Goal: Task Accomplishment & Management: Use online tool/utility

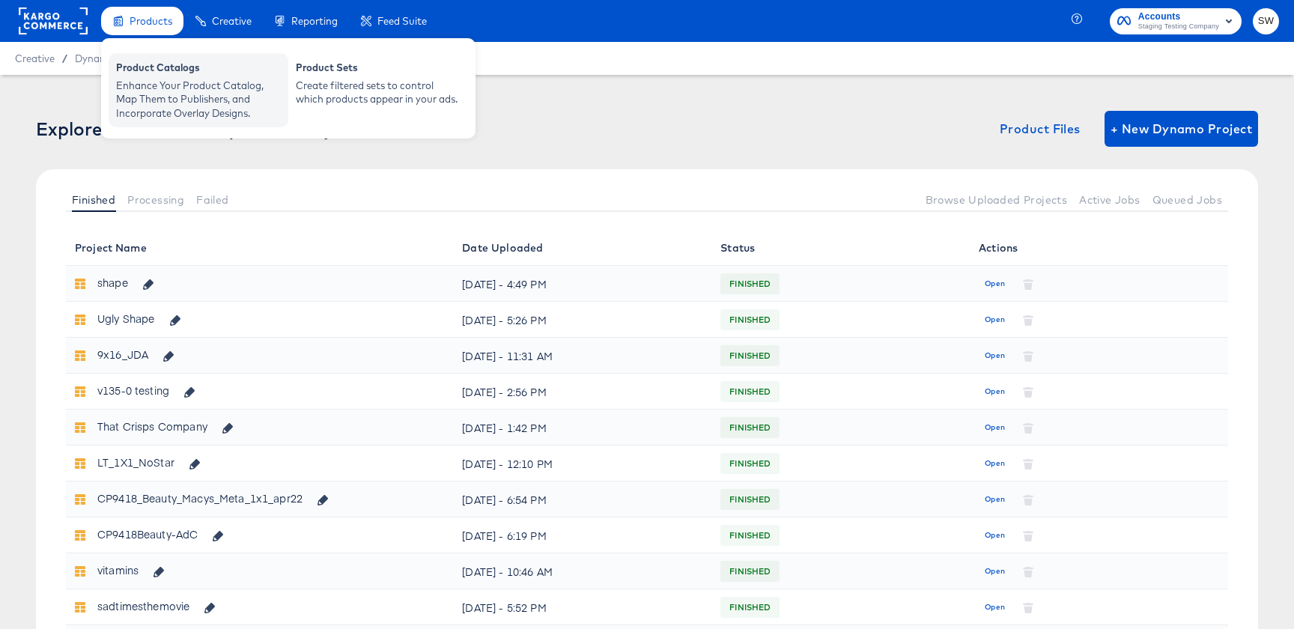
click at [166, 96] on div "Enhance Your Product Catalog, Map Them to Publishers, and Incorporate Overlay D…" at bounding box center [198, 100] width 165 height 42
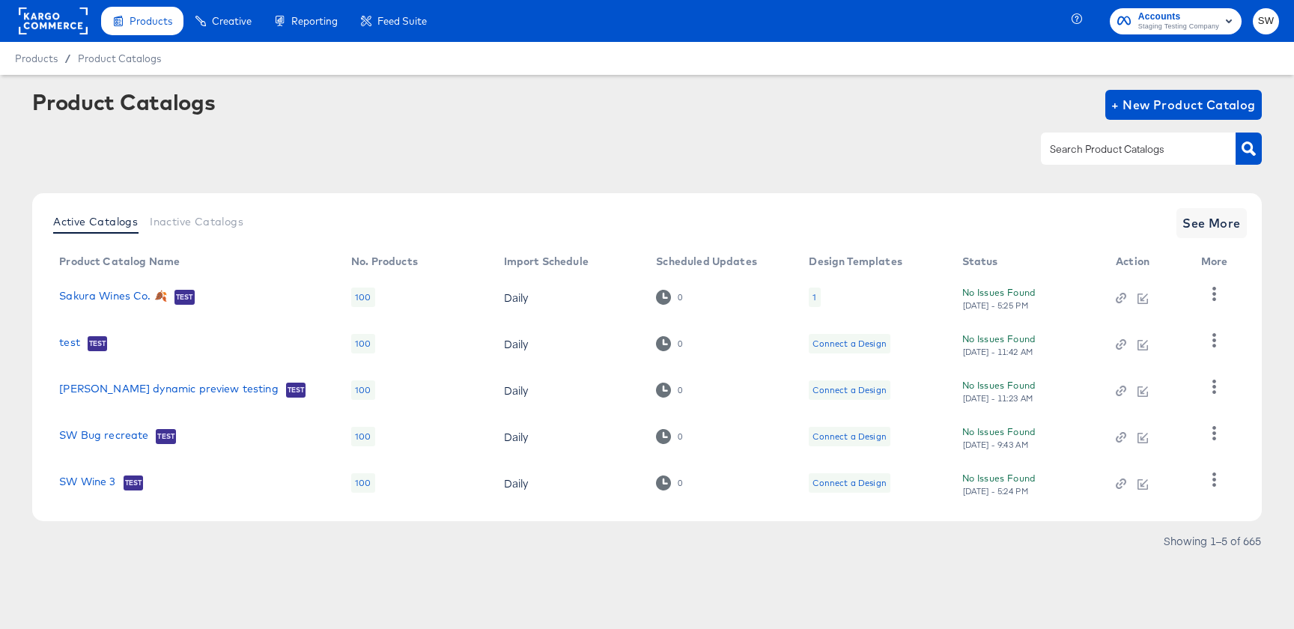
click at [385, 159] on div at bounding box center [647, 149] width 1230 height 34
click at [1175, 105] on span "+ New Product Catalog" at bounding box center [1183, 104] width 145 height 21
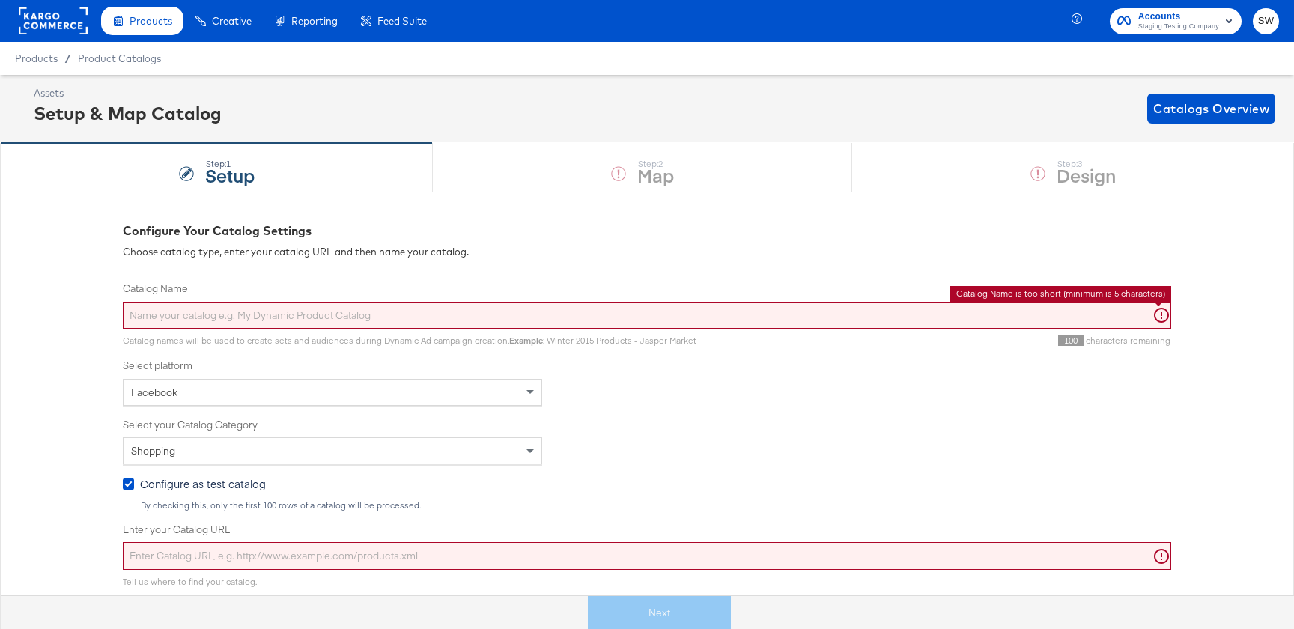
click at [717, 310] on input "Catalog Name" at bounding box center [647, 316] width 1048 height 28
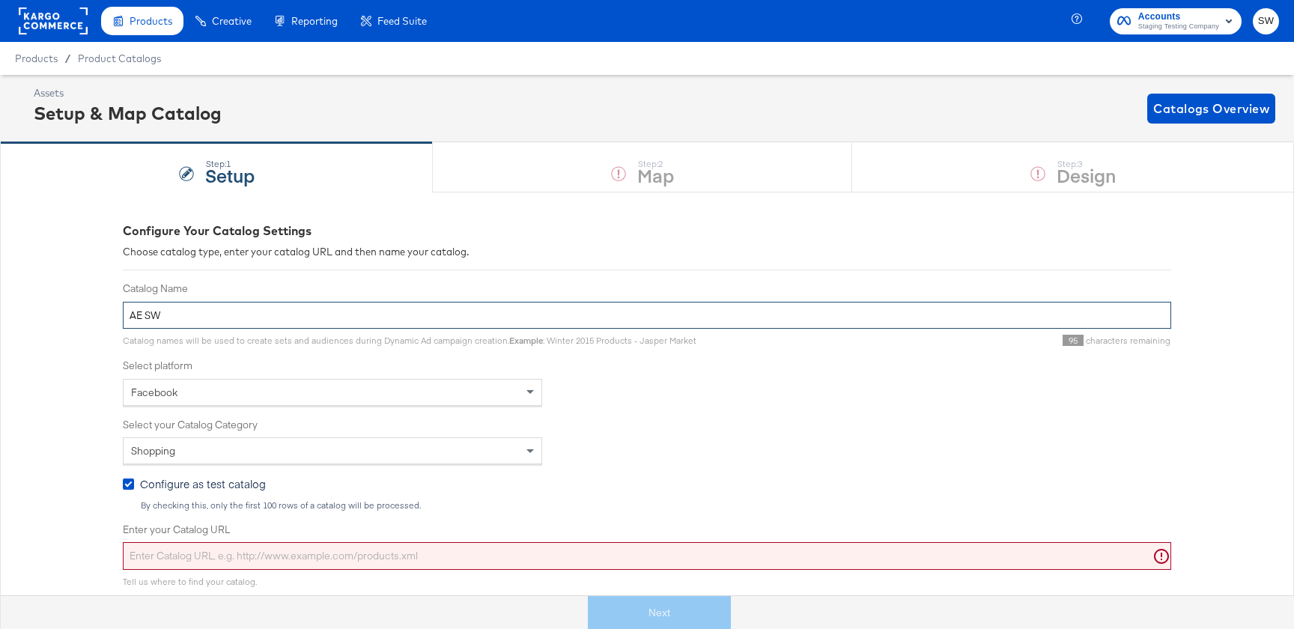
type input "AE SW"
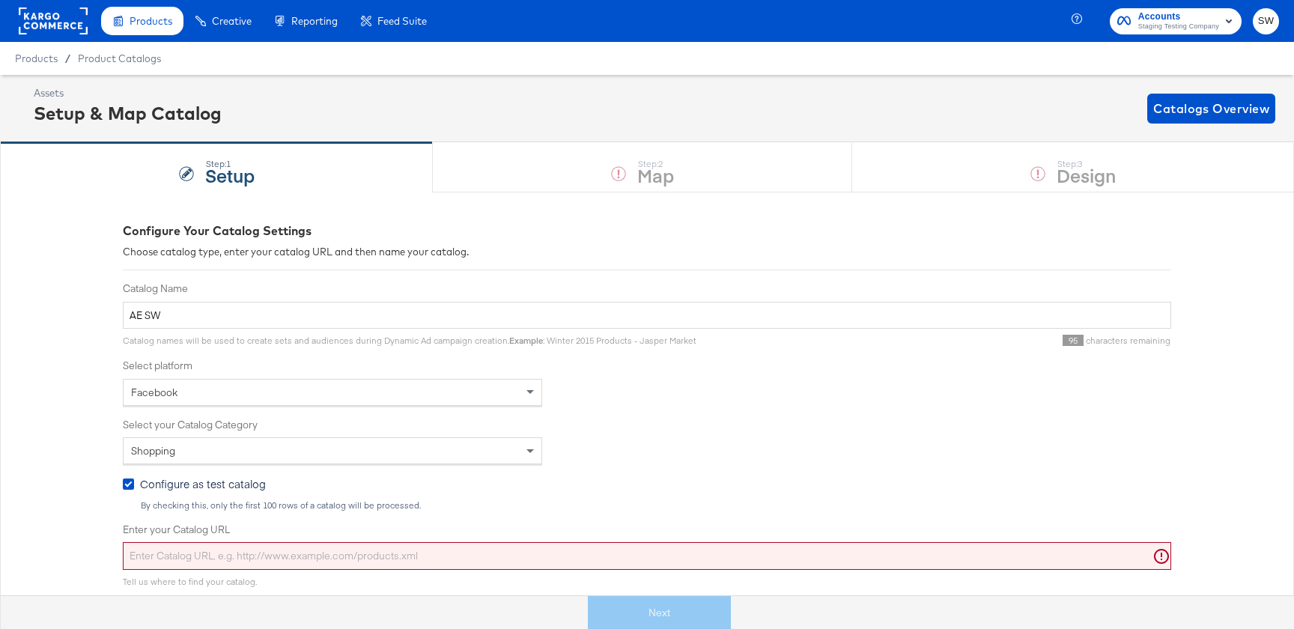
click at [498, 565] on input "Enter your Catalog URL" at bounding box center [647, 556] width 1048 height 28
paste input "https://ace.stitcherqa.com/exports/702/universal/none/universal/export.tsv.gz"
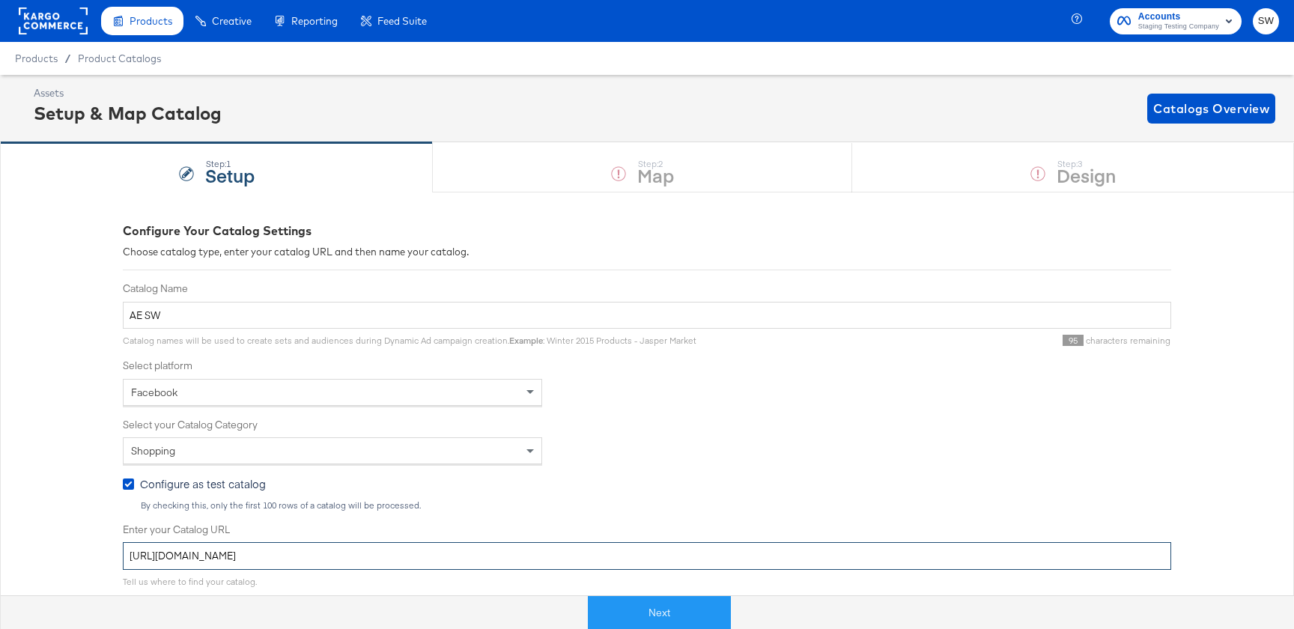
type input "https://ace.stitcherqa.com/exports/702/universal/none/universal/export.tsv.gz"
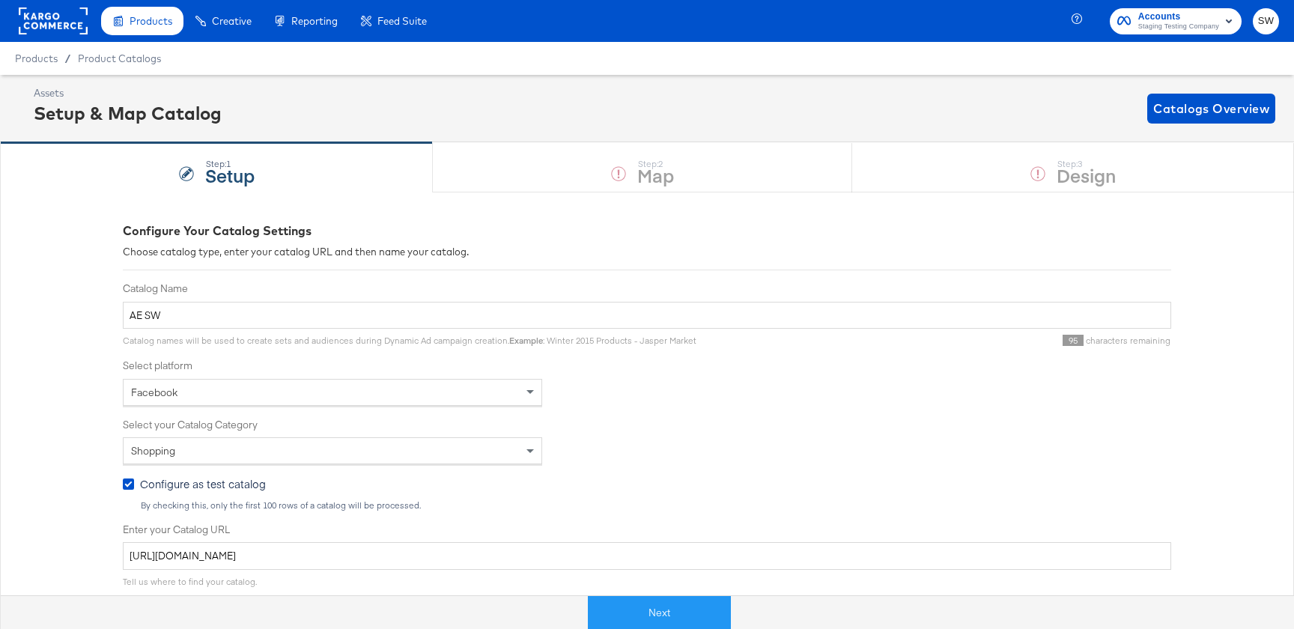
click at [241, 483] on span "Configure as test catalog" at bounding box center [203, 483] width 126 height 15
click at [0, 0] on input "Configure as test catalog" at bounding box center [0, 0] width 0 height 0
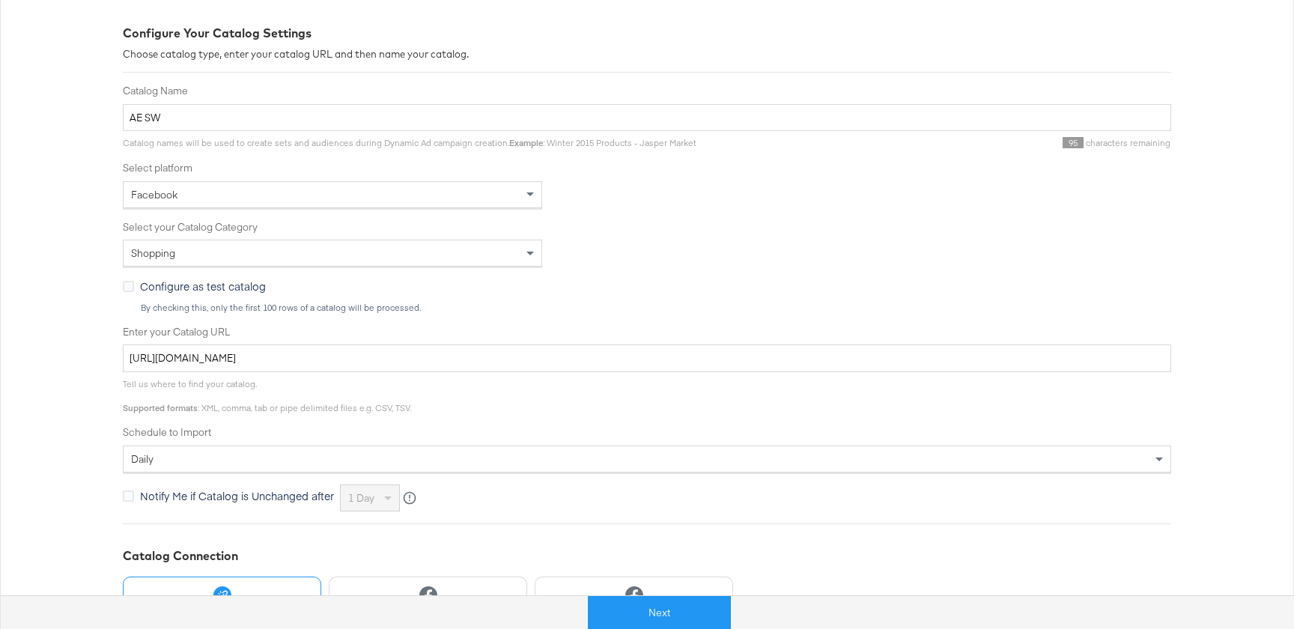
scroll to position [218, 0]
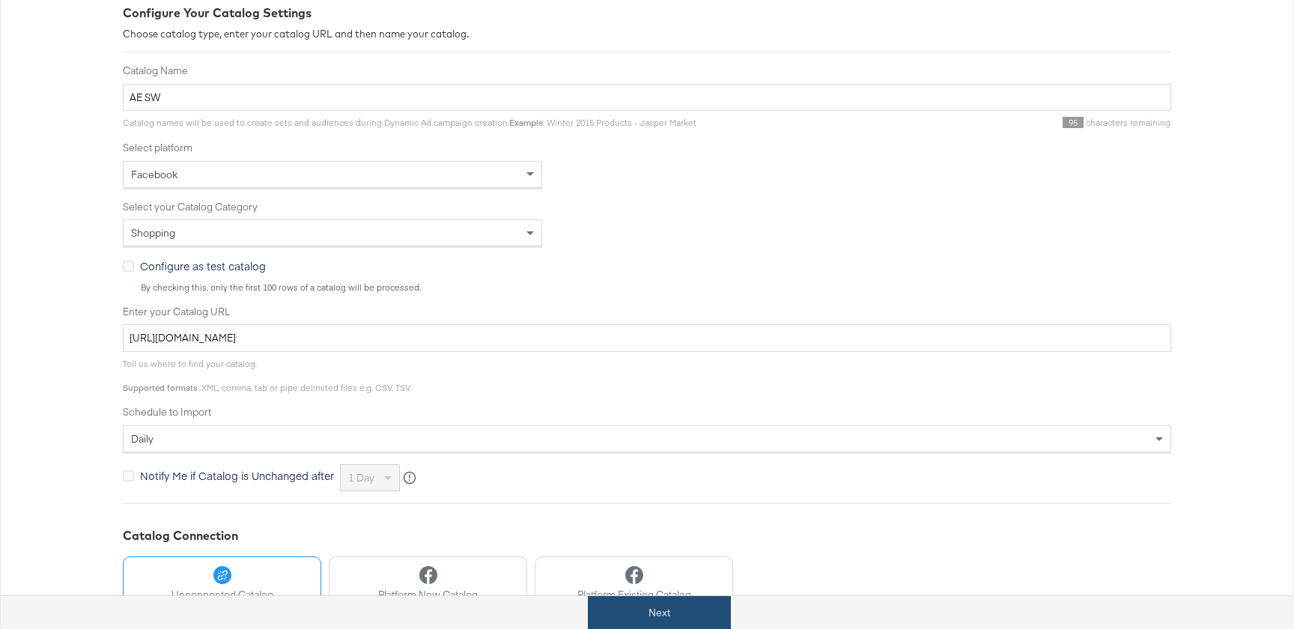
click at [611, 608] on button "Next" at bounding box center [659, 613] width 143 height 34
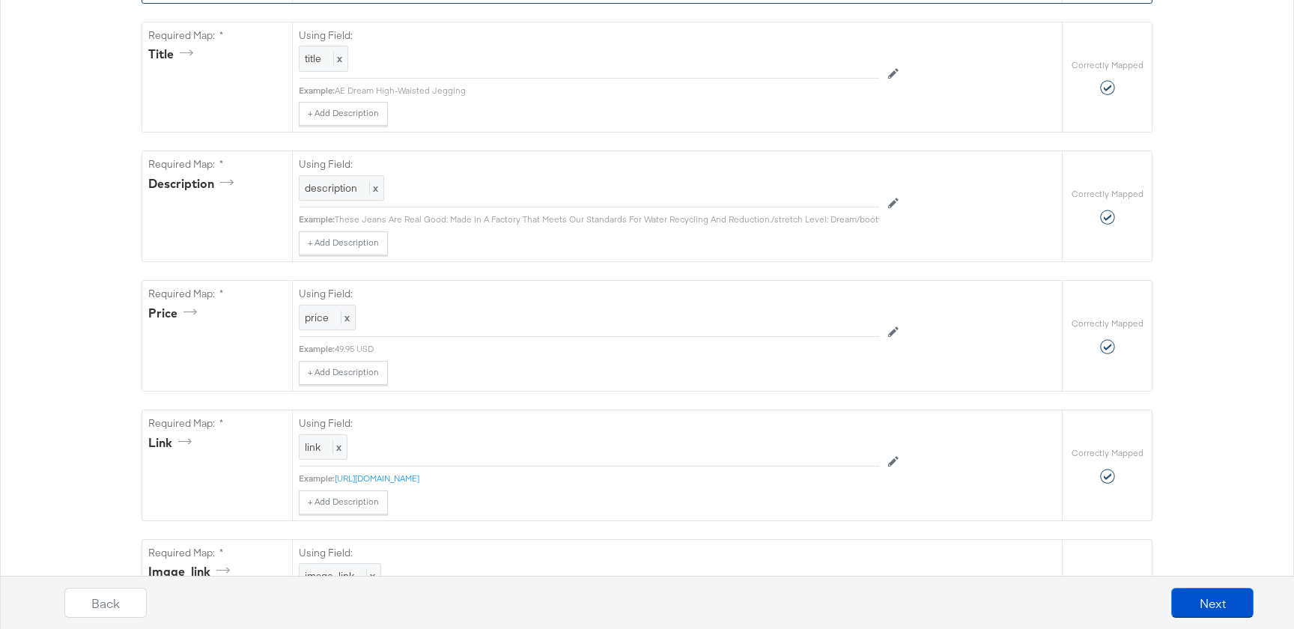
scroll to position [0, 0]
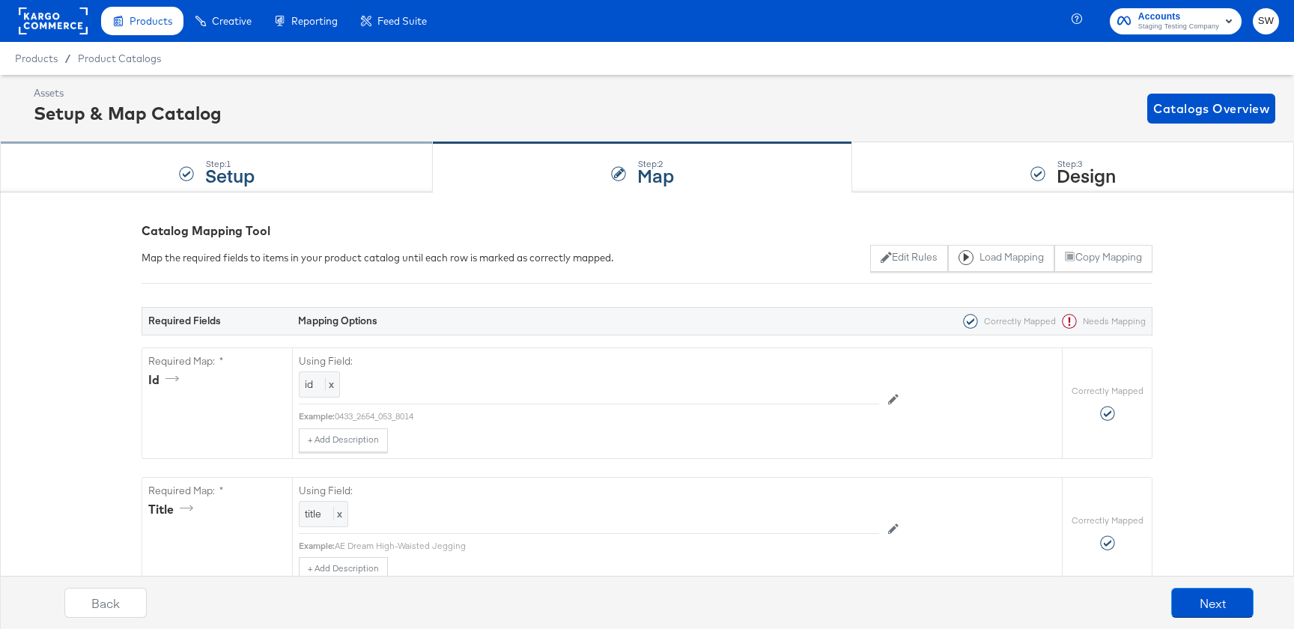
click at [317, 160] on div "Step: 1 Setup" at bounding box center [216, 167] width 433 height 49
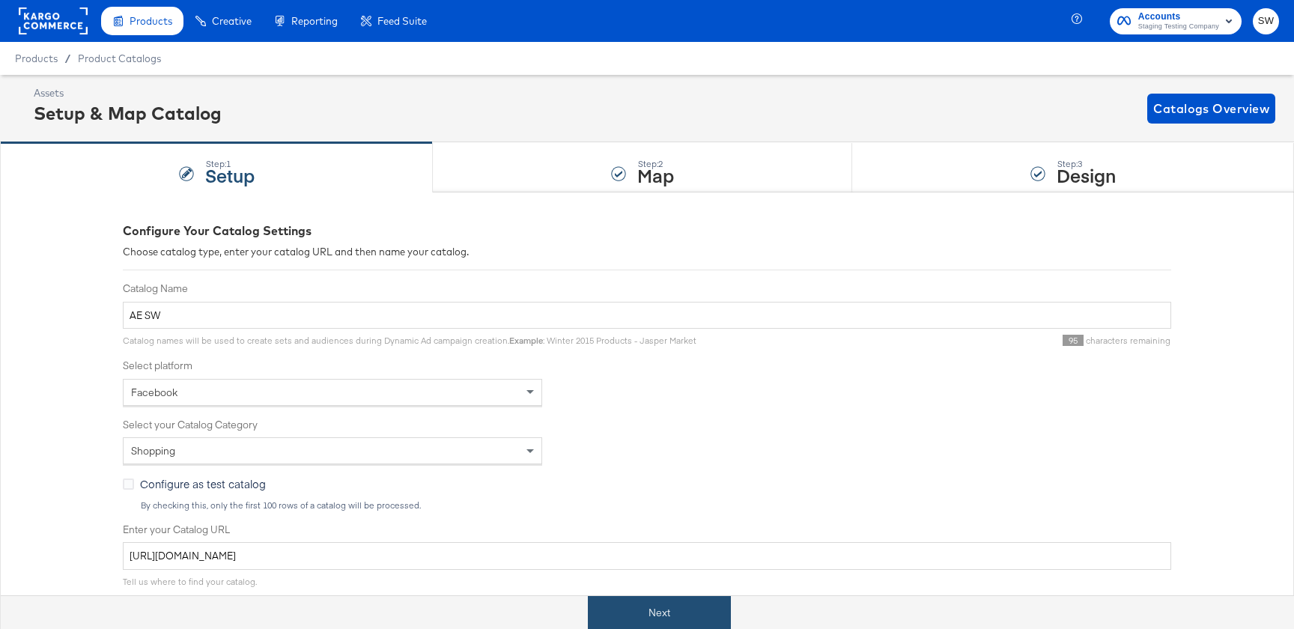
click at [668, 618] on button "Next" at bounding box center [659, 613] width 143 height 34
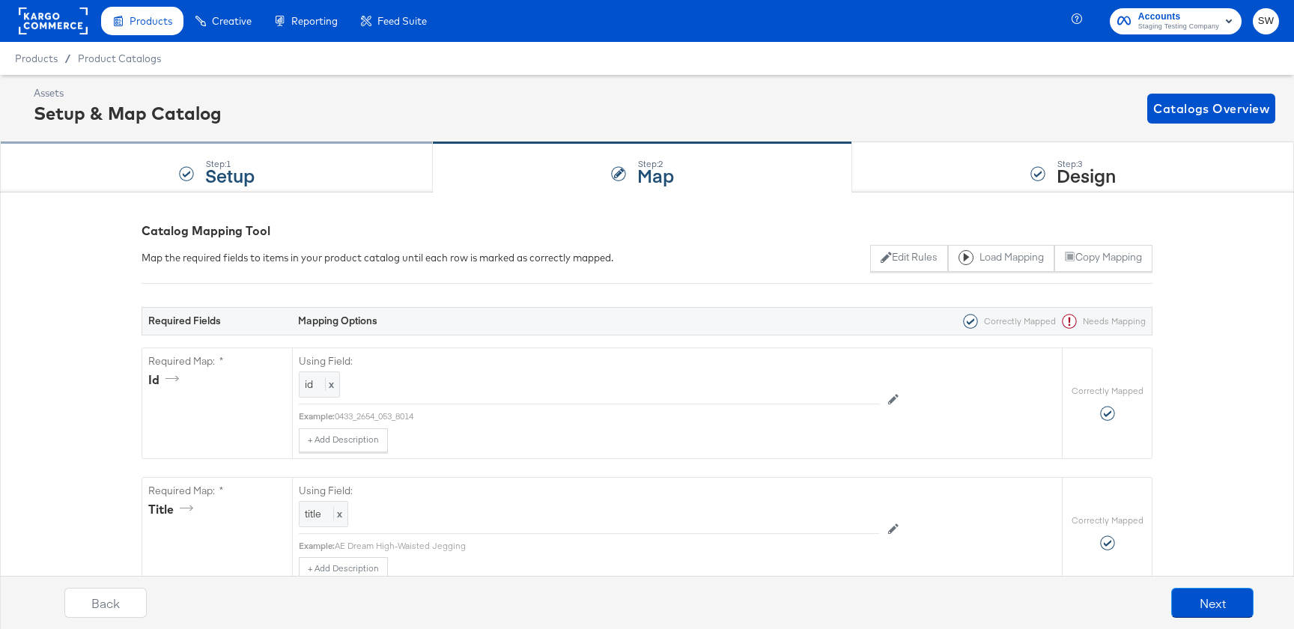
click at [304, 172] on div "Step: 1 Setup" at bounding box center [216, 167] width 433 height 49
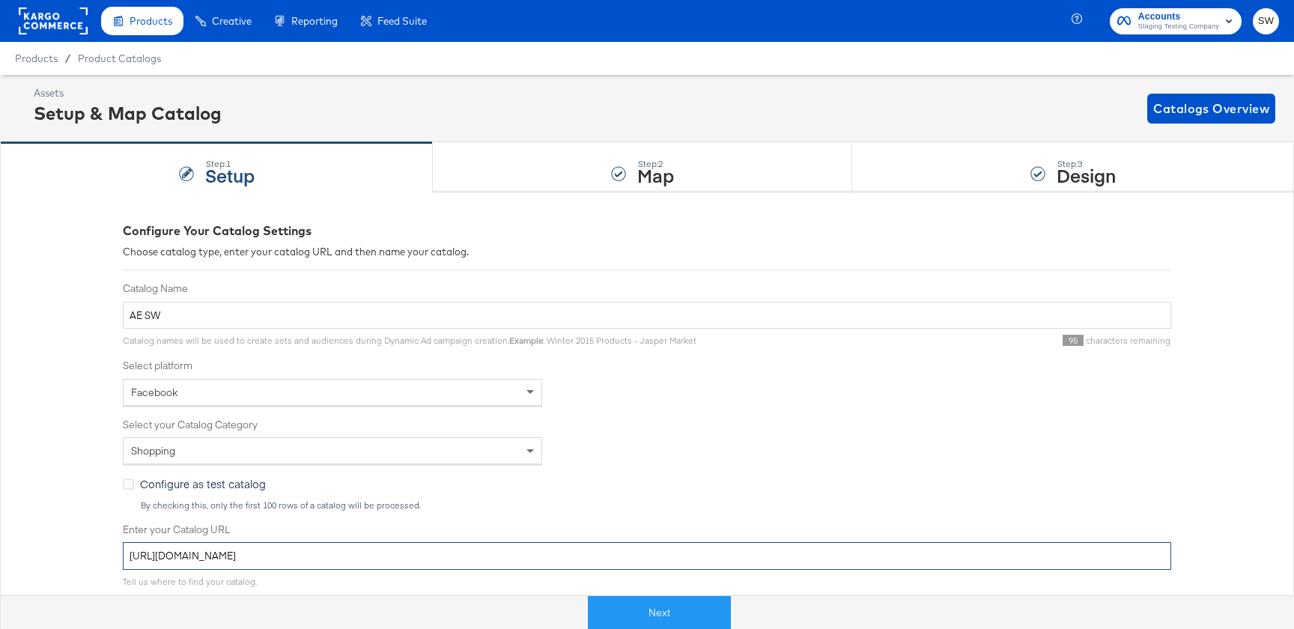
click at [439, 567] on input "https://ace.stitcherqa.com/exports/702/universal/none/universal/export.tsv.gz" at bounding box center [647, 556] width 1048 height 28
paste input "4"
type input "https://ace.stitcherqa.com/exports/704/universal/none/universal/export.tsv.gz"
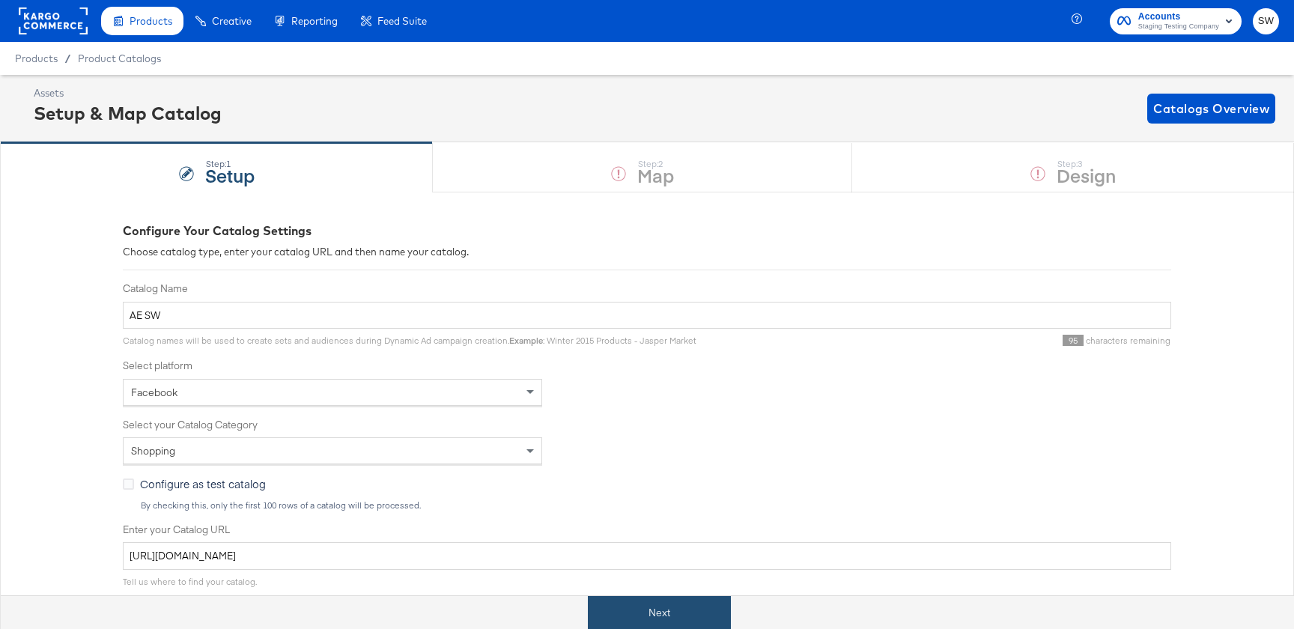
click at [652, 613] on button "Next" at bounding box center [659, 613] width 143 height 34
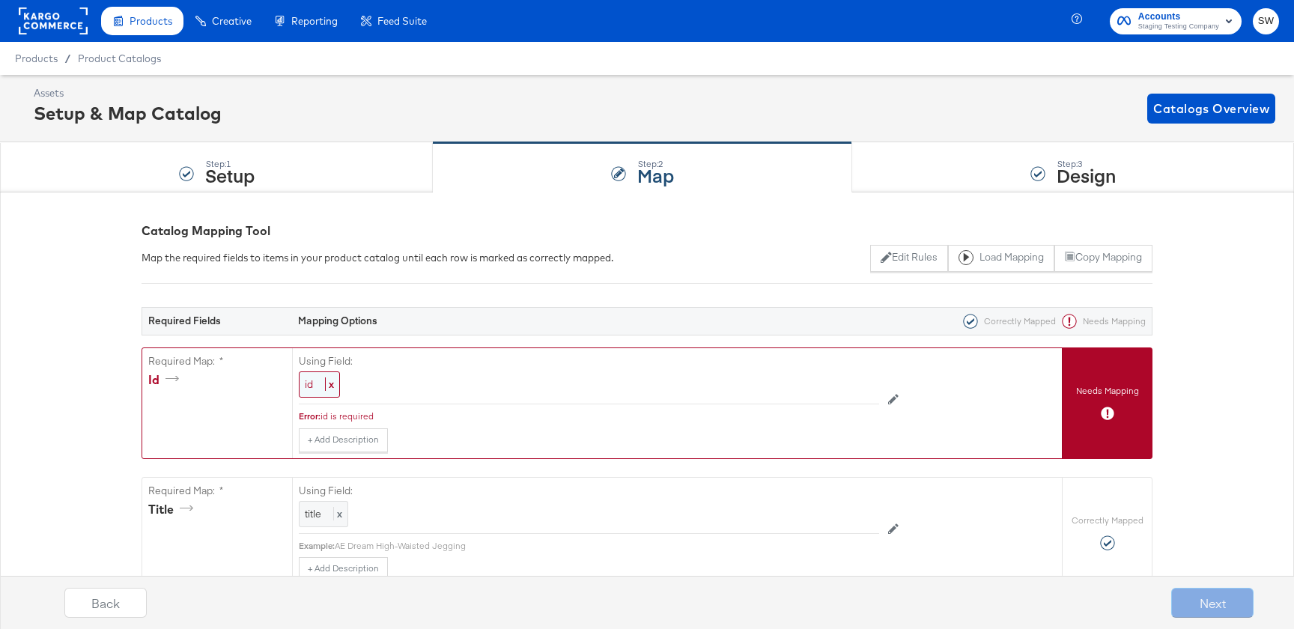
click at [306, 386] on span "id" at bounding box center [309, 383] width 8 height 13
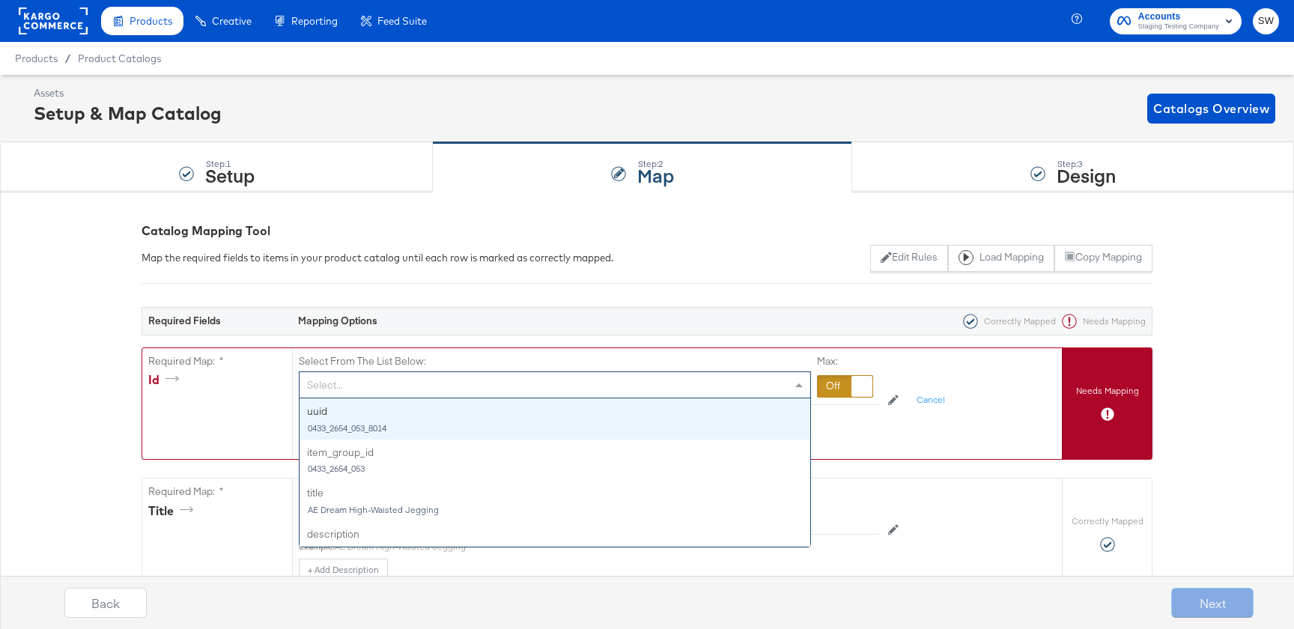
click at [306, 386] on div "Select..." at bounding box center [555, 384] width 511 height 25
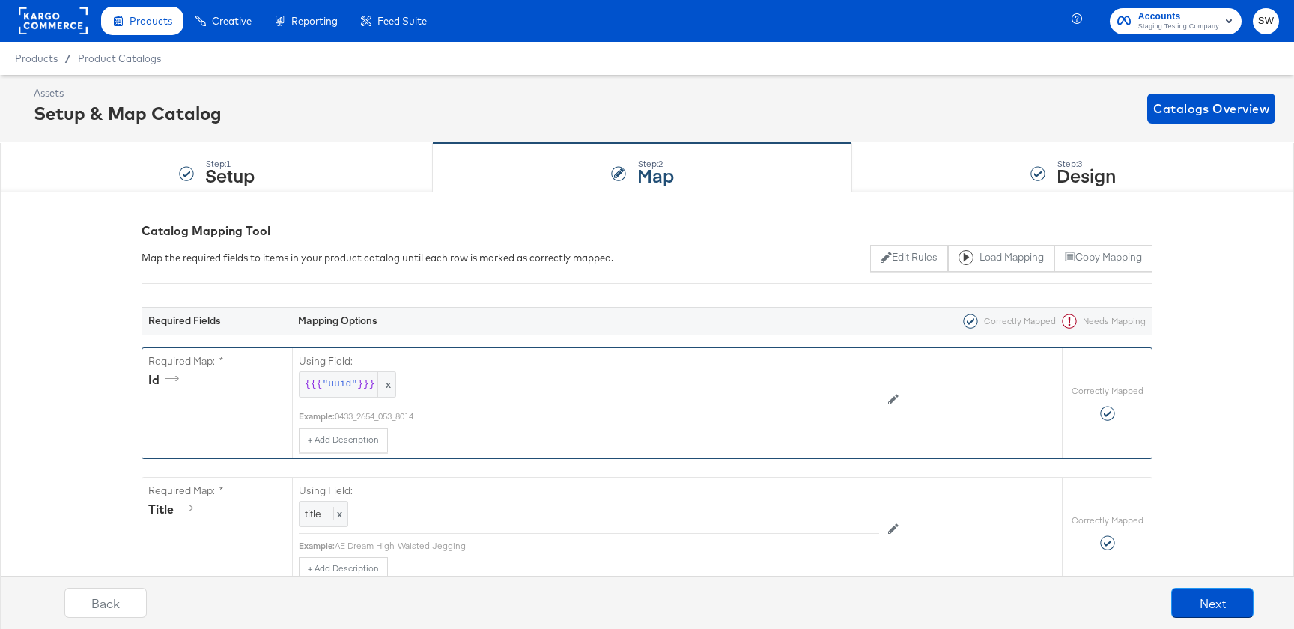
click at [590, 434] on div "+ Add Description Add Note" at bounding box center [589, 440] width 580 height 24
click at [1029, 257] on button "Load Mapping" at bounding box center [1001, 258] width 106 height 27
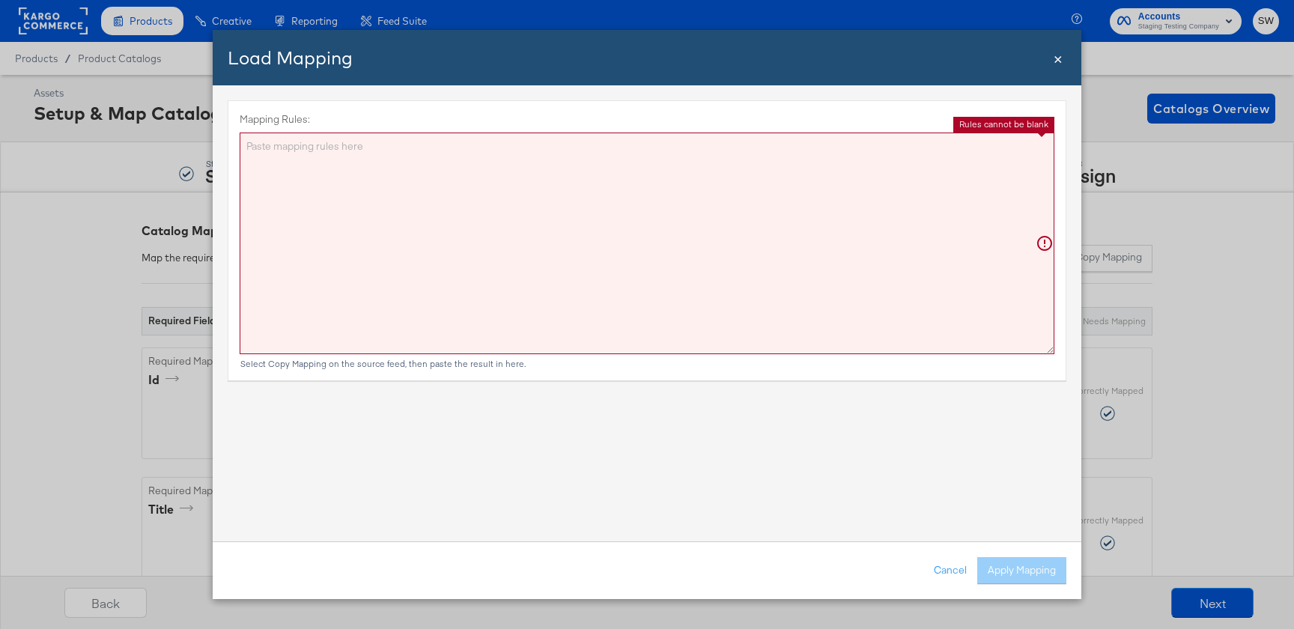
click at [745, 270] on textarea "Mapping Rules:" at bounding box center [647, 244] width 815 height 222
paste textarea "{"id":"{{{\"id\"}}}","title":"{{{\"title\"}}}","description":"{{#if (icontains …"
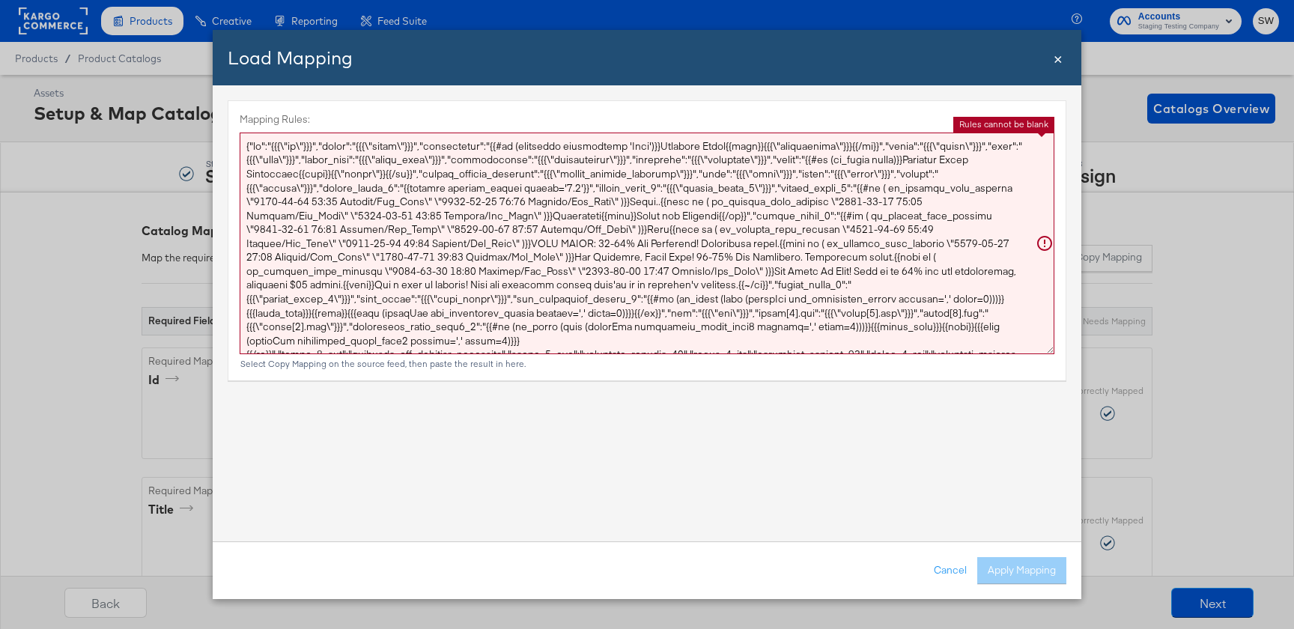
scroll to position [91, 0]
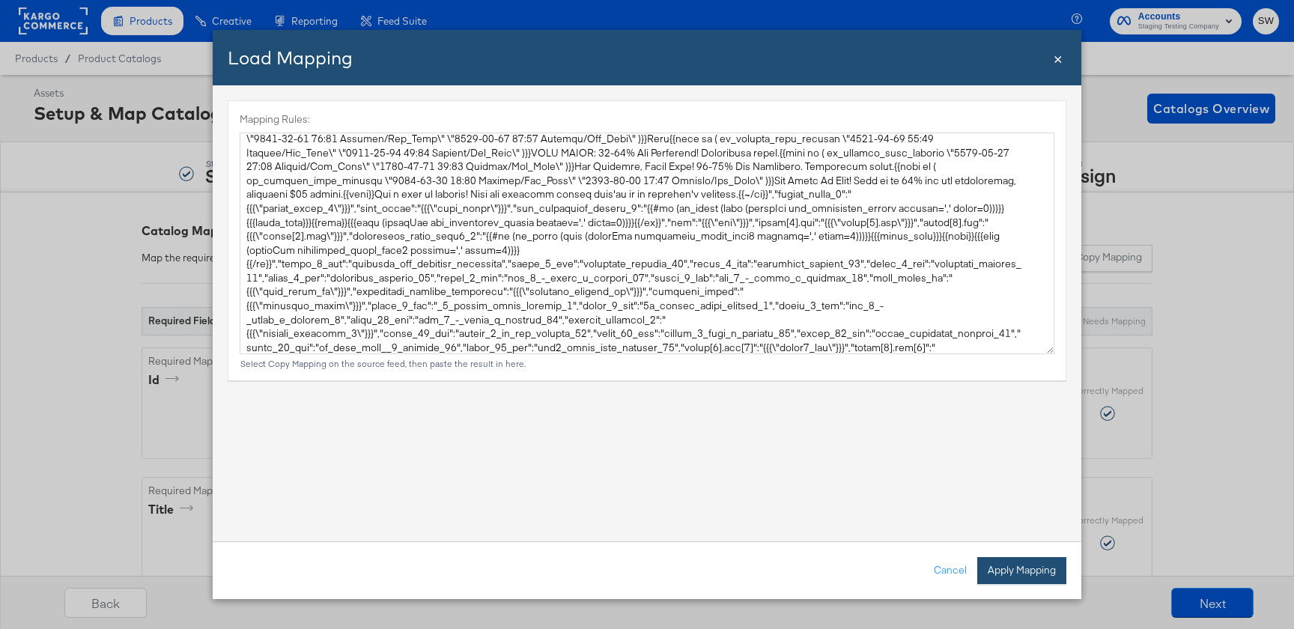
type textarea "{ "id": "{{{\"id\"}}}", "title": "{{{\"title\"}}}", "description": "{{#if (icon…"
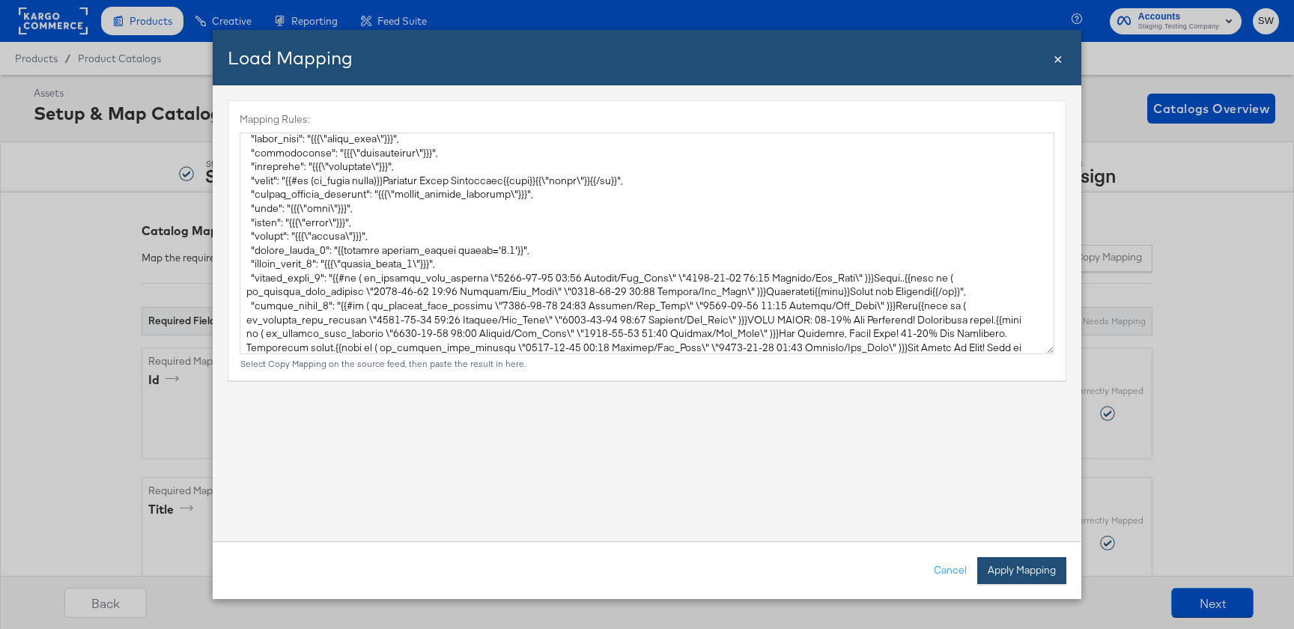
click at [1033, 572] on button "Apply Mapping" at bounding box center [1021, 570] width 89 height 27
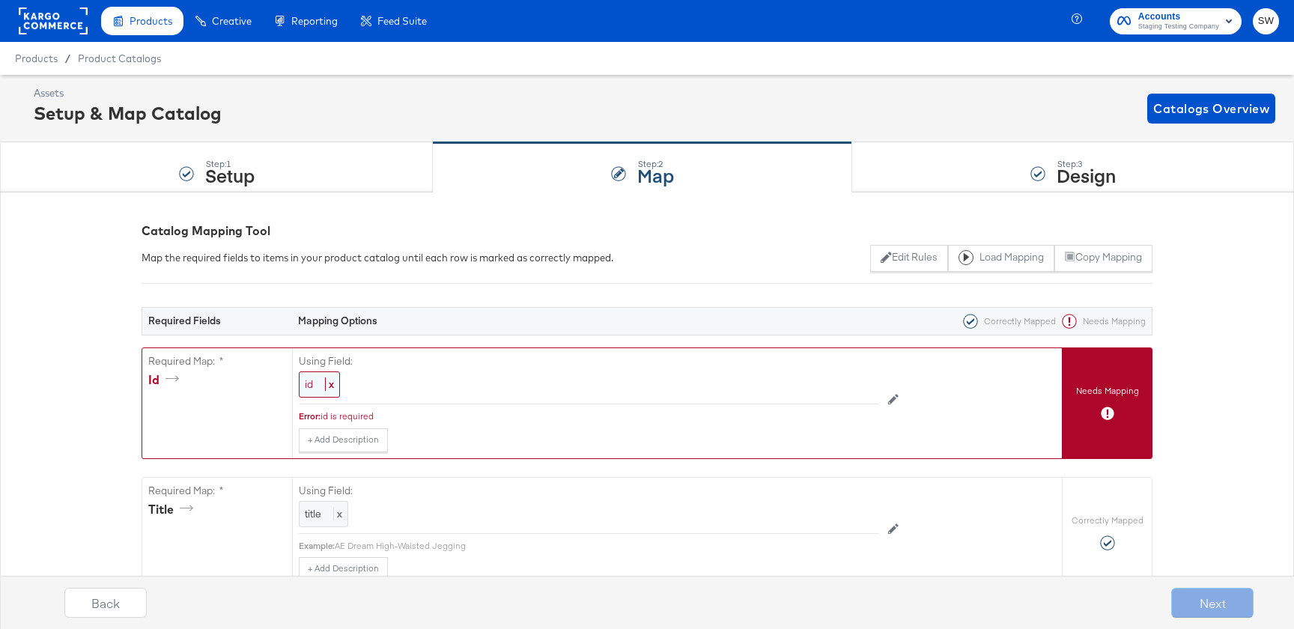
click at [313, 385] on span "id" at bounding box center [309, 383] width 8 height 13
click at [313, 385] on div "Select..." at bounding box center [555, 384] width 511 height 25
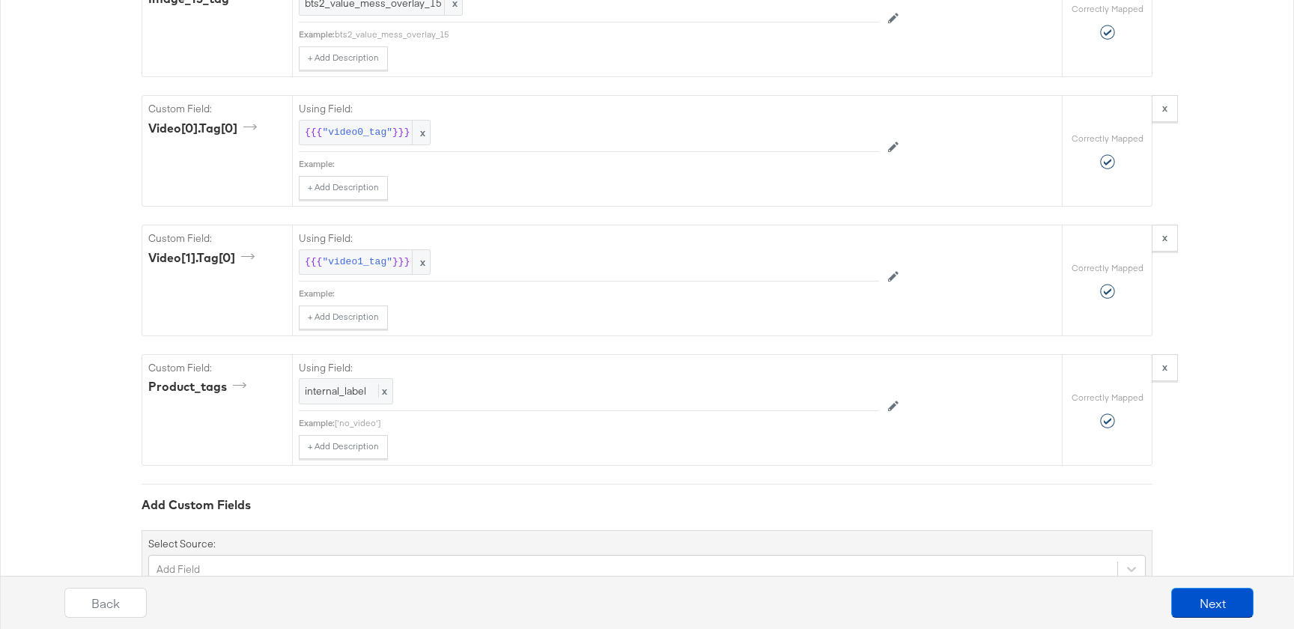
scroll to position [5954, 0]
click at [1233, 610] on button "Next" at bounding box center [1212, 603] width 82 height 30
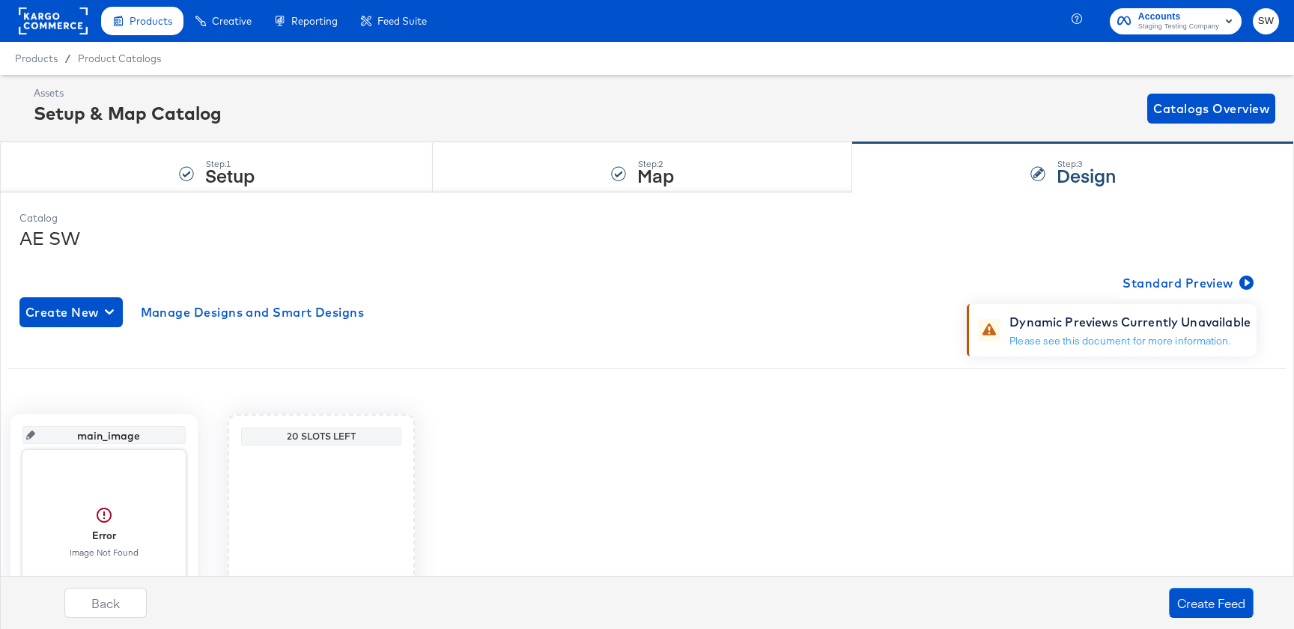
scroll to position [144, 0]
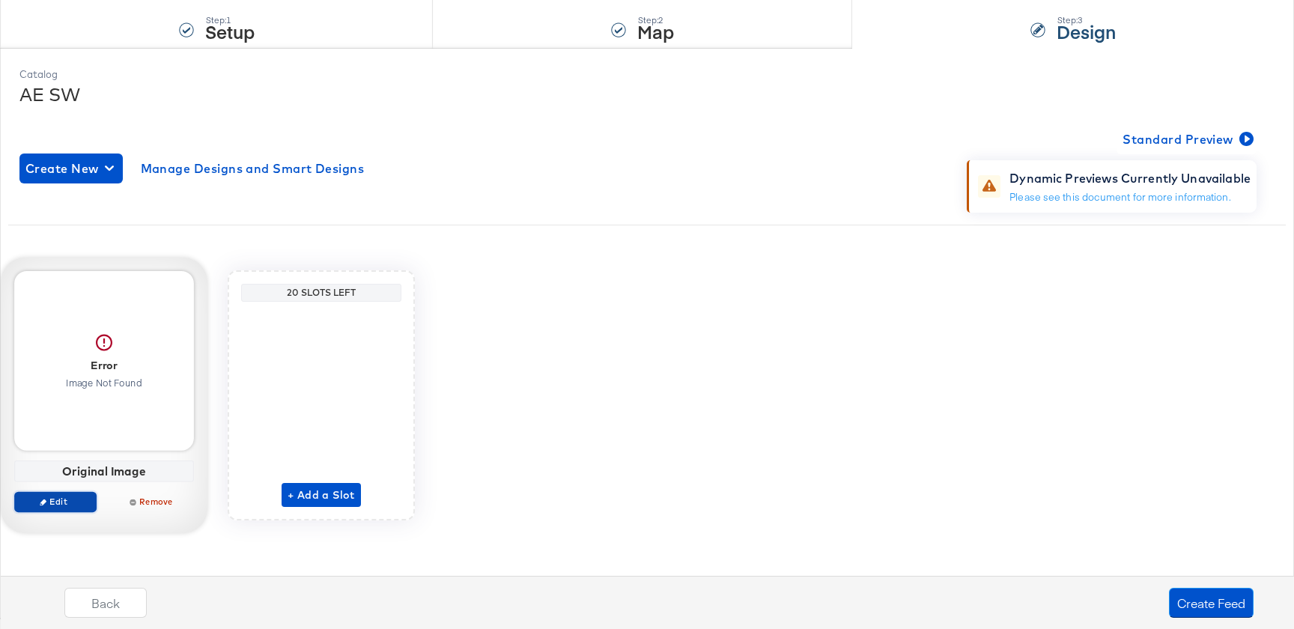
click at [53, 502] on span "Edit" at bounding box center [55, 502] width 69 height 11
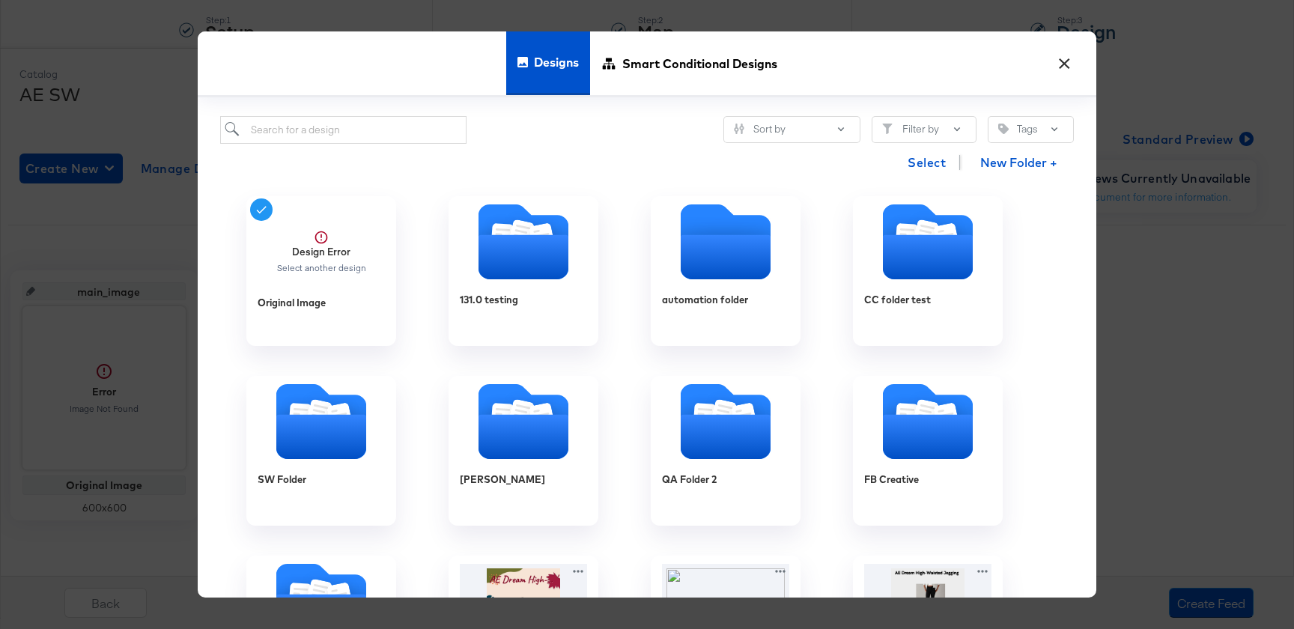
click at [1068, 58] on button "×" at bounding box center [1064, 59] width 27 height 27
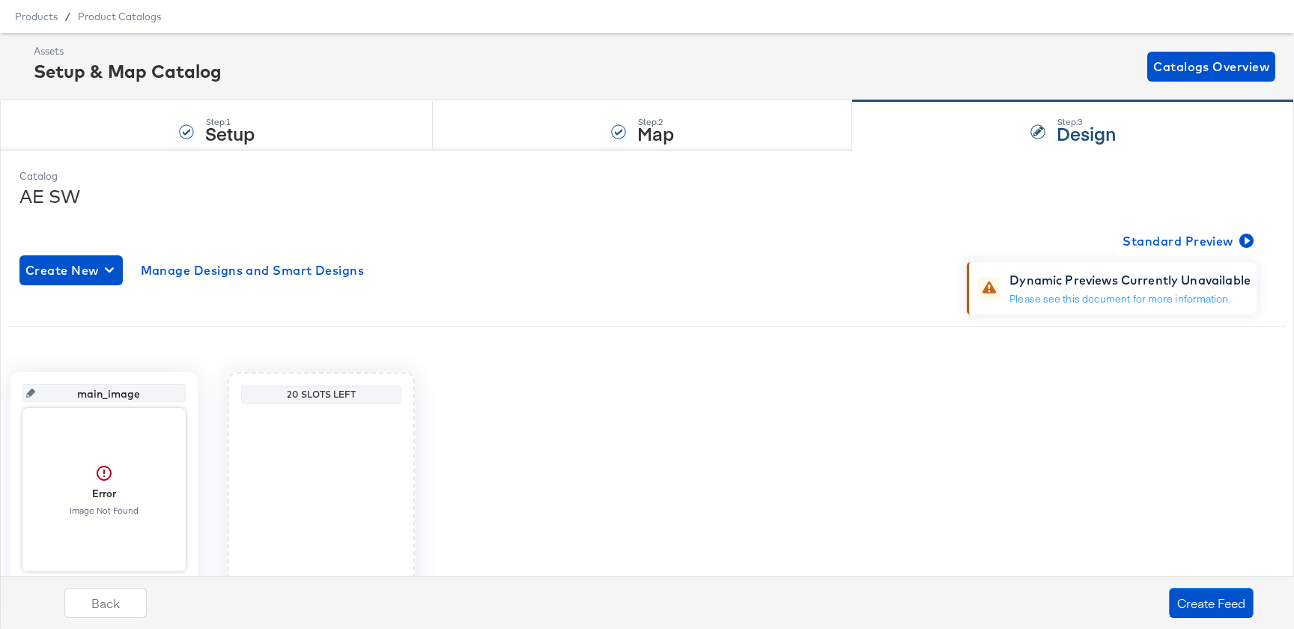
scroll to position [0, 0]
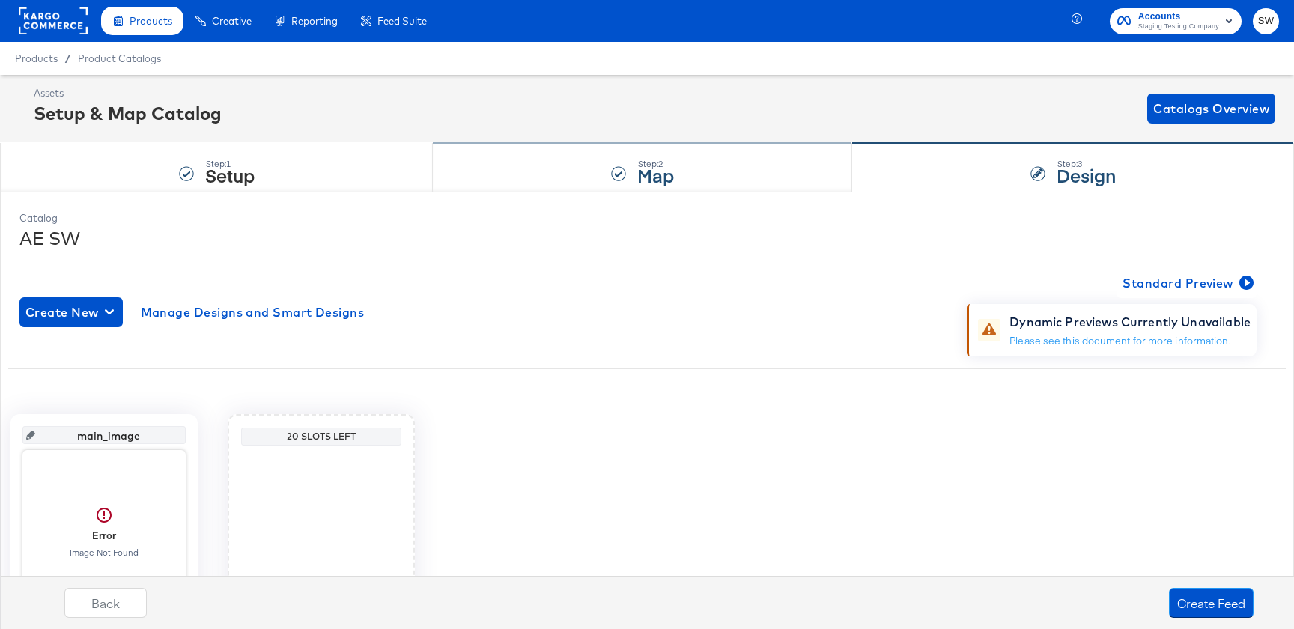
click at [638, 177] on strong "Map" at bounding box center [655, 175] width 37 height 25
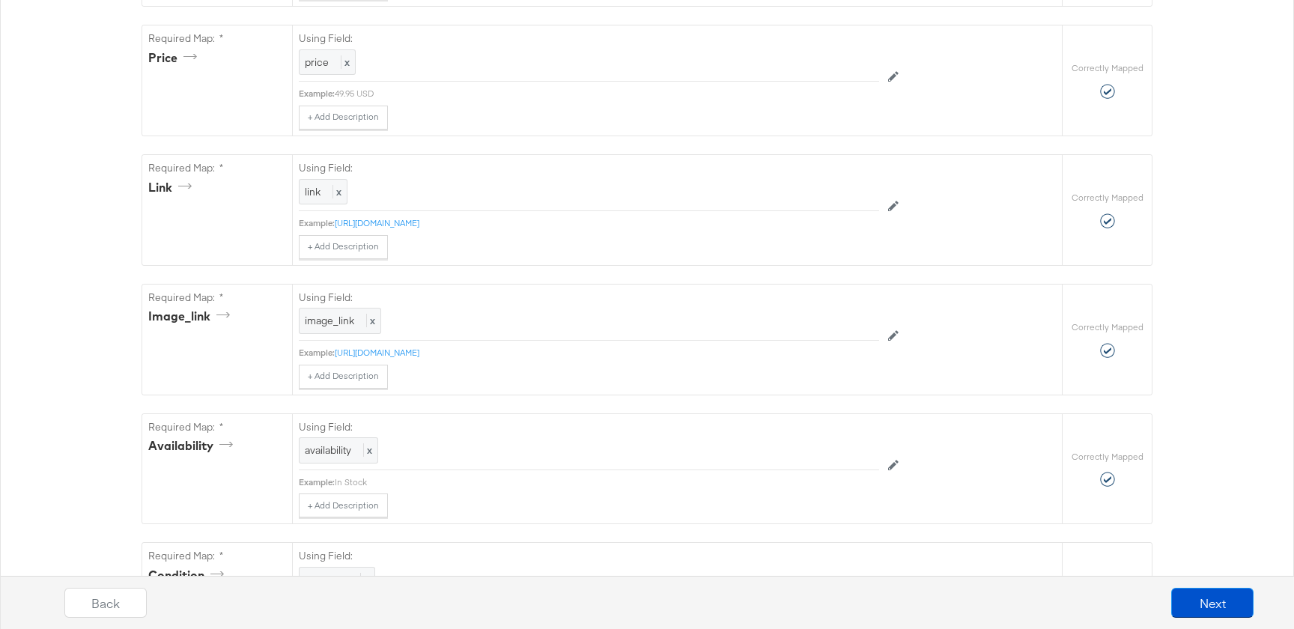
scroll to position [717, 0]
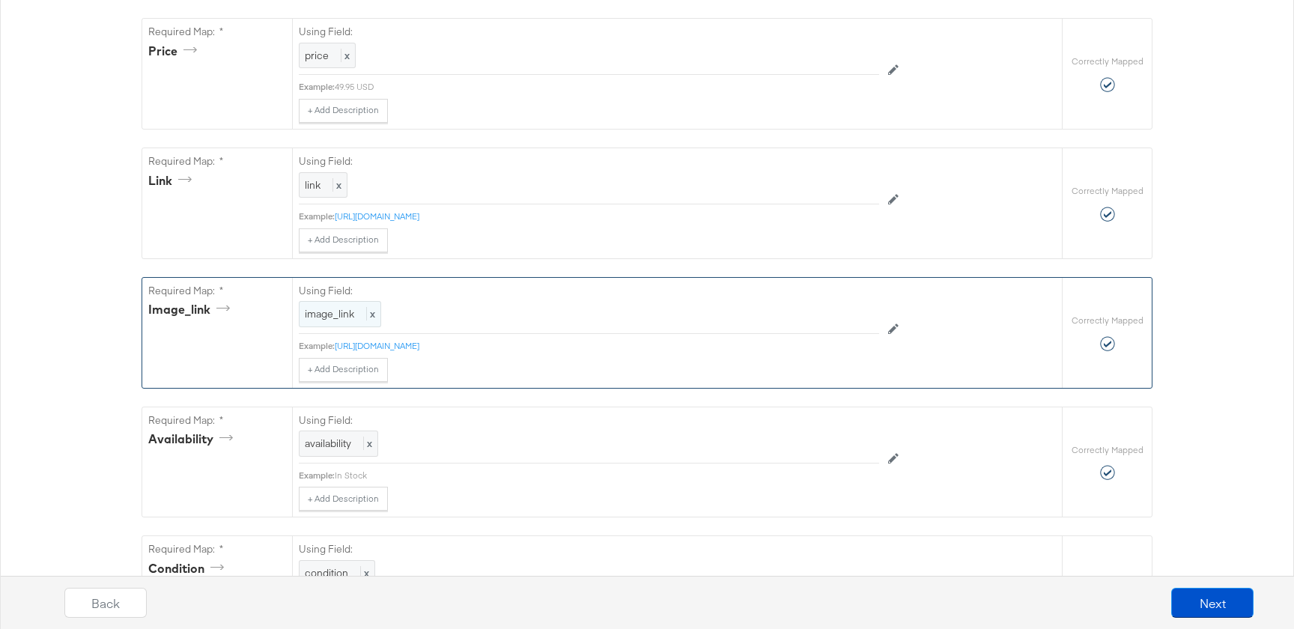
click at [334, 319] on span "image_link" at bounding box center [329, 313] width 49 height 13
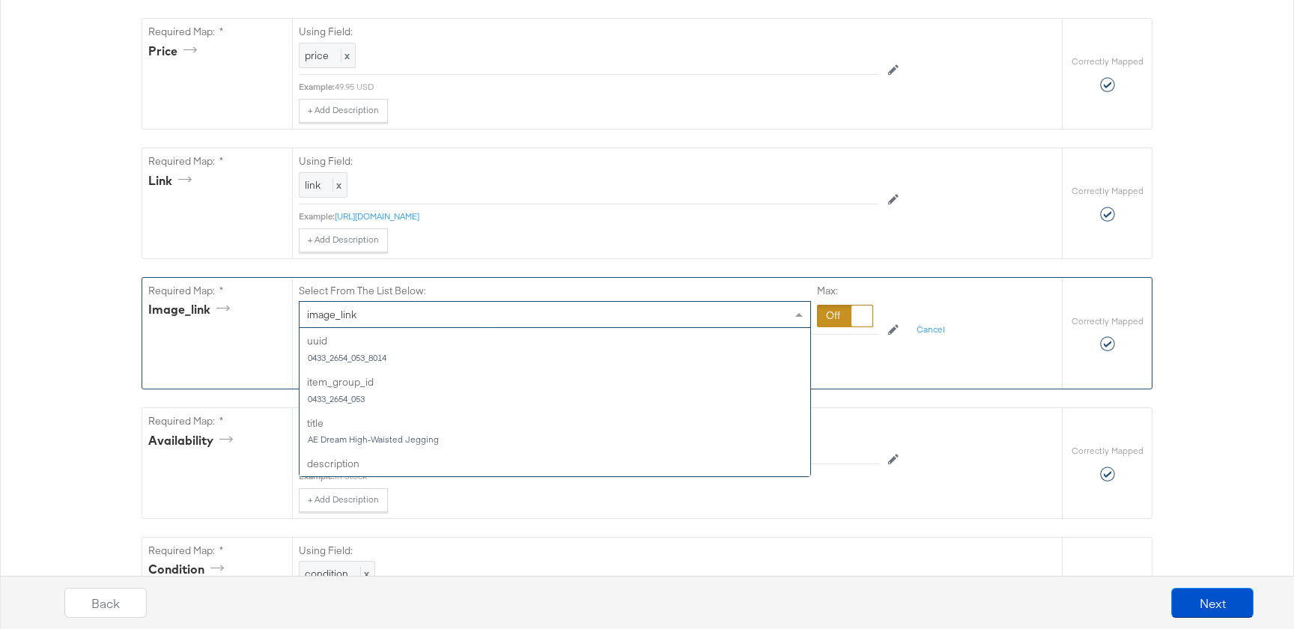
click at [334, 319] on span "image_link" at bounding box center [331, 314] width 49 height 13
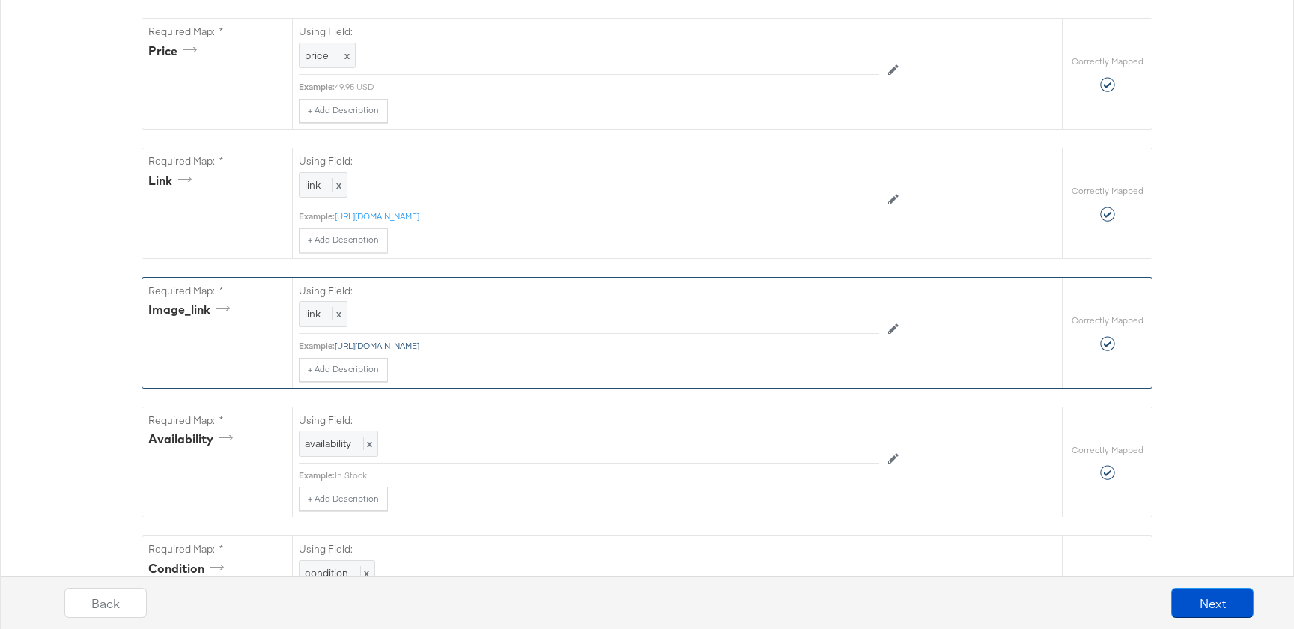
click at [419, 349] on link "https://www.ae.com/us/en/p/women/jeggings-skinny-jeans/high-waisted-jeggings/ae…" at bounding box center [377, 345] width 85 height 11
click at [326, 311] on div "link x" at bounding box center [323, 314] width 49 height 26
click at [329, 319] on div "link" at bounding box center [555, 314] width 511 height 25
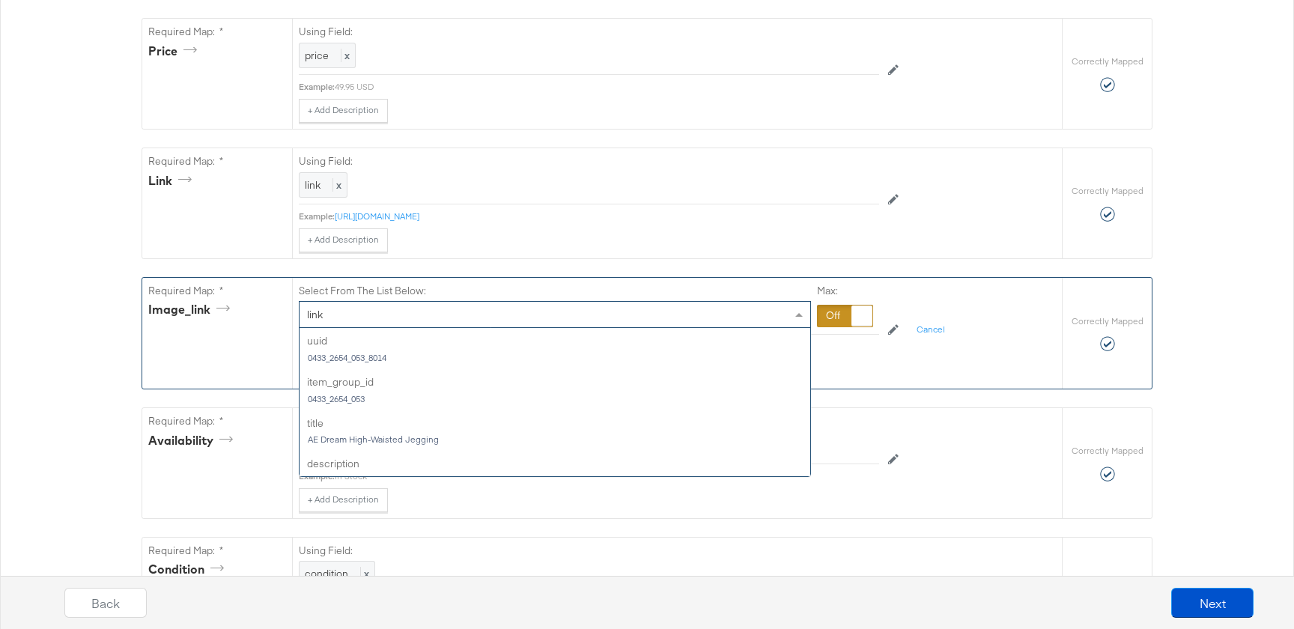
scroll to position [286, 0]
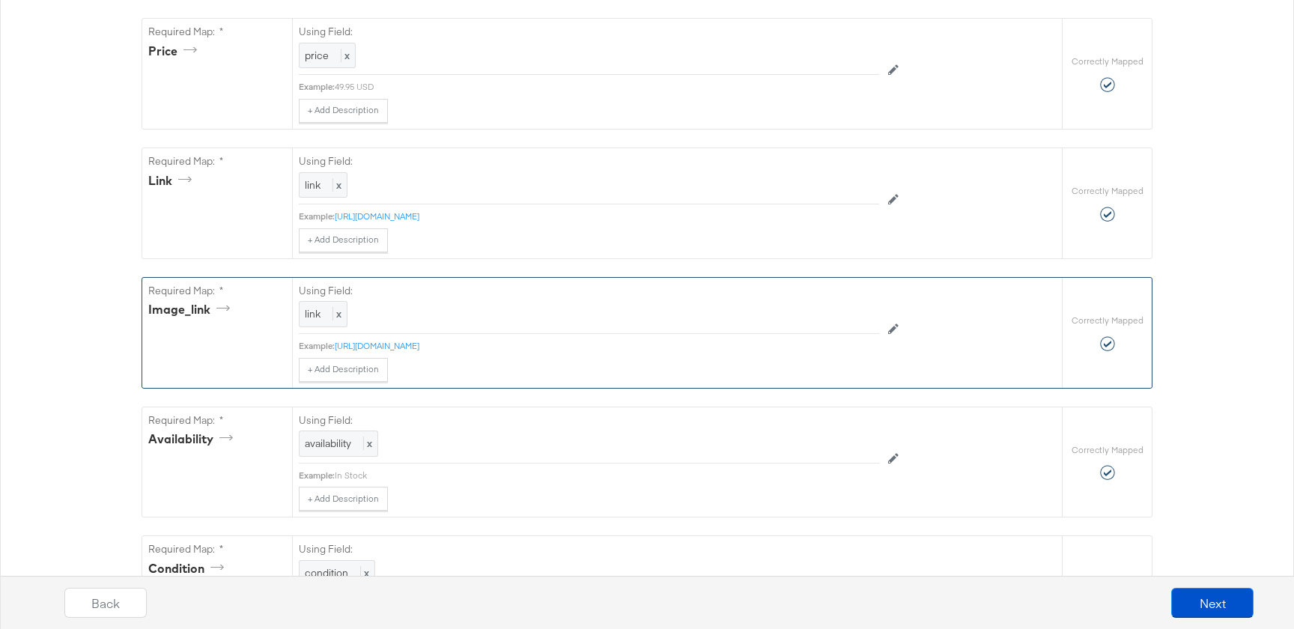
click at [330, 333] on div "Using Field: link x" at bounding box center [589, 306] width 580 height 56
click at [324, 315] on div "link x" at bounding box center [323, 314] width 49 height 26
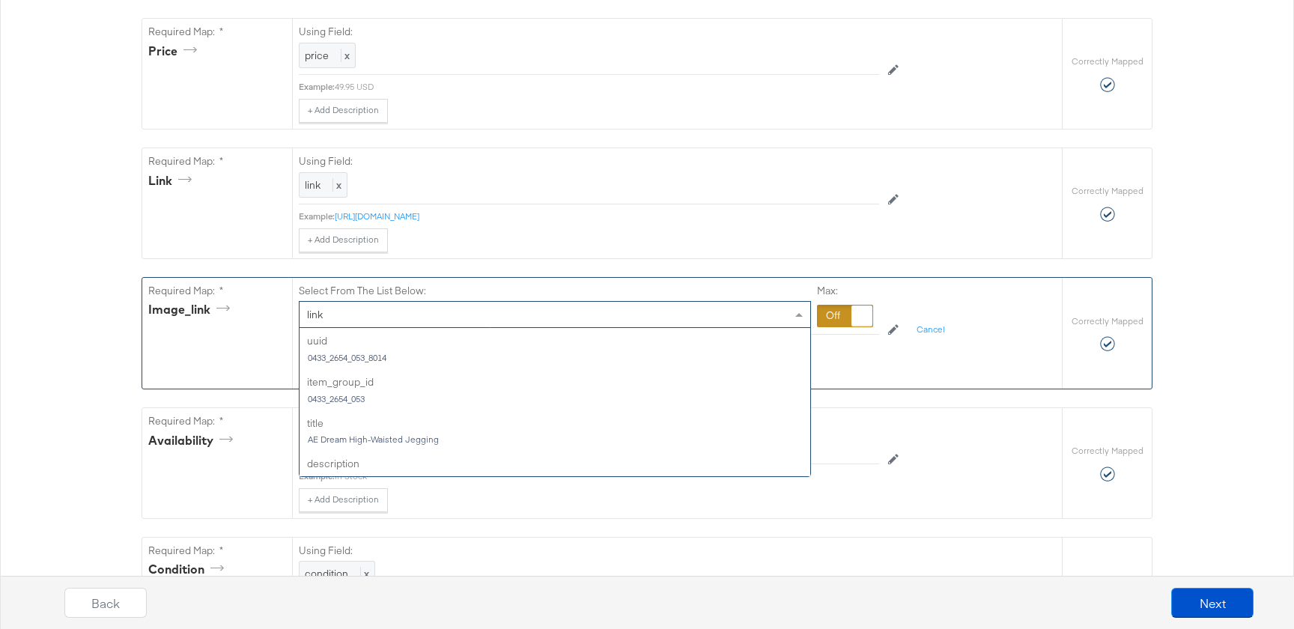
click at [342, 318] on div "link" at bounding box center [555, 314] width 511 height 25
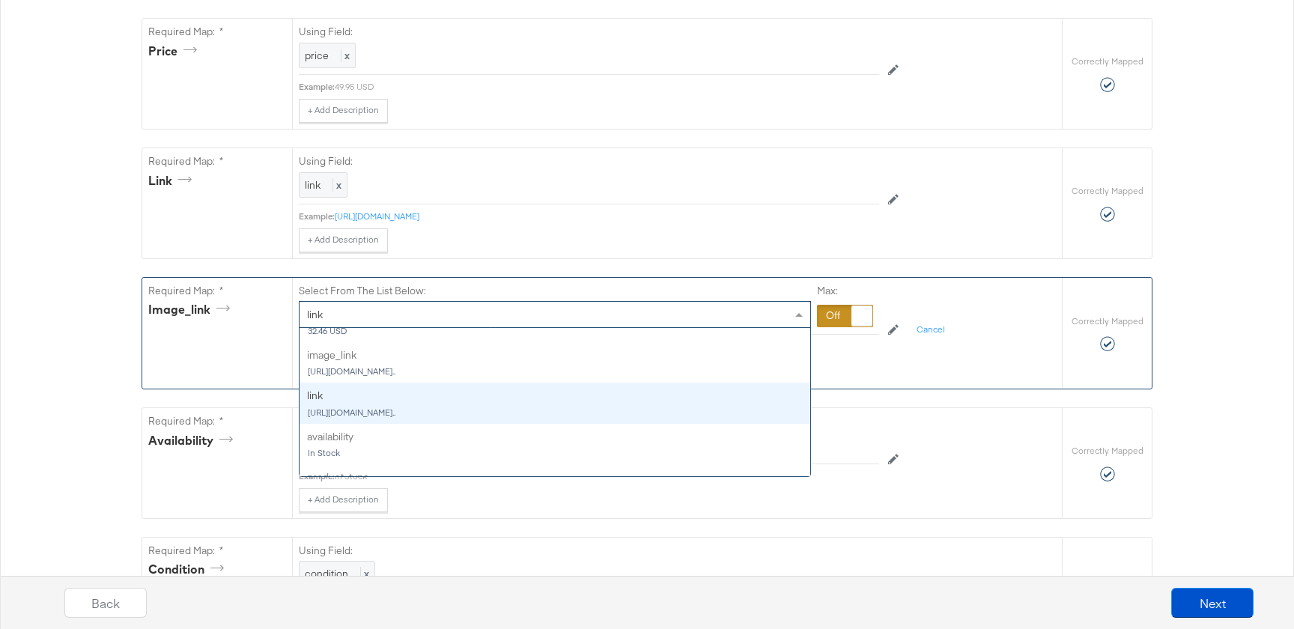
scroll to position [228, 0]
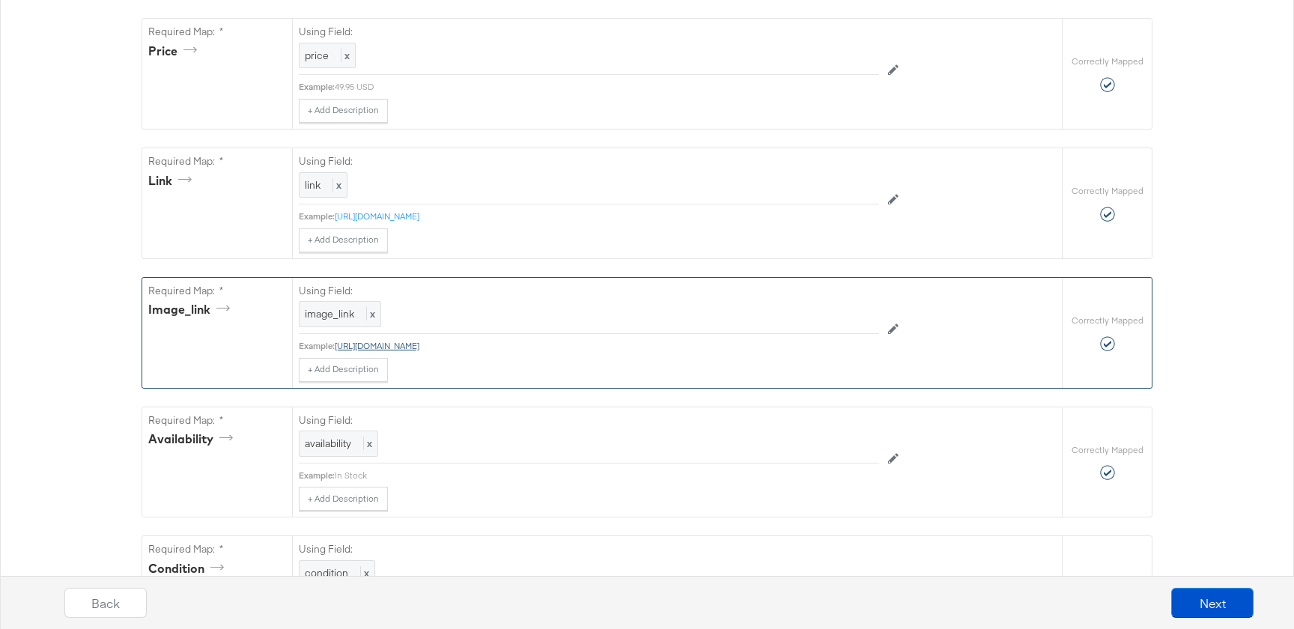
click at [419, 348] on link "https://gfx.productsup.io/img/site/487305/data/LYxBDsIgFETvMnaJhZTSJn_jzkuIIQ1S…" at bounding box center [377, 345] width 85 height 11
click at [1200, 606] on button "Next" at bounding box center [1212, 603] width 82 height 30
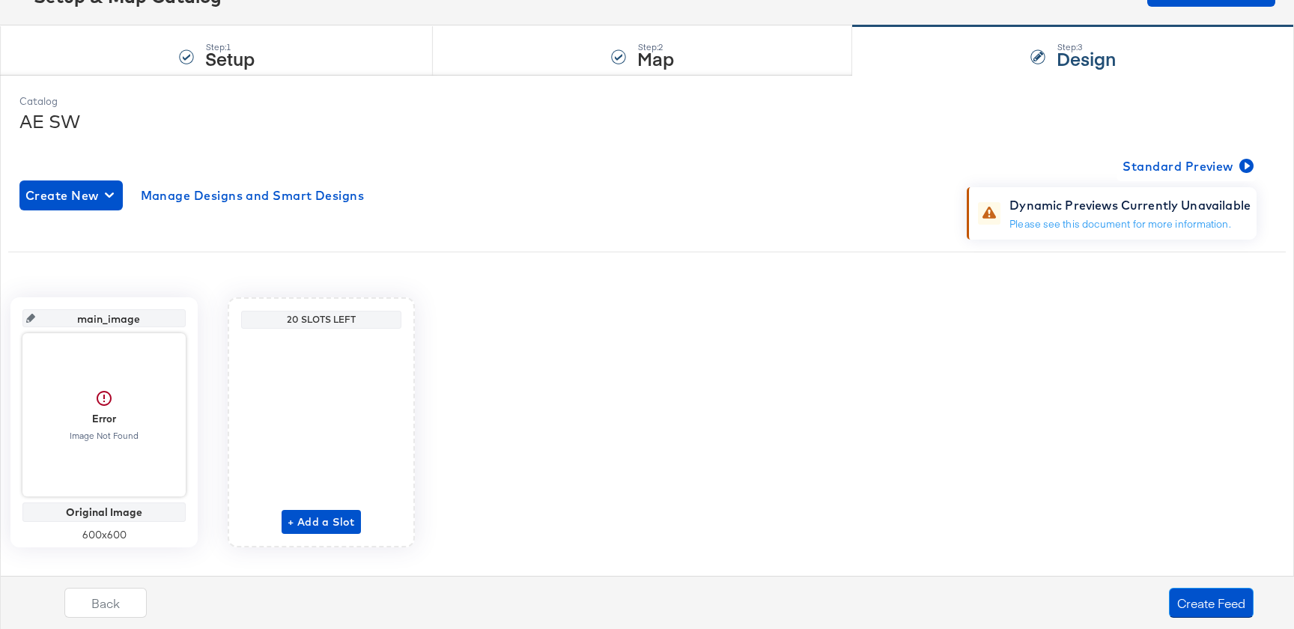
scroll to position [144, 0]
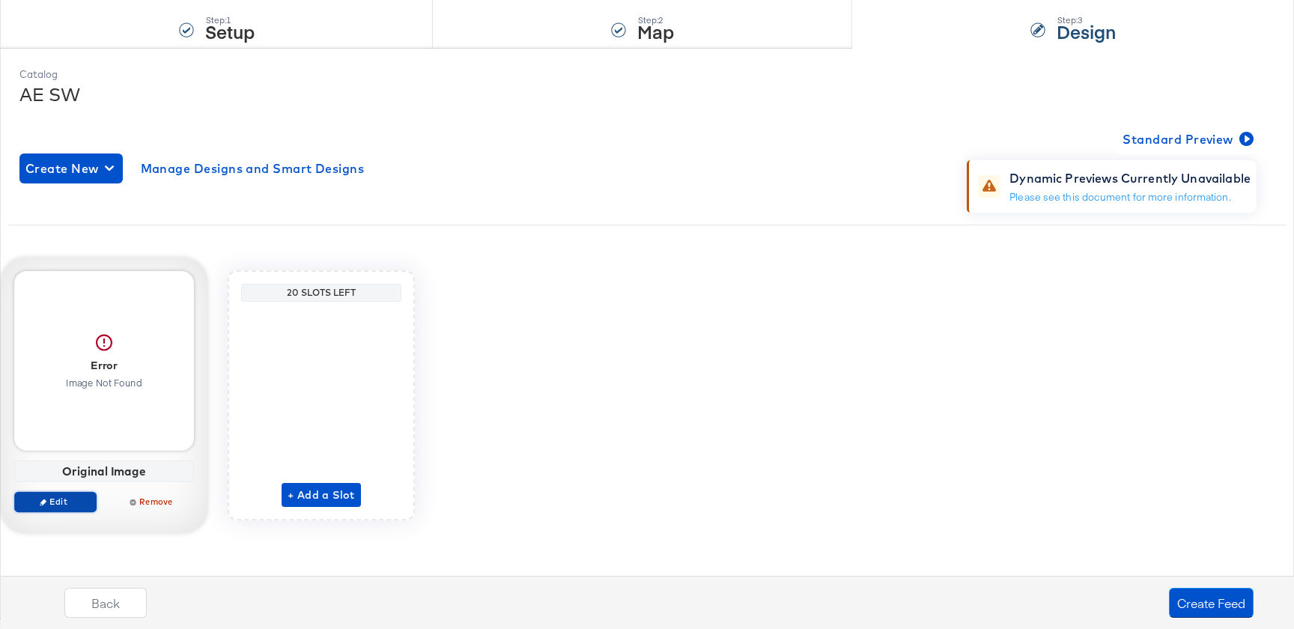
click at [52, 497] on span "Edit" at bounding box center [55, 502] width 69 height 11
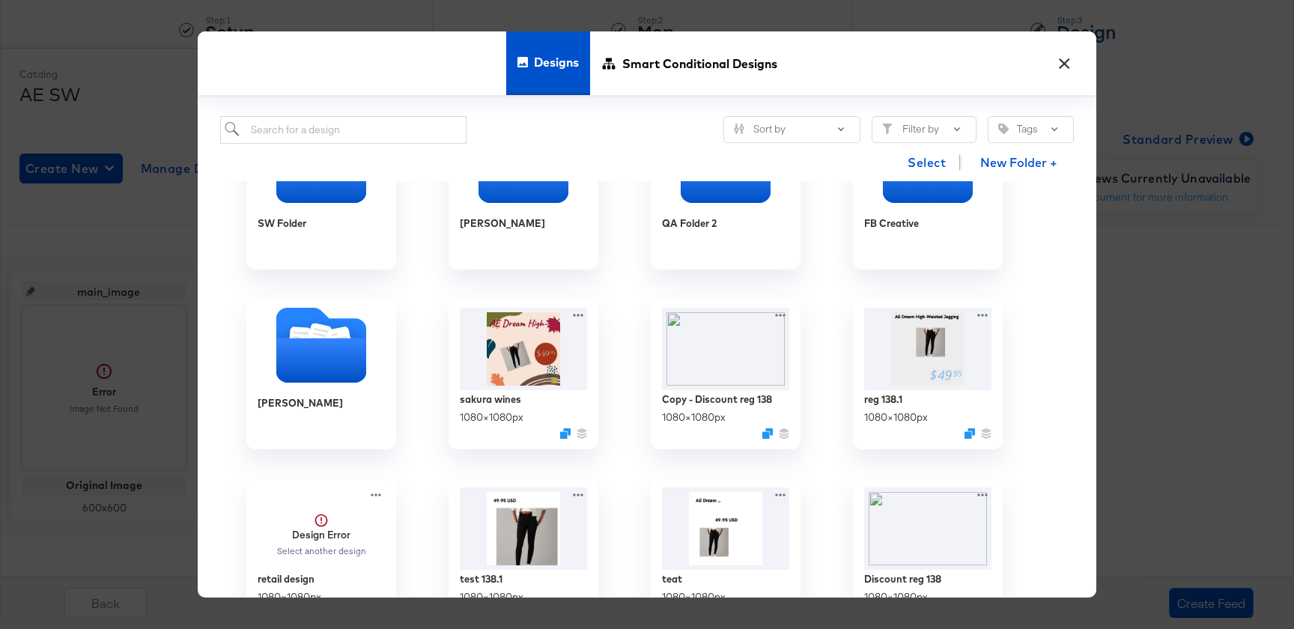
scroll to position [258, 0]
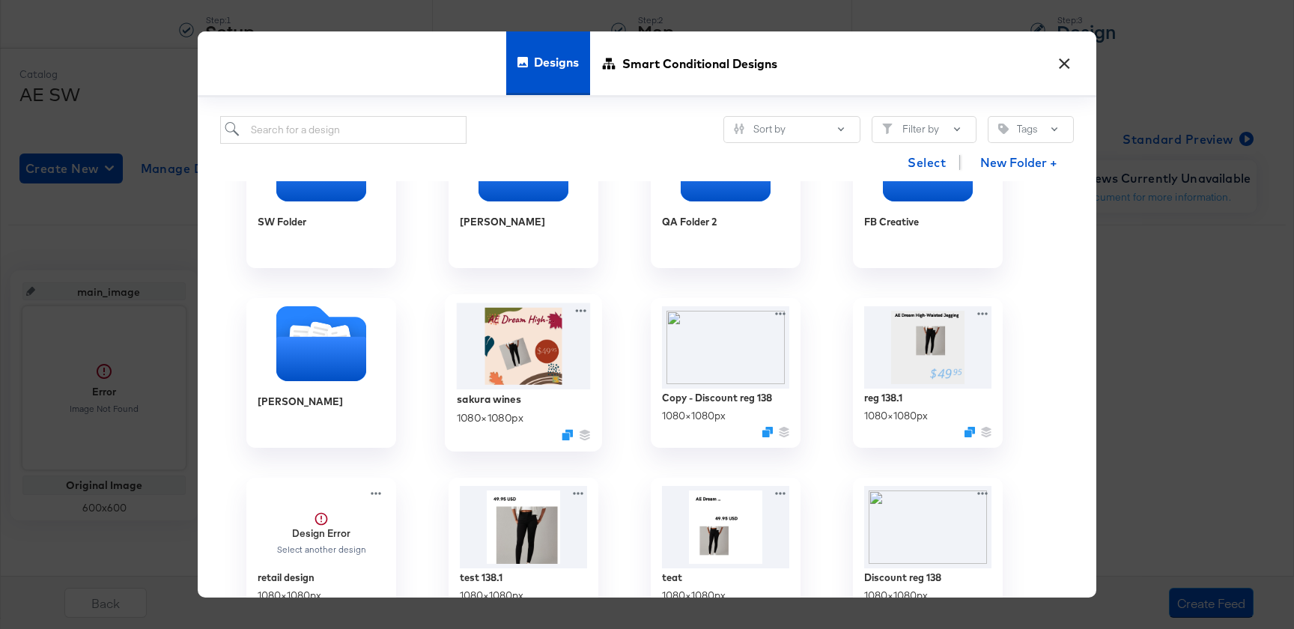
click at [521, 347] on img at bounding box center [524, 346] width 134 height 86
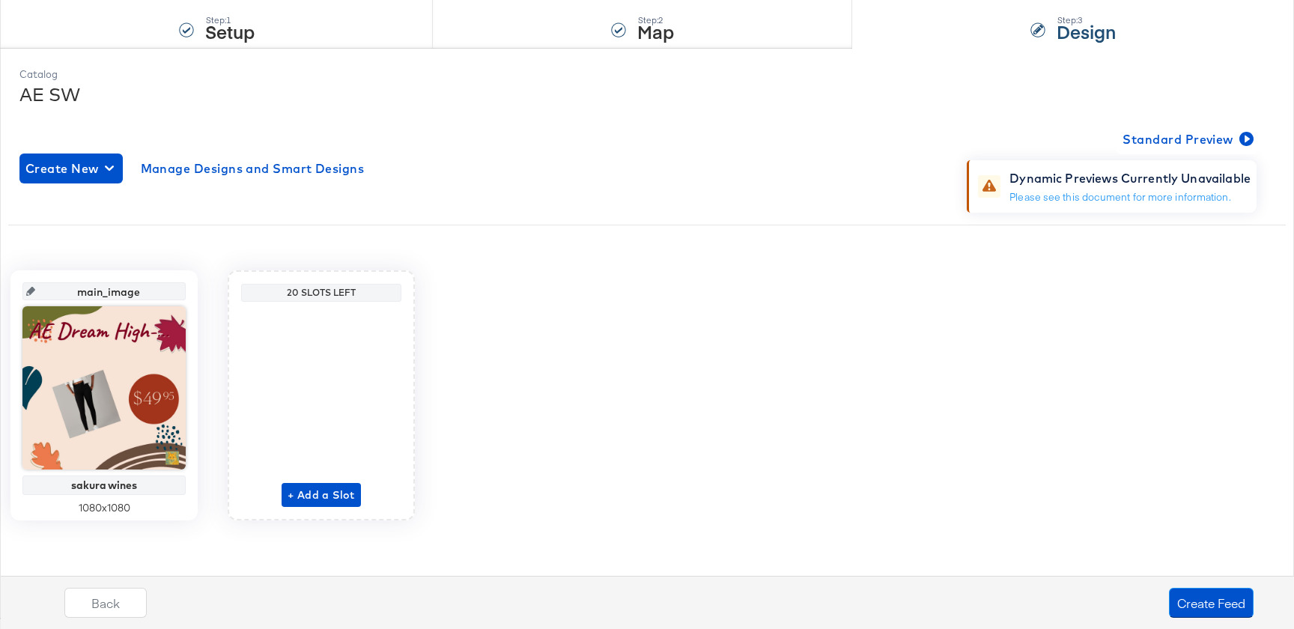
scroll to position [0, 0]
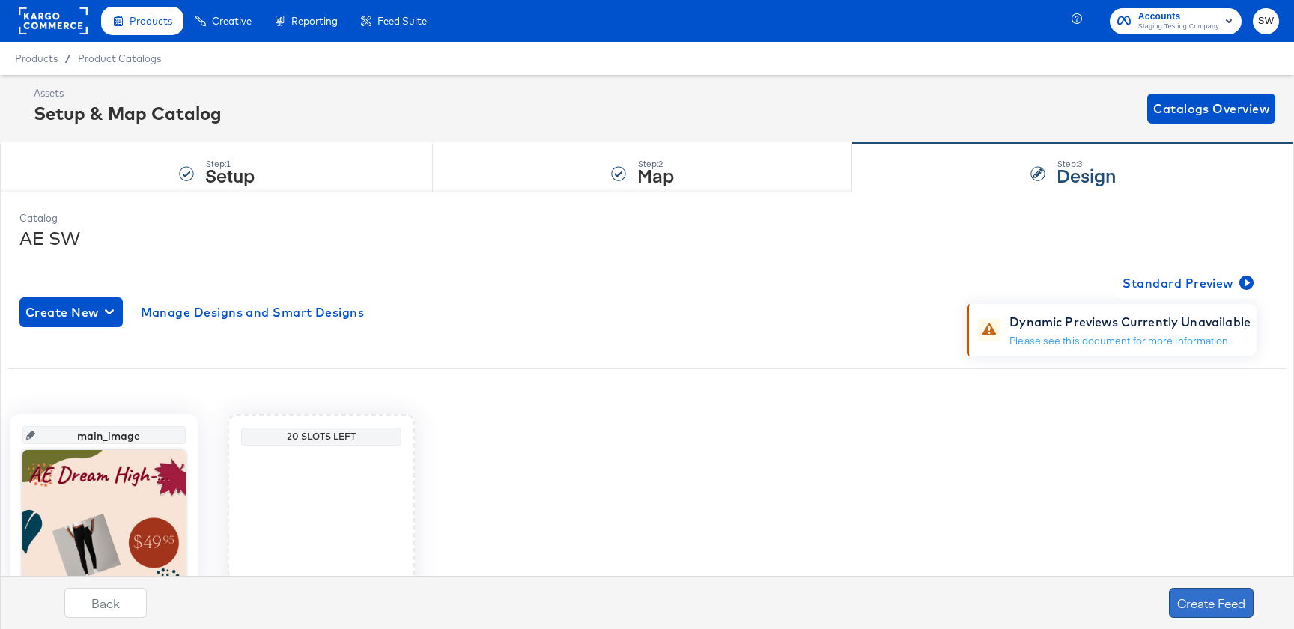
click at [1209, 600] on button "Create Feed" at bounding box center [1211, 603] width 85 height 30
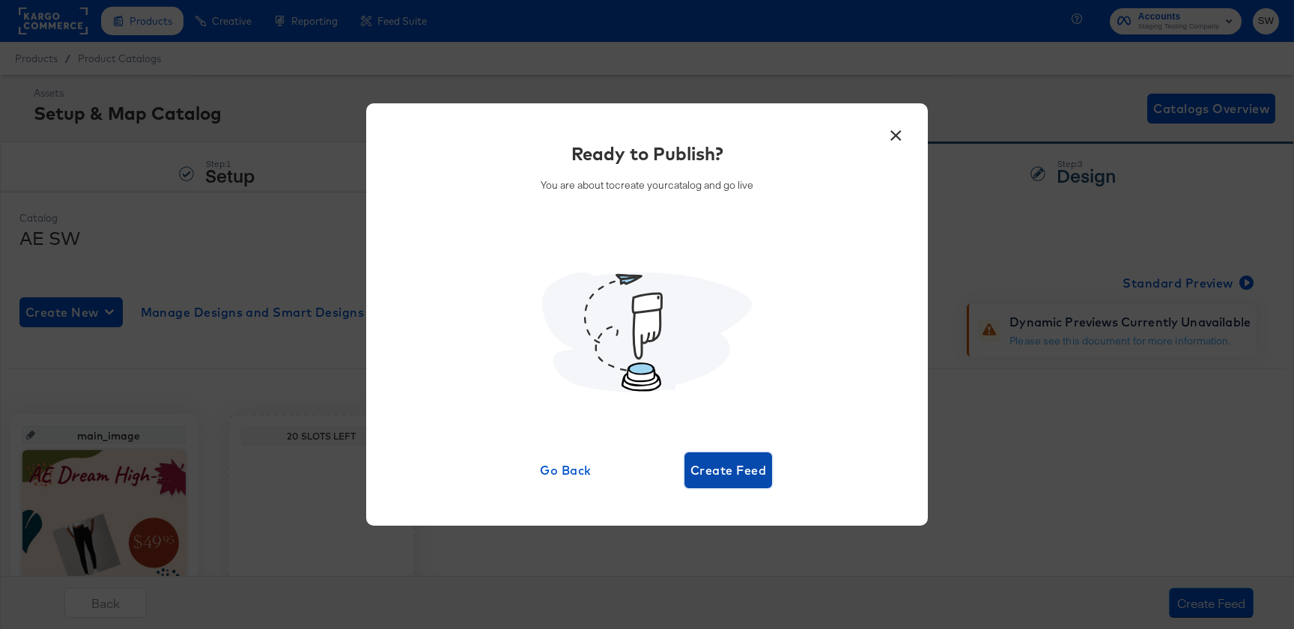
click at [721, 469] on span "Create Feed" at bounding box center [728, 470] width 76 height 21
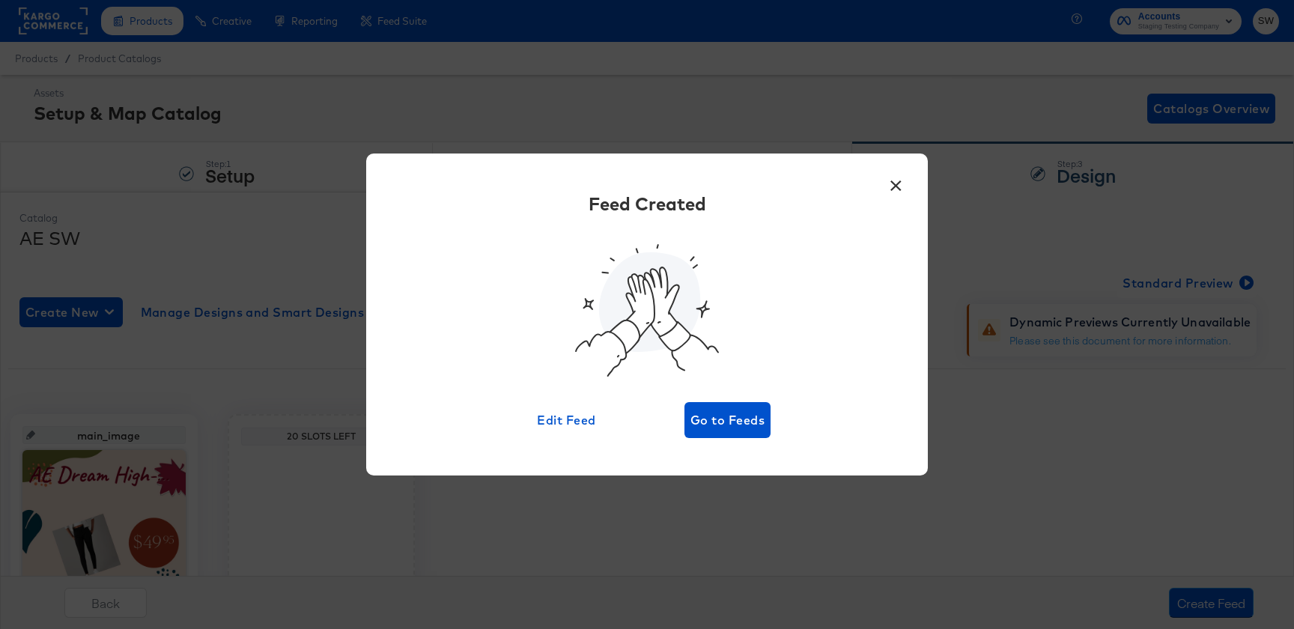
click at [898, 186] on button "×" at bounding box center [895, 182] width 27 height 27
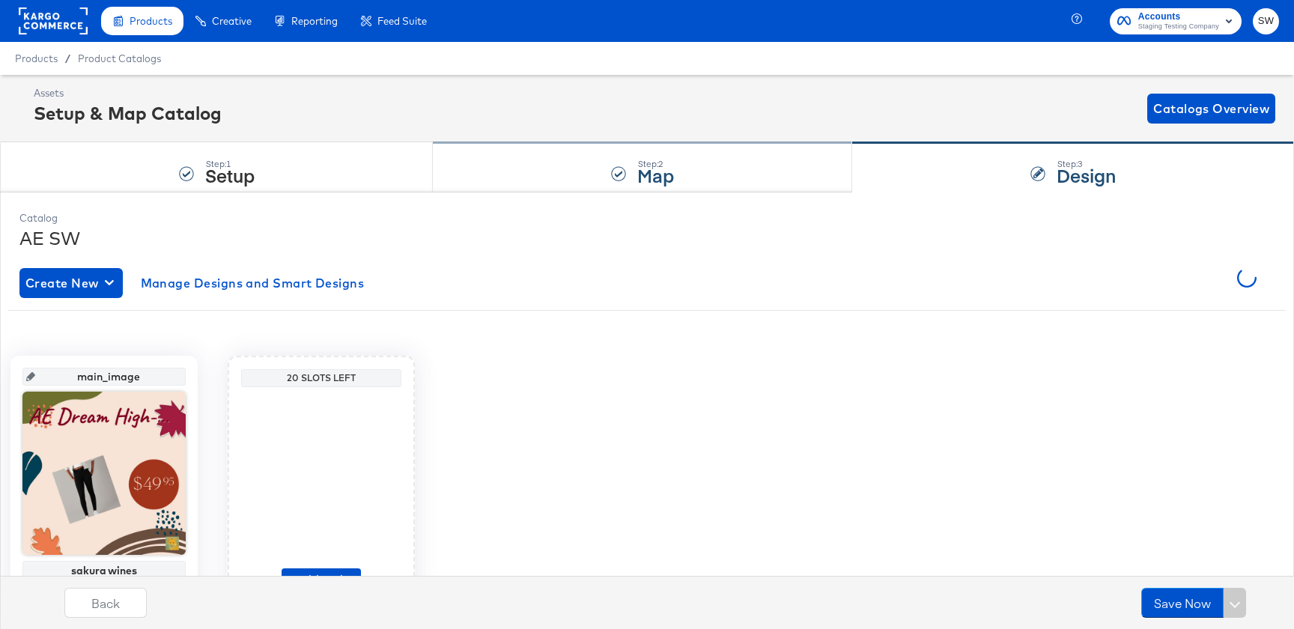
click at [753, 166] on div "Step: 2 Map" at bounding box center [642, 167] width 419 height 49
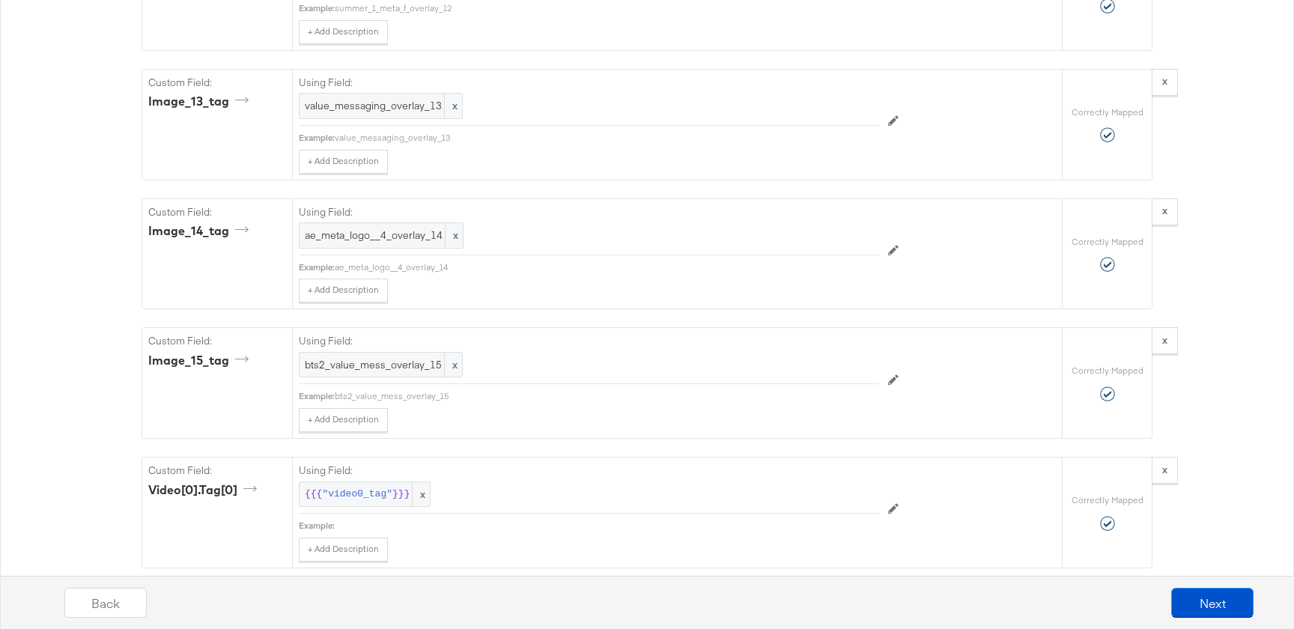
scroll to position [5566, 0]
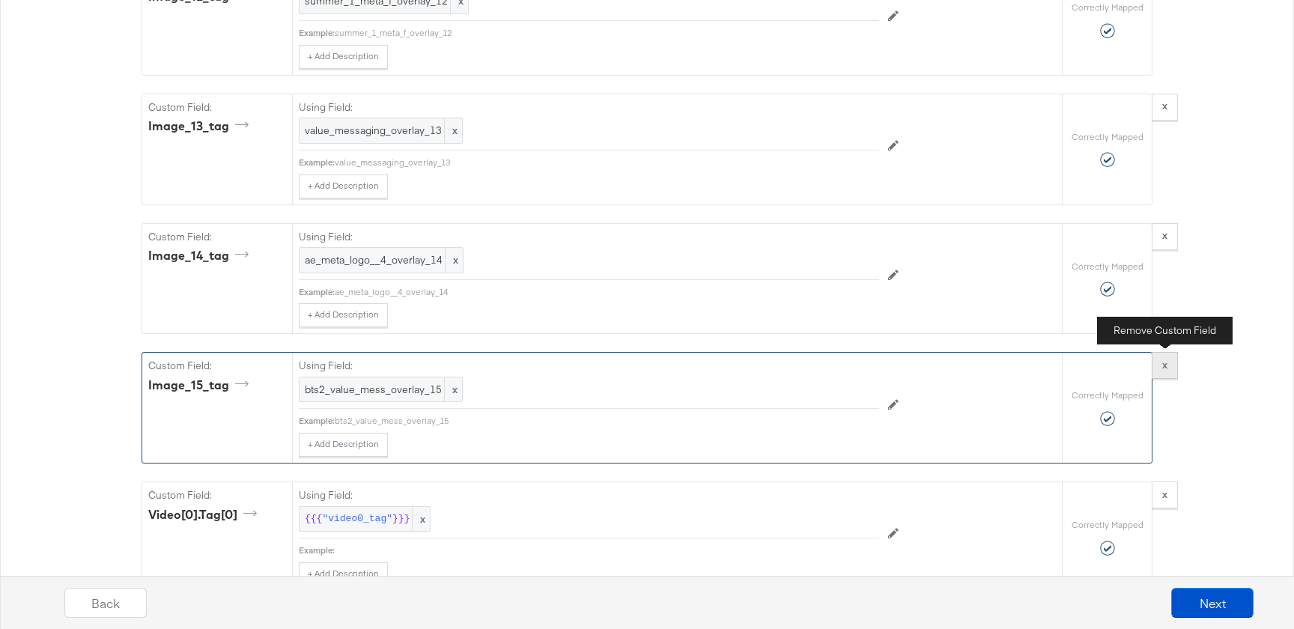
click at [1169, 371] on button "x" at bounding box center [1165, 365] width 26 height 27
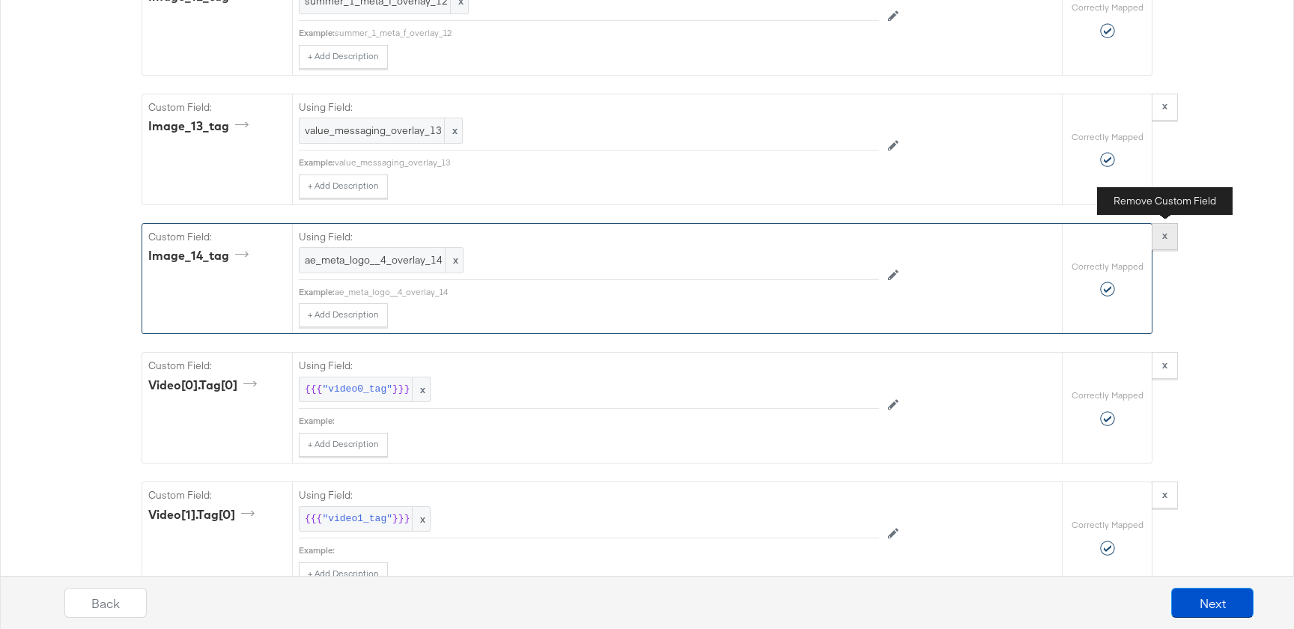
click at [1168, 243] on button "x" at bounding box center [1165, 236] width 26 height 27
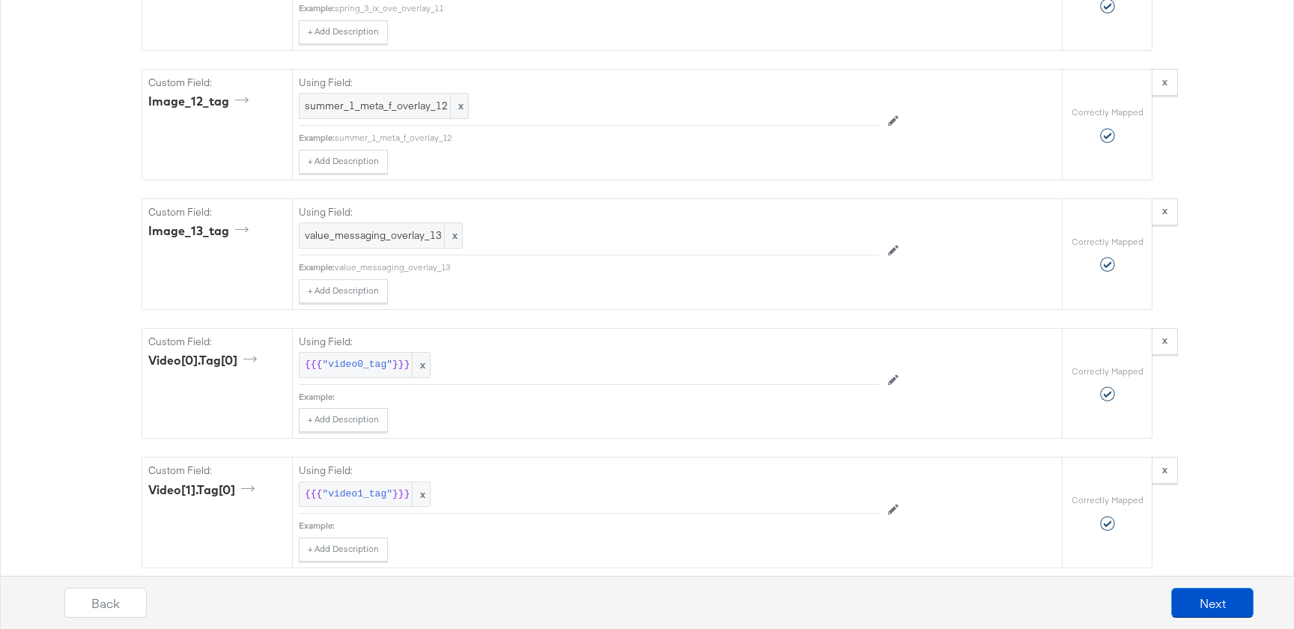
scroll to position [5459, 0]
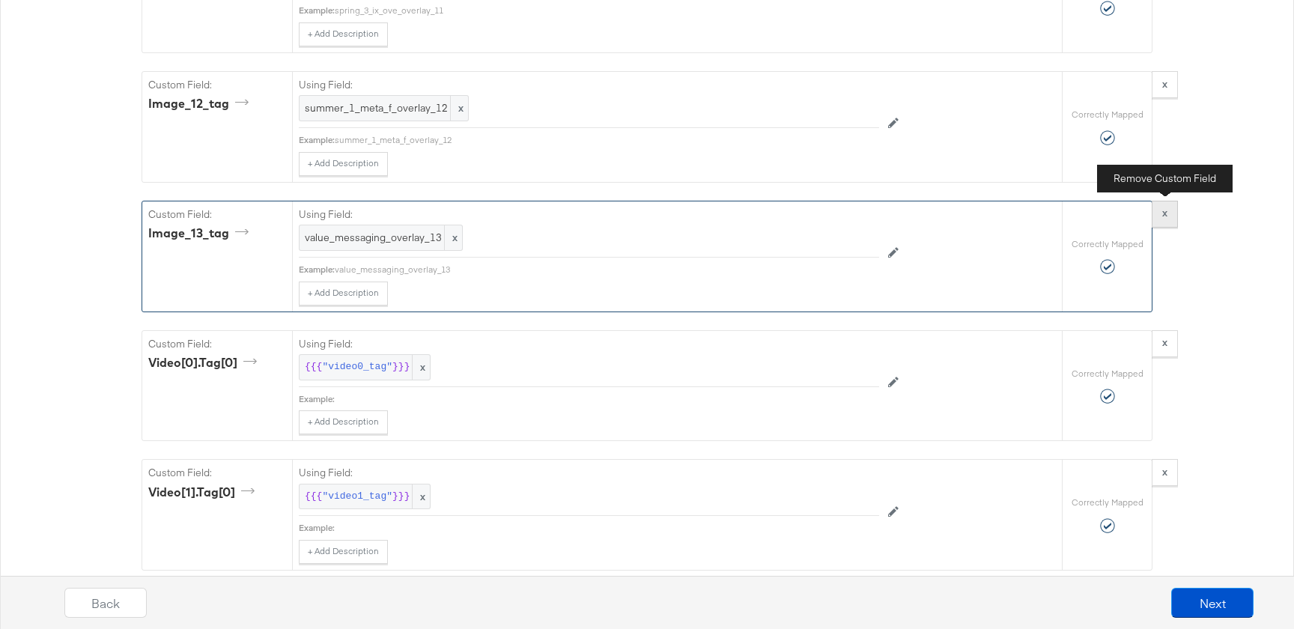
click at [1168, 219] on button "x" at bounding box center [1165, 214] width 26 height 27
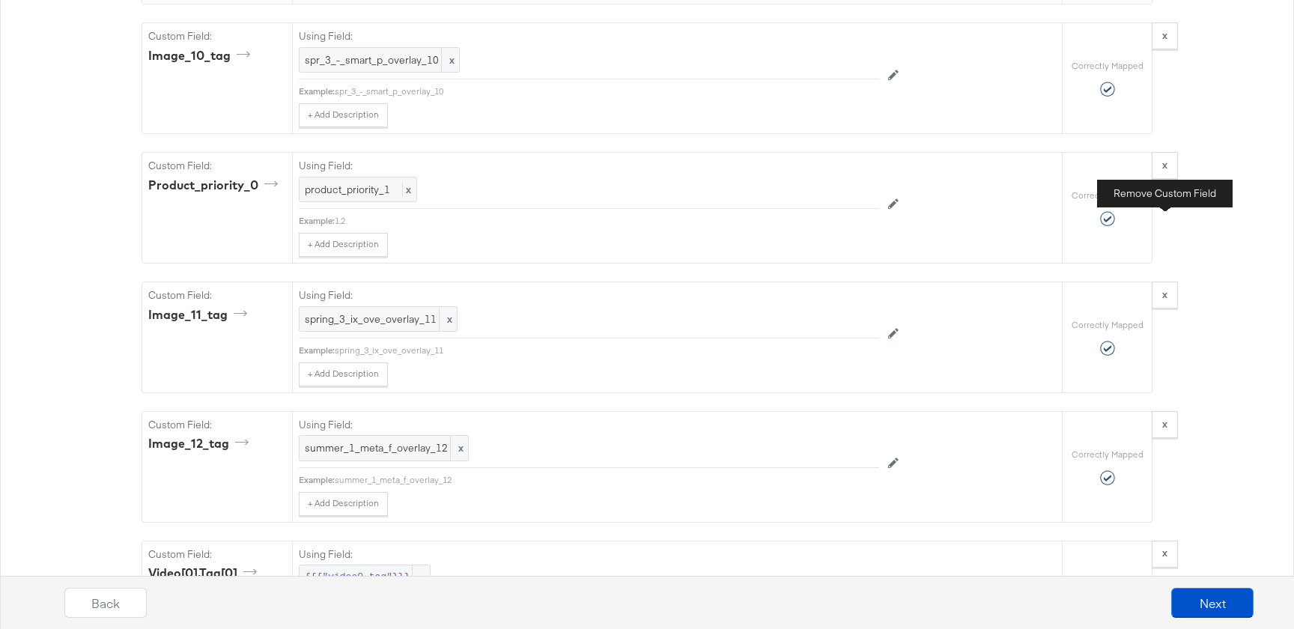
scroll to position [5056, 0]
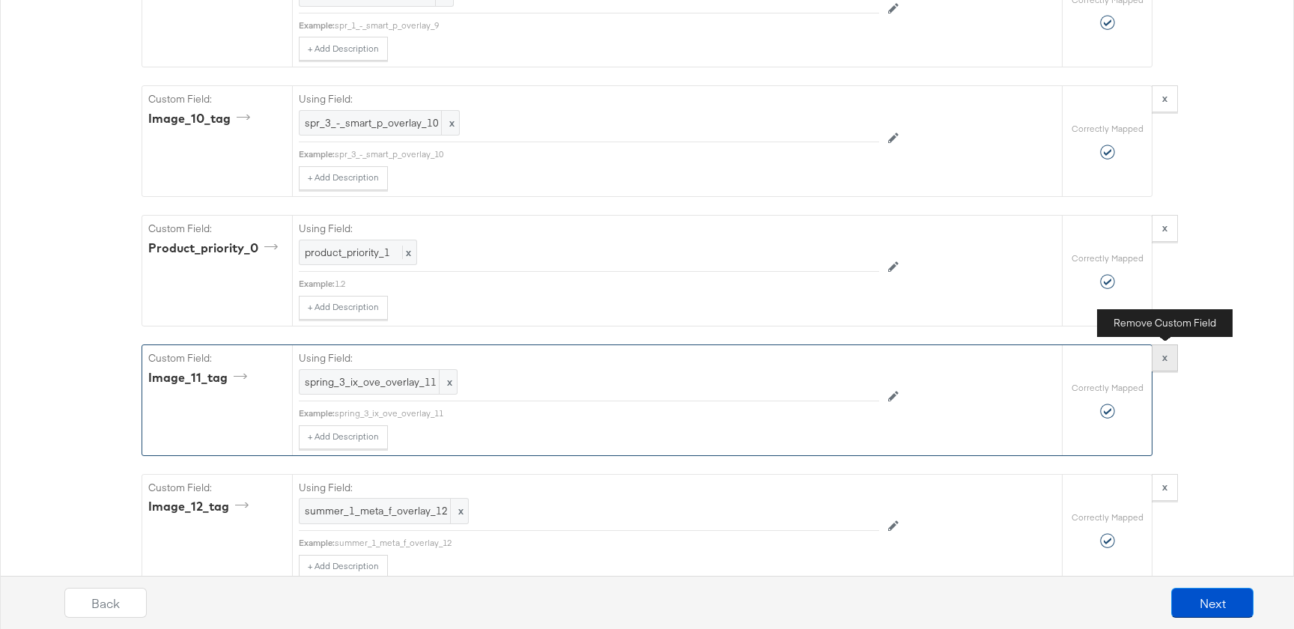
click at [1171, 354] on button "x" at bounding box center [1165, 357] width 26 height 27
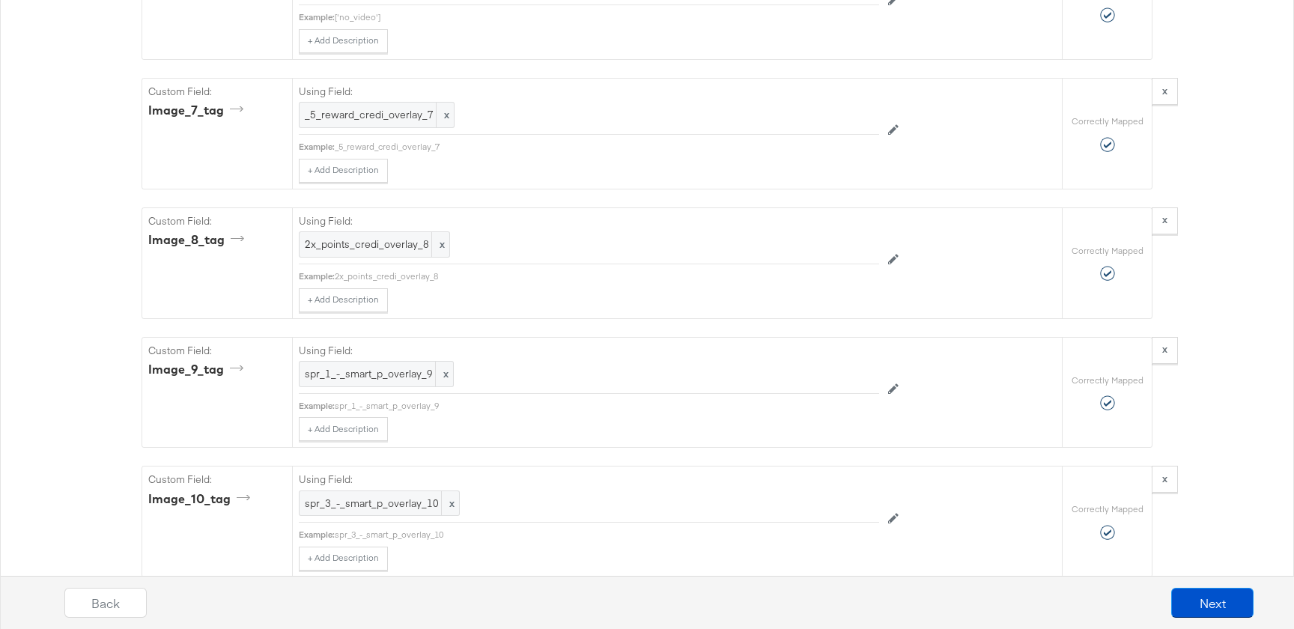
scroll to position [4613, 0]
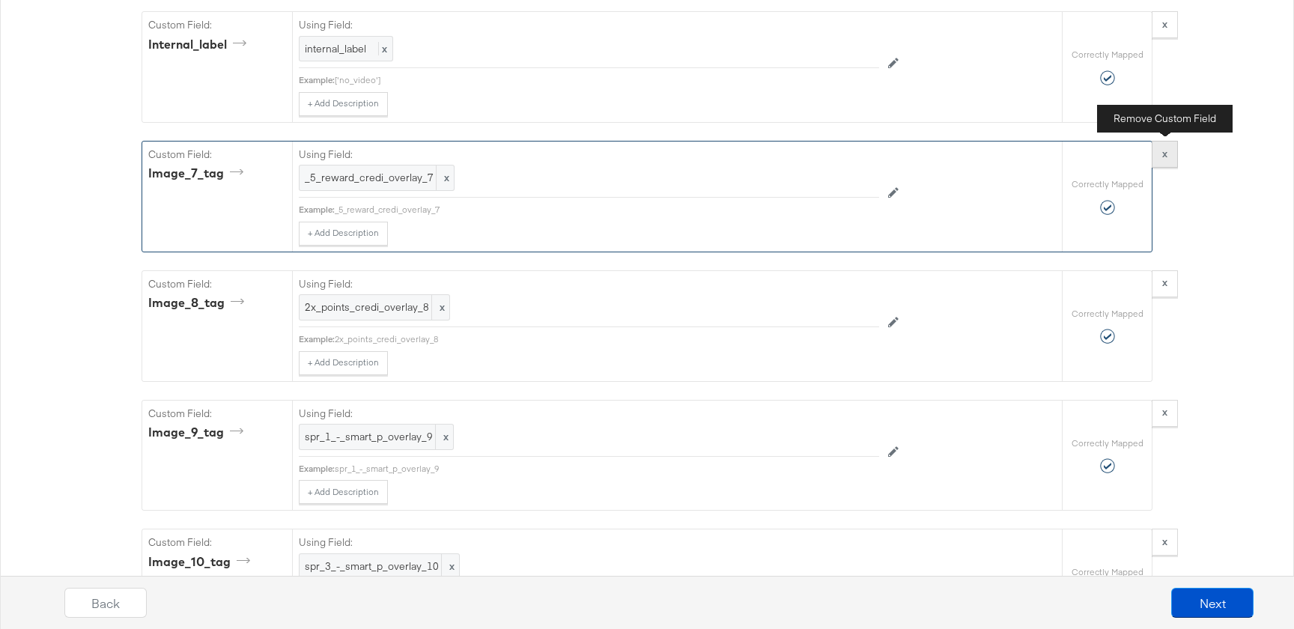
click at [1166, 162] on button "x" at bounding box center [1165, 154] width 26 height 27
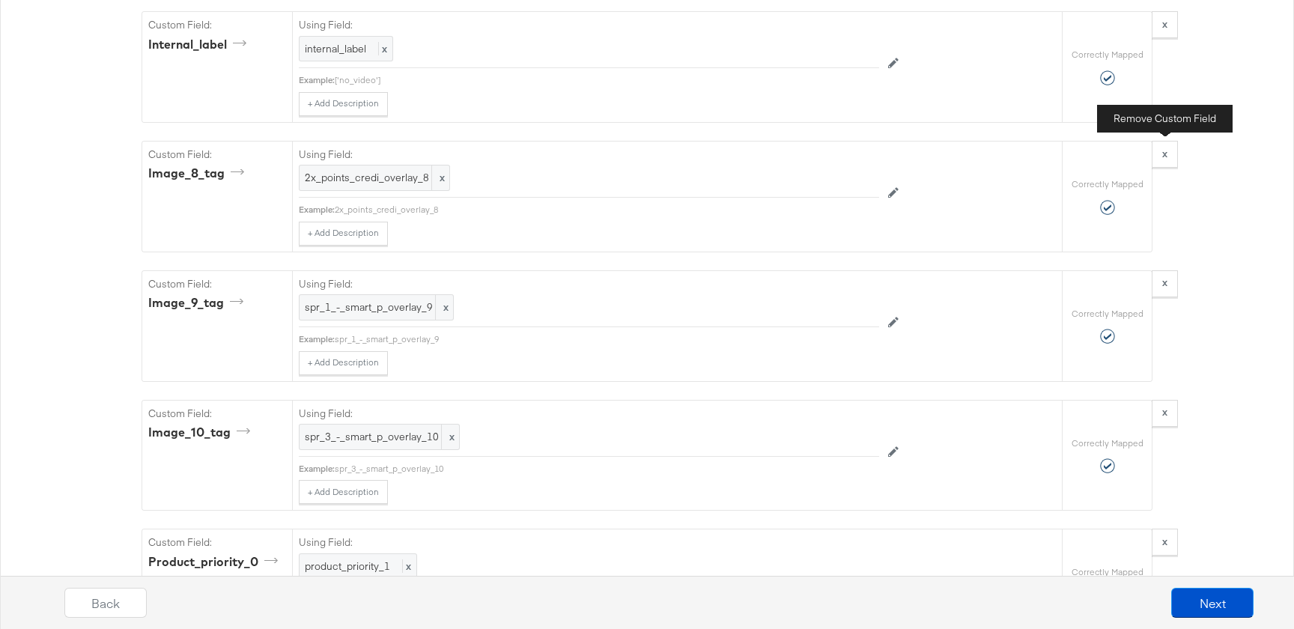
click at [1166, 162] on button "x" at bounding box center [1165, 154] width 26 height 27
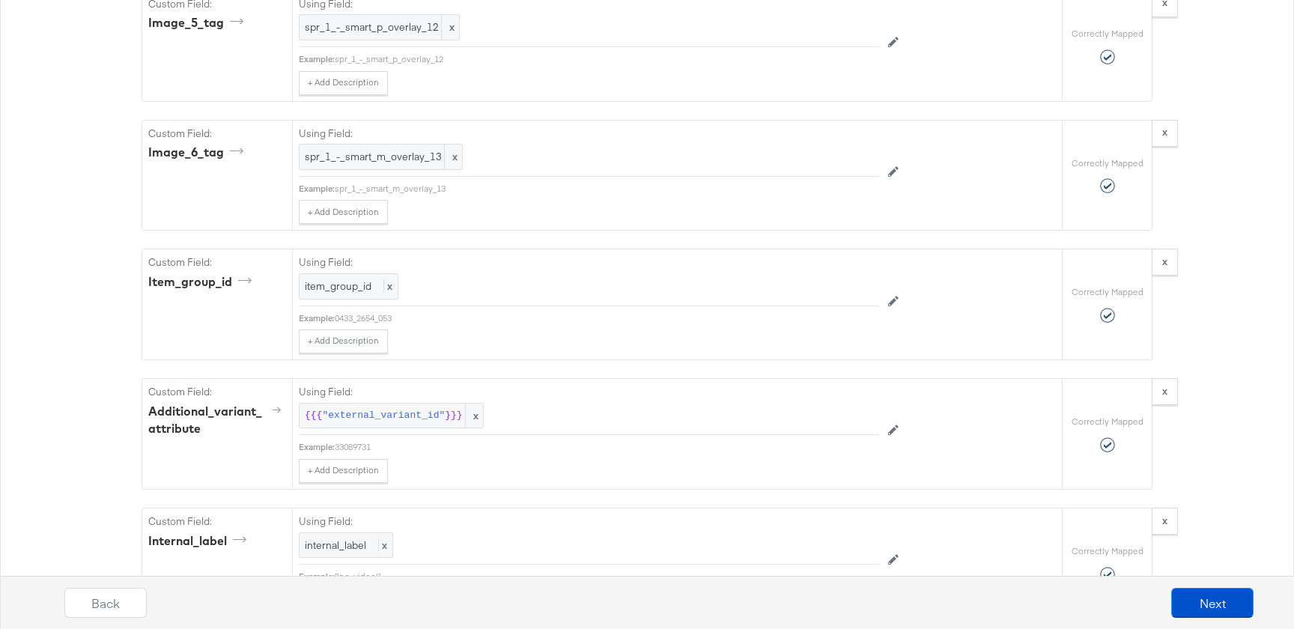
scroll to position [4105, 0]
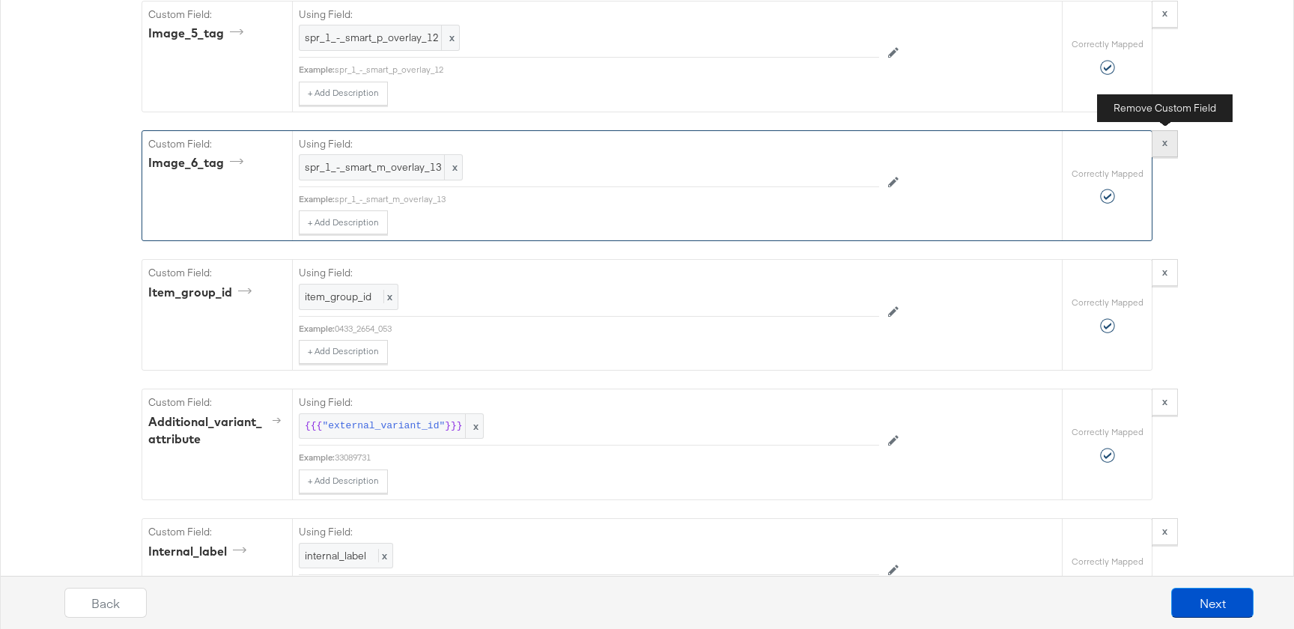
click at [1167, 148] on strong "x" at bounding box center [1164, 142] width 5 height 13
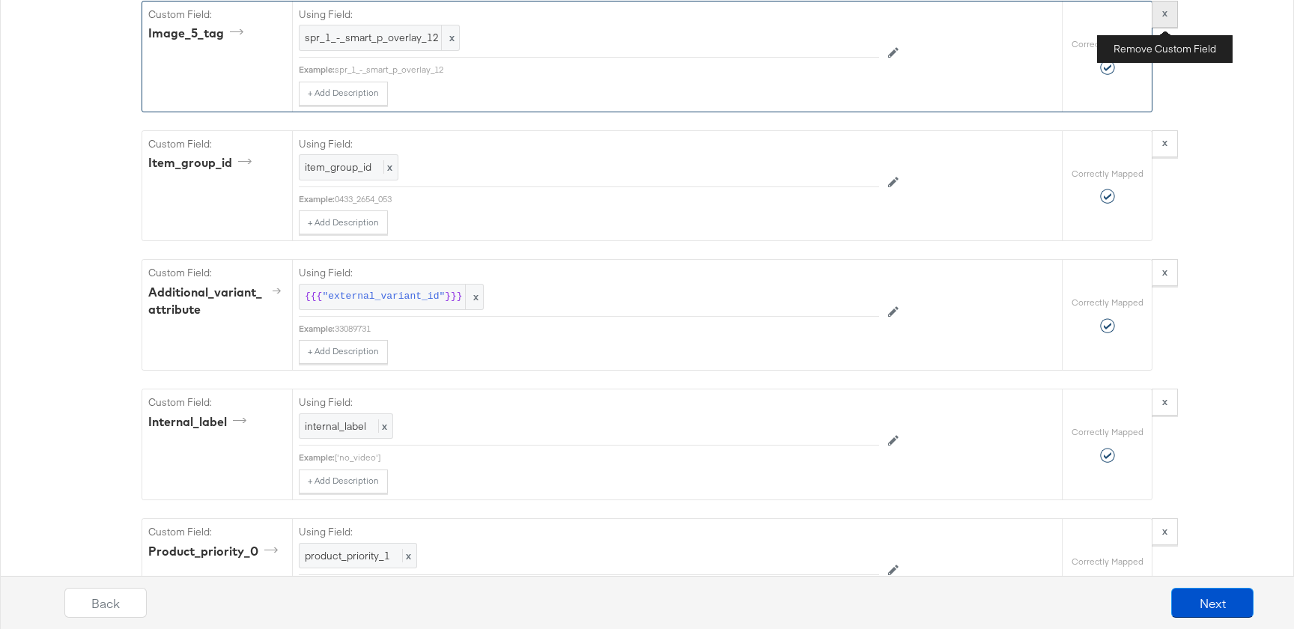
click at [1163, 19] on strong "x" at bounding box center [1164, 12] width 5 height 13
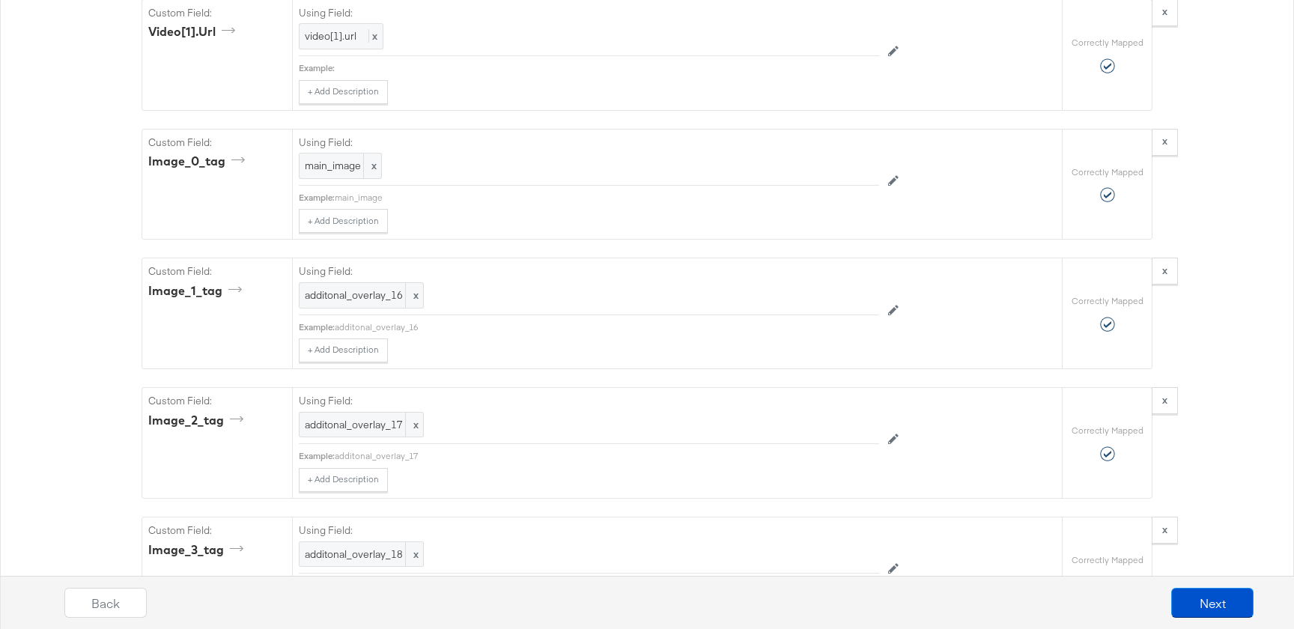
scroll to position [3332, 0]
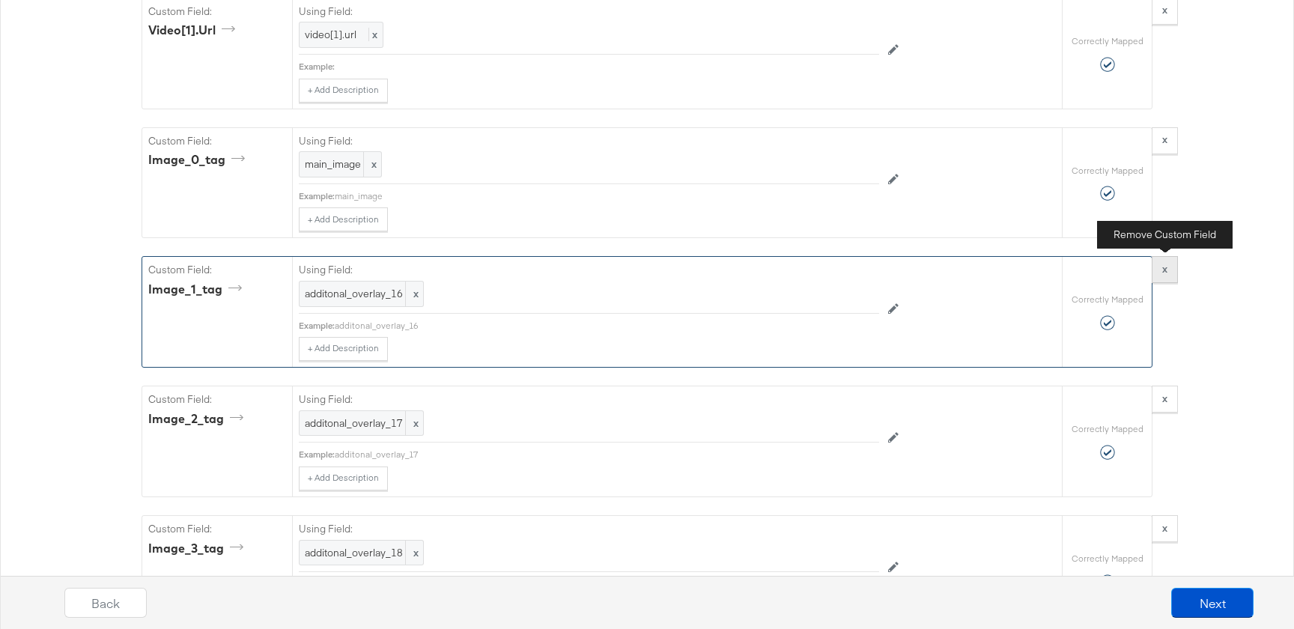
click at [1174, 272] on button "x" at bounding box center [1165, 269] width 26 height 27
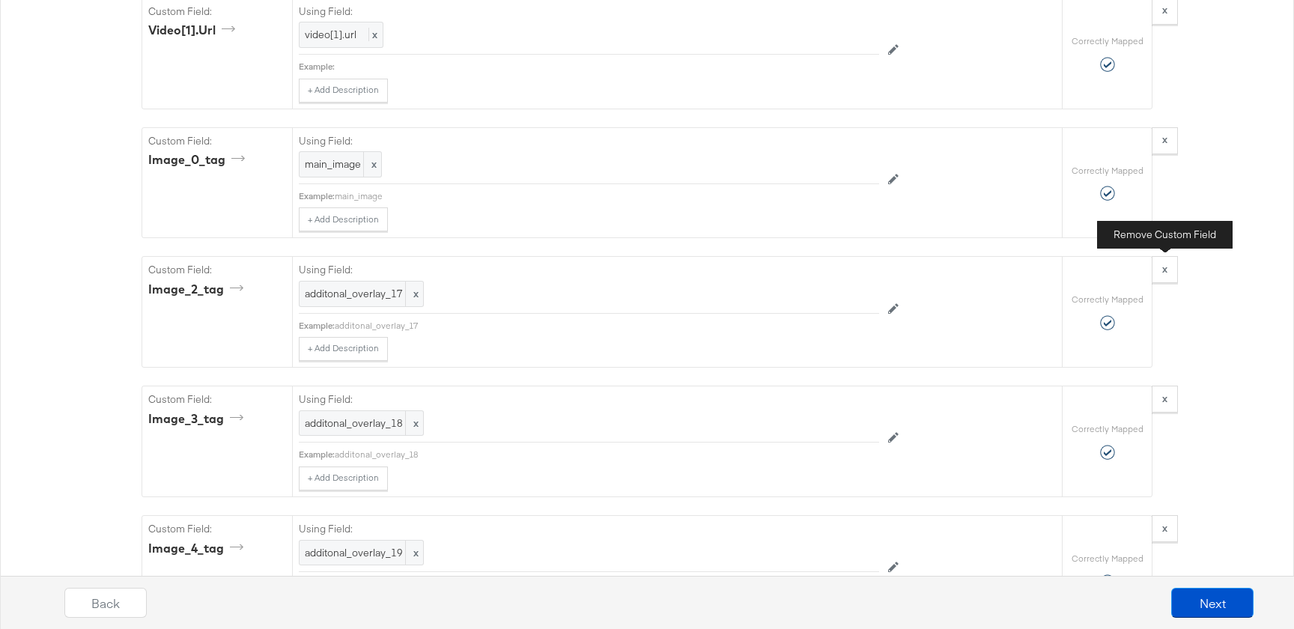
click at [1174, 272] on button "x" at bounding box center [1165, 269] width 26 height 27
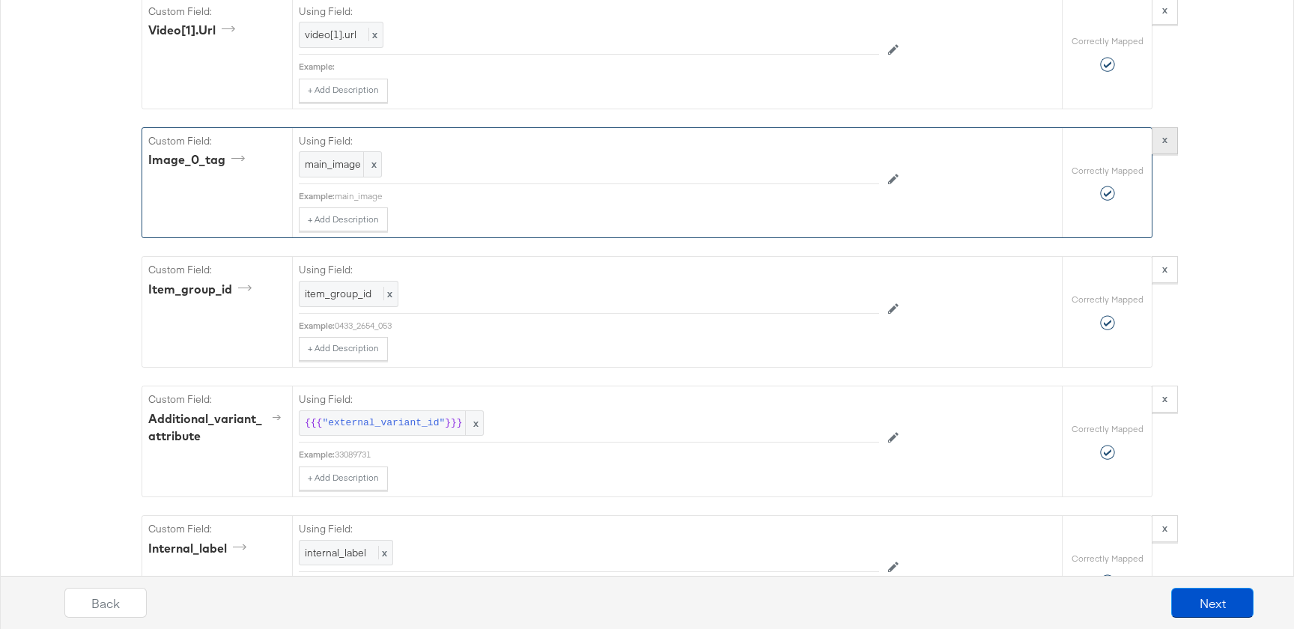
click at [1163, 144] on strong "x" at bounding box center [1164, 139] width 5 height 13
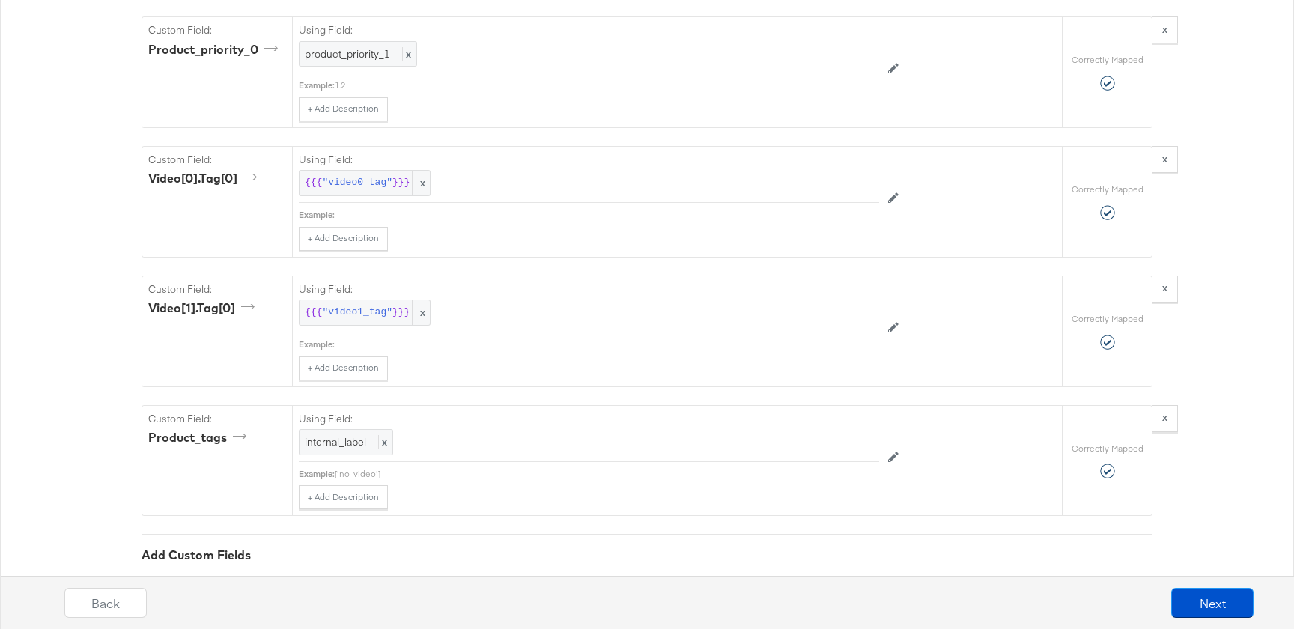
scroll to position [3941, 0]
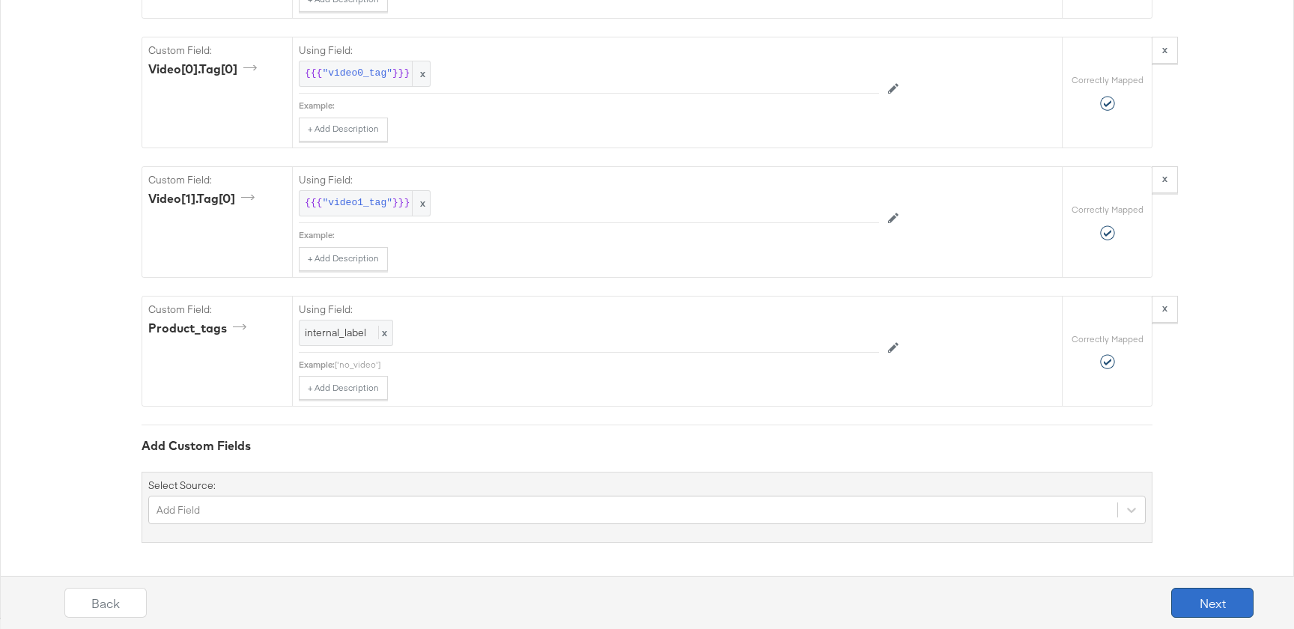
click at [1186, 598] on button "Next" at bounding box center [1212, 603] width 82 height 30
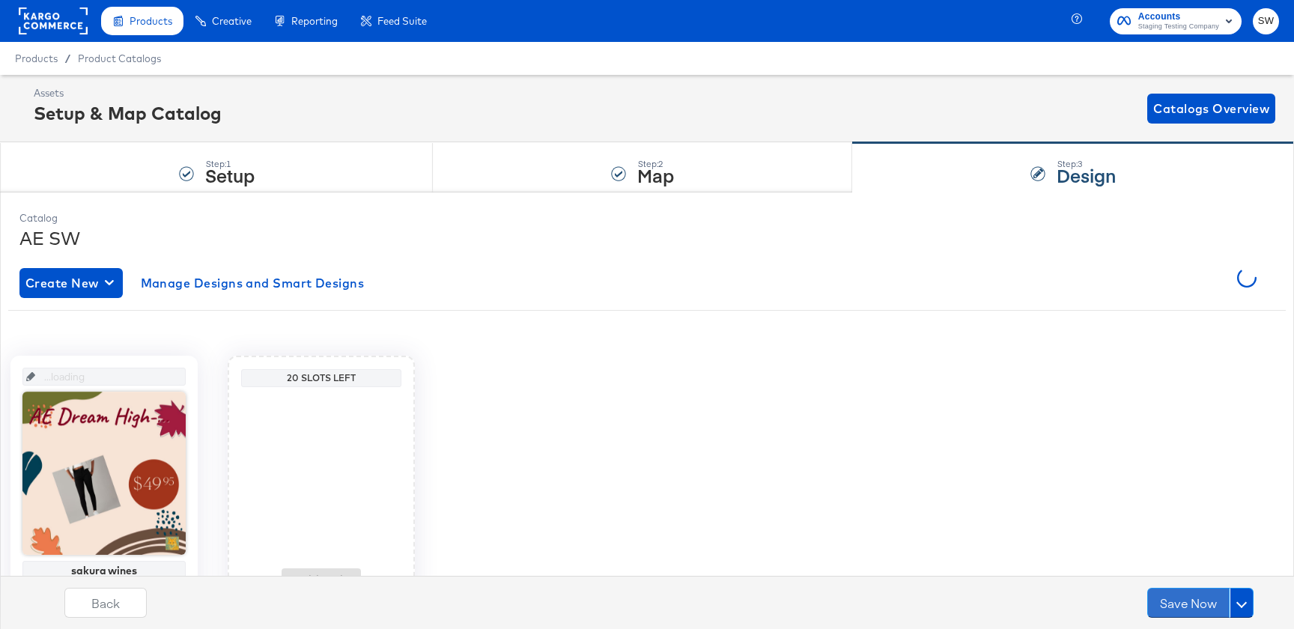
click at [1186, 598] on button "Save Now" at bounding box center [1188, 603] width 82 height 30
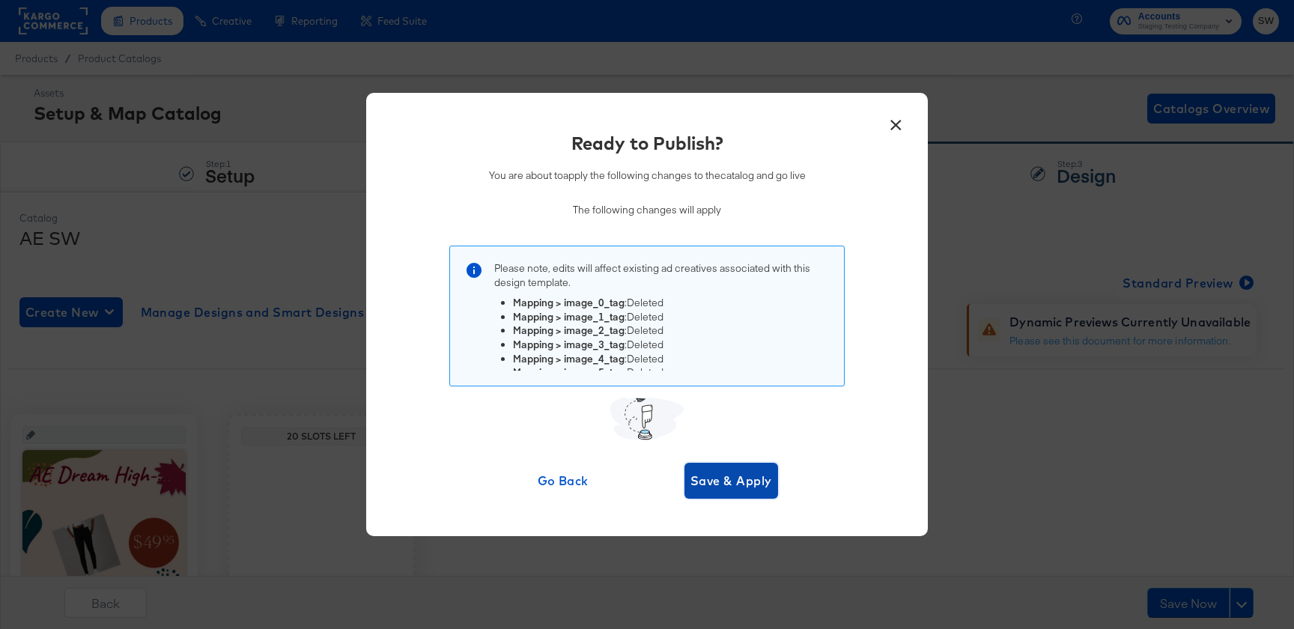
click at [724, 480] on span "Save & Apply" at bounding box center [731, 480] width 82 height 21
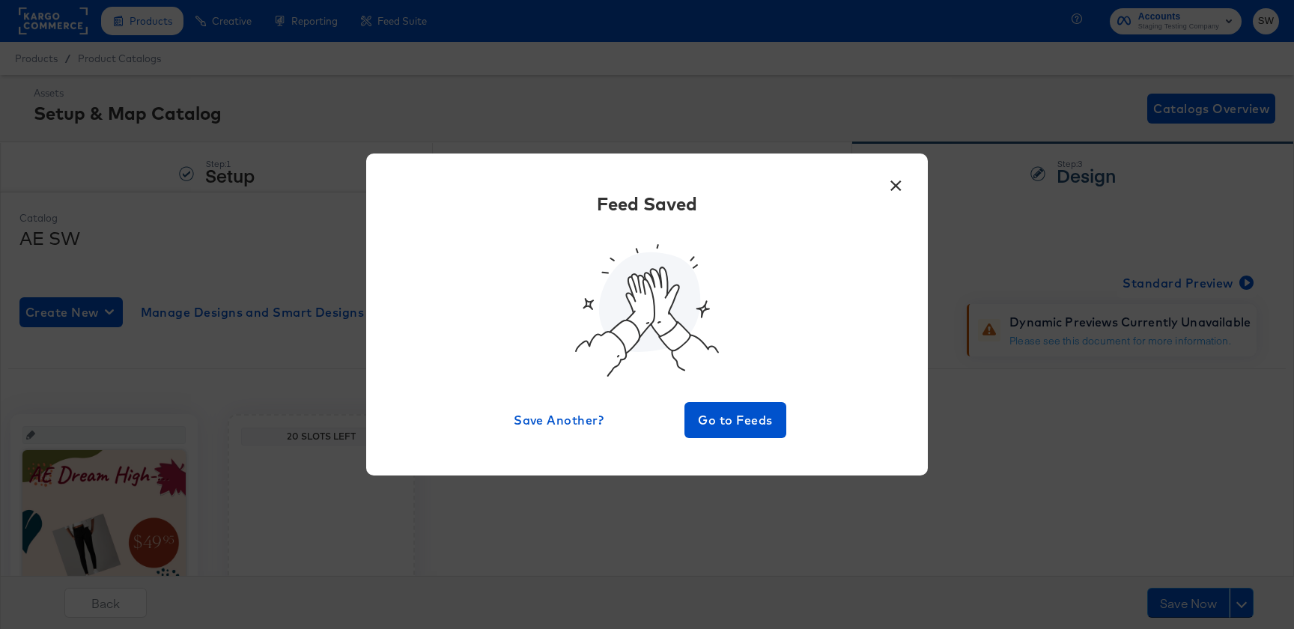
click at [903, 184] on button "×" at bounding box center [895, 182] width 27 height 27
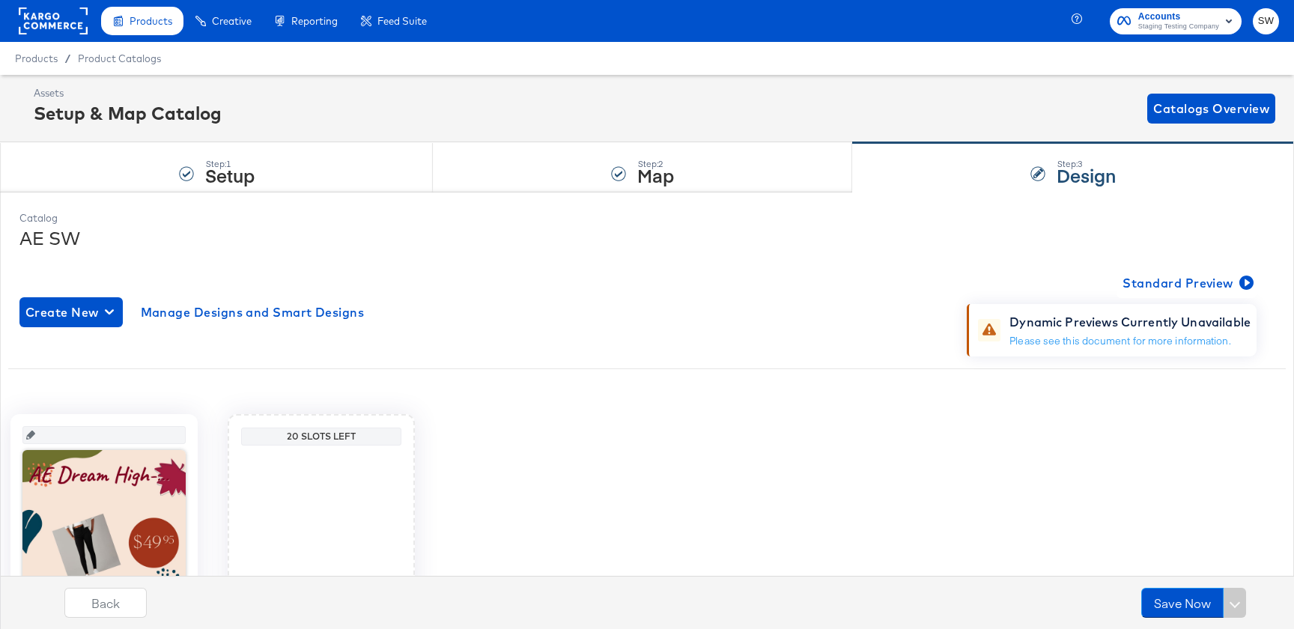
click at [1099, 348] on div "Dynamic Previews Currently Unavailable Please see this document for more inform…" at bounding box center [1133, 330] width 247 height 53
click at [1099, 345] on link "Please see this document for more information." at bounding box center [1120, 340] width 221 height 13
click at [1147, 285] on span "Standard Preview" at bounding box center [1187, 283] width 128 height 21
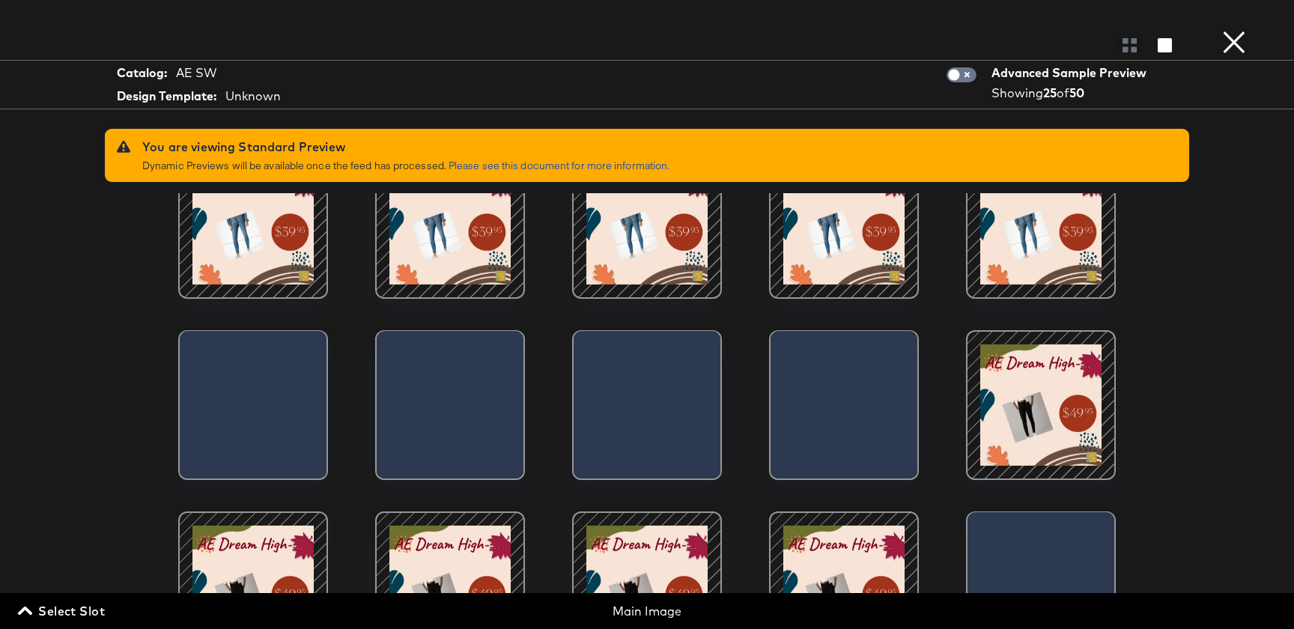
scroll to position [395, 0]
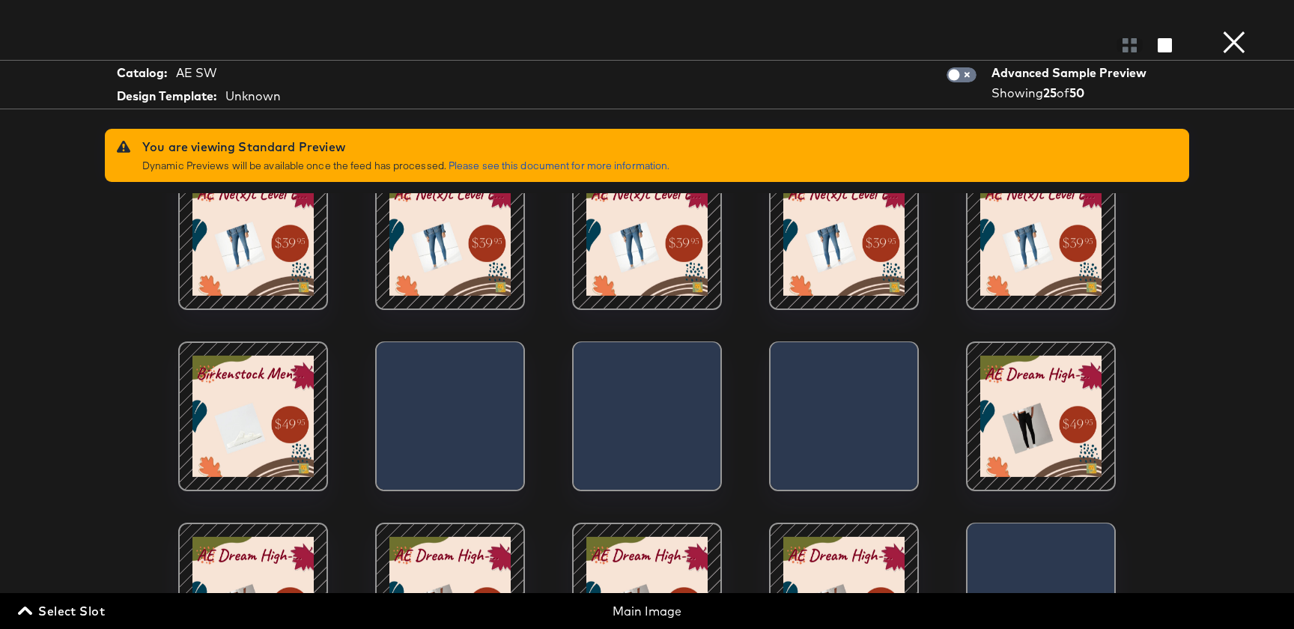
click at [1220, 30] on button "×" at bounding box center [1234, 15] width 30 height 30
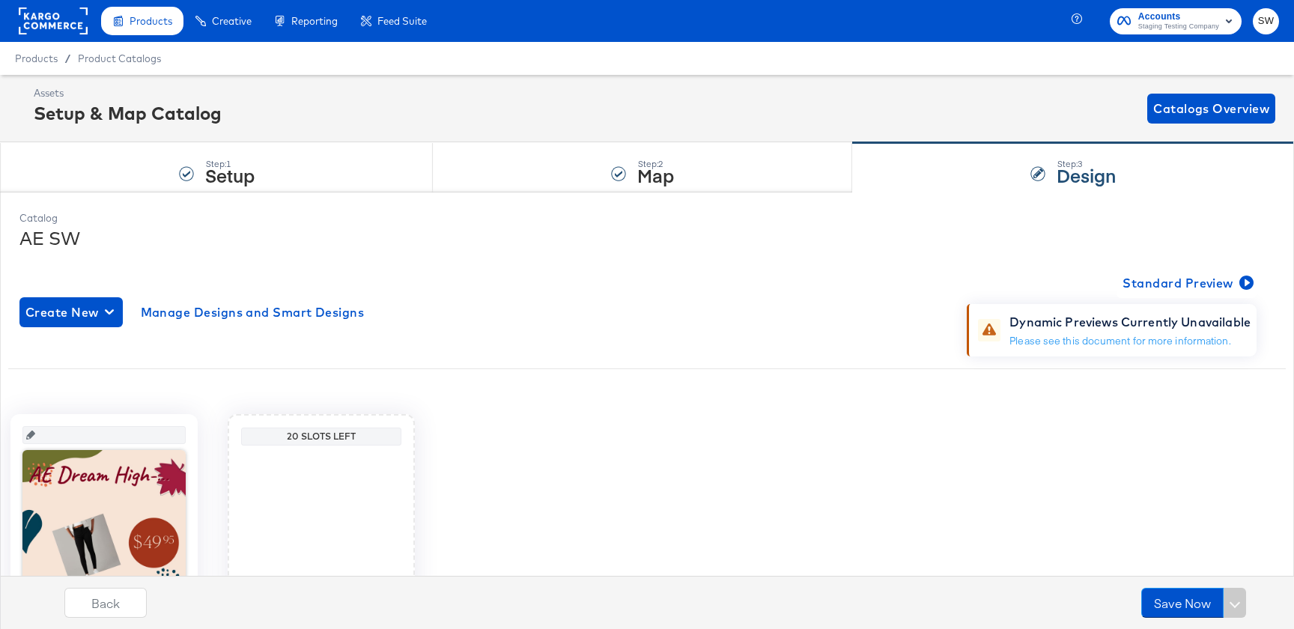
click at [1174, 125] on div "Assets Setup & Map Catalog Catalogs Overview" at bounding box center [655, 108] width 1242 height 44
click at [1174, 117] on span "Catalogs Overview" at bounding box center [1211, 108] width 116 height 21
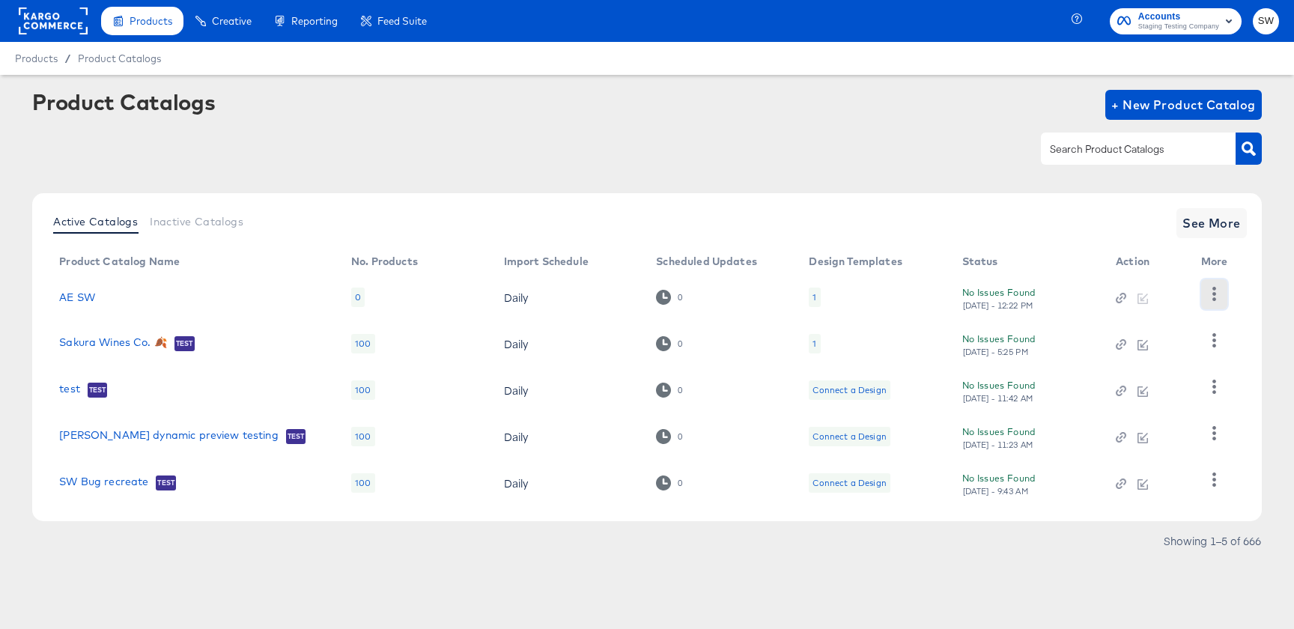
click at [1212, 293] on icon "button" at bounding box center [1214, 294] width 4 height 14
click at [1212, 347] on div "HUD Checks (Internal)" at bounding box center [1153, 349] width 150 height 24
click at [91, 294] on link "AE SW" at bounding box center [77, 297] width 36 height 12
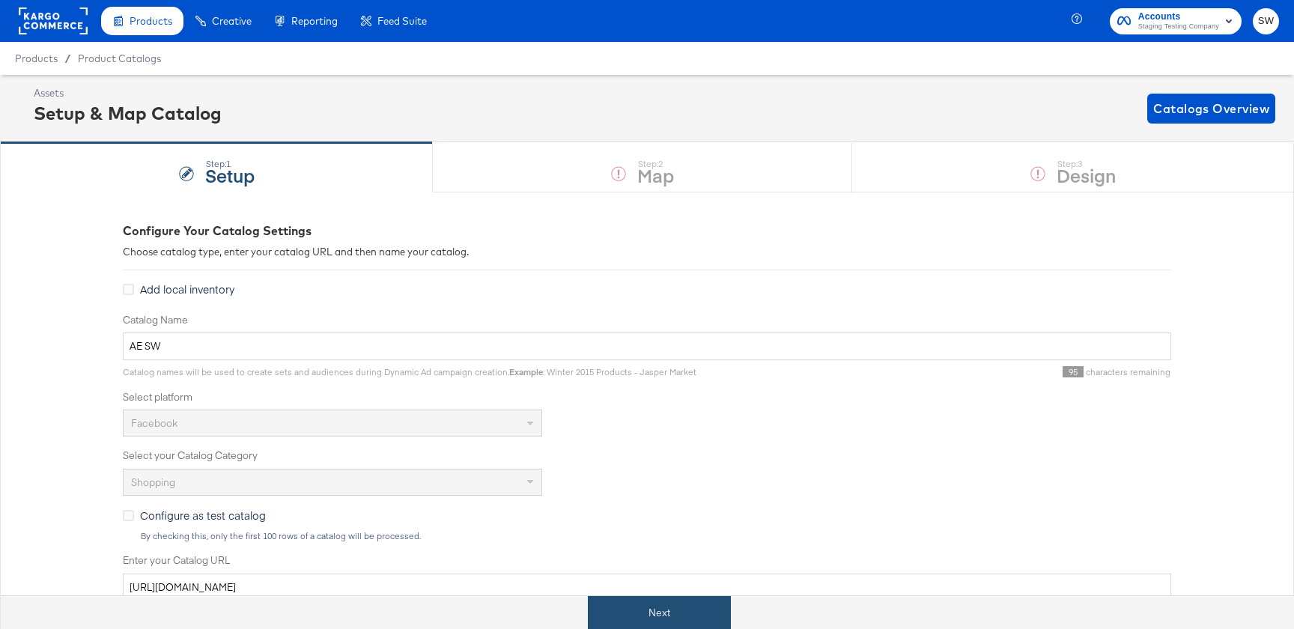
click at [641, 622] on button "Next" at bounding box center [659, 613] width 143 height 34
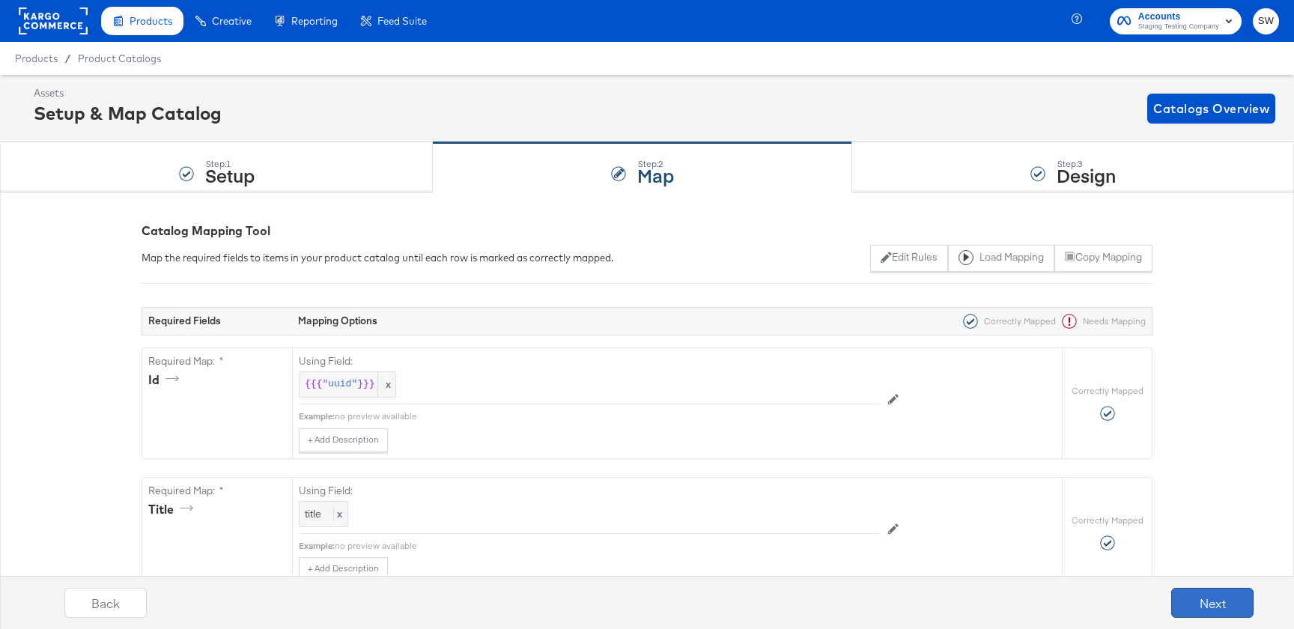
click at [1229, 603] on button "Next" at bounding box center [1212, 603] width 82 height 30
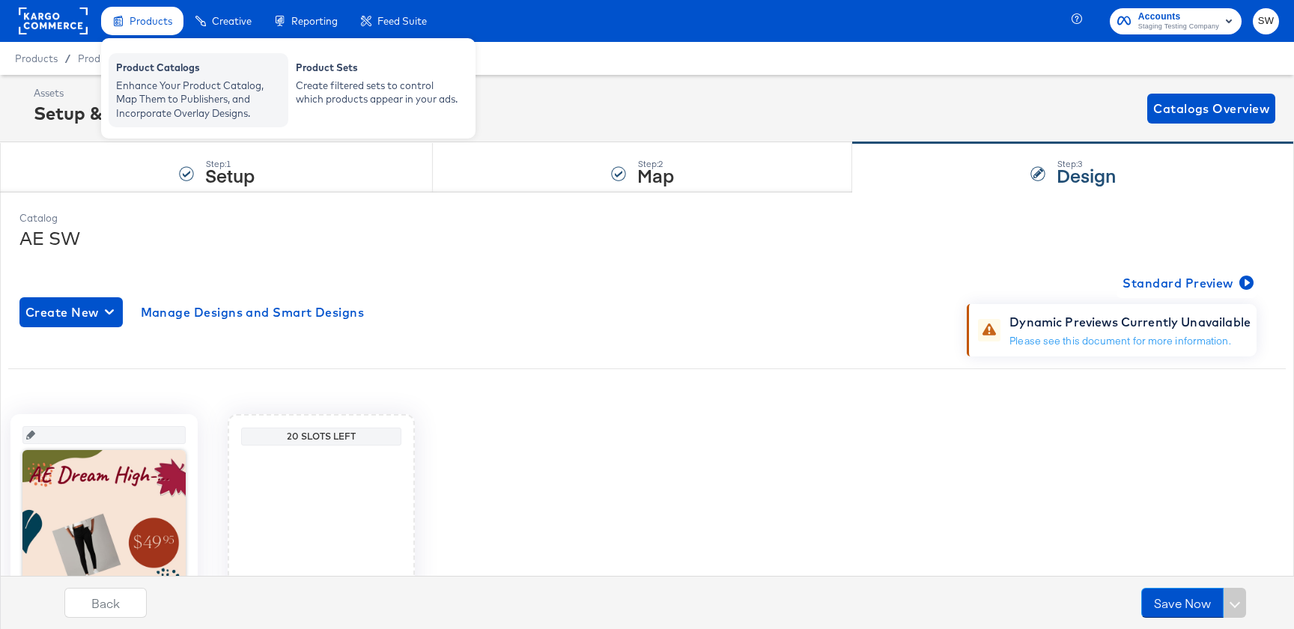
click at [136, 97] on div "Enhance Your Product Catalog, Map Them to Publishers, and Incorporate Overlay D…" at bounding box center [198, 100] width 165 height 42
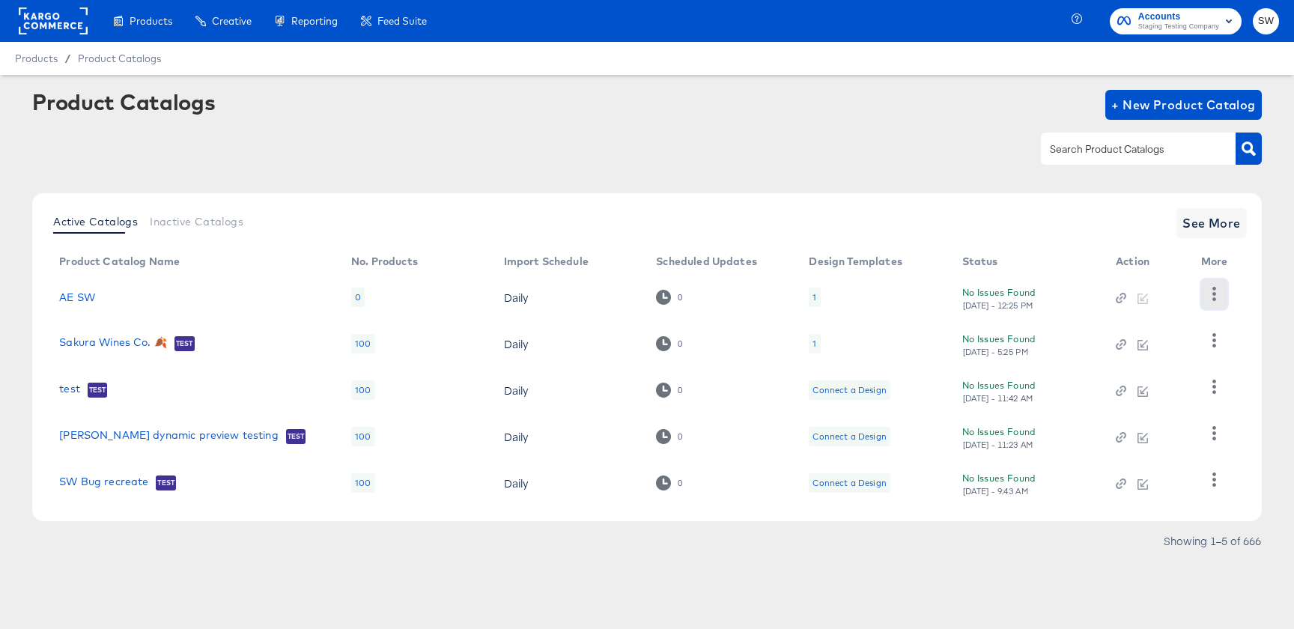
click at [1205, 291] on button "button" at bounding box center [1214, 294] width 26 height 30
click at [1109, 347] on div "HUD Checks (Internal)" at bounding box center [1153, 349] width 150 height 24
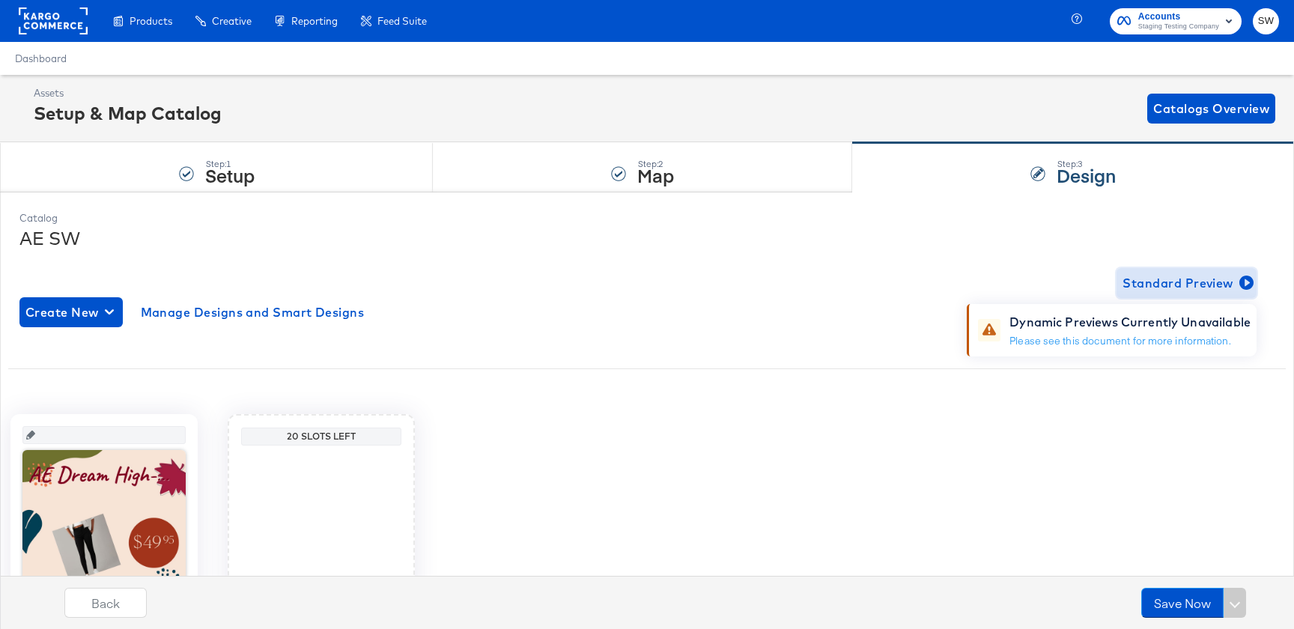
click at [1213, 282] on span "Standard Preview" at bounding box center [1187, 283] width 128 height 21
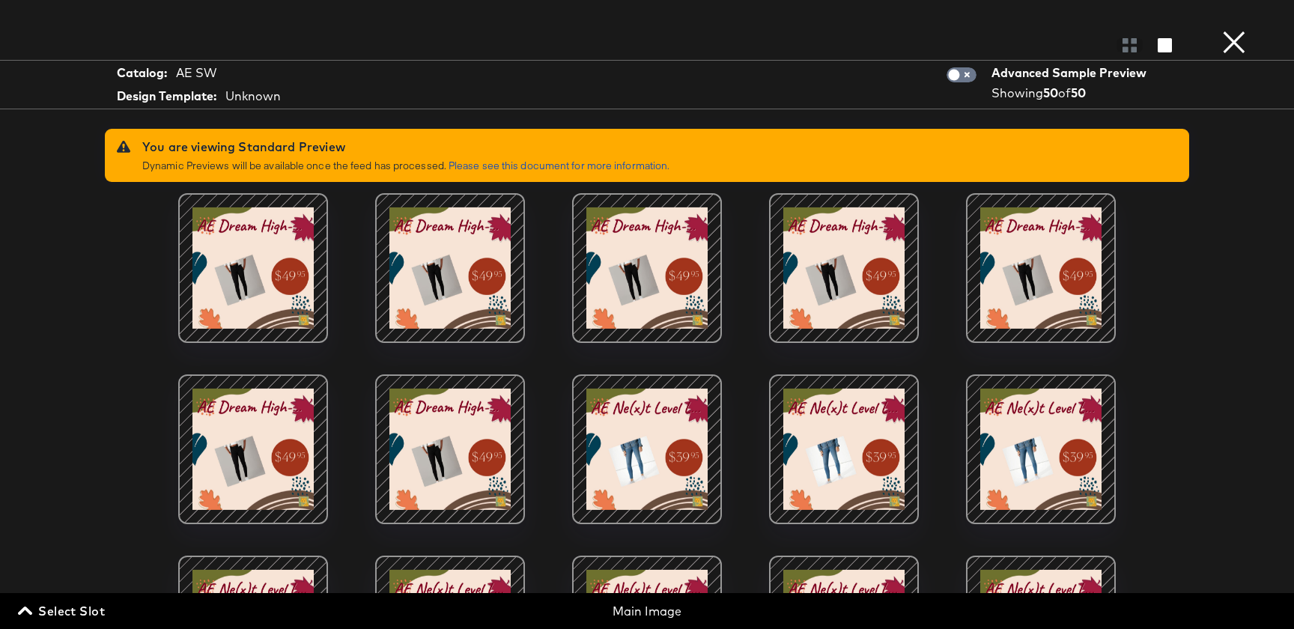
click at [1233, 30] on button "×" at bounding box center [1234, 15] width 30 height 30
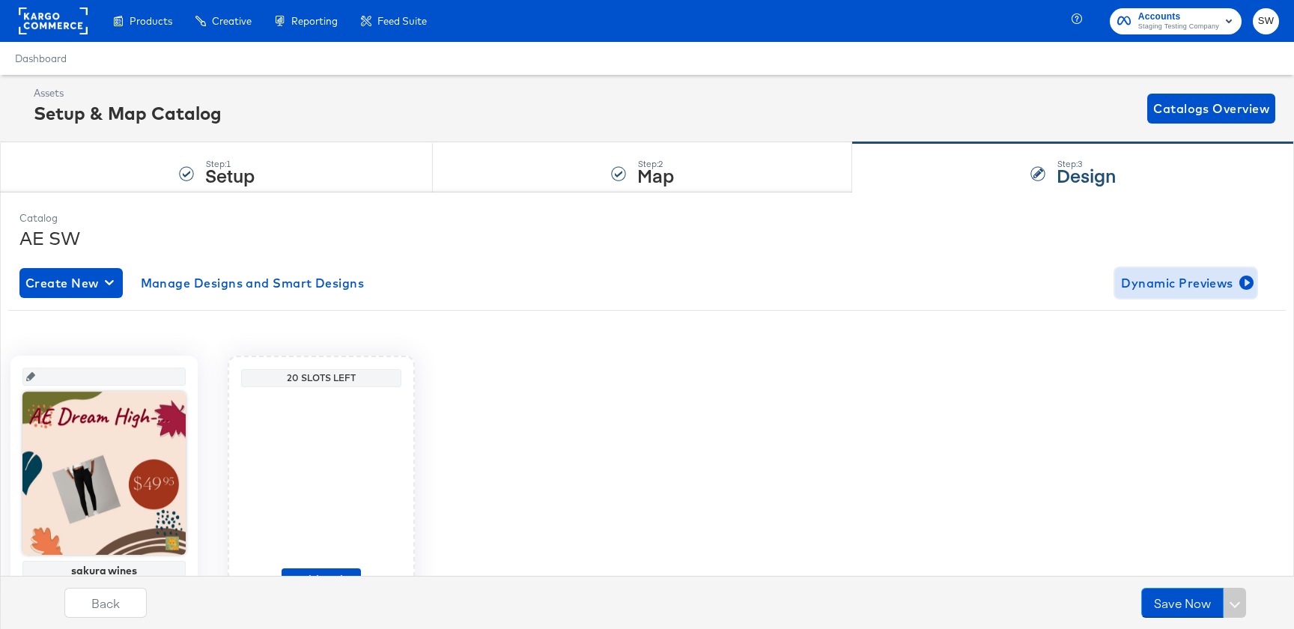
click at [1155, 285] on span "Dynamic Previews" at bounding box center [1186, 283] width 130 height 21
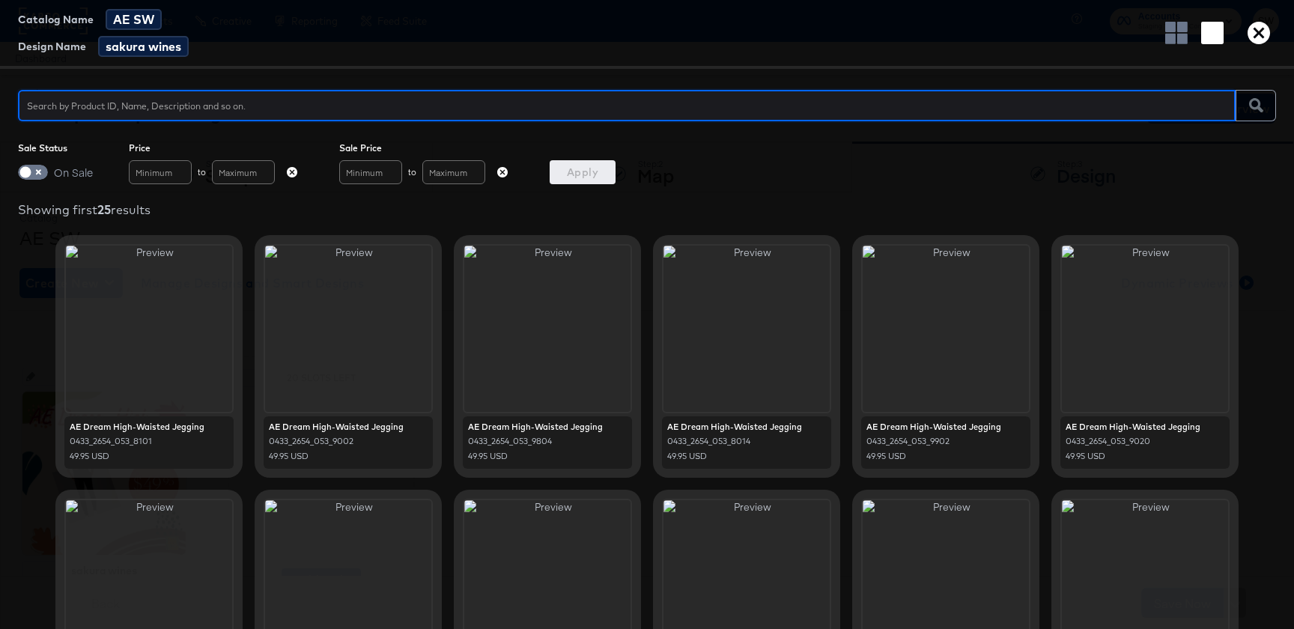
click at [1254, 29] on icon "button" at bounding box center [1259, 33] width 22 height 22
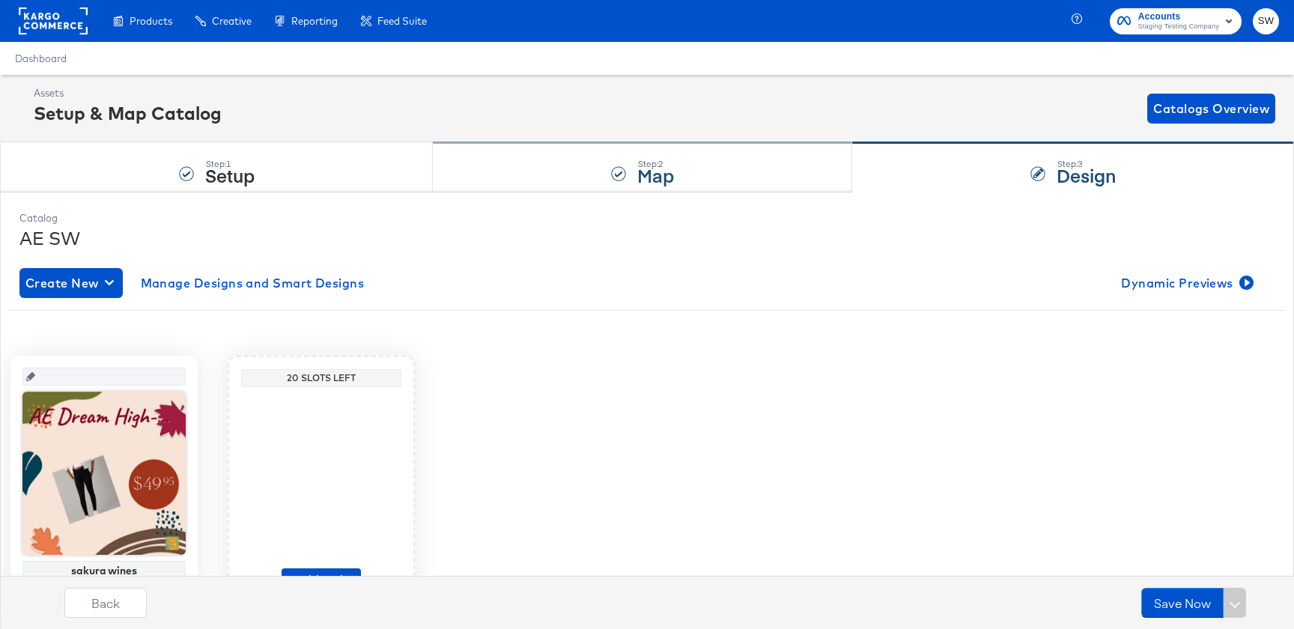
click at [603, 168] on div "Step: 2 Map" at bounding box center [642, 167] width 419 height 49
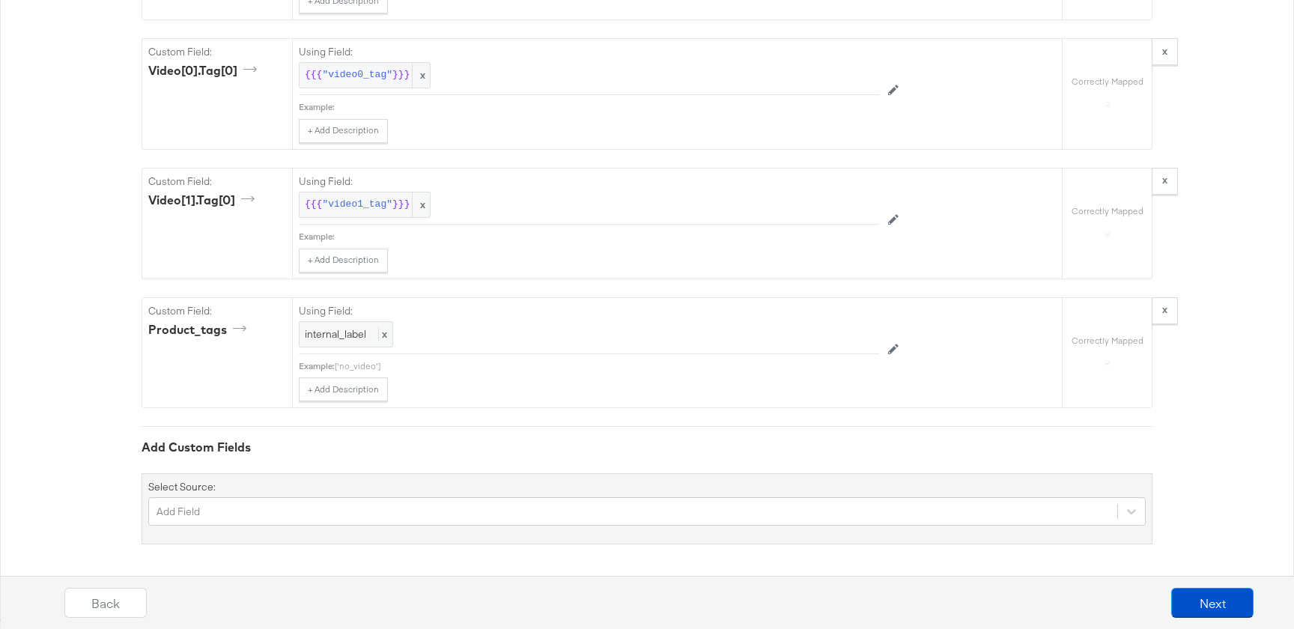
scroll to position [3941, 0]
click at [303, 503] on div "Add Field" at bounding box center [647, 510] width 998 height 28
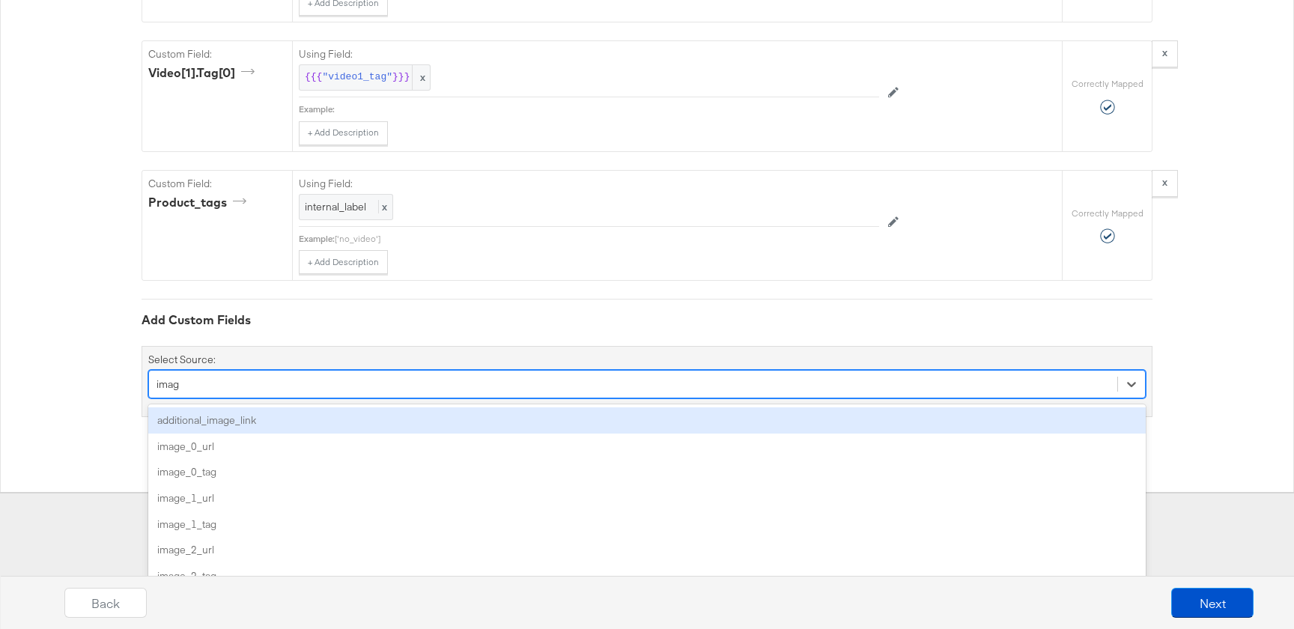
type input "image"
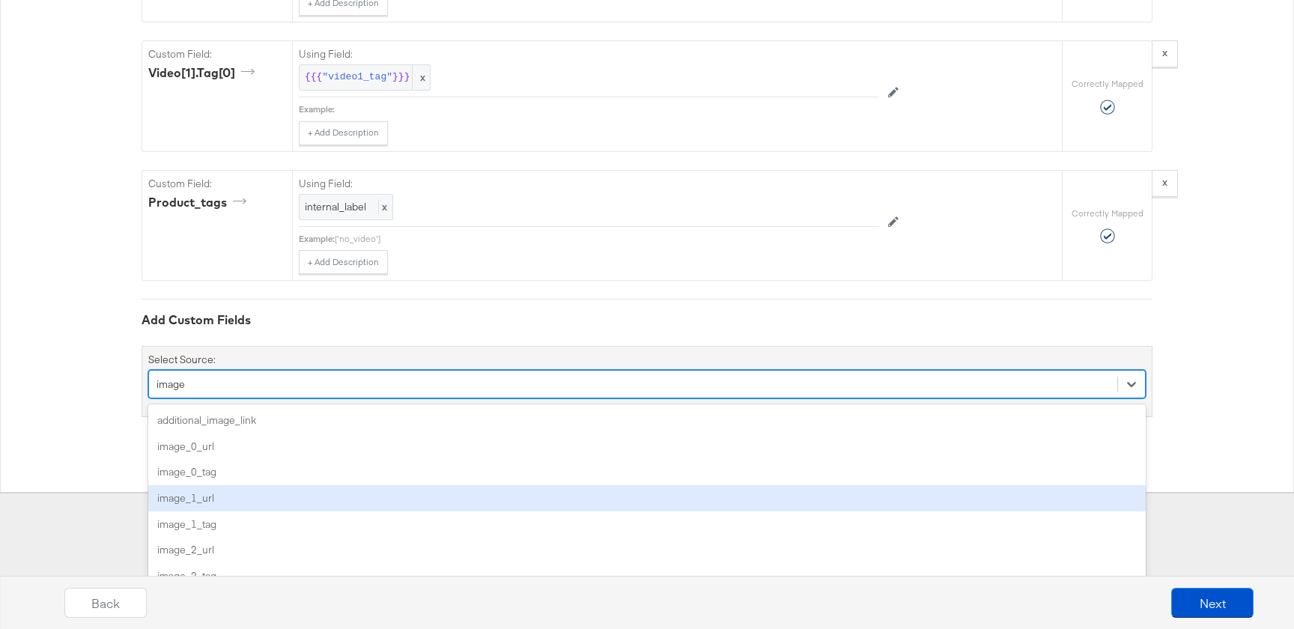
click at [258, 495] on div "image_1_url" at bounding box center [647, 498] width 998 height 26
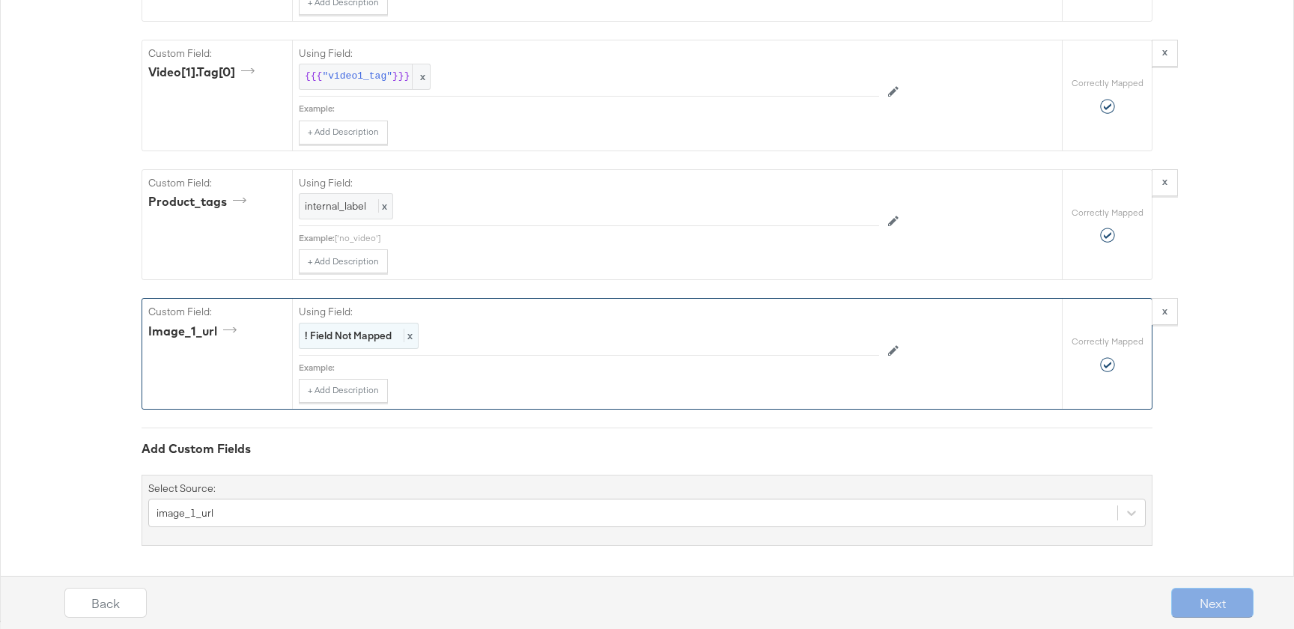
click at [336, 336] on strong "! Field Not Mapped" at bounding box center [348, 335] width 87 height 13
click at [336, 336] on div "Select..." at bounding box center [555, 336] width 511 height 25
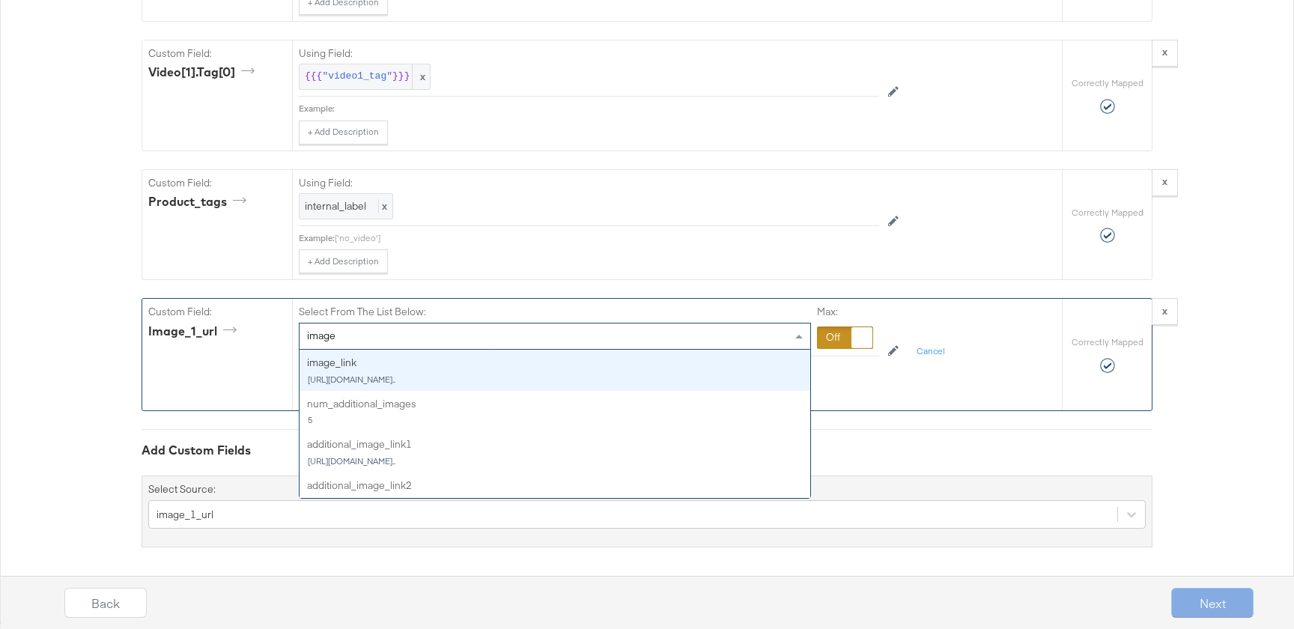
type input "image_"
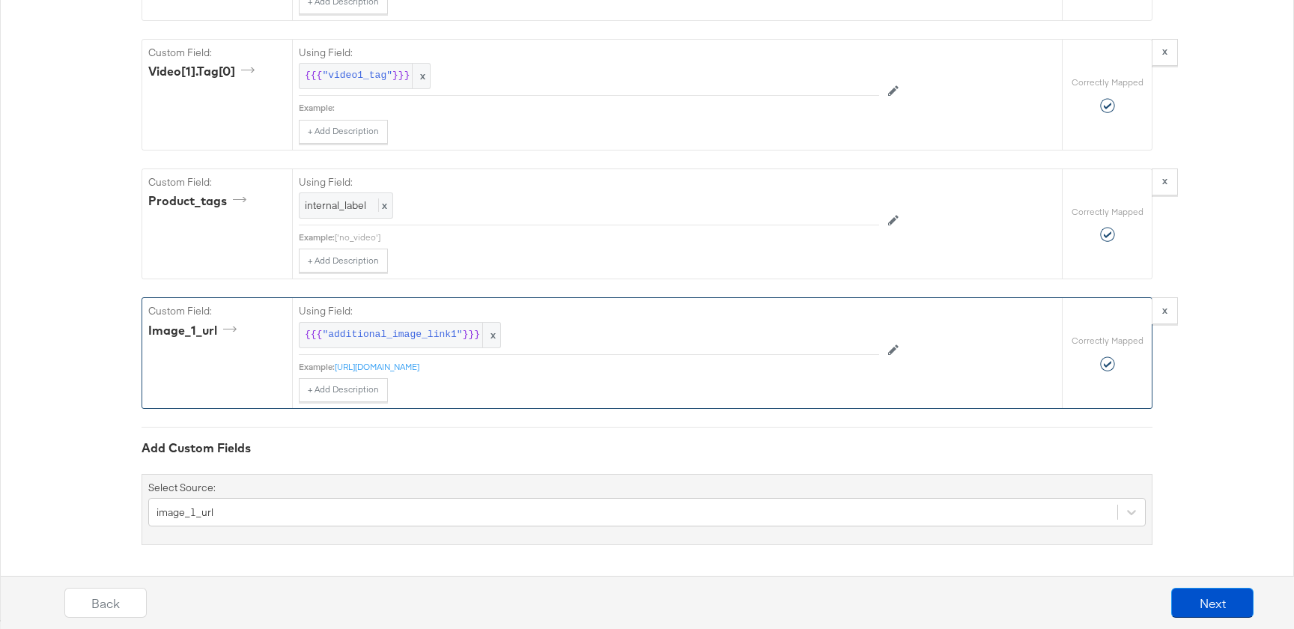
scroll to position [4070, 0]
click at [1159, 306] on button "x" at bounding box center [1165, 308] width 26 height 27
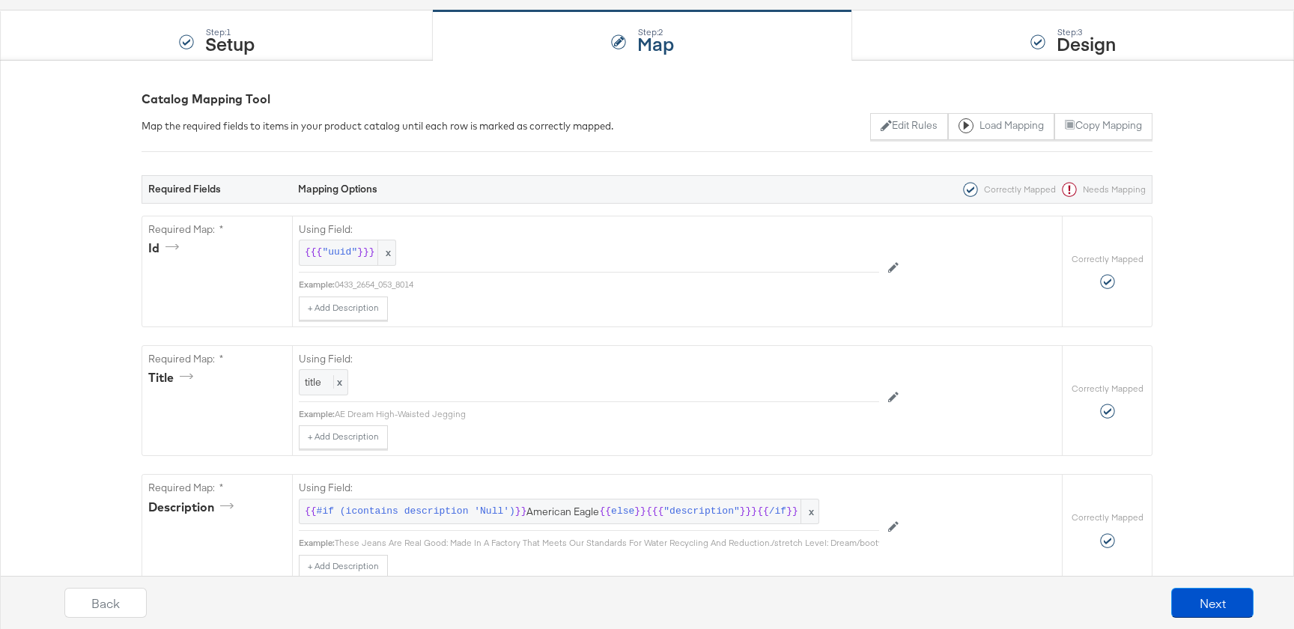
scroll to position [0, 0]
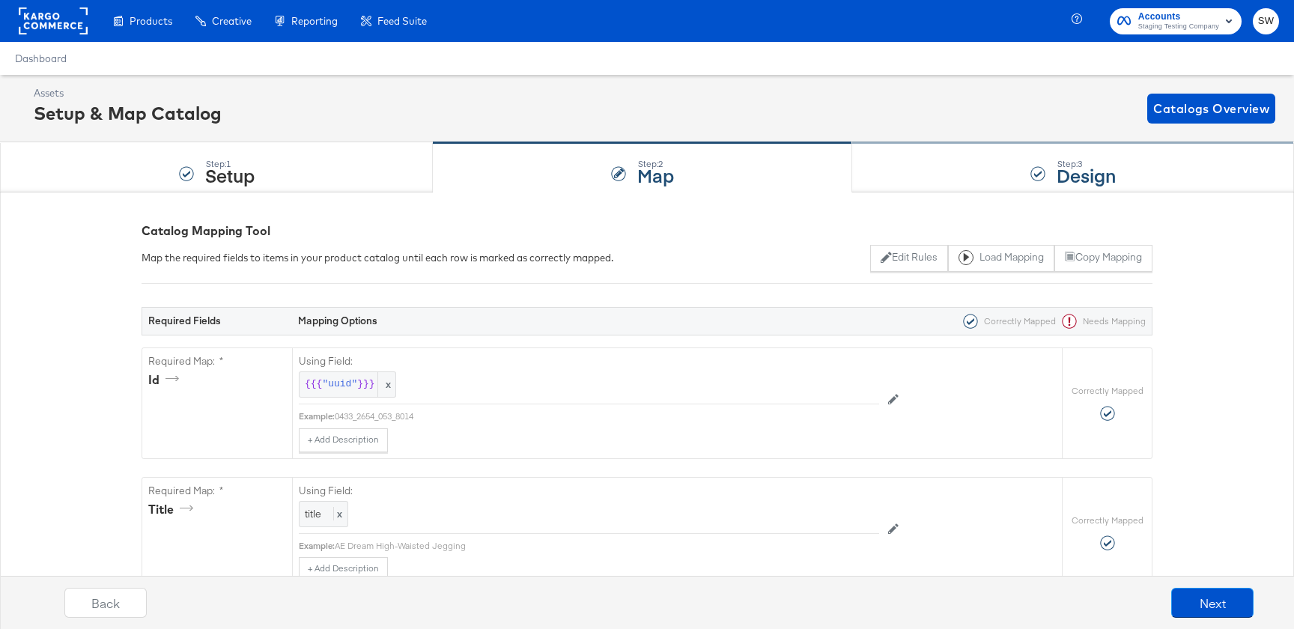
click at [1007, 183] on div "Step: 3 Design" at bounding box center [1073, 167] width 442 height 49
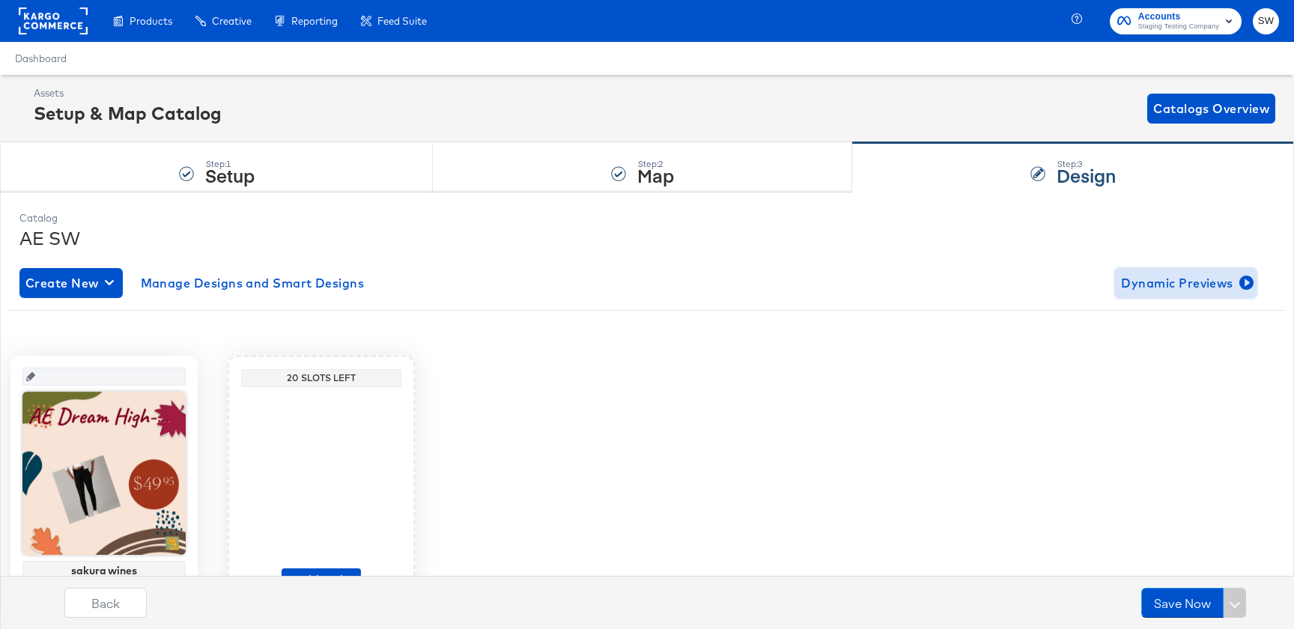
click at [1149, 294] on button "Dynamic Previews" at bounding box center [1186, 283] width 142 height 30
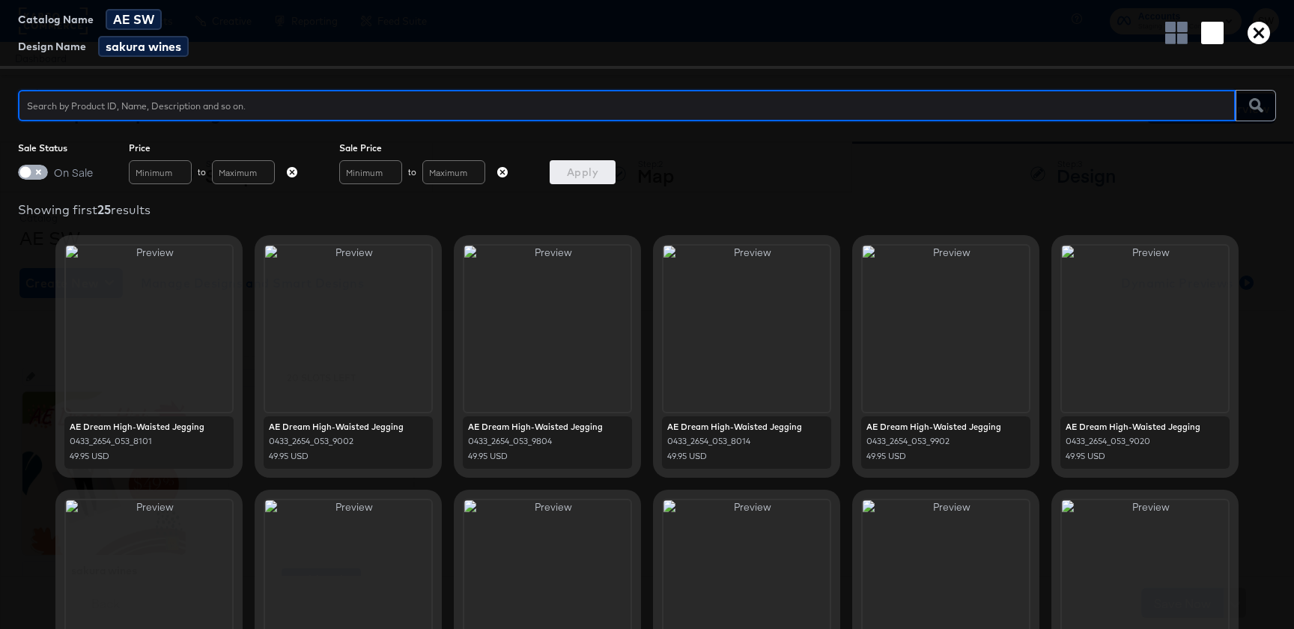
click at [34, 177] on input "checkbox" at bounding box center [25, 176] width 45 height 15
checkbox input "true"
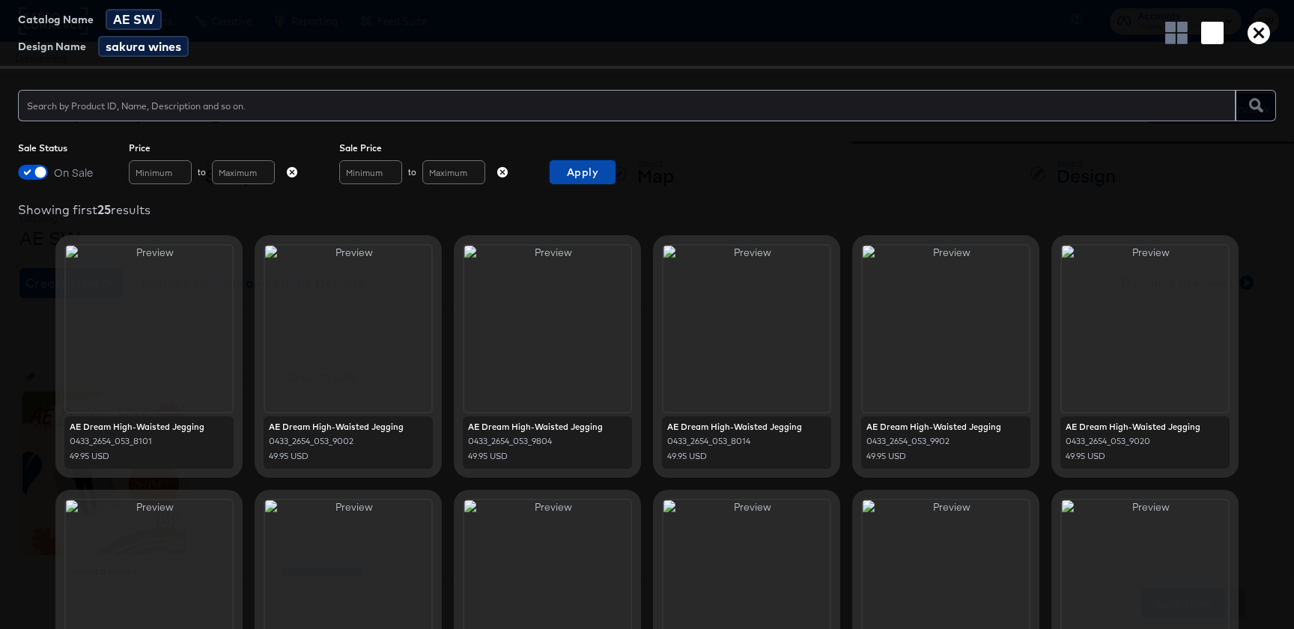
click at [598, 183] on button "Apply" at bounding box center [583, 172] width 66 height 24
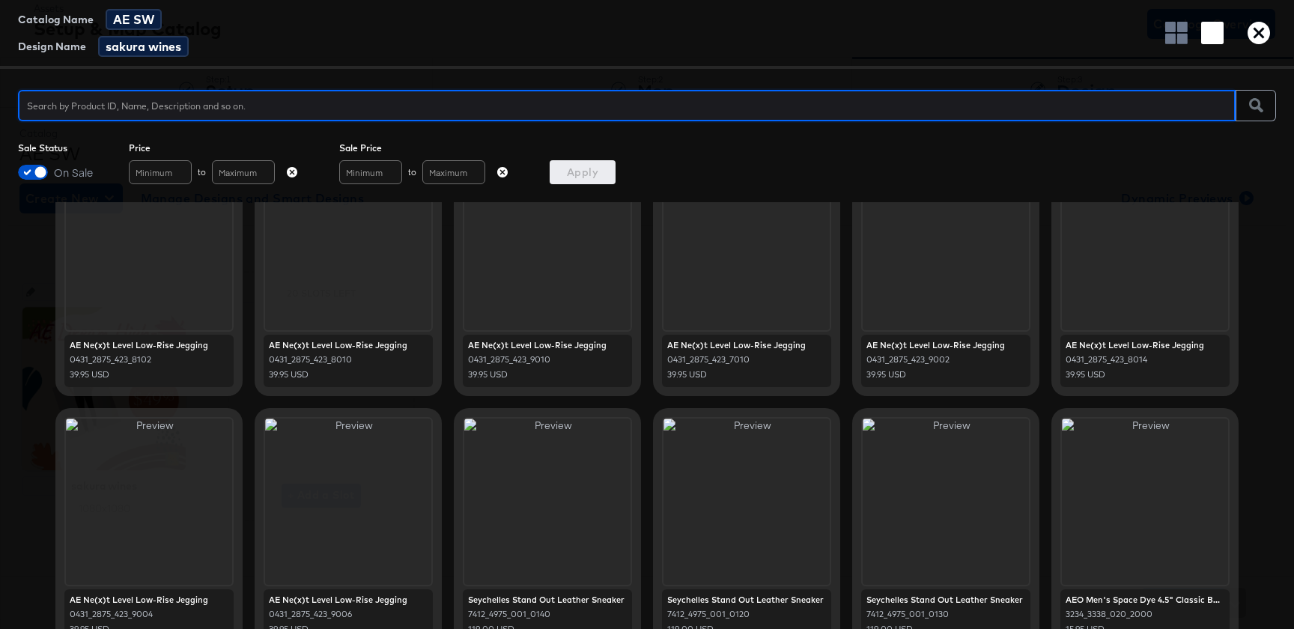
scroll to position [696, 0]
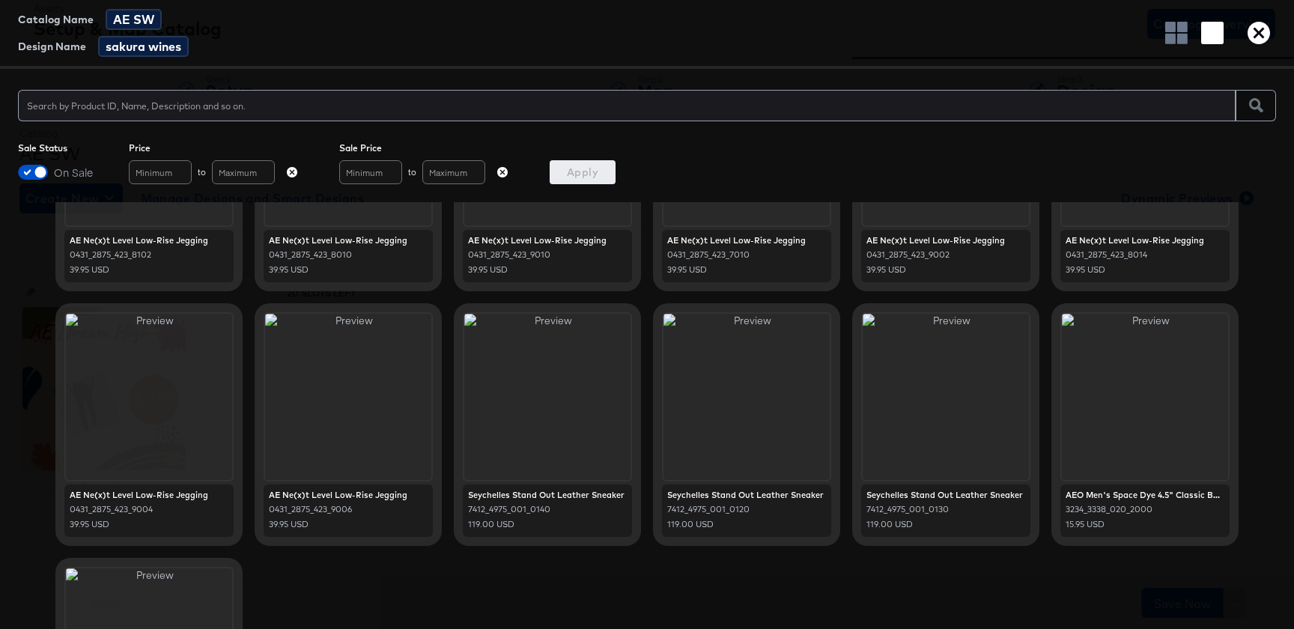
click at [1256, 45] on div "Catalog Name AE SW Design Name sakura wines" at bounding box center [647, 34] width 1294 height 69
click at [1258, 29] on icon "button" at bounding box center [1259, 33] width 22 height 22
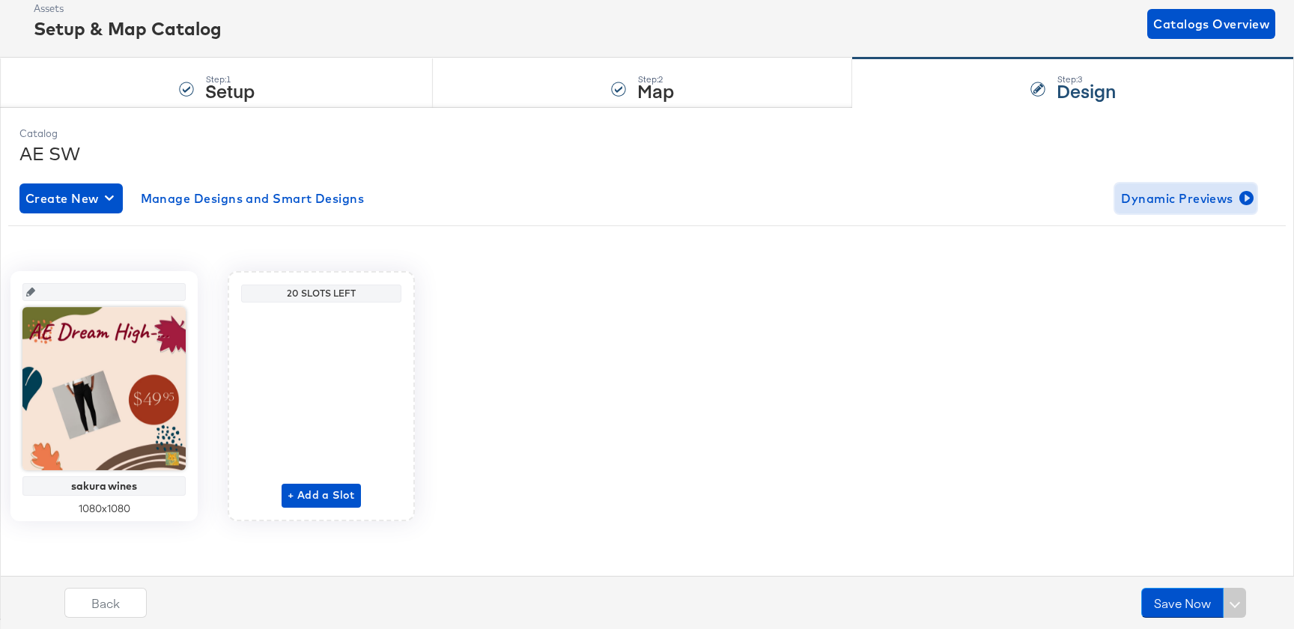
click at [1174, 199] on span "Dynamic Previews" at bounding box center [1186, 198] width 130 height 21
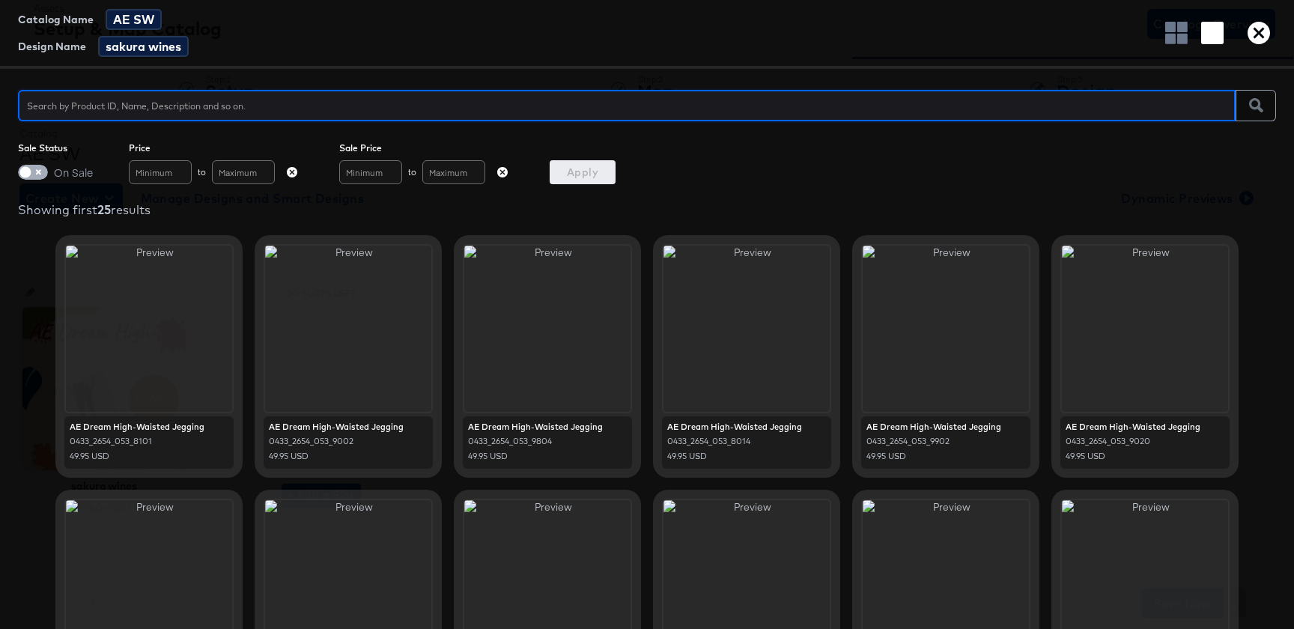
click at [18, 177] on input "checkbox" at bounding box center [25, 176] width 45 height 15
checkbox input "true"
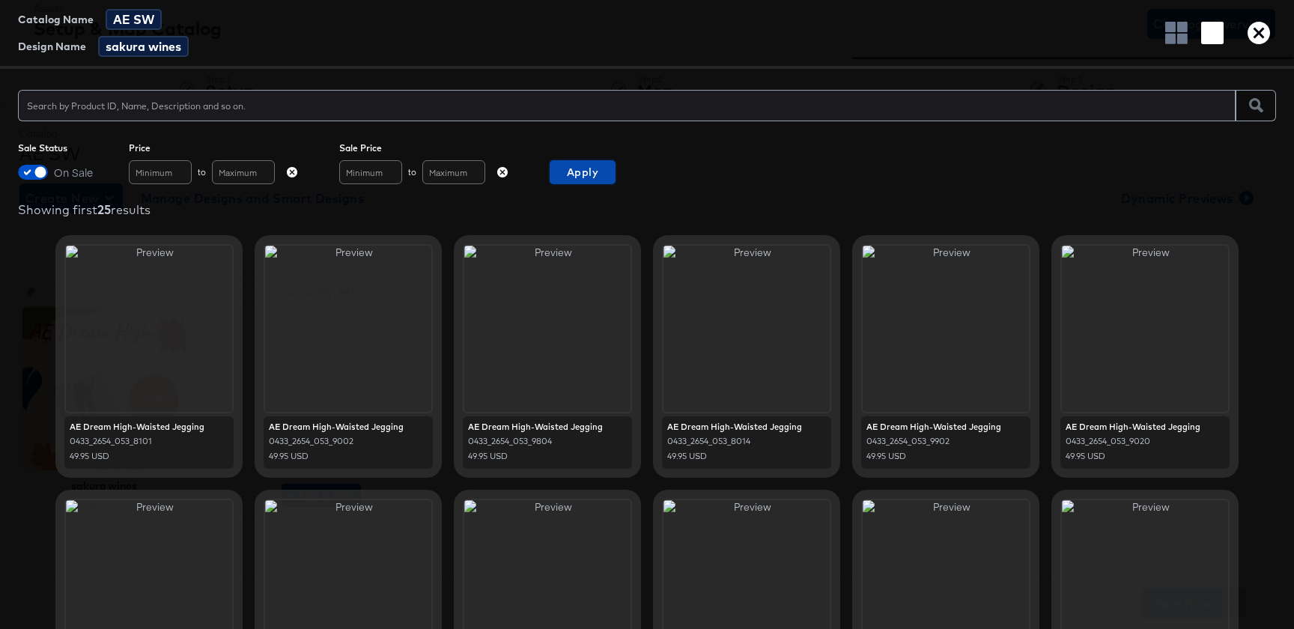
click at [591, 175] on span "Apply" at bounding box center [583, 172] width 54 height 19
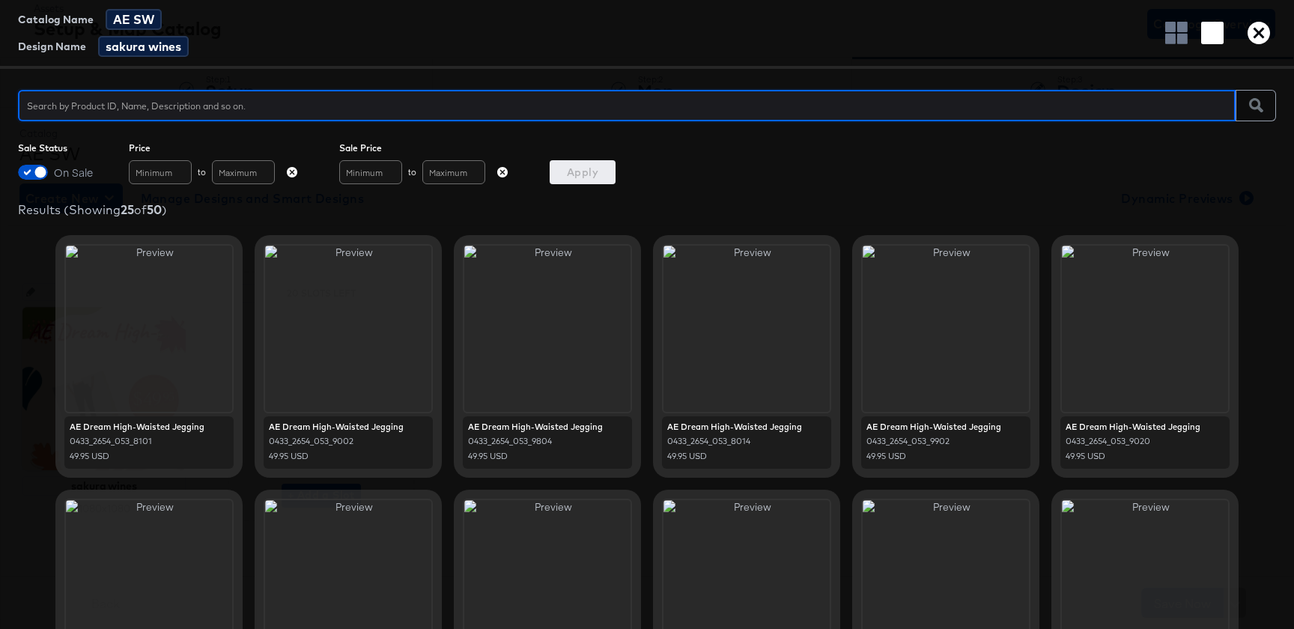
click at [843, 96] on input "text" at bounding box center [627, 99] width 1218 height 32
type input "summer"
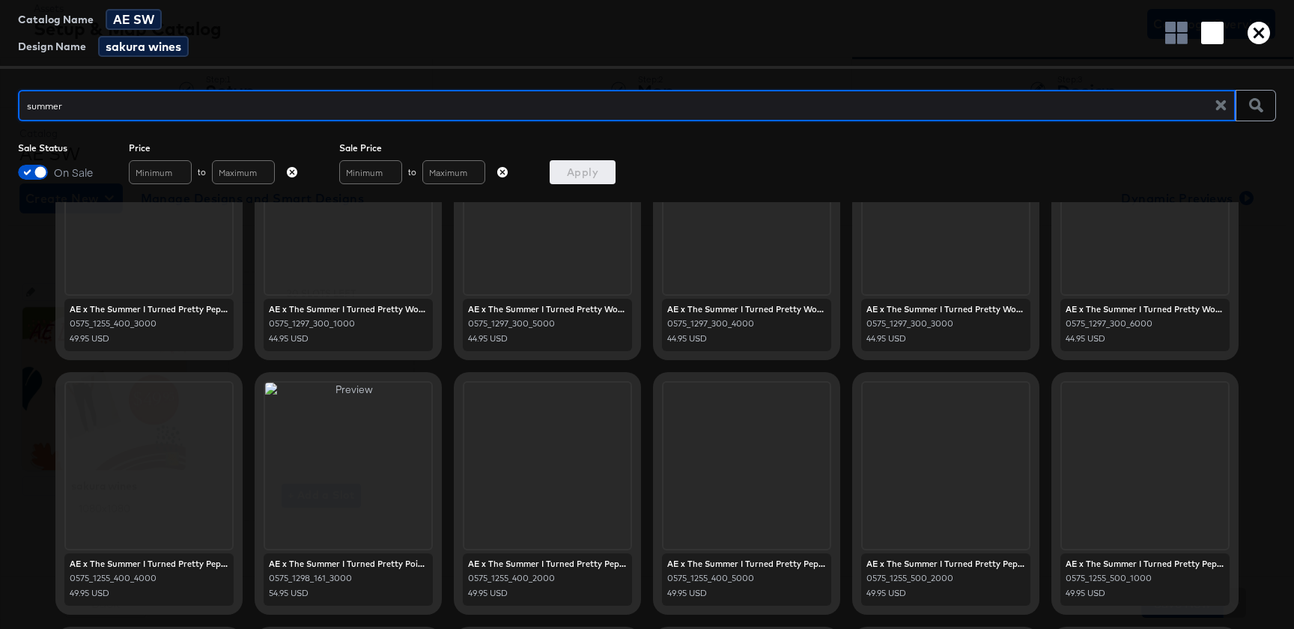
scroll to position [274, 0]
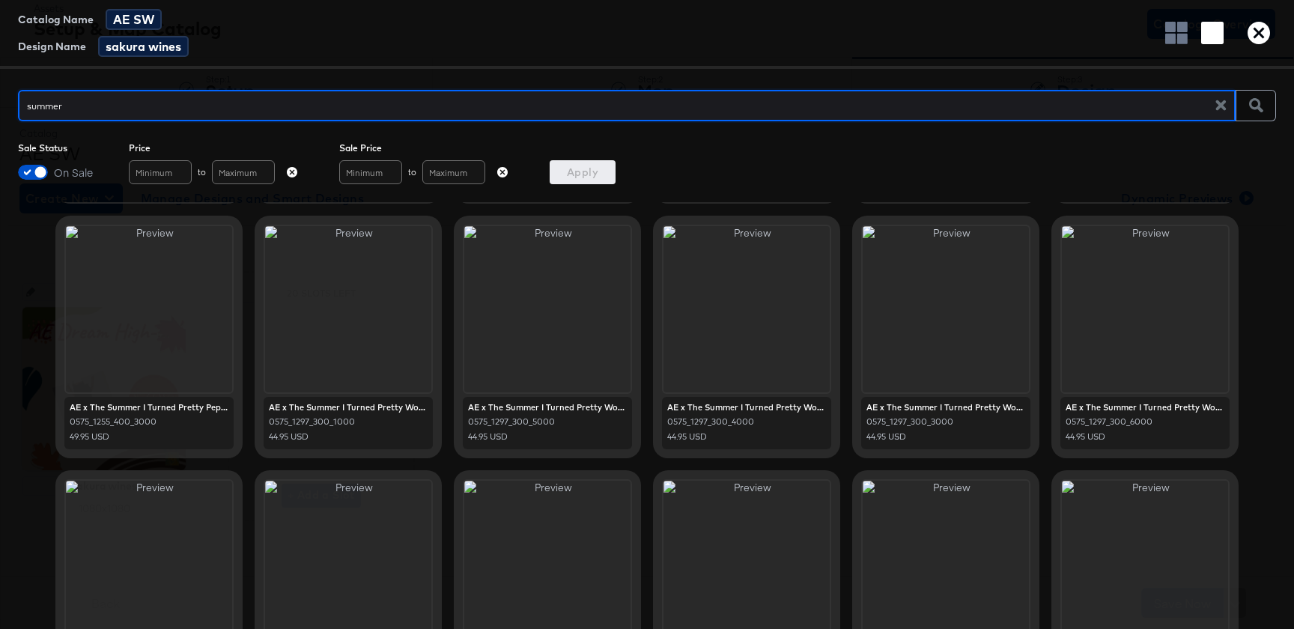
click at [658, 113] on input "summer" at bounding box center [622, 99] width 1209 height 32
type input "birkenstock"
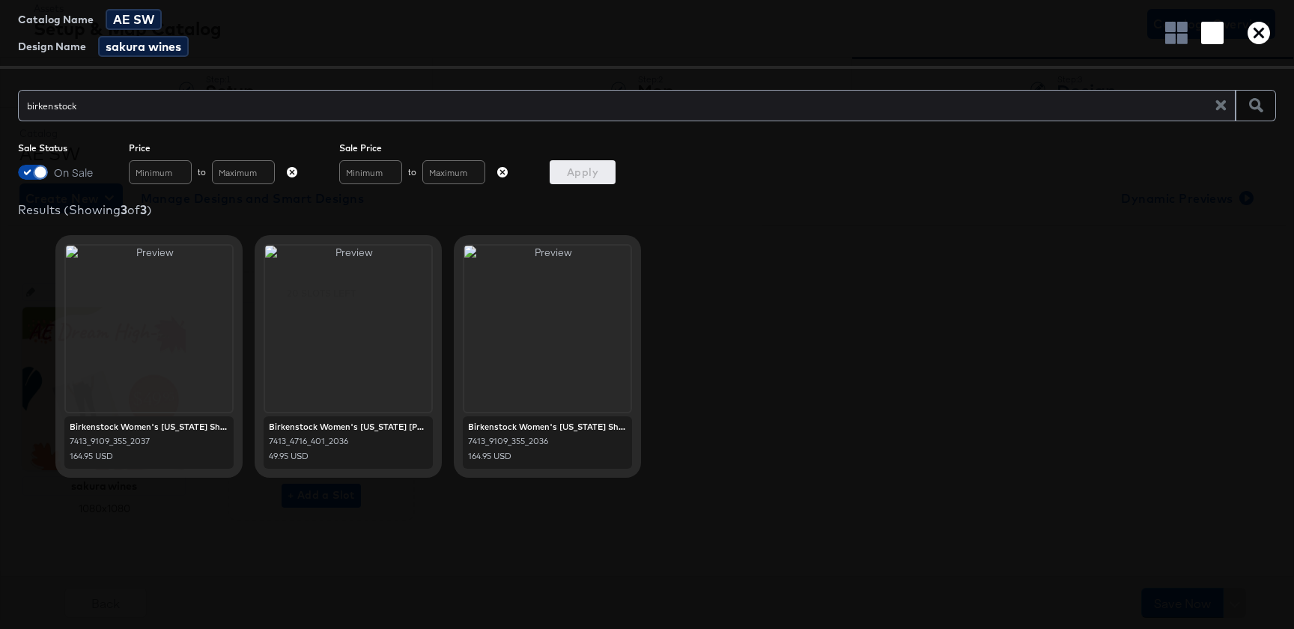
click at [28, 171] on input "checkbox" at bounding box center [40, 176] width 45 height 15
checkbox input "false"
click at [582, 169] on span "Apply" at bounding box center [583, 172] width 54 height 19
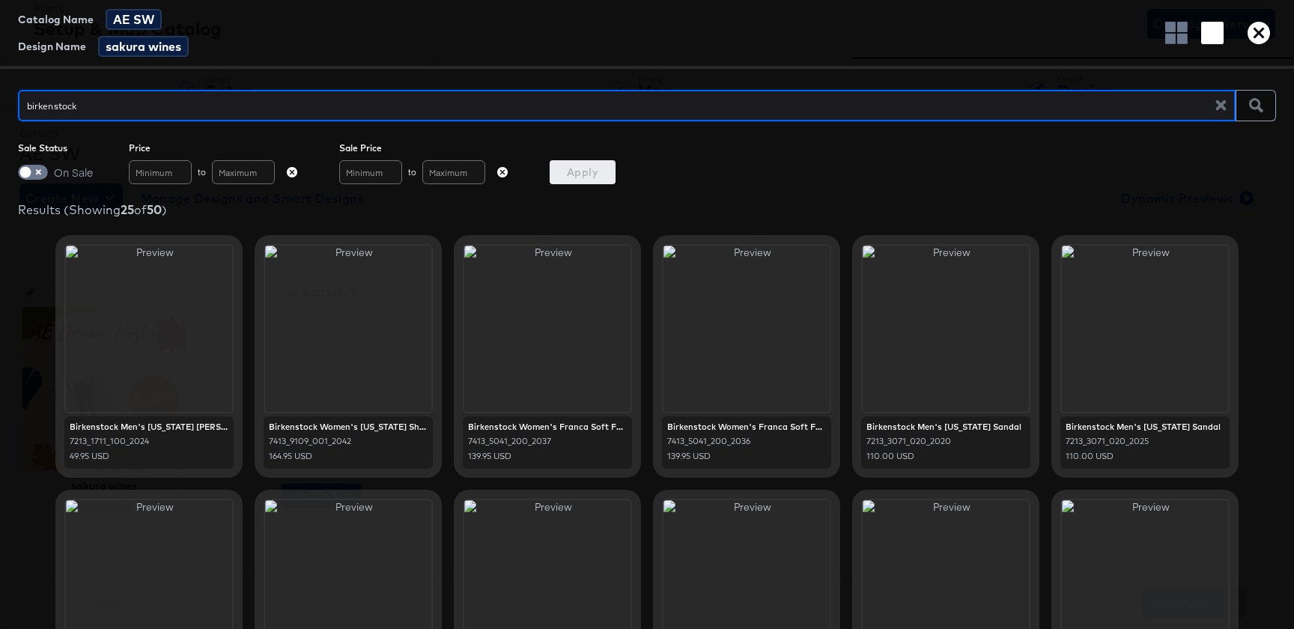
click at [1266, 31] on icon "button" at bounding box center [1259, 33] width 22 height 22
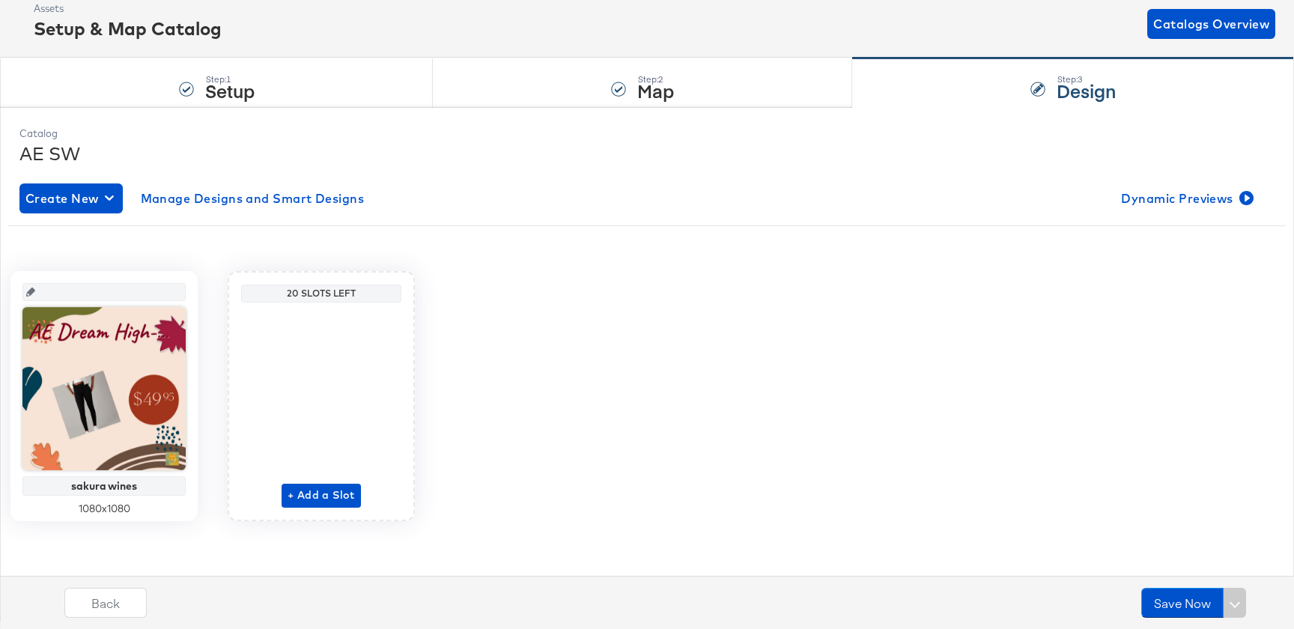
click at [99, 291] on input "text" at bounding box center [108, 286] width 147 height 40
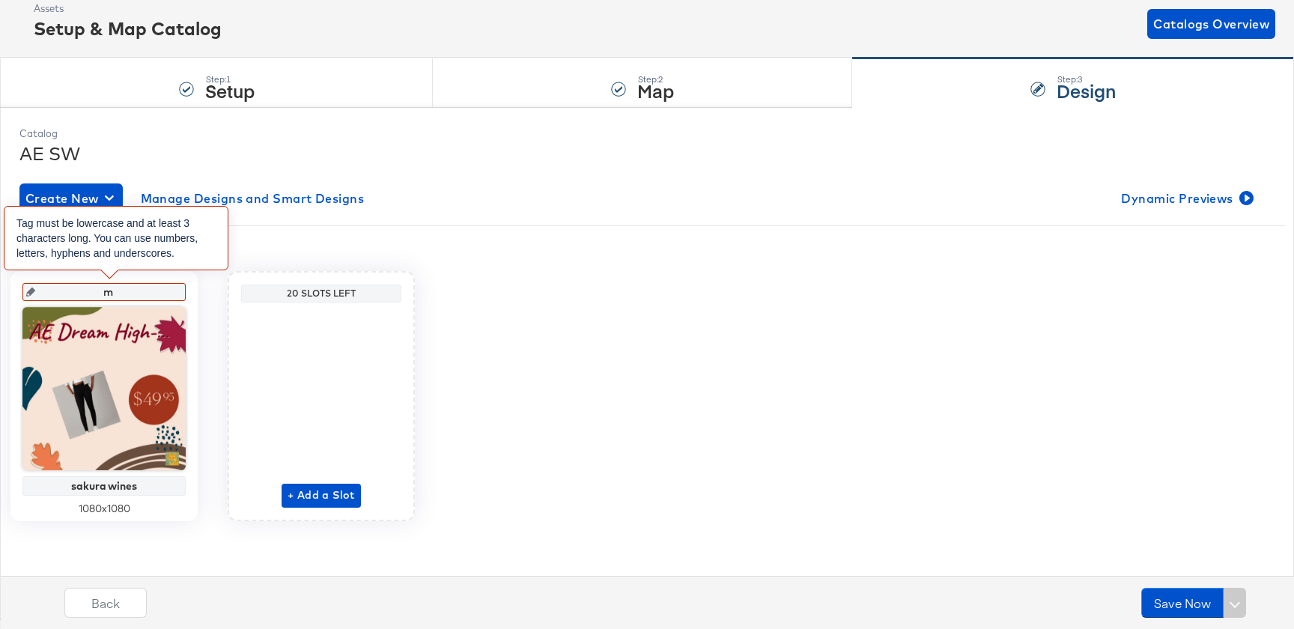
type input "ma"
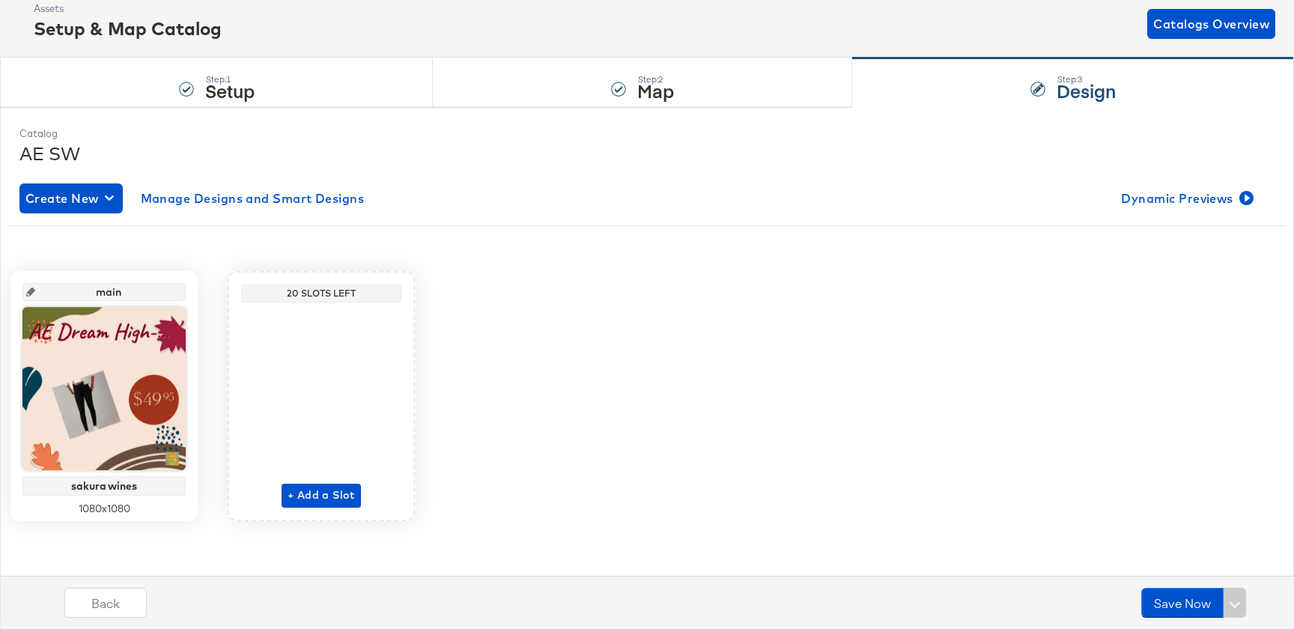
click at [796, 309] on div "main sakura wines 1080 x 1080 20 Slots Left + Add a Slot" at bounding box center [647, 396] width 1278 height 250
click at [346, 480] on div "+ Add a Slot" at bounding box center [321, 408] width 79 height 199
click at [344, 493] on span "+ Add a Slot" at bounding box center [321, 495] width 67 height 19
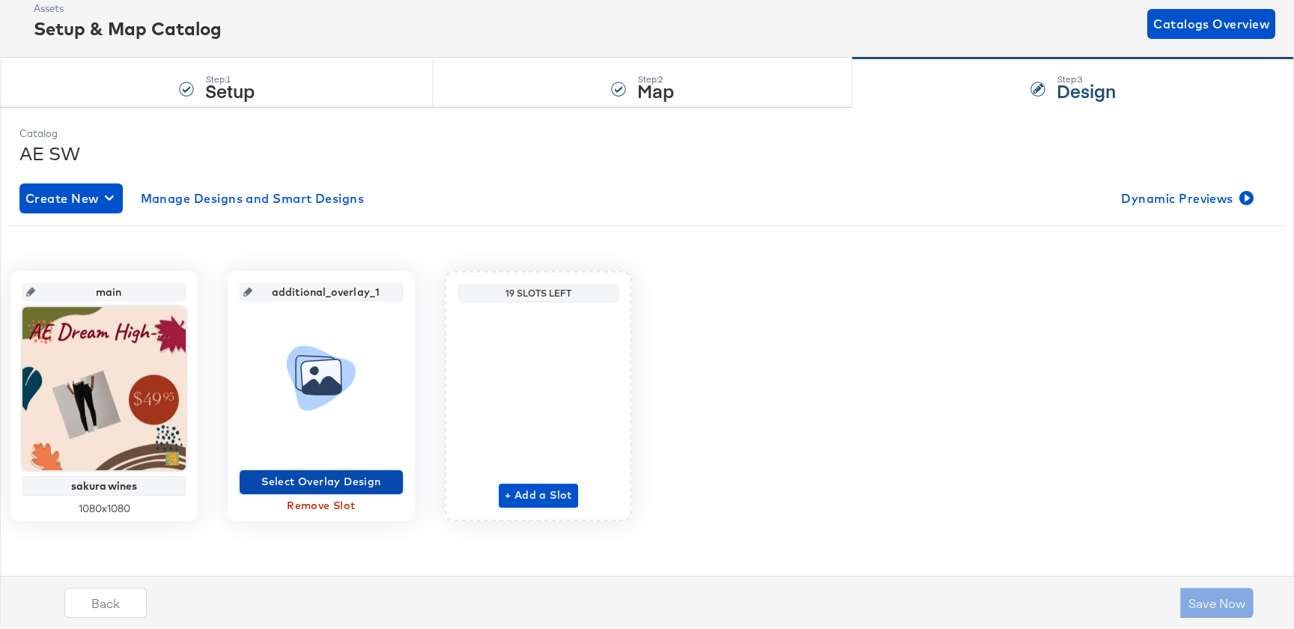
click at [344, 493] on button "Select Overlay Design" at bounding box center [321, 482] width 163 height 24
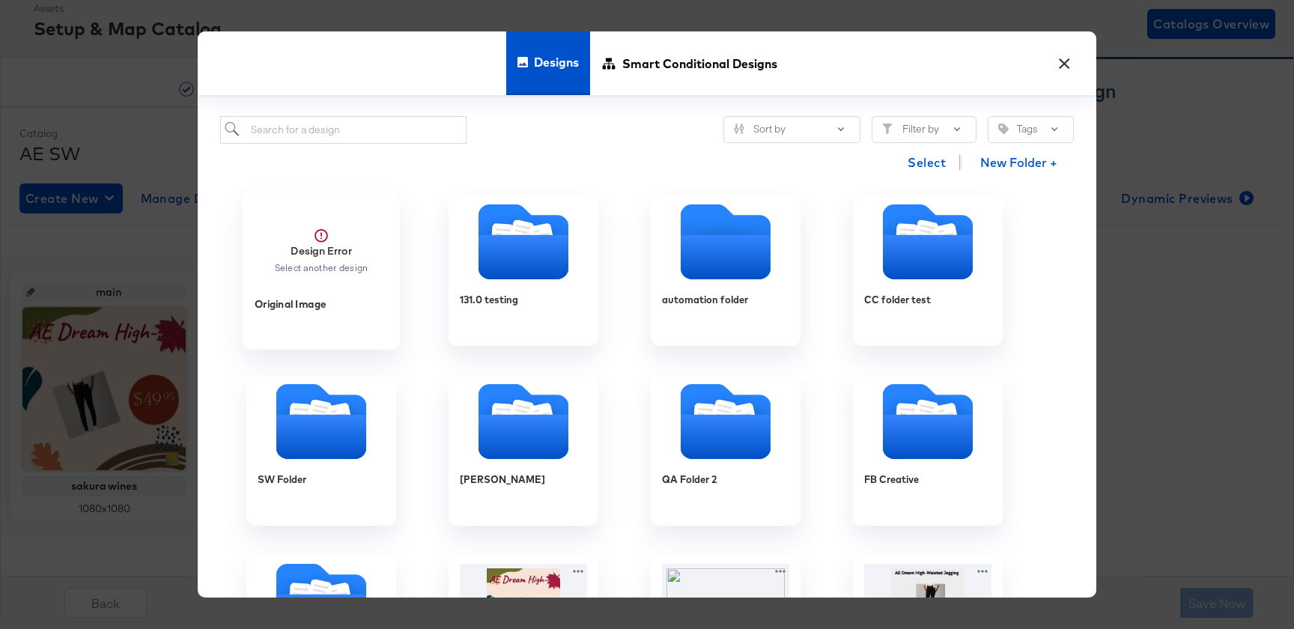
click at [282, 277] on span "Design Error Select another design" at bounding box center [322, 244] width 134 height 86
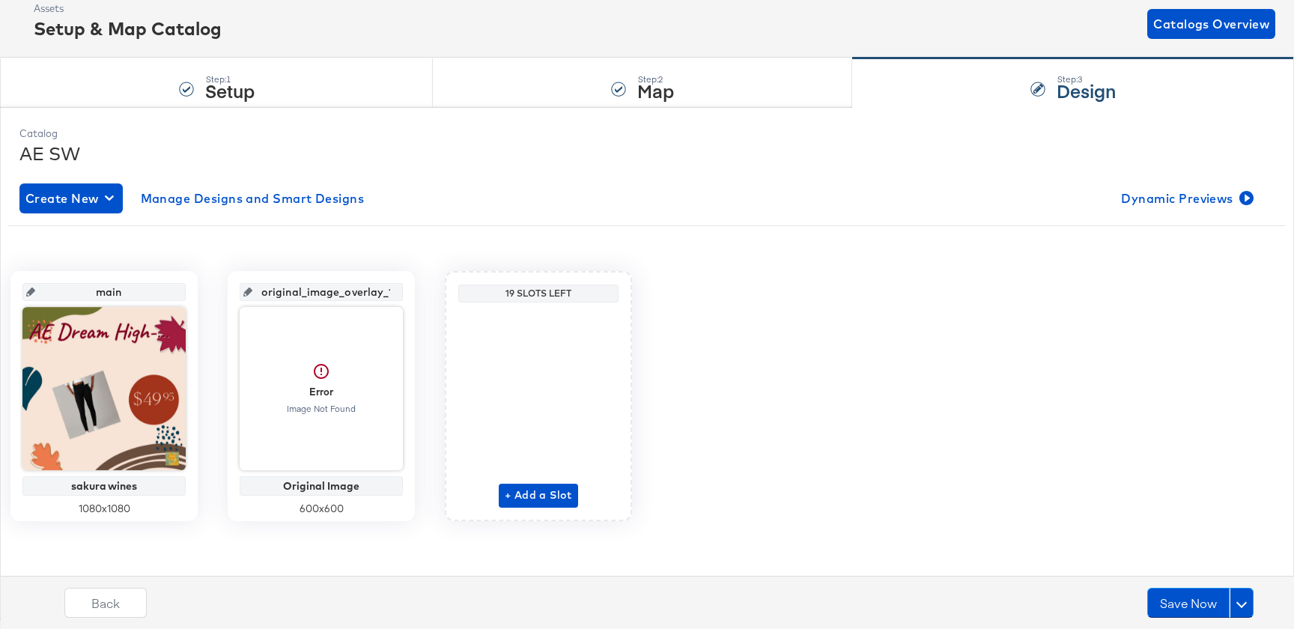
scroll to position [82, 0]
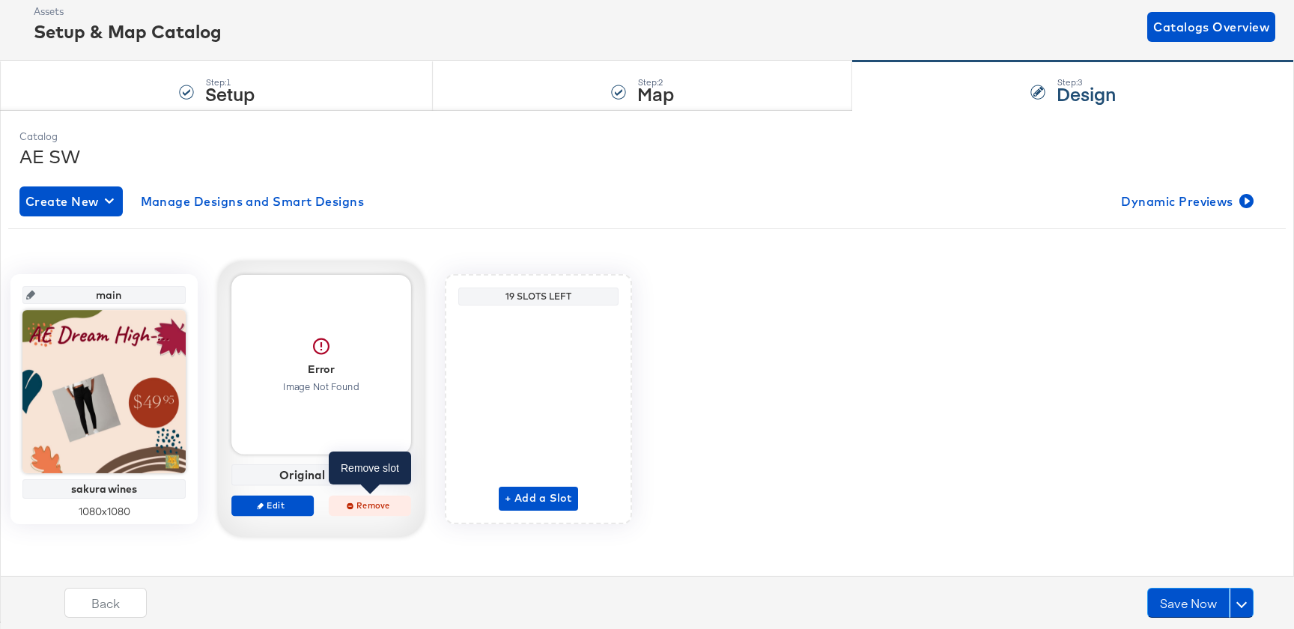
click at [372, 500] on span "Remove" at bounding box center [370, 505] width 69 height 11
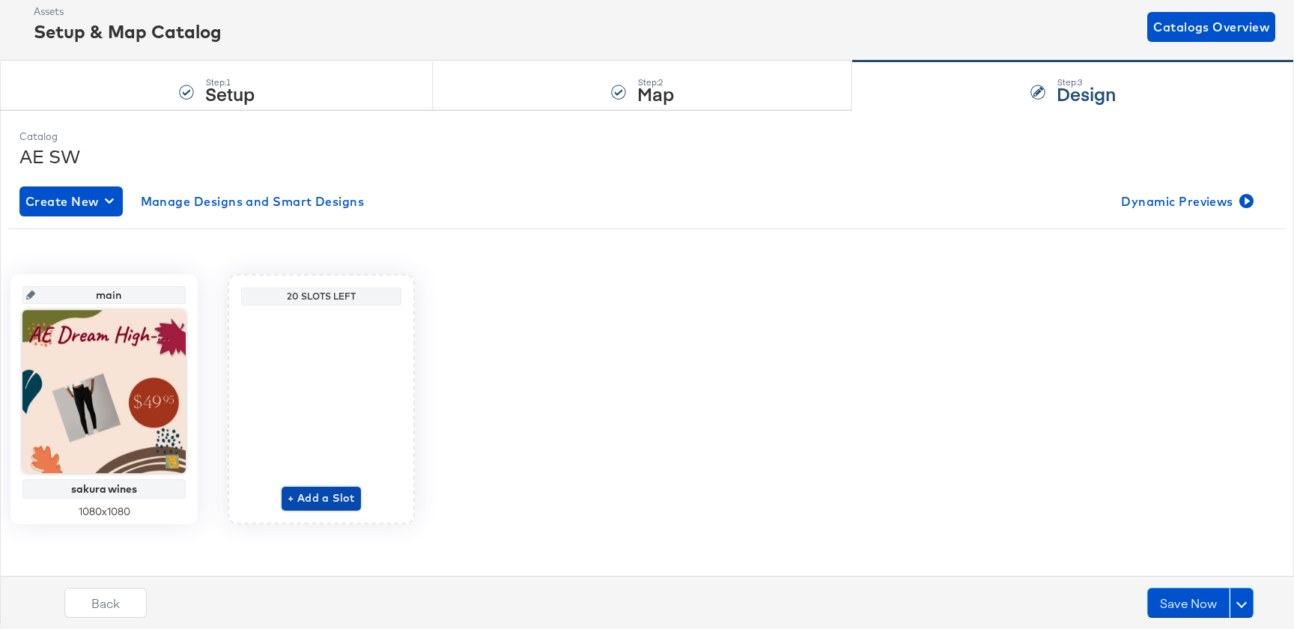
click at [321, 497] on span "+ Add a Slot" at bounding box center [321, 498] width 67 height 19
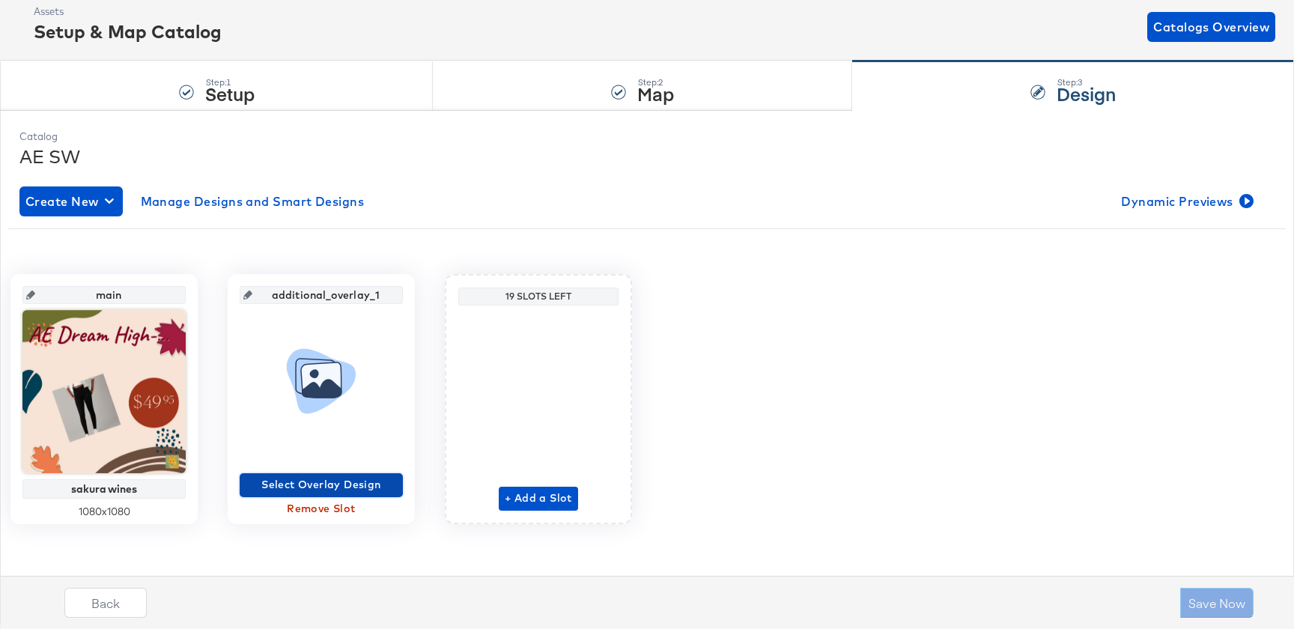
click at [327, 479] on span "Select Overlay Design" at bounding box center [321, 485] width 151 height 19
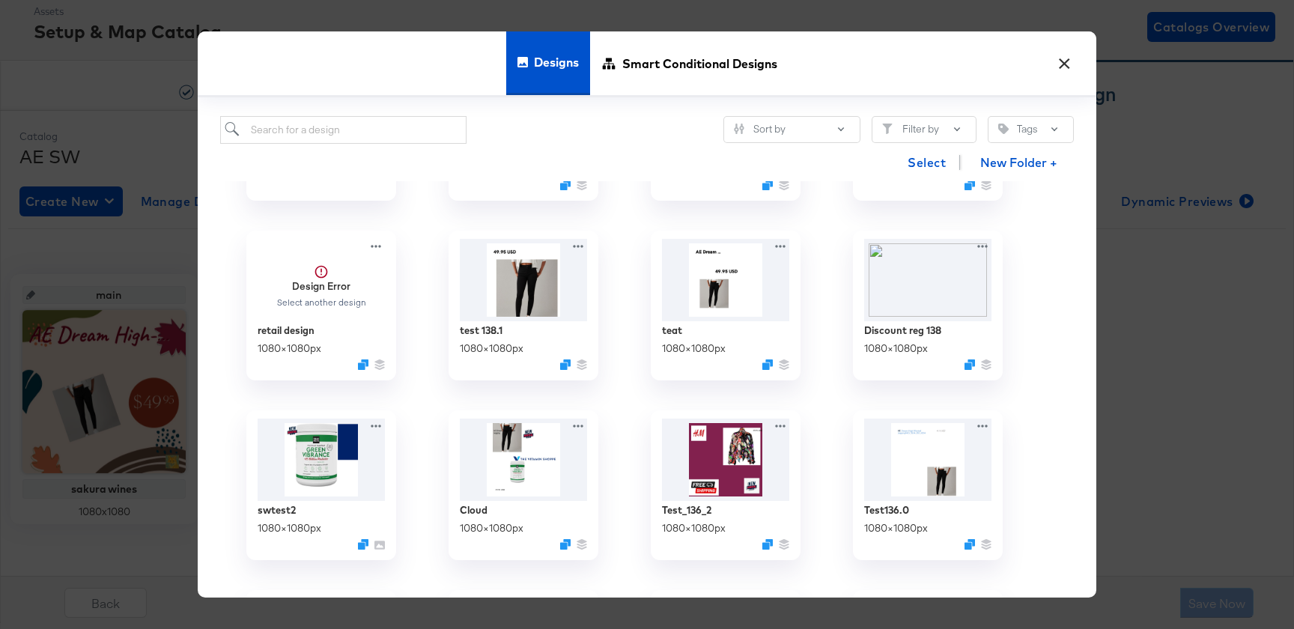
scroll to position [496, 0]
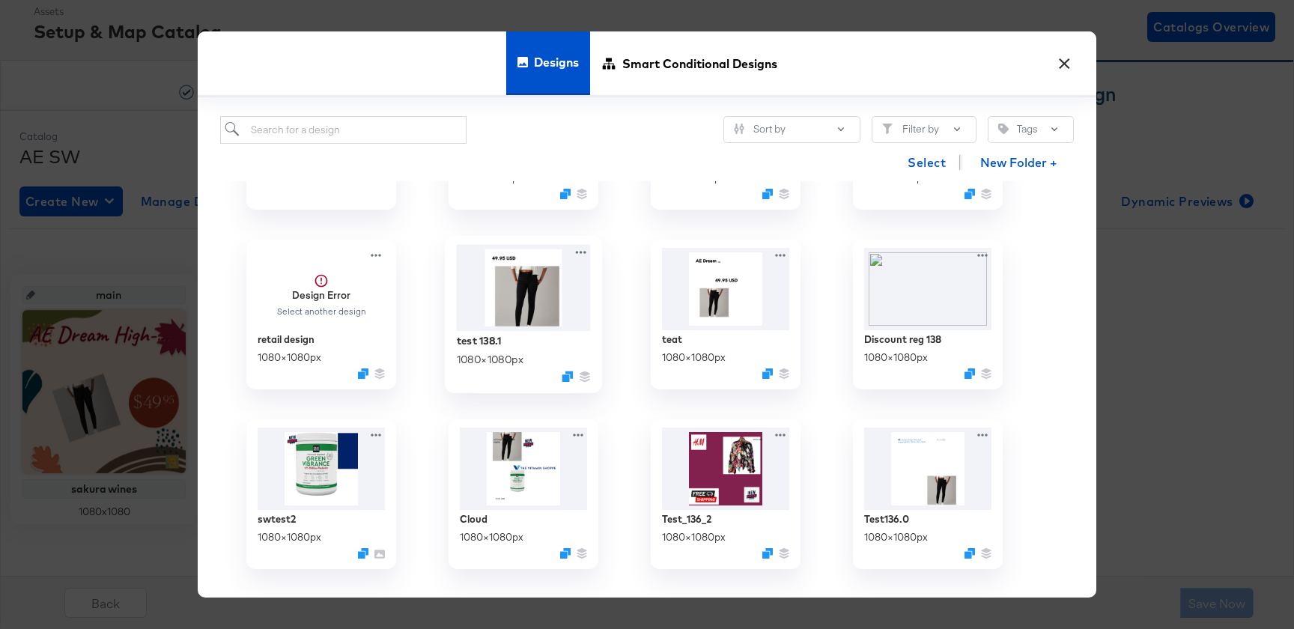
click at [499, 303] on img at bounding box center [524, 288] width 134 height 86
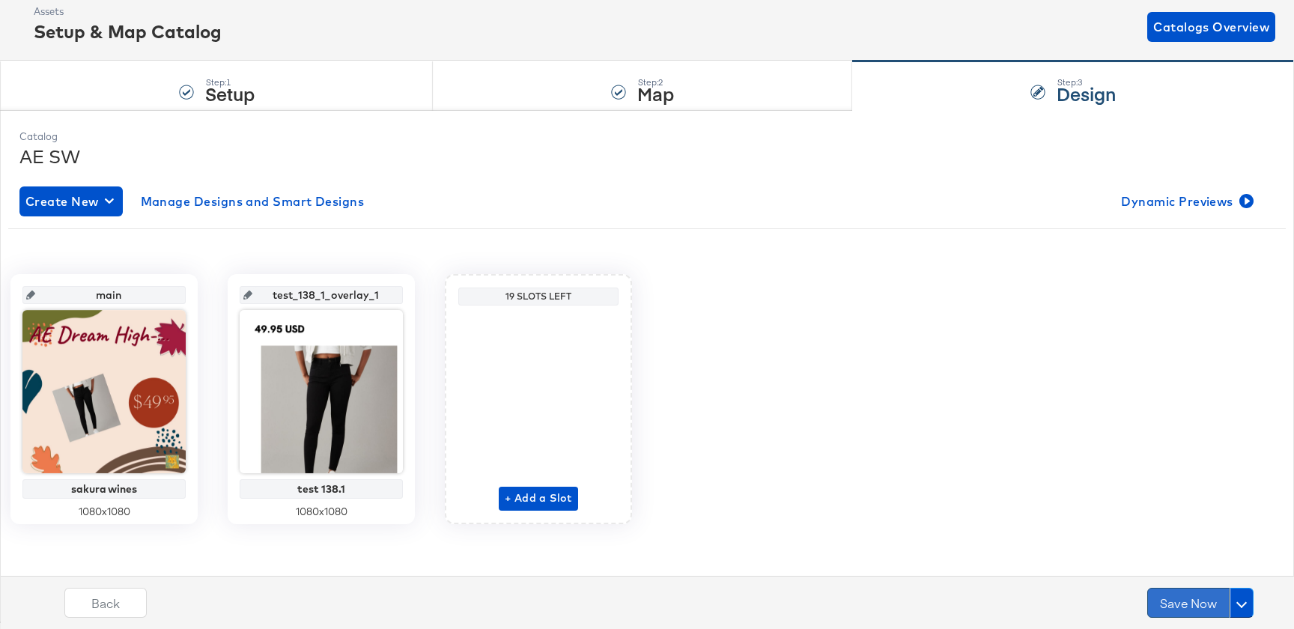
click at [1151, 596] on button "Save Now" at bounding box center [1188, 603] width 82 height 30
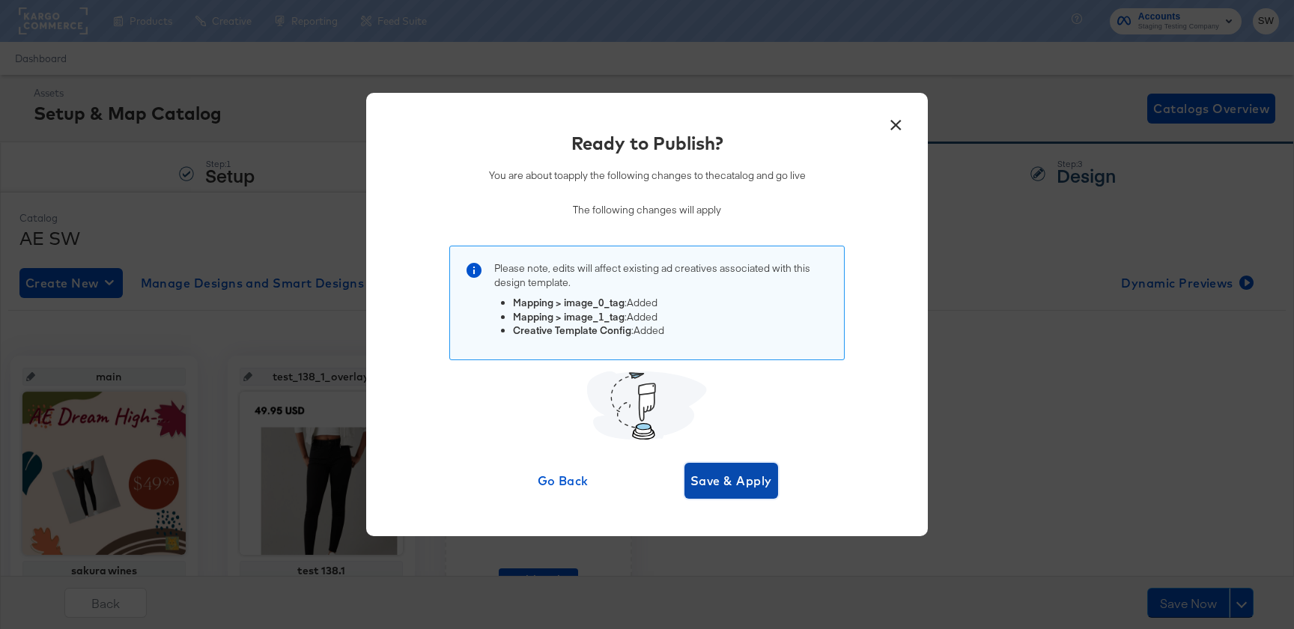
click at [723, 476] on span "Save & Apply" at bounding box center [731, 480] width 82 height 21
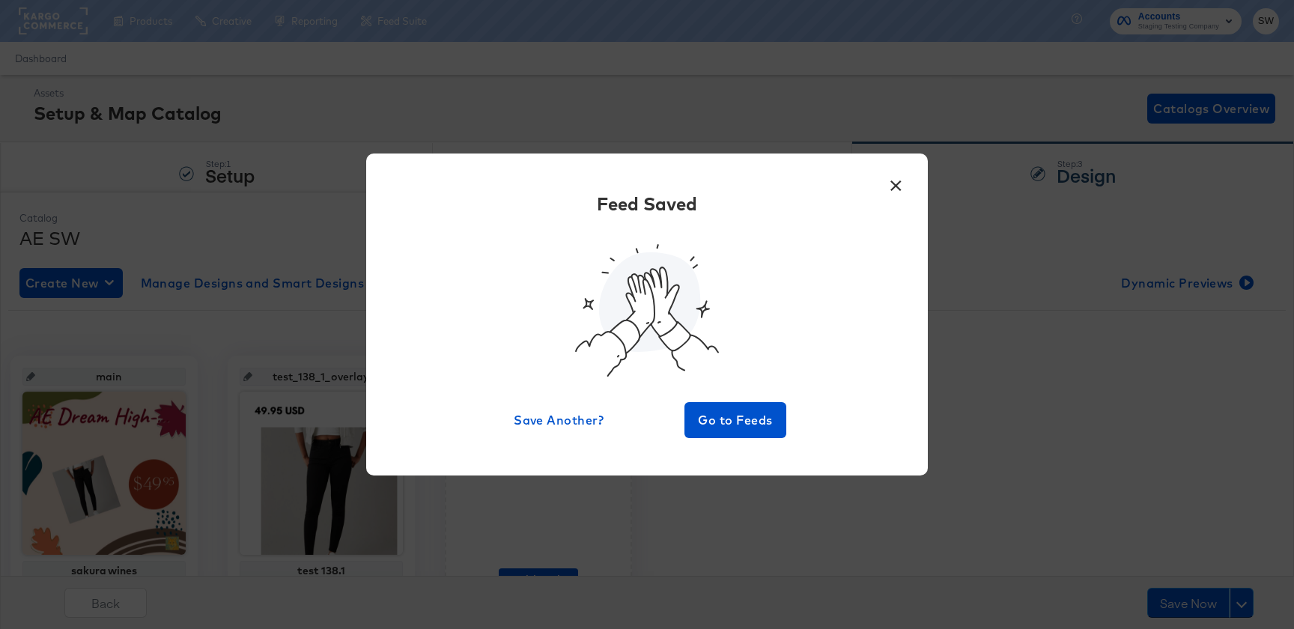
click at [902, 195] on button "×" at bounding box center [895, 182] width 27 height 27
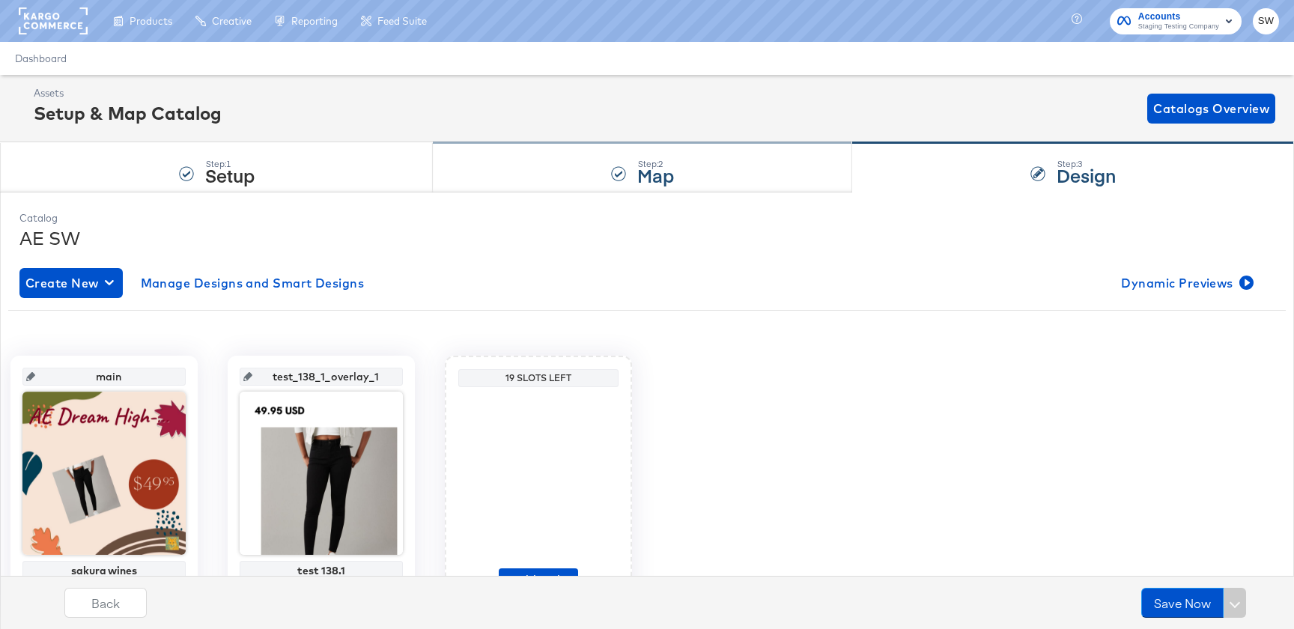
click at [727, 154] on div "Step: 2 Map" at bounding box center [642, 167] width 419 height 49
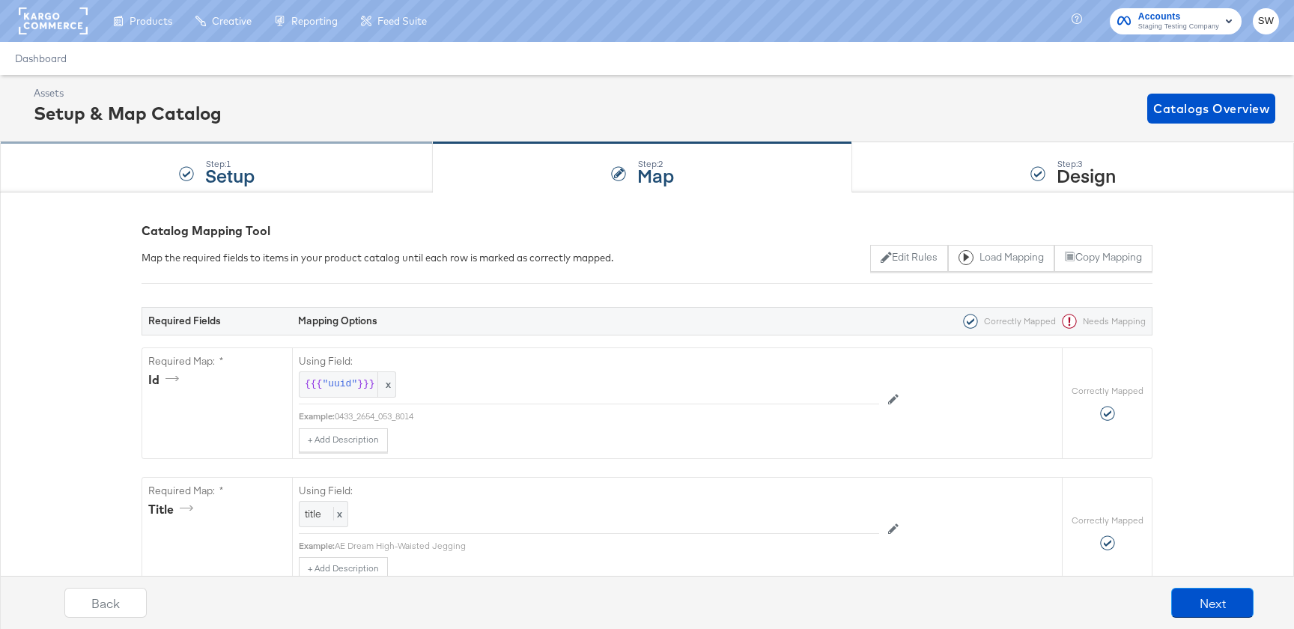
click at [364, 173] on div "Step: 1 Setup" at bounding box center [216, 167] width 433 height 49
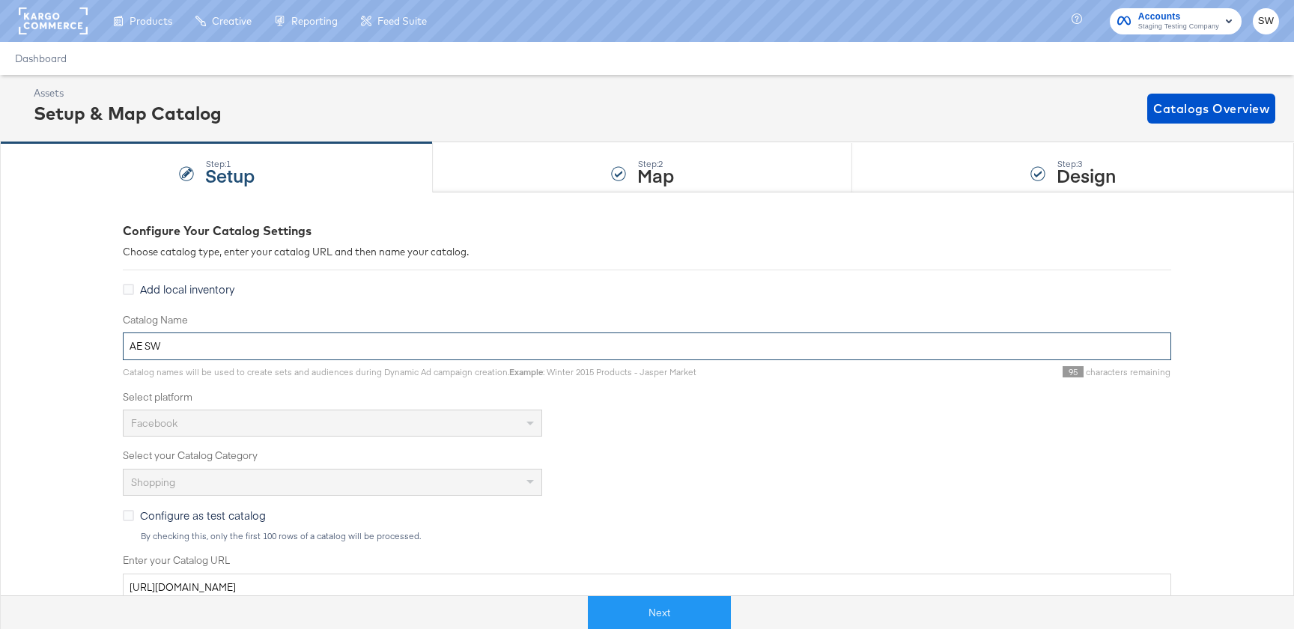
click at [260, 350] on input "AE SW" at bounding box center [647, 347] width 1048 height 28
paste input "Alpha Demo Feed"
type input "Alpha Demo Feed"
click at [717, 443] on div "Catalog Name Alpha Demo Feed Catalog names will be used to create sets and audi…" at bounding box center [647, 527] width 1048 height 428
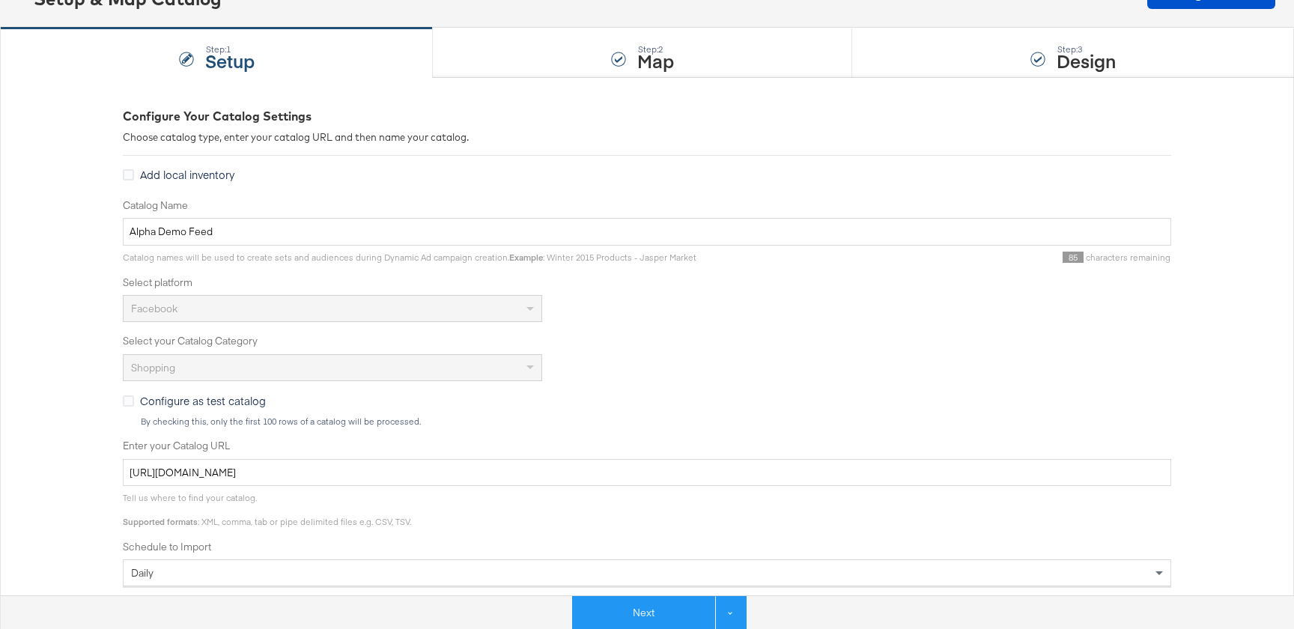
scroll to position [121, 0]
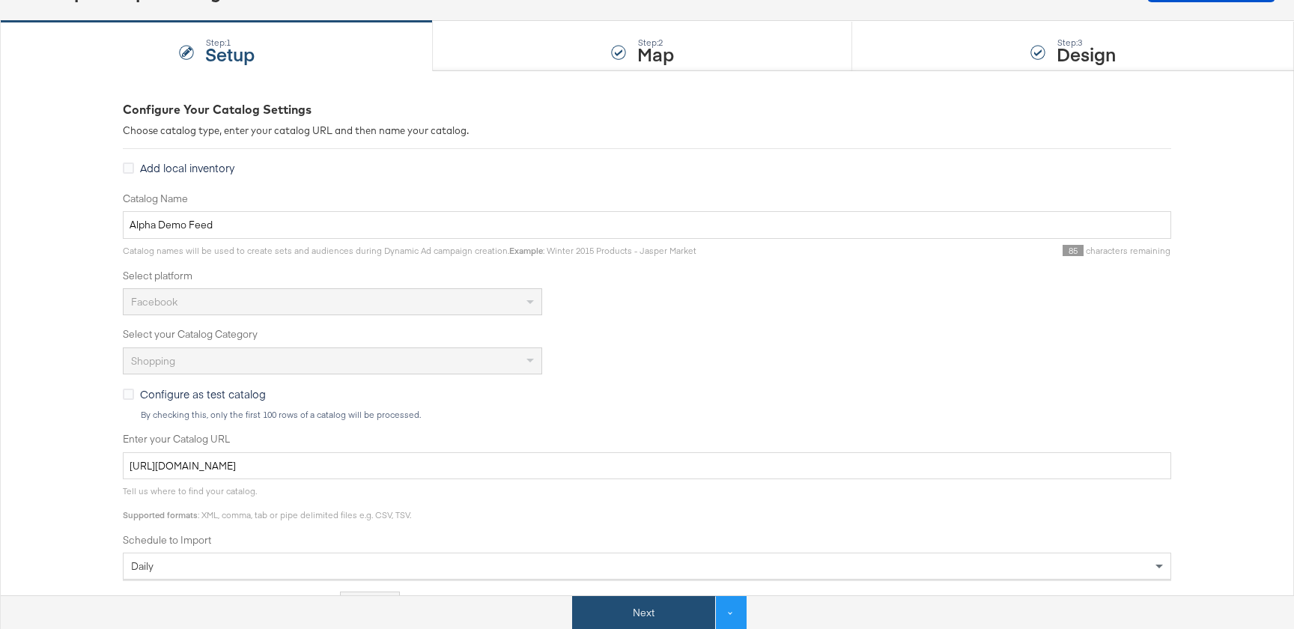
click at [649, 609] on button "Next" at bounding box center [643, 613] width 143 height 34
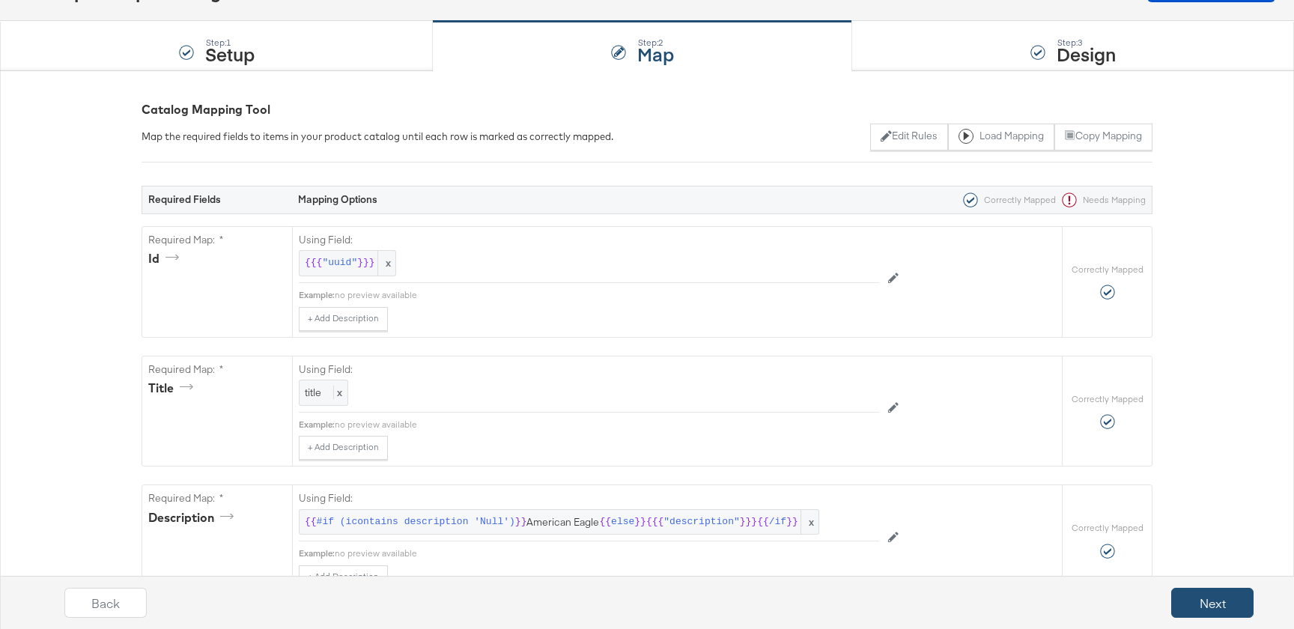
scroll to position [0, 0]
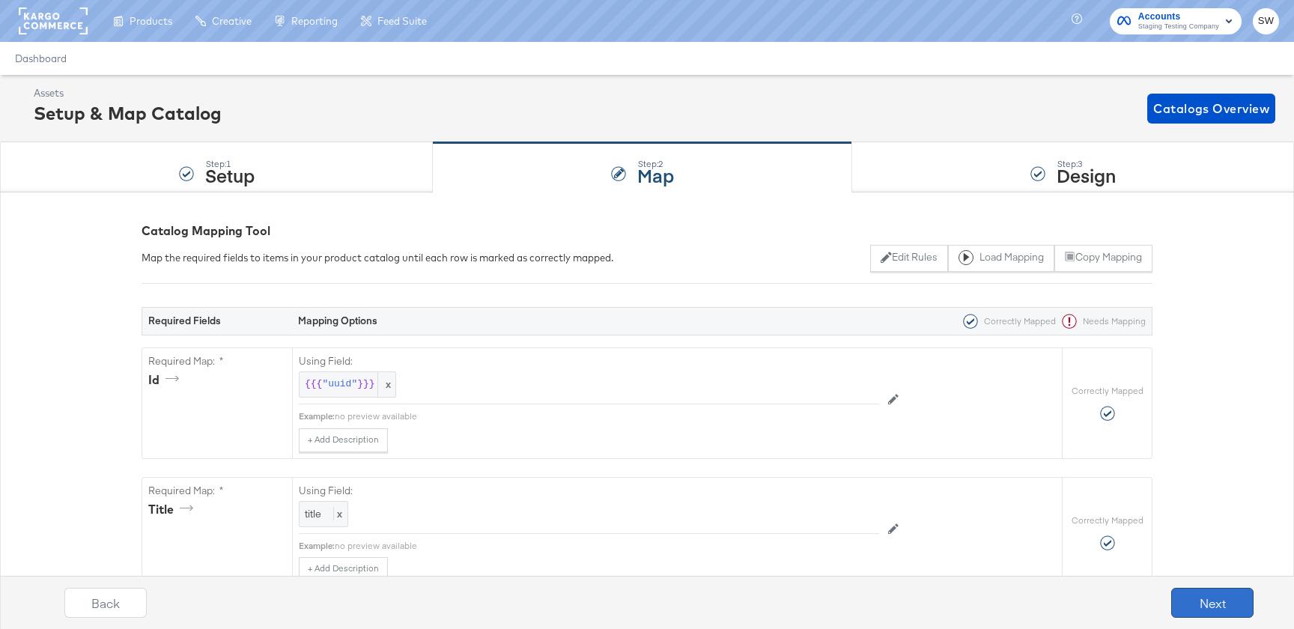
click at [1204, 612] on button "Next" at bounding box center [1212, 603] width 82 height 30
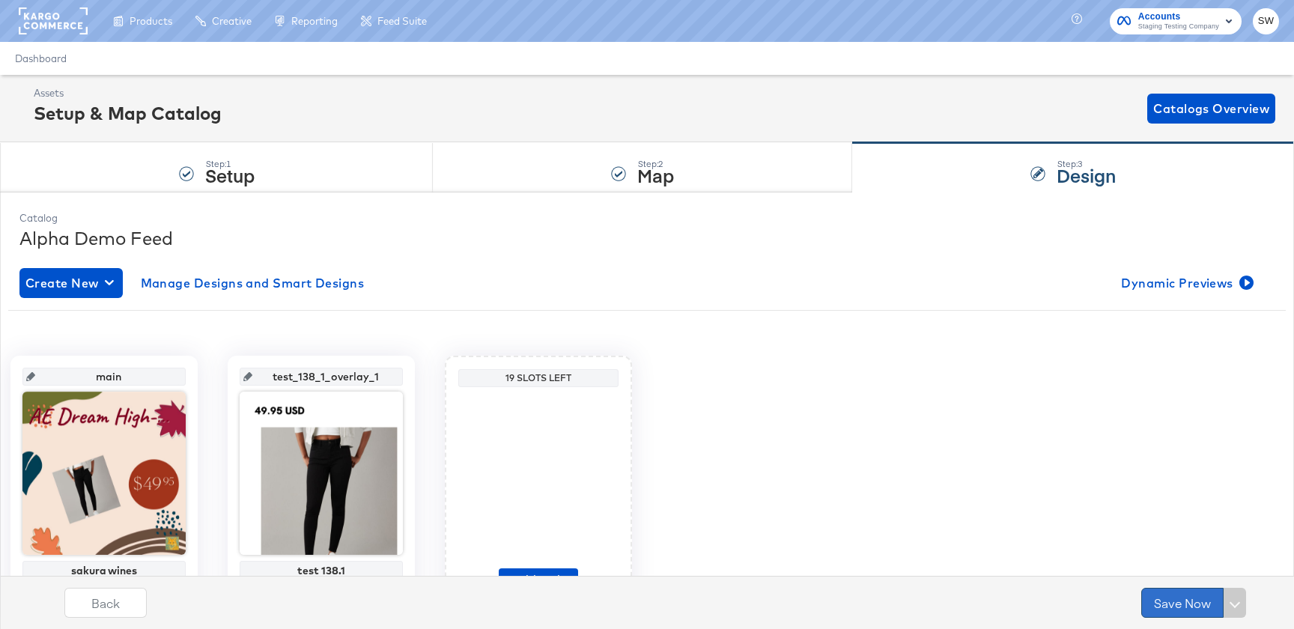
click at [1185, 603] on button "Save Now" at bounding box center [1182, 603] width 82 height 30
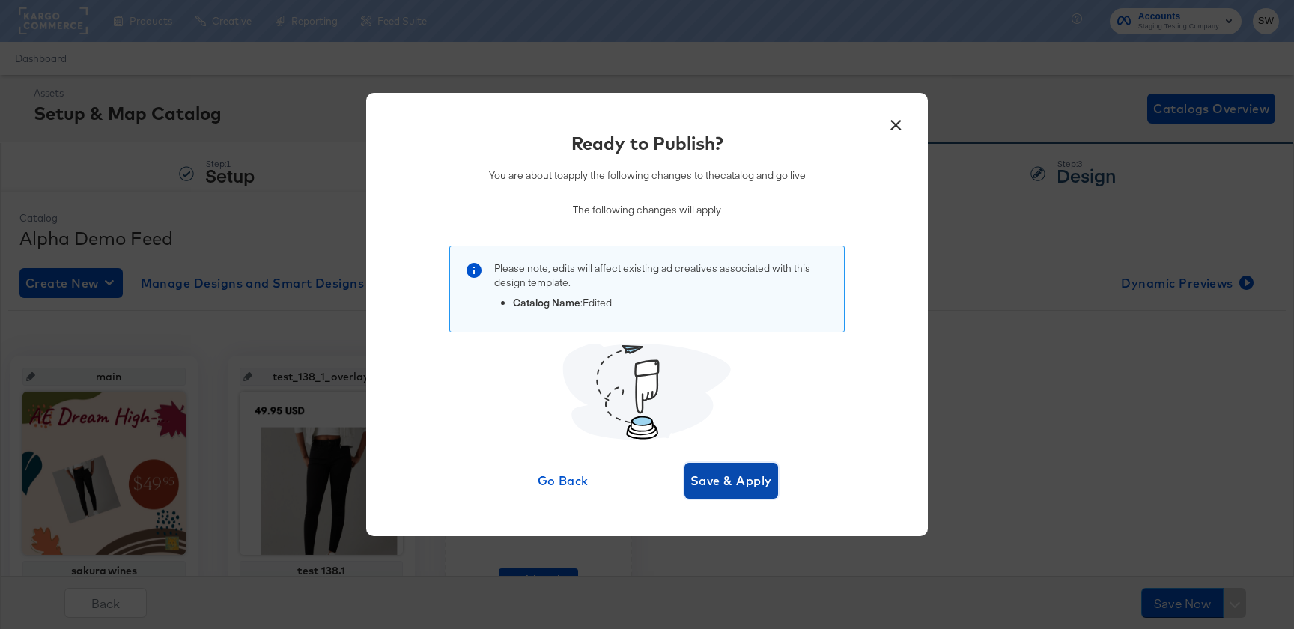
click at [738, 485] on span "Save & Apply" at bounding box center [731, 480] width 82 height 21
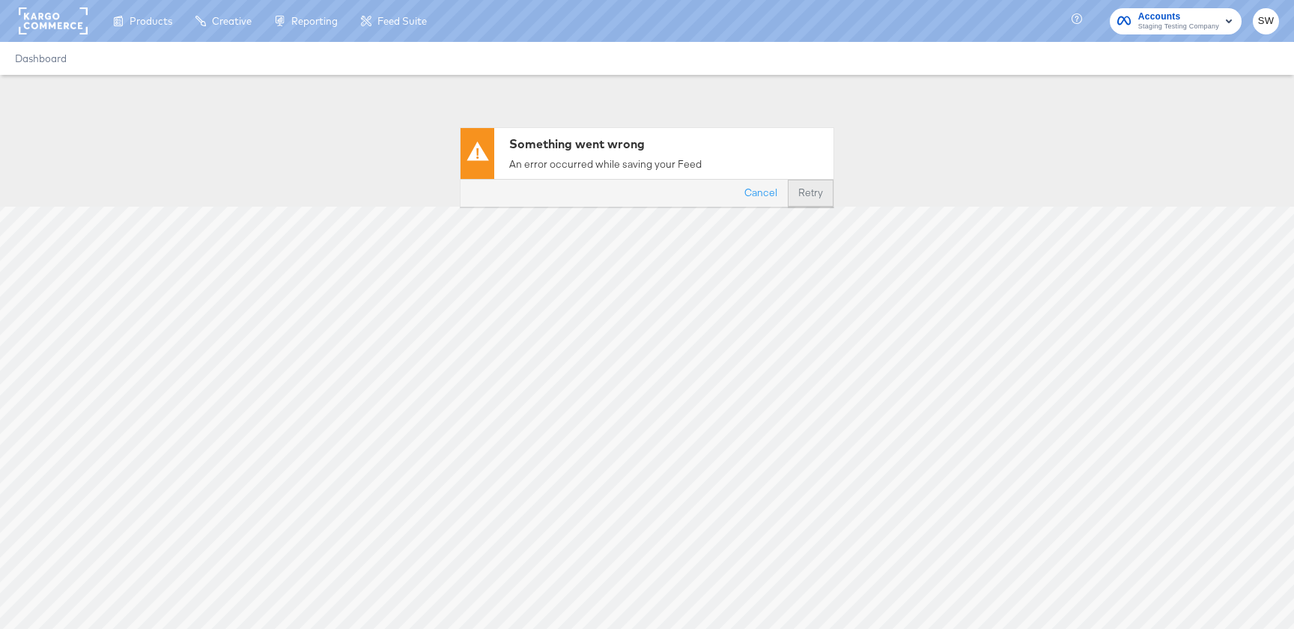
click at [819, 198] on button "Retry" at bounding box center [811, 193] width 46 height 27
click at [750, 195] on button "Cancel" at bounding box center [761, 193] width 54 height 27
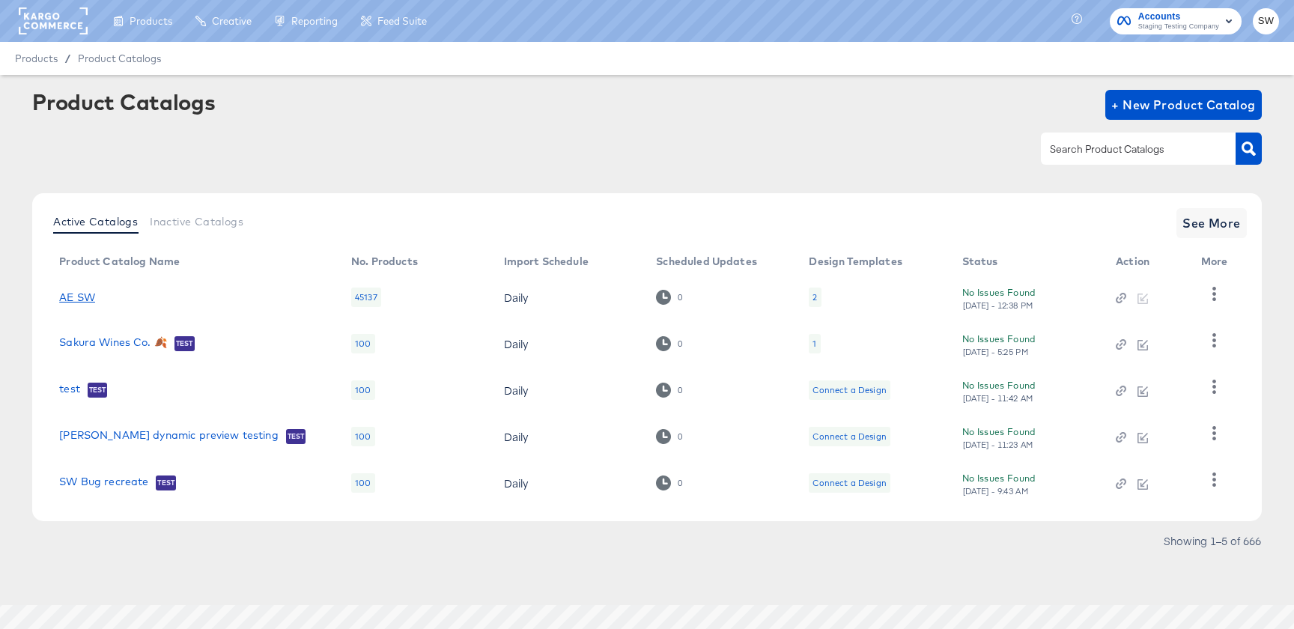
click at [71, 303] on link "AE SW" at bounding box center [77, 297] width 36 height 12
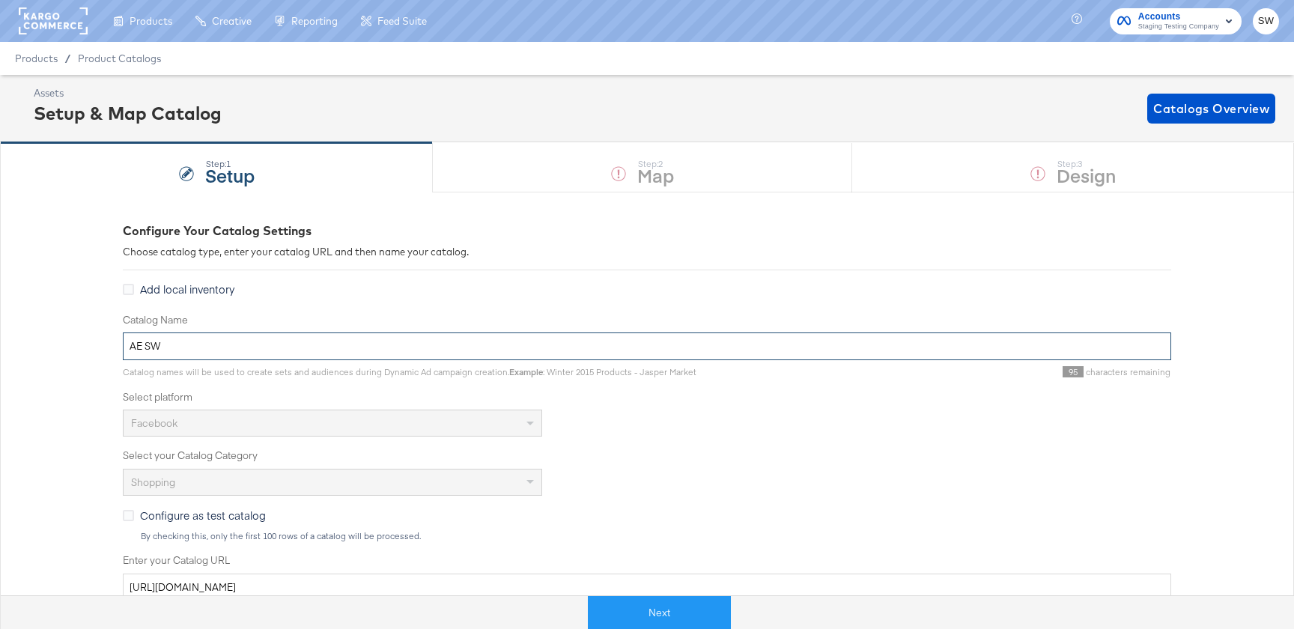
click at [189, 344] on input "AE SW" at bounding box center [647, 347] width 1048 height 28
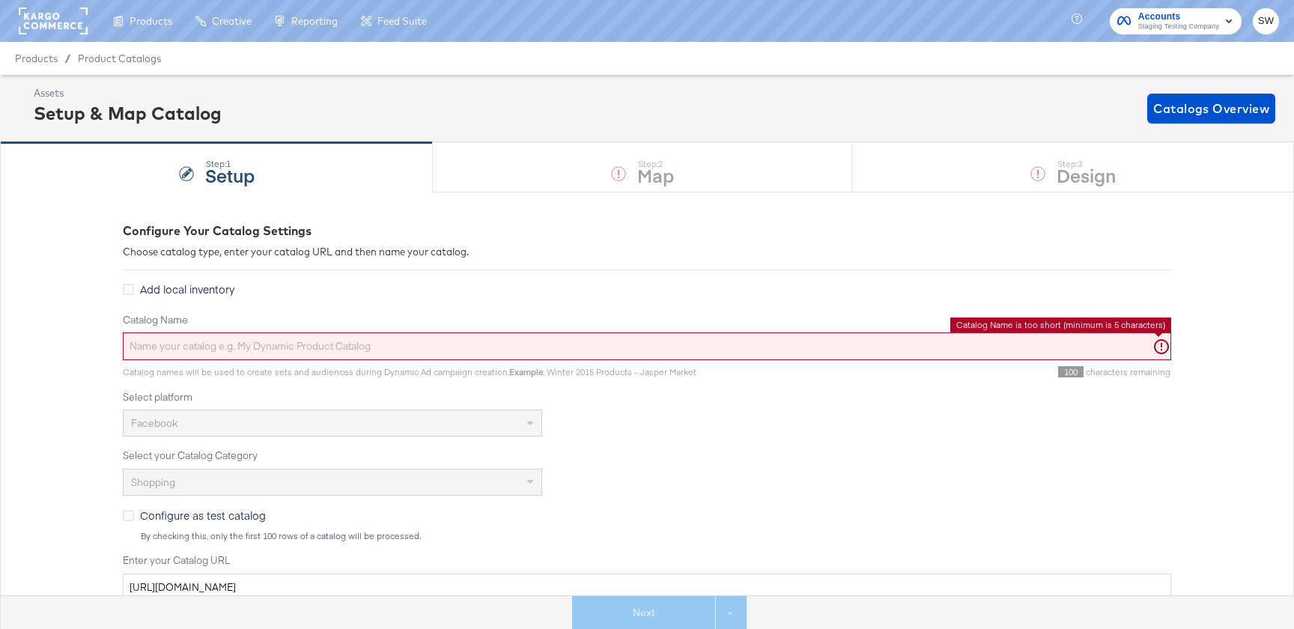
paste input "Alpha Demo Feed"
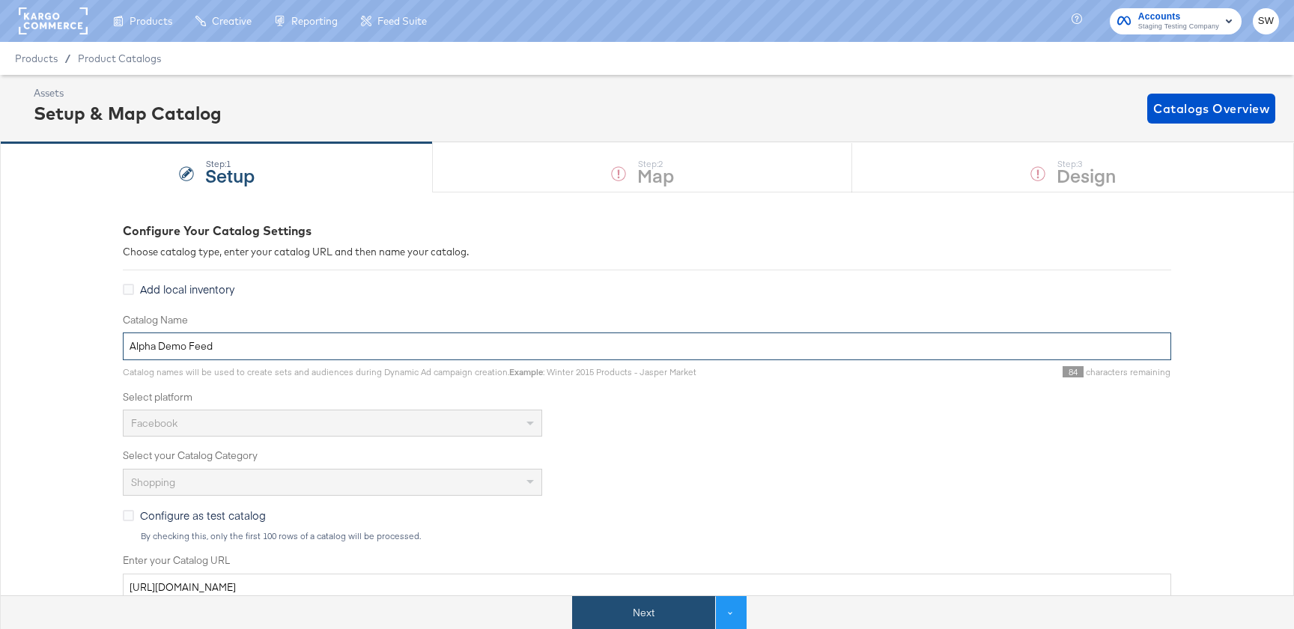
type input "Alpha Demo Feed"
click at [619, 611] on button "Next" at bounding box center [643, 613] width 143 height 34
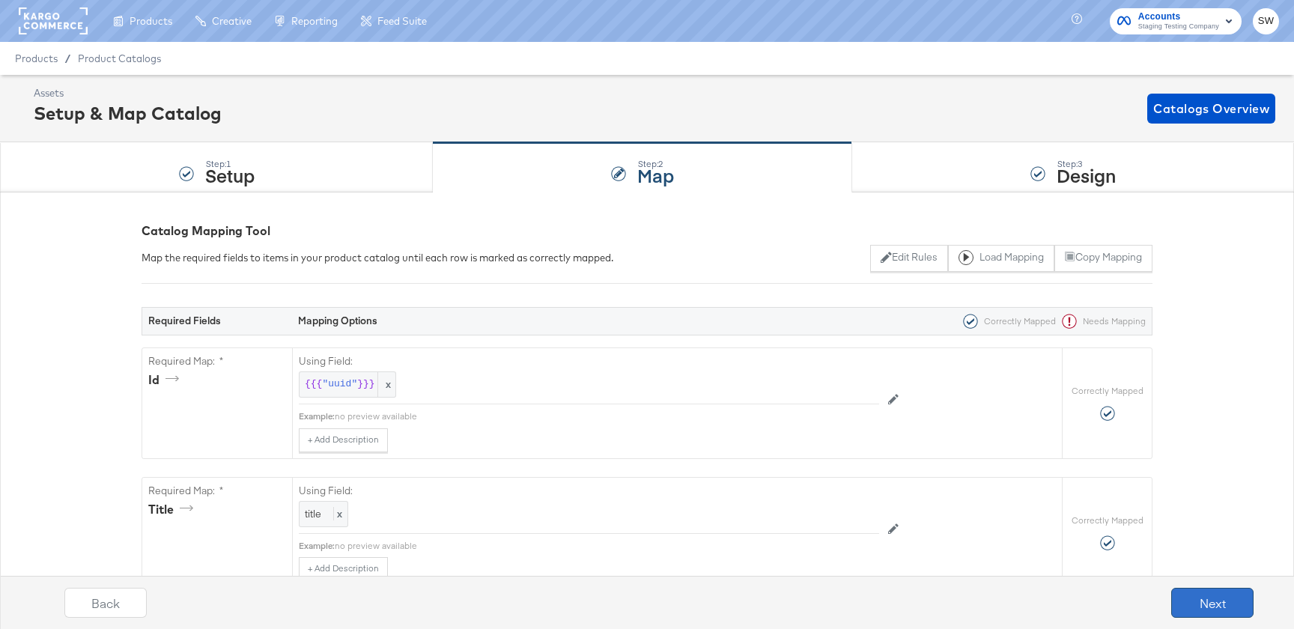
click at [1195, 600] on button "Next" at bounding box center [1212, 603] width 82 height 30
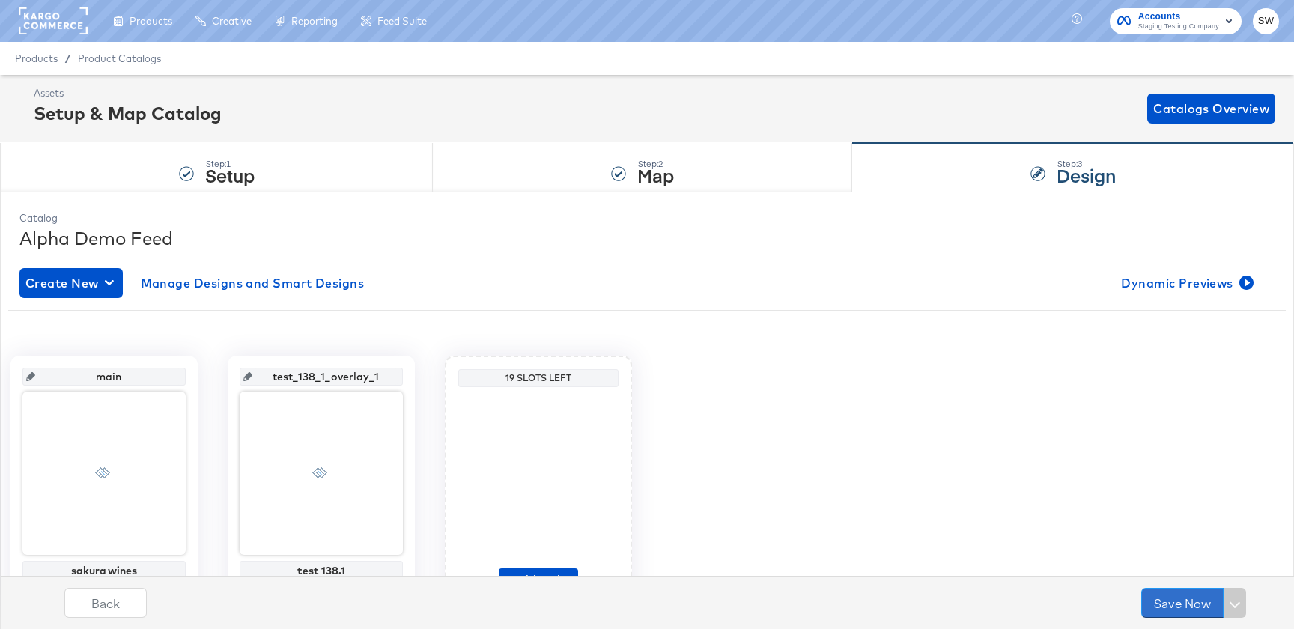
click at [1195, 600] on button "Save Now" at bounding box center [1182, 603] width 82 height 30
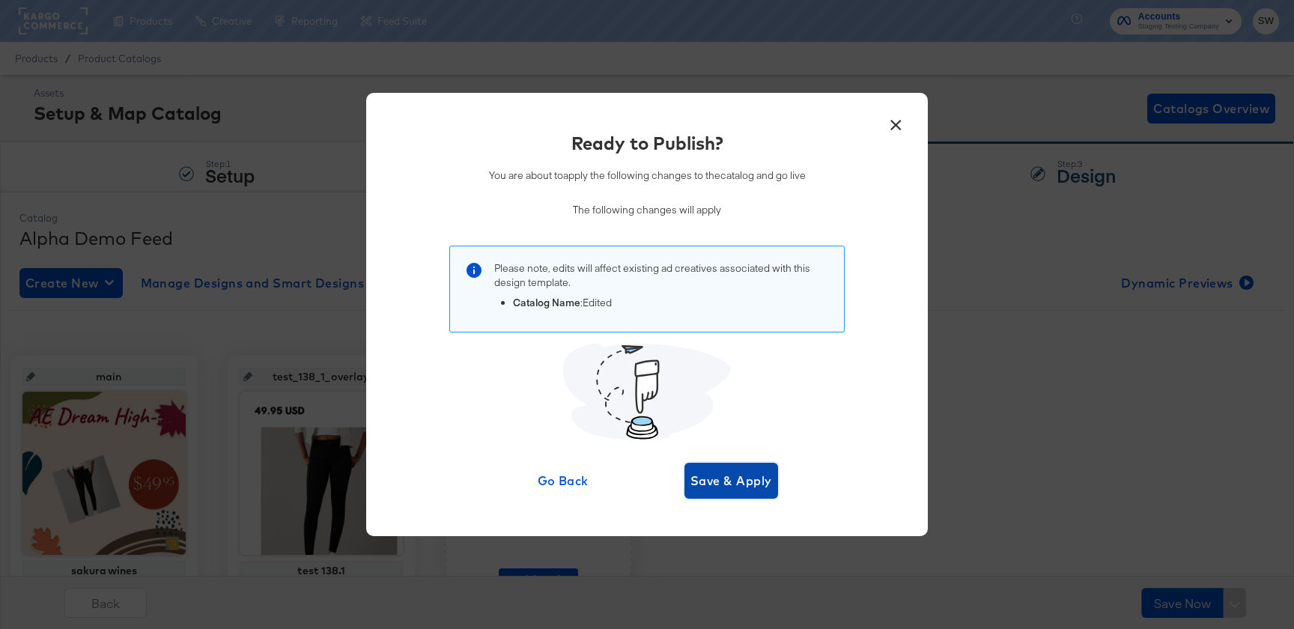
click at [737, 498] on button "Save & Apply" at bounding box center [731, 481] width 94 height 36
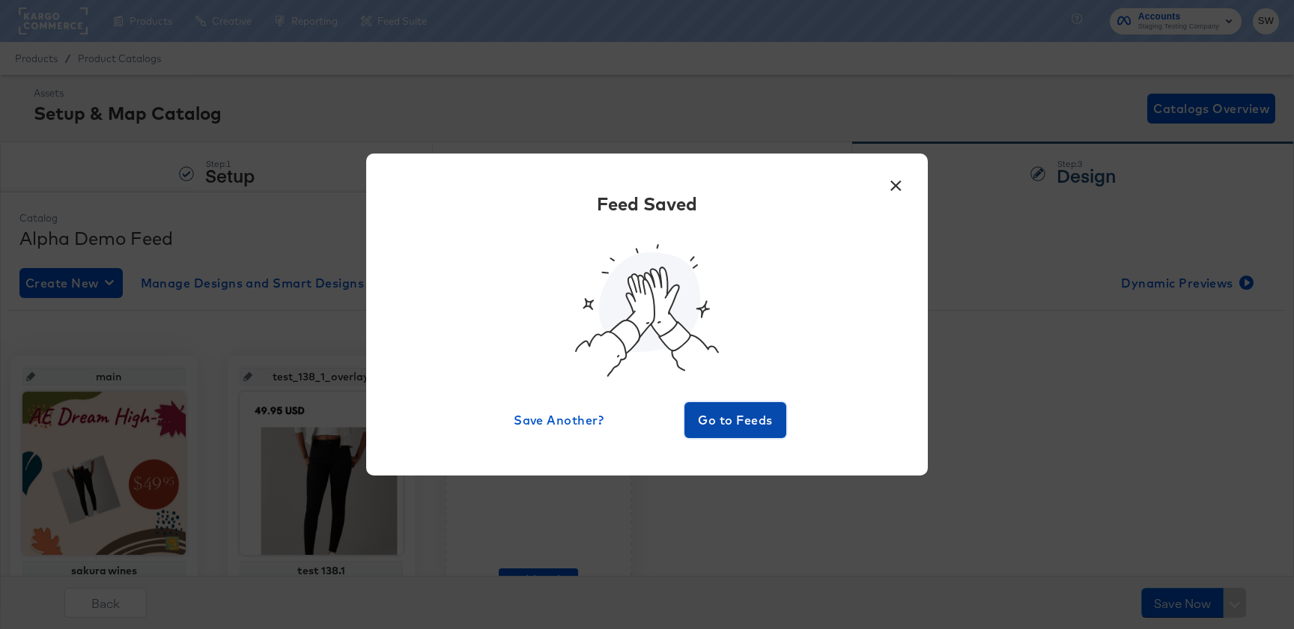
click at [754, 425] on span "Go to Feeds" at bounding box center [735, 420] width 90 height 21
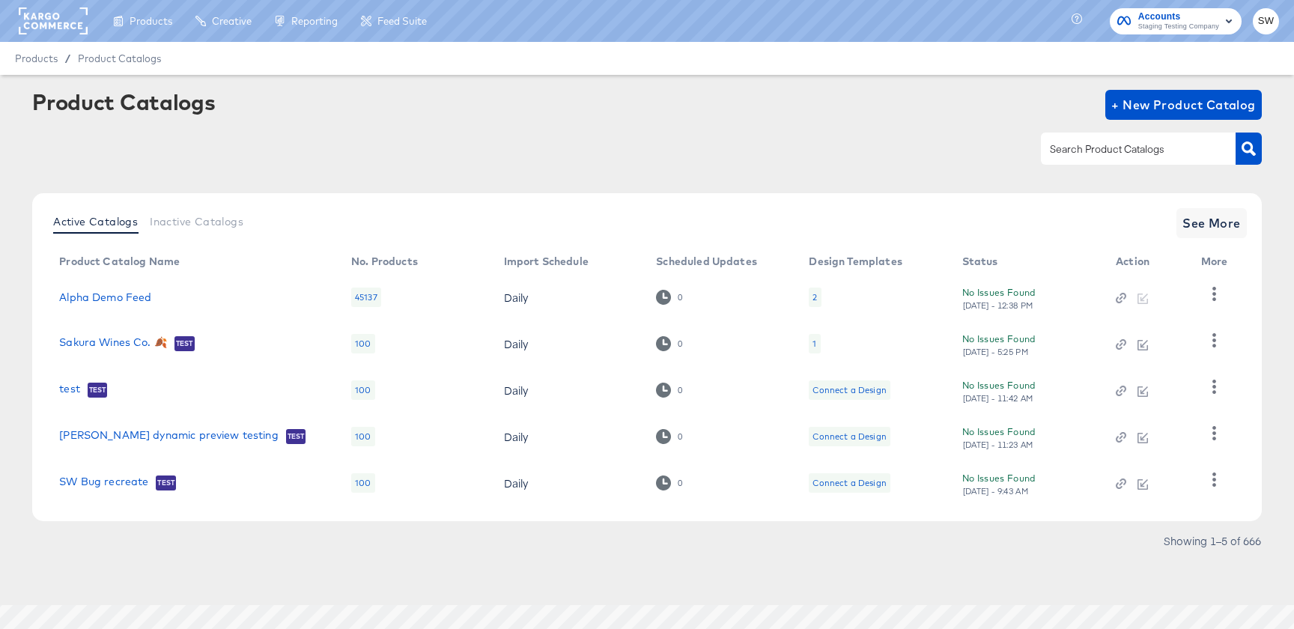
click at [135, 288] on td "Alpha Demo Feed" at bounding box center [193, 297] width 292 height 46
click at [135, 292] on link "Alpha Demo Feed" at bounding box center [105, 297] width 92 height 12
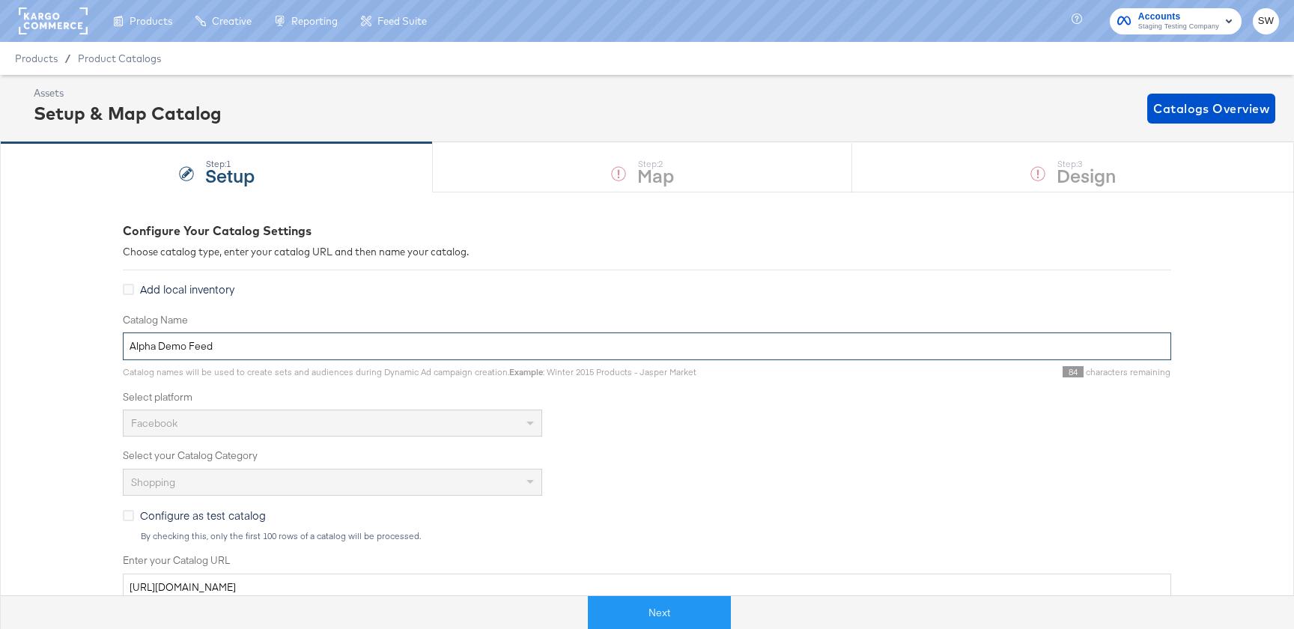
click at [308, 352] on input "Alpha Demo Feed" at bounding box center [647, 347] width 1048 height 28
type input "Alpha Demo Feed"
click at [643, 592] on div "Next See more options" at bounding box center [659, 606] width 1294 height 45
click at [643, 606] on button "Next" at bounding box center [643, 613] width 143 height 34
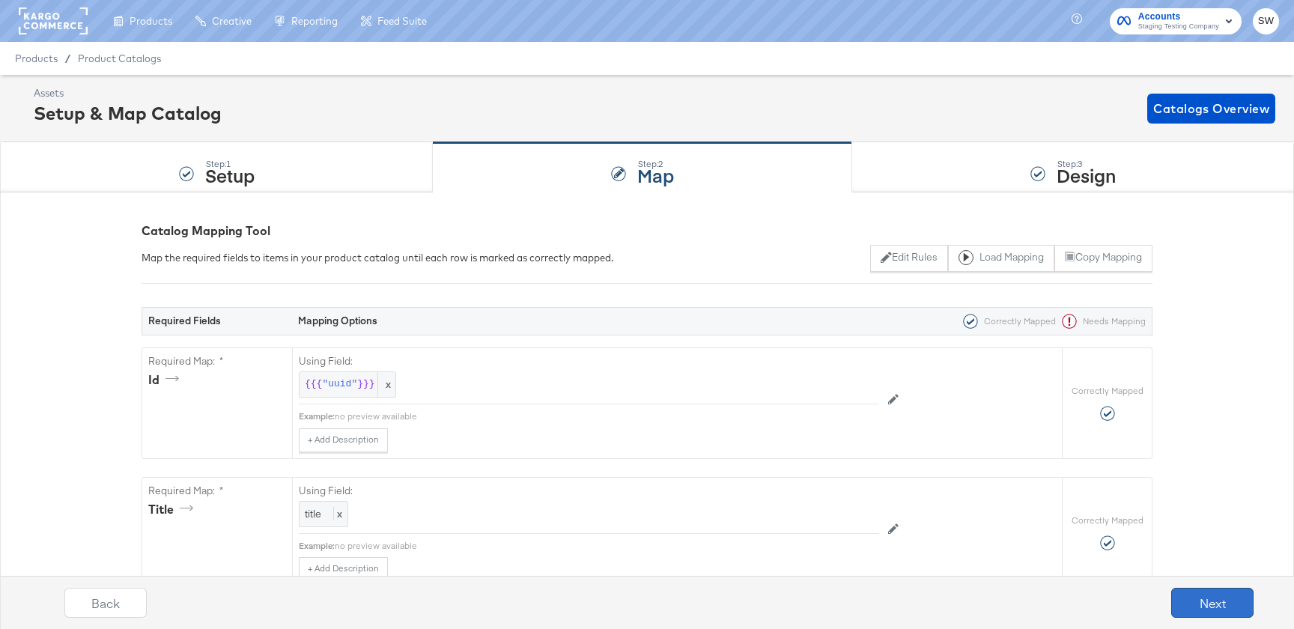
click at [1212, 599] on button "Next" at bounding box center [1212, 603] width 82 height 30
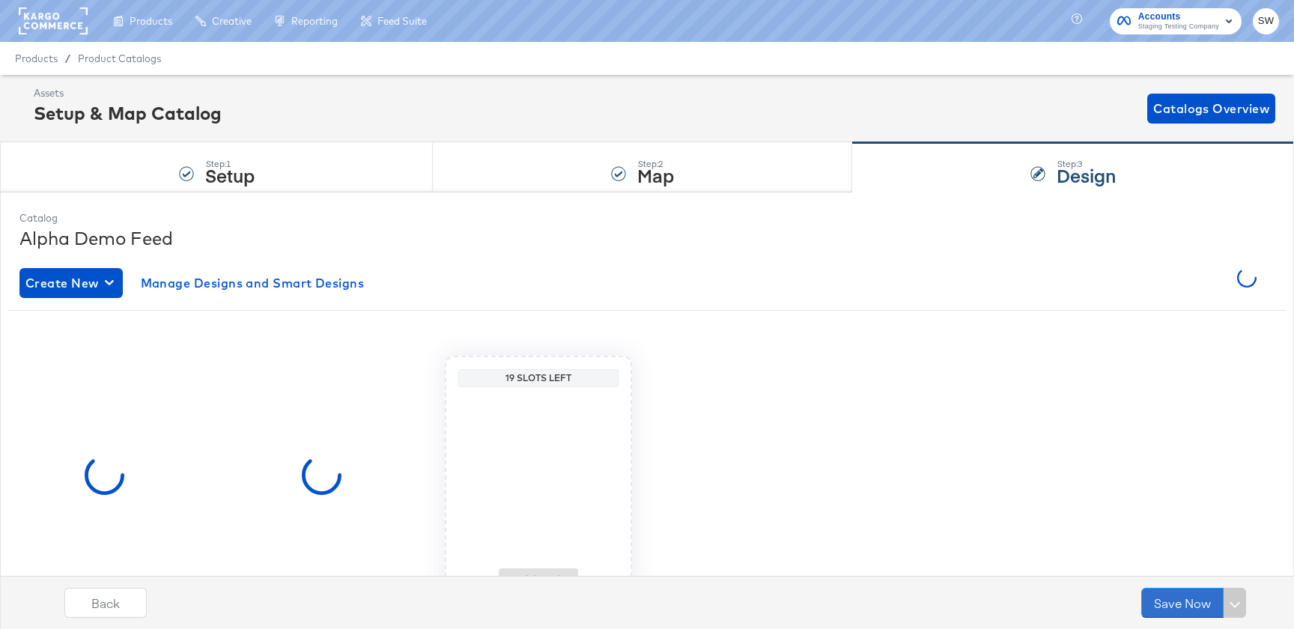
click at [1212, 599] on button "Save Now" at bounding box center [1182, 603] width 82 height 30
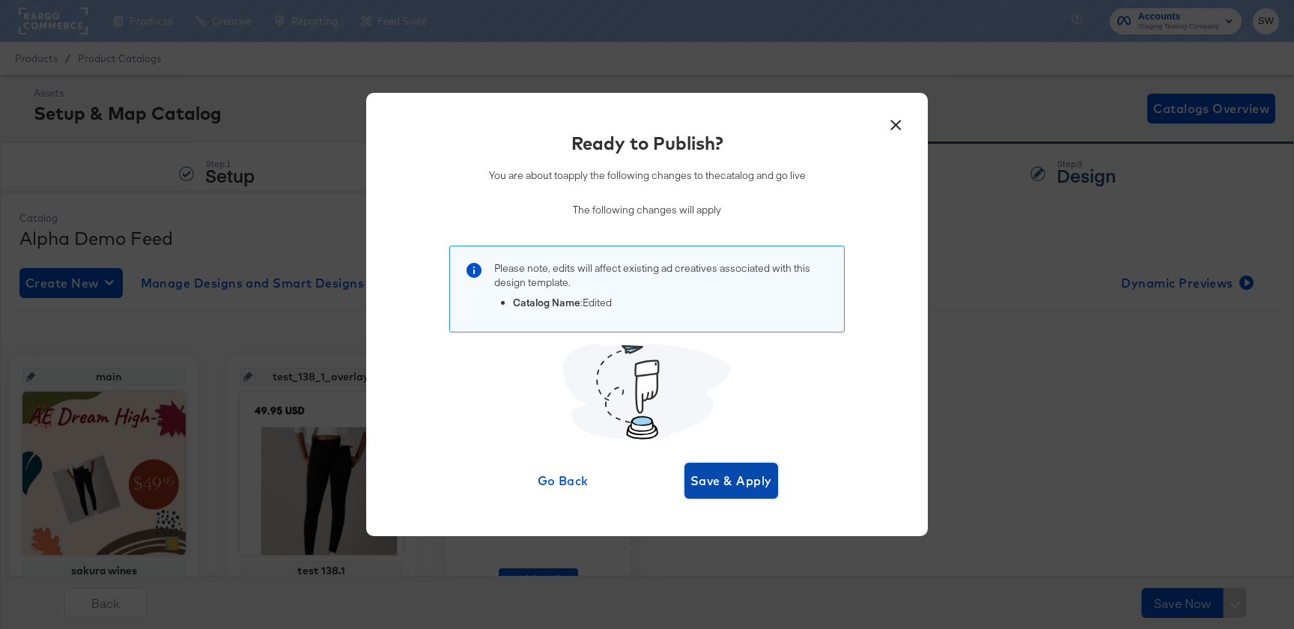
click at [743, 482] on span "Save & Apply" at bounding box center [731, 480] width 82 height 21
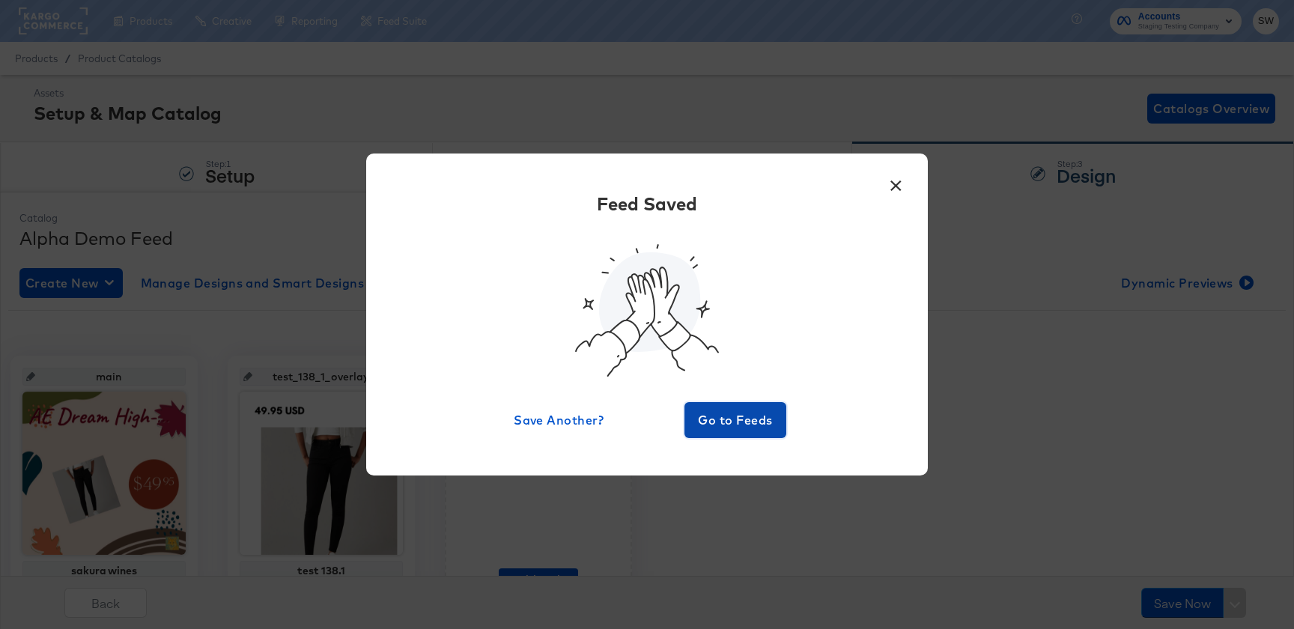
click at [736, 421] on span "Go to Feeds" at bounding box center [735, 420] width 90 height 21
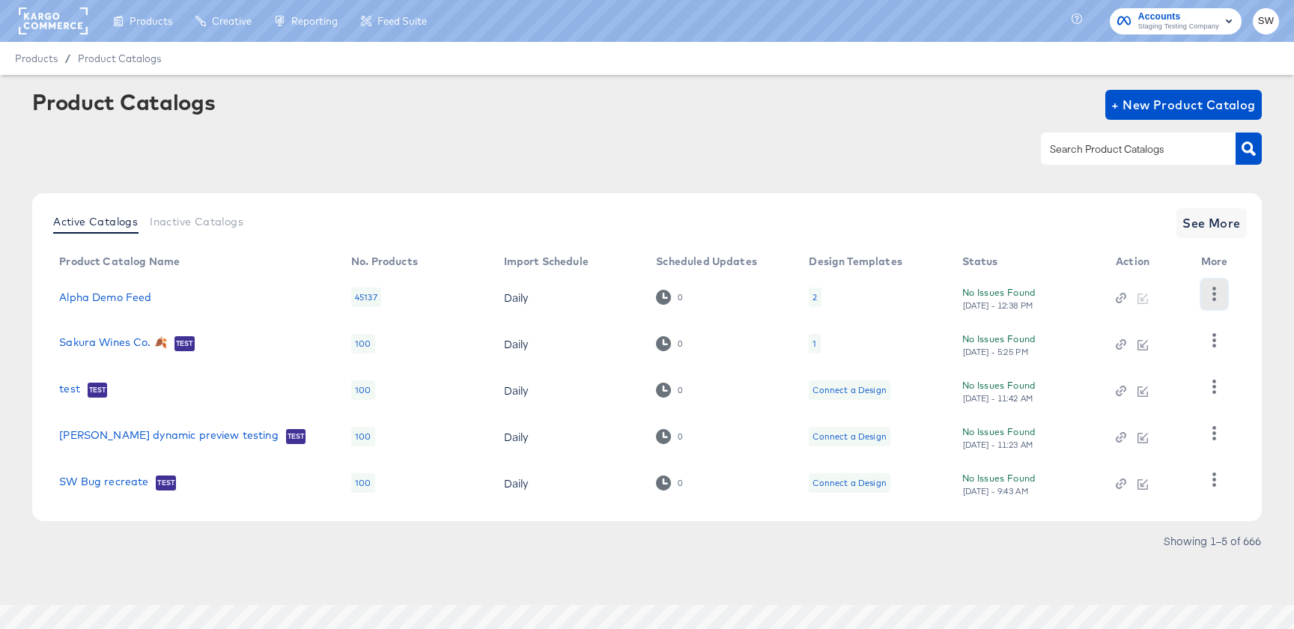
click at [1215, 297] on icon "button" at bounding box center [1214, 294] width 14 height 14
click at [83, 301] on link "Alpha Demo Feed" at bounding box center [105, 297] width 92 height 12
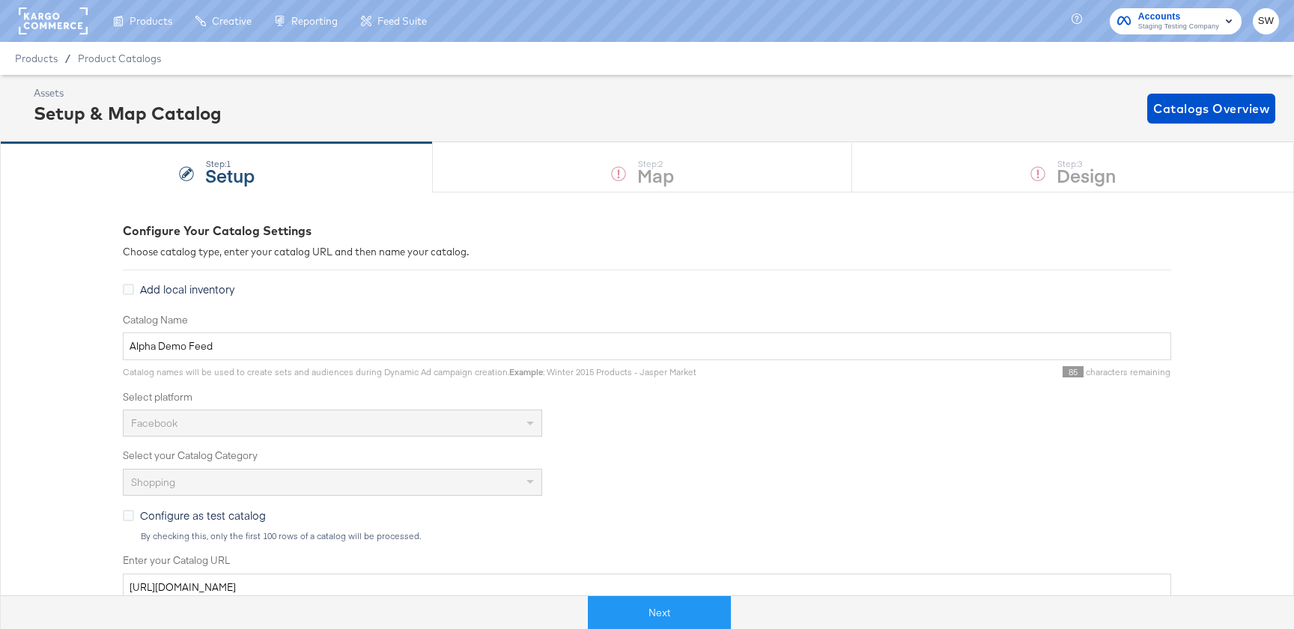
click at [610, 596] on div "Next" at bounding box center [659, 613] width 1317 height 34
click at [745, 619] on div at bounding box center [1024, 613] width 587 height 34
click at [699, 617] on button "Next" at bounding box center [659, 613] width 143 height 34
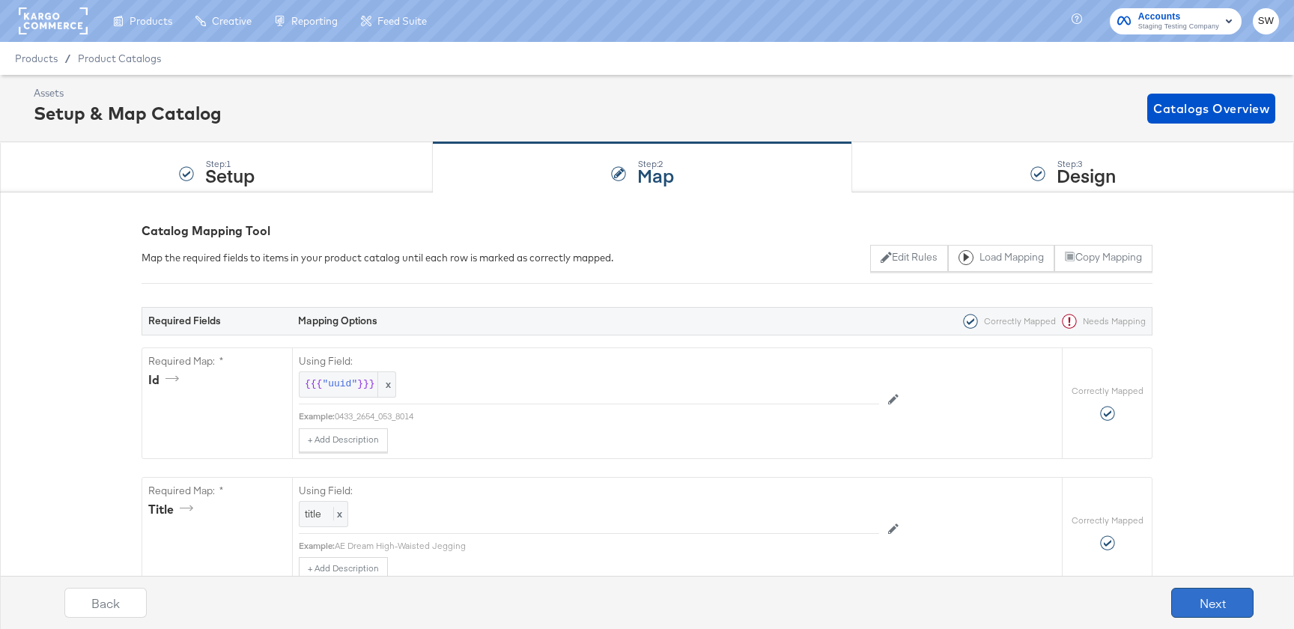
click at [1193, 595] on button "Next" at bounding box center [1212, 603] width 82 height 30
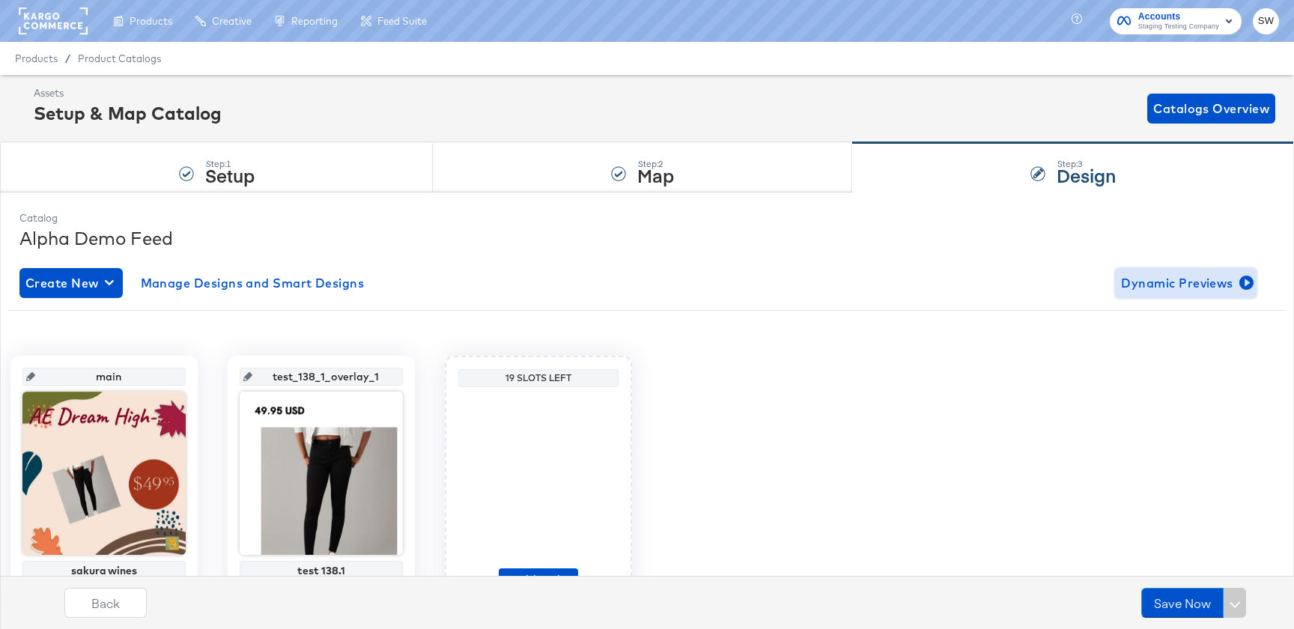
click at [1126, 289] on span "Dynamic Previews" at bounding box center [1186, 283] width 130 height 21
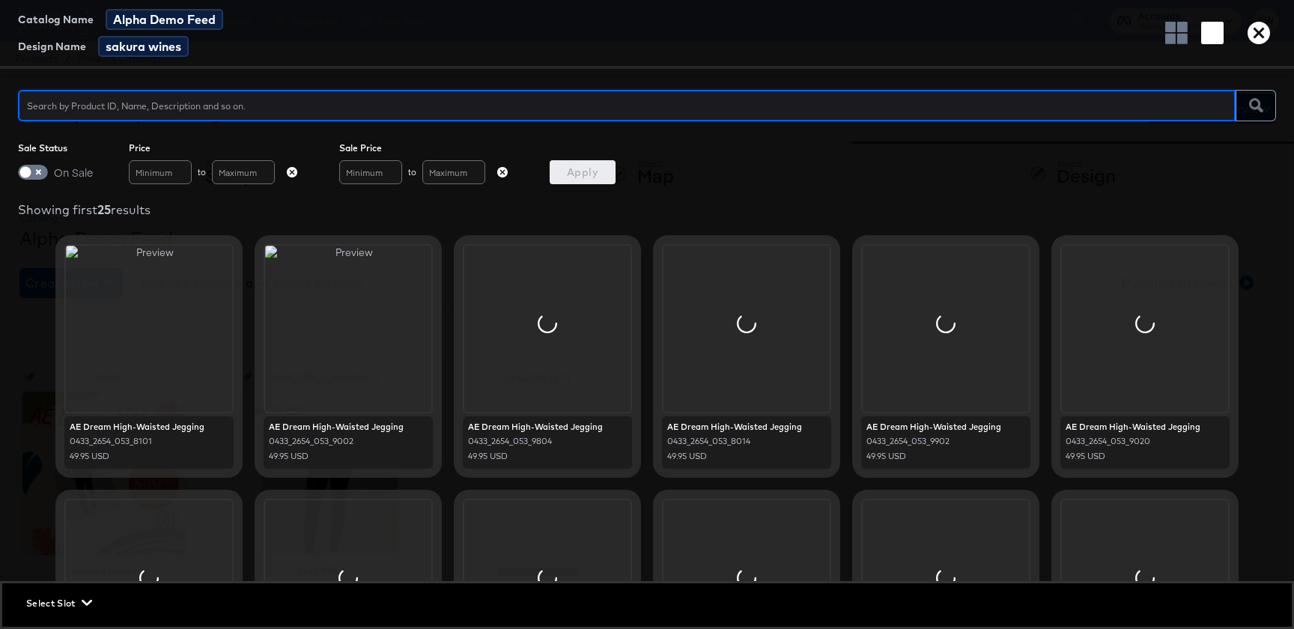
click at [519, 97] on input "text" at bounding box center [627, 99] width 1218 height 32
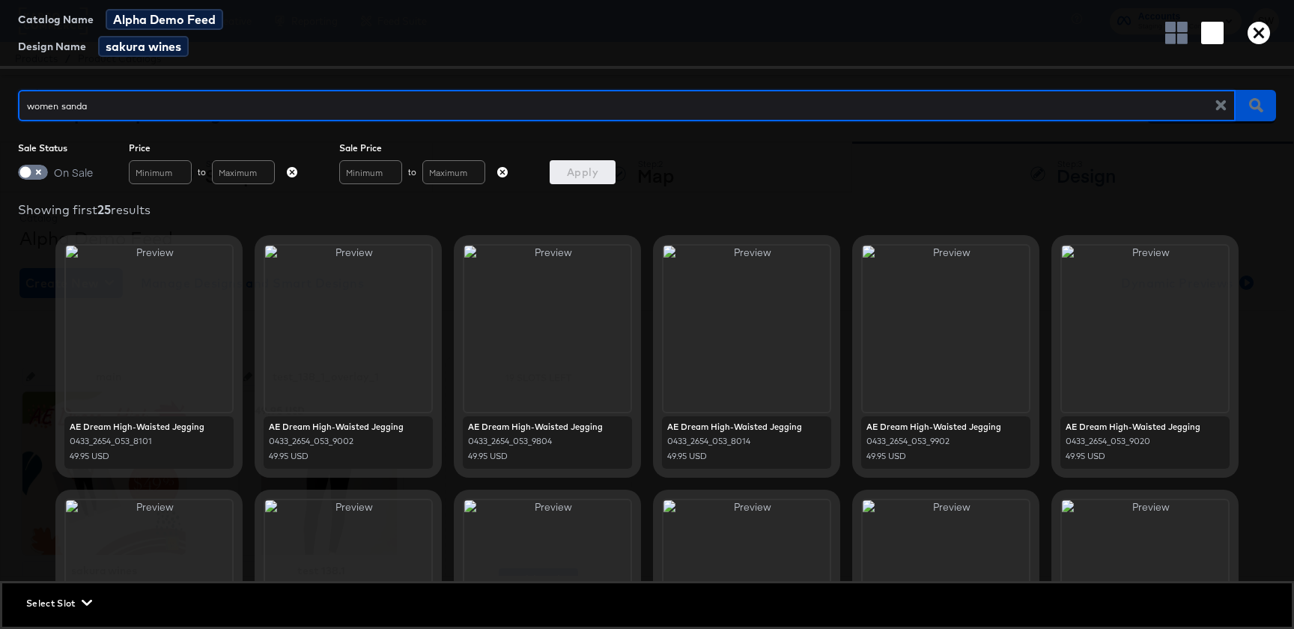
type input "women sandal"
click at [55, 109] on input "women sandal" at bounding box center [622, 99] width 1209 height 32
type input "women's sandals"
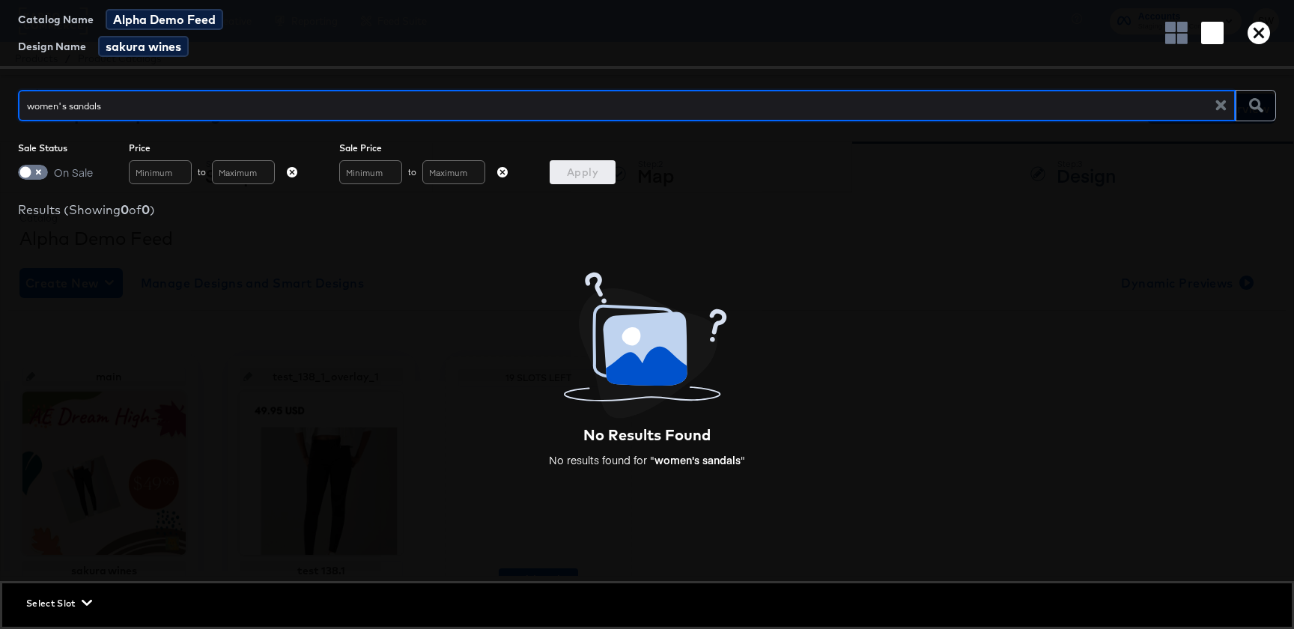
click at [64, 103] on input "women's sandals" at bounding box center [622, 99] width 1209 height 32
type input "womens sandals"
type input "womens sandal"
click at [61, 106] on input "womens sandal" at bounding box center [622, 99] width 1209 height 32
type input "women's sandal"
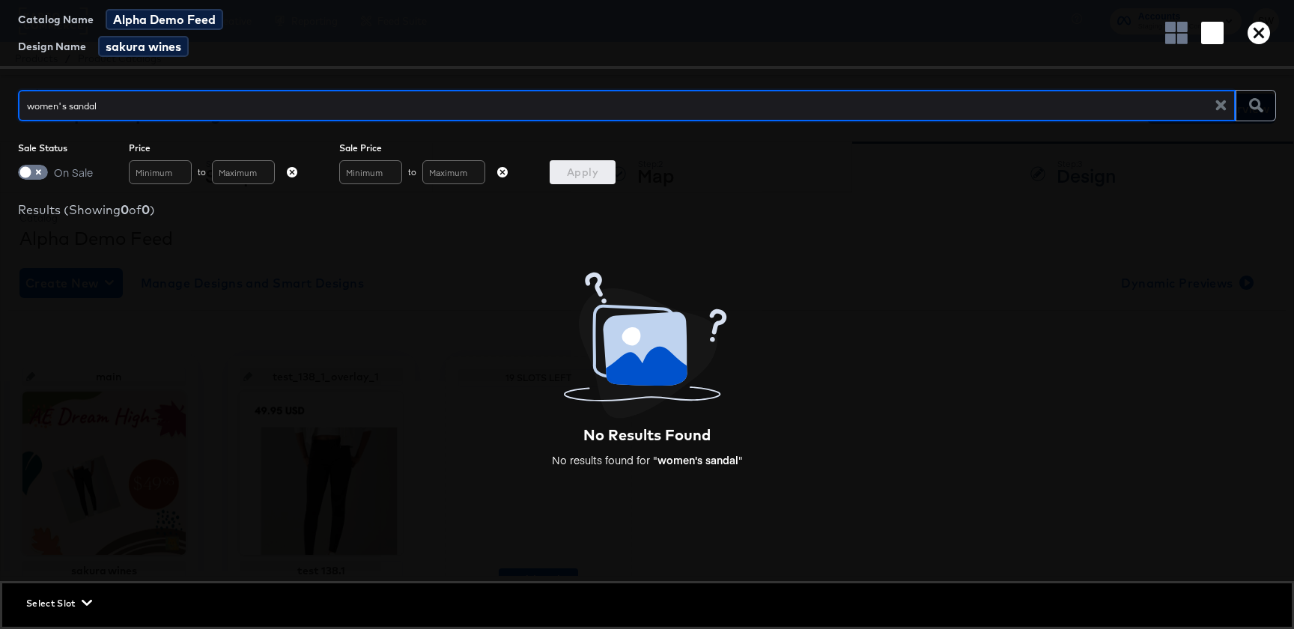
click at [121, 106] on input "women's sandal" at bounding box center [622, 99] width 1209 height 32
type input "women's"
click at [121, 106] on input "women's" at bounding box center [622, 99] width 1209 height 32
type input "women"
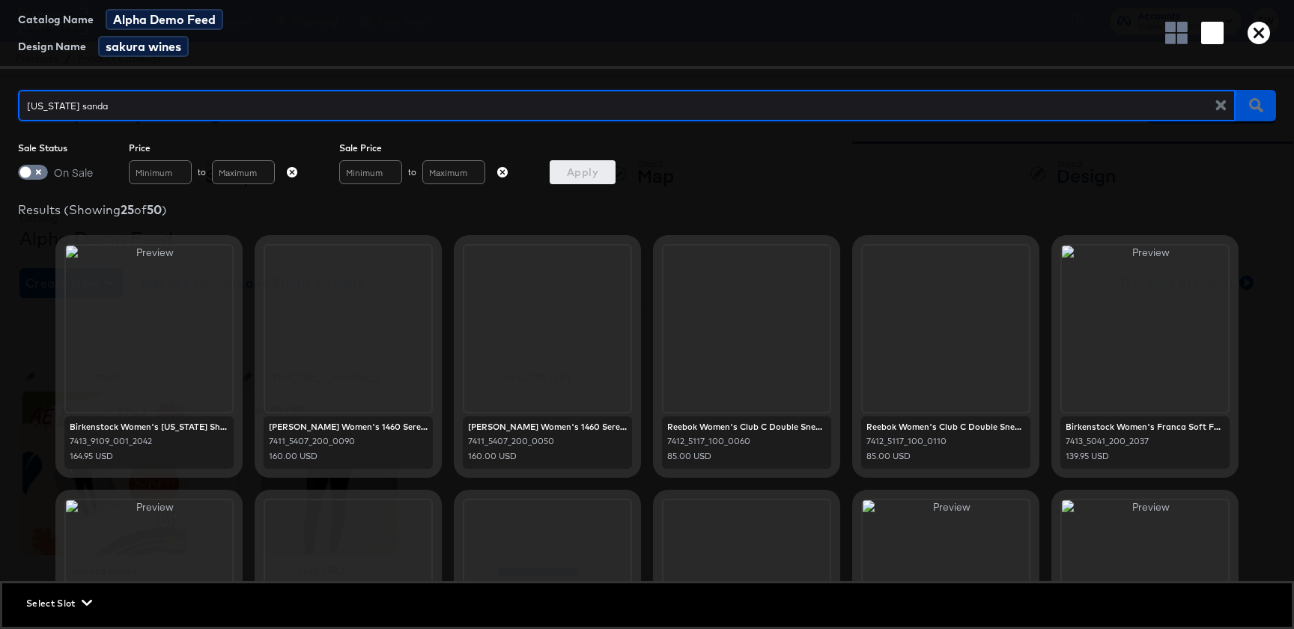
type input "[US_STATE] sandal"
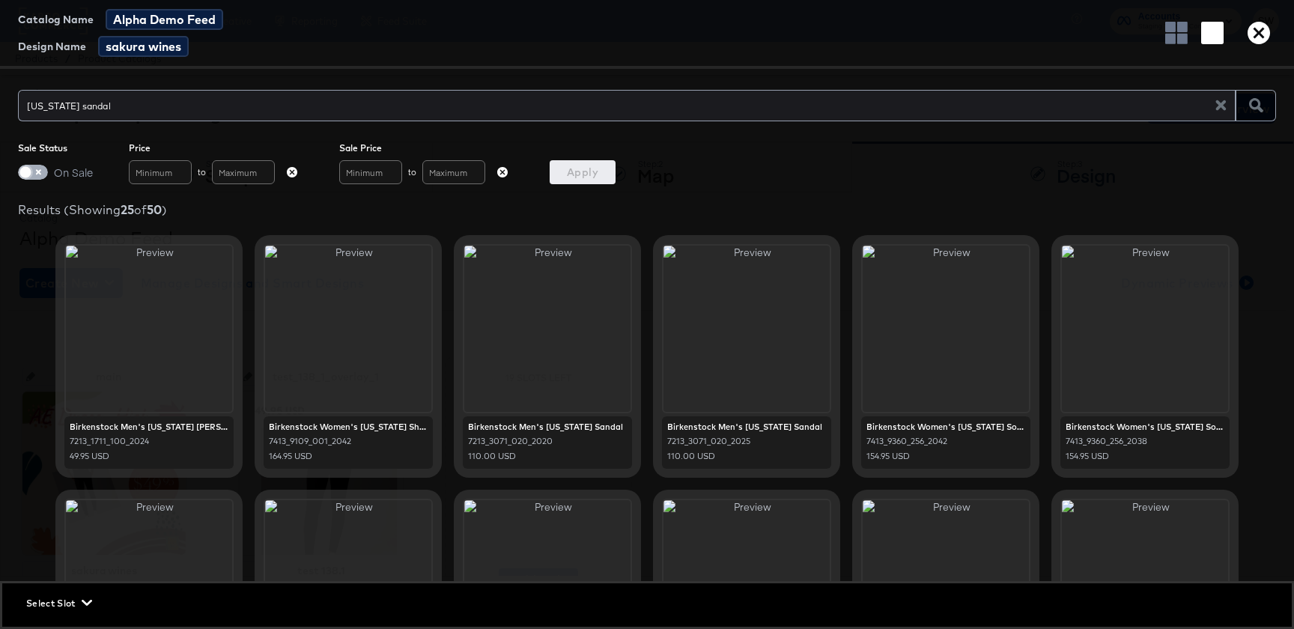
click at [33, 175] on input "checkbox" at bounding box center [25, 176] width 45 height 15
checkbox input "true"
click at [555, 159] on div "Sale Status On Sale Price to Sale Price to Apply" at bounding box center [647, 163] width 1294 height 42
click at [559, 166] on span "Apply" at bounding box center [583, 172] width 54 height 19
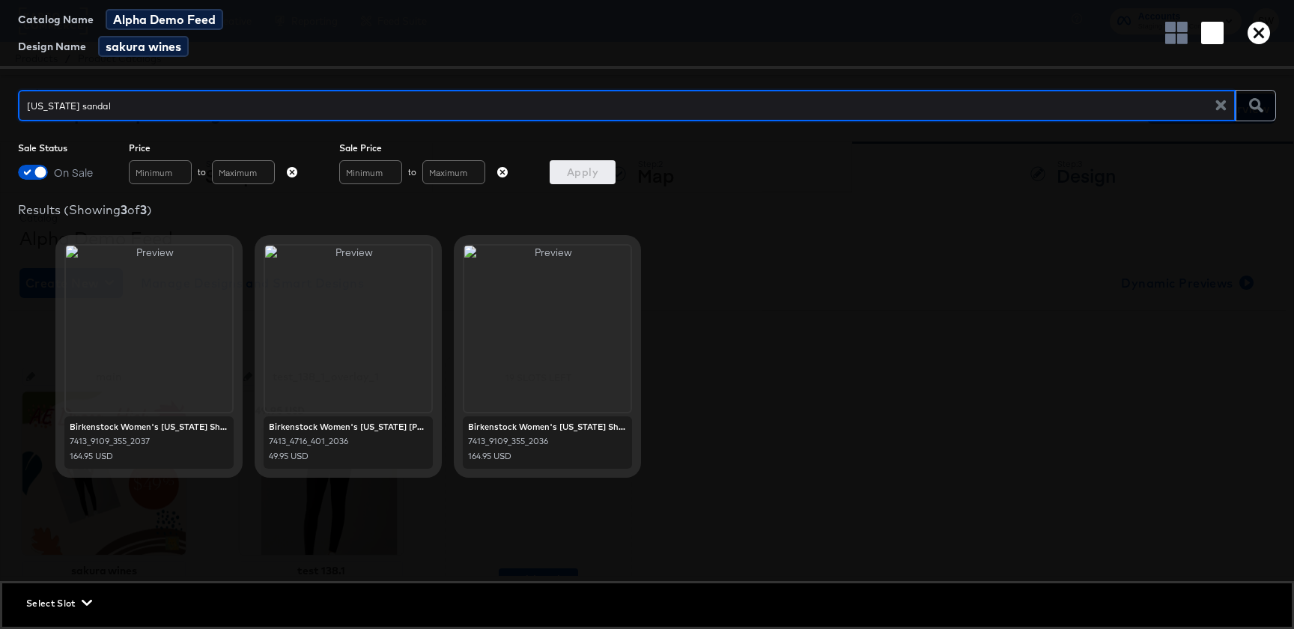
click at [397, 100] on input "[US_STATE] sandal" at bounding box center [622, 99] width 1209 height 32
click at [1266, 34] on icon "button" at bounding box center [1259, 33] width 22 height 22
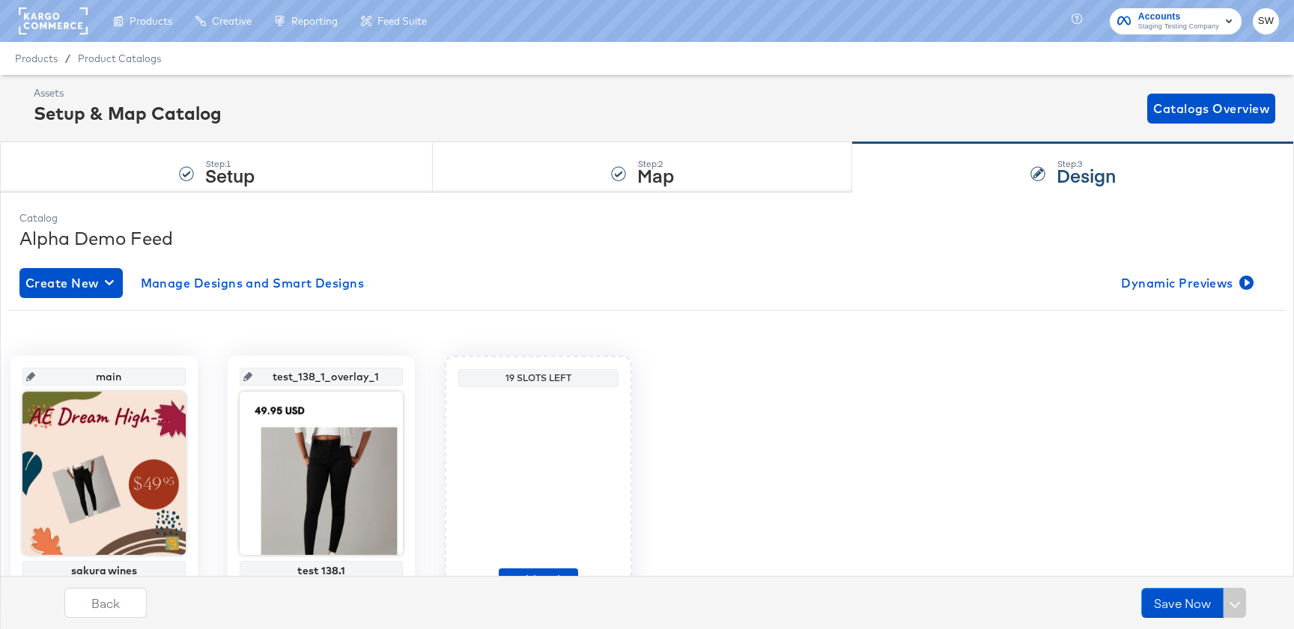
scroll to position [85, 0]
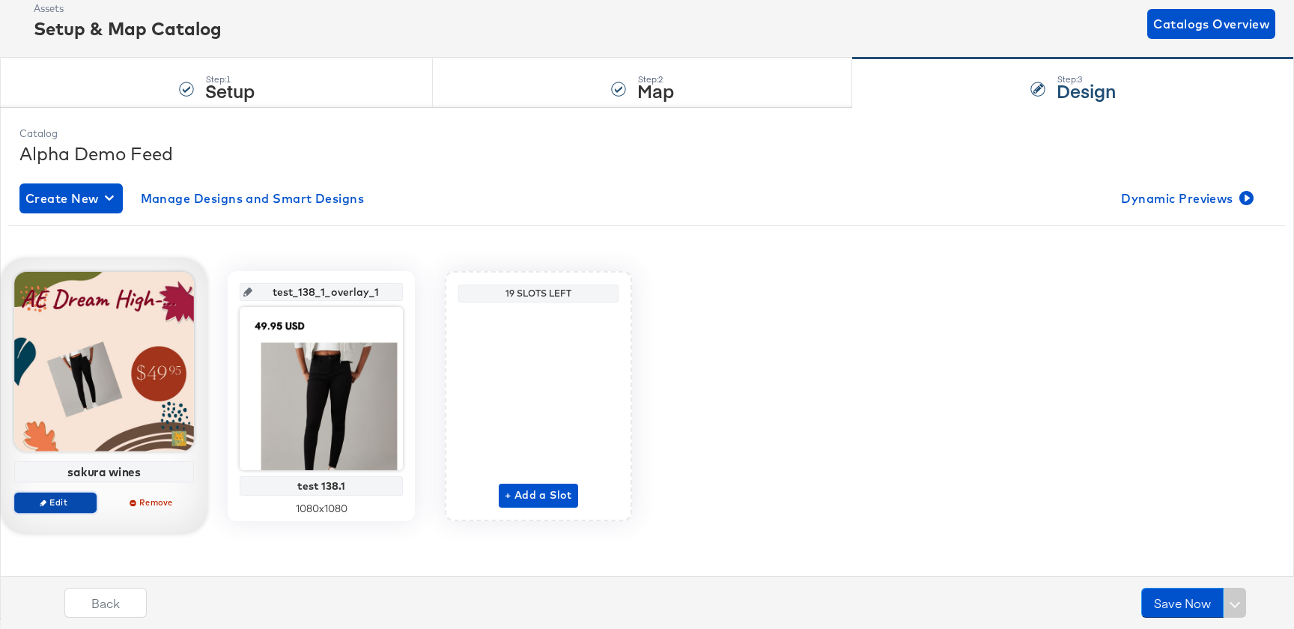
click at [65, 500] on span "Edit" at bounding box center [55, 502] width 69 height 11
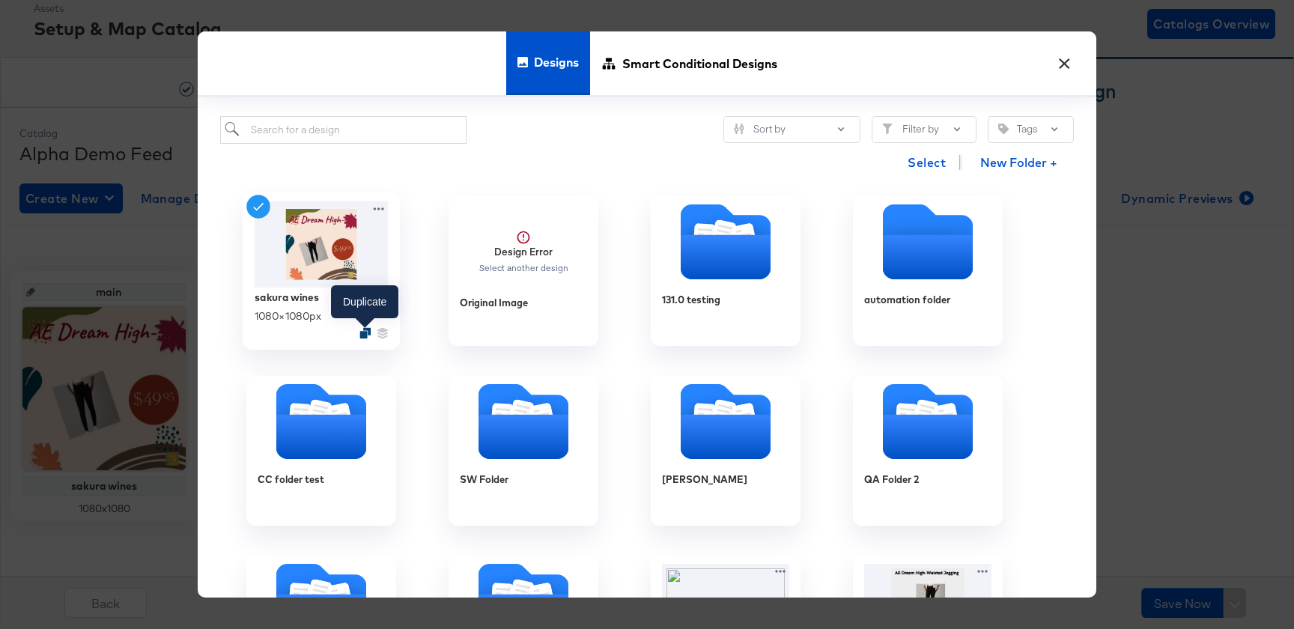
click at [362, 336] on icon "Duplicate" at bounding box center [364, 333] width 11 height 11
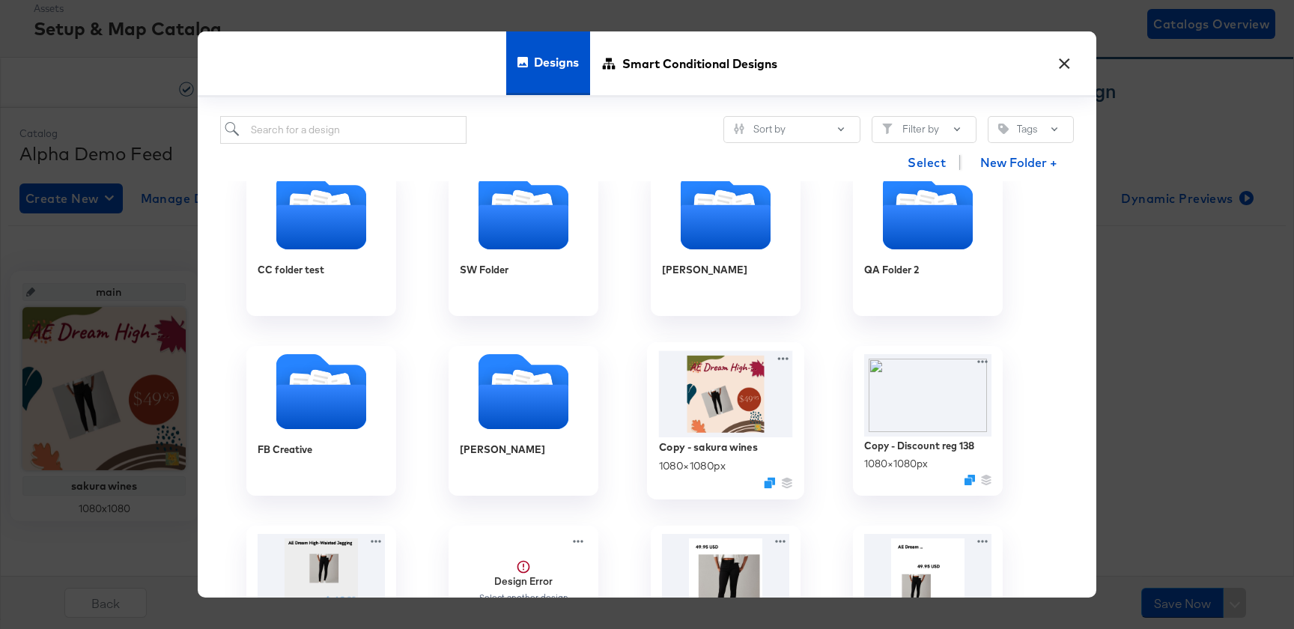
scroll to position [212, 0]
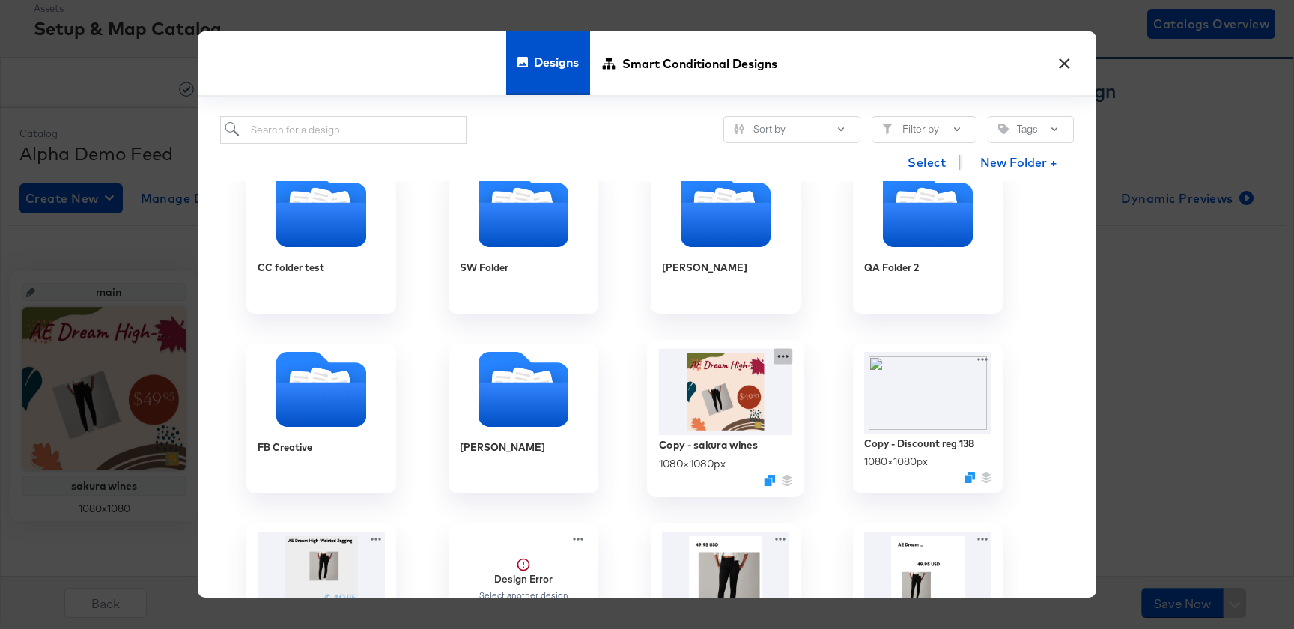
click at [780, 356] on icon at bounding box center [783, 357] width 19 height 16
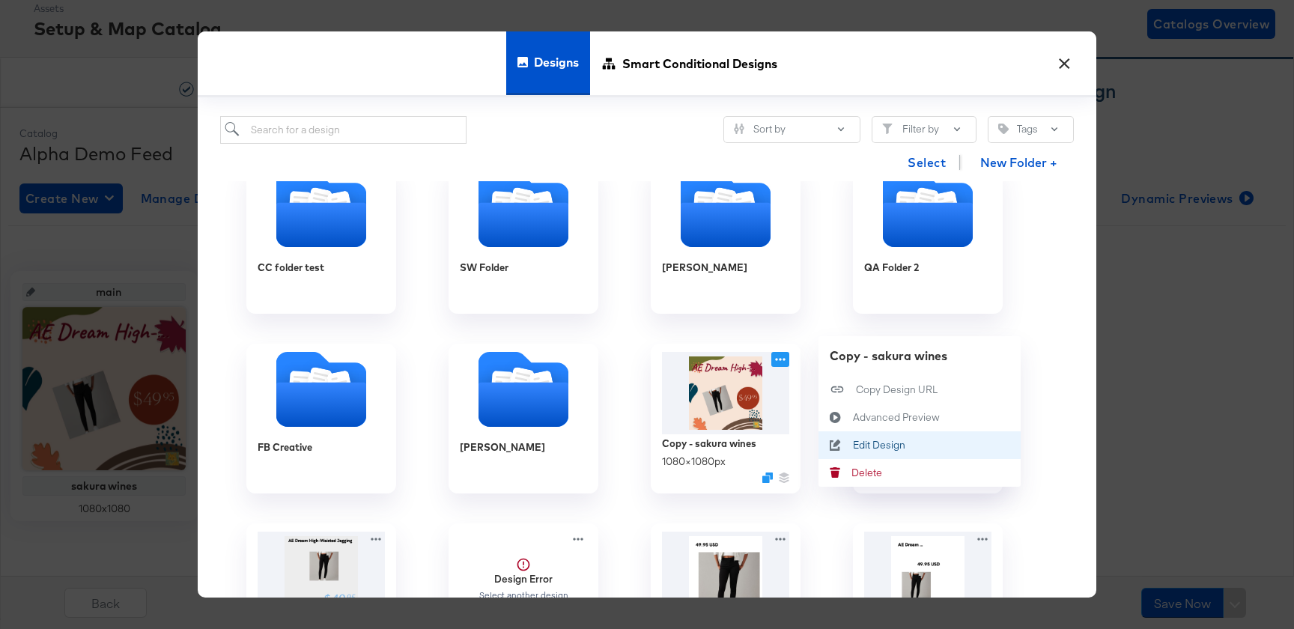
click at [847, 447] on icon at bounding box center [836, 446] width 34 height 12
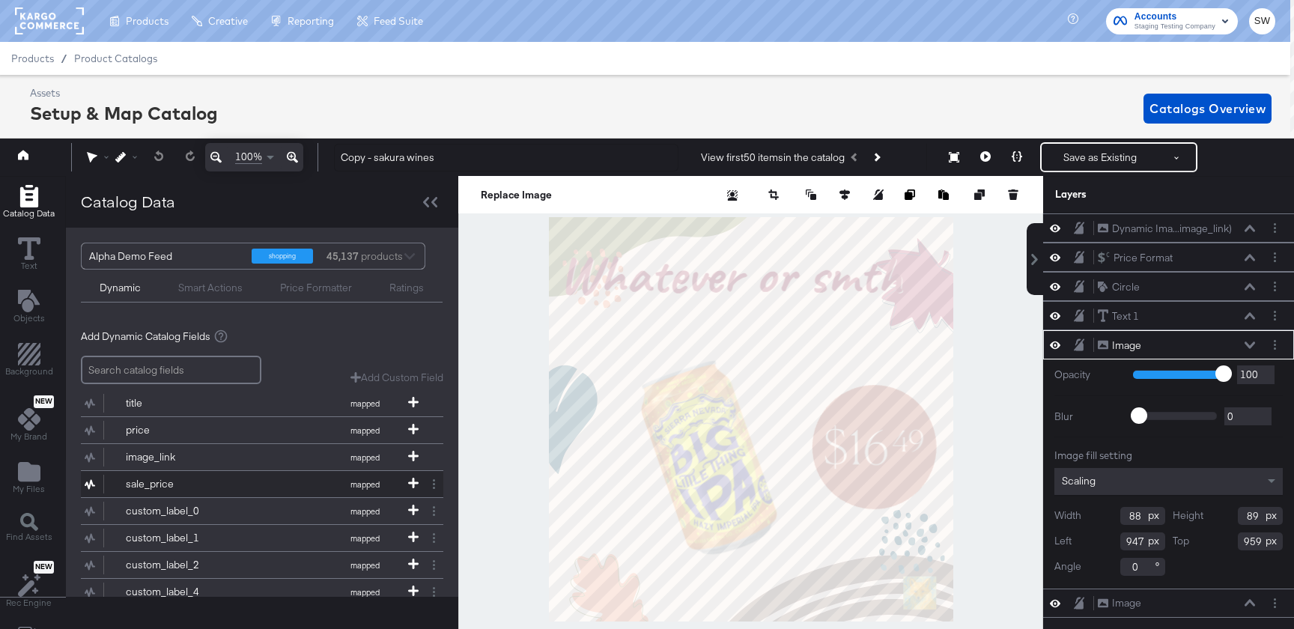
scroll to position [94, 0]
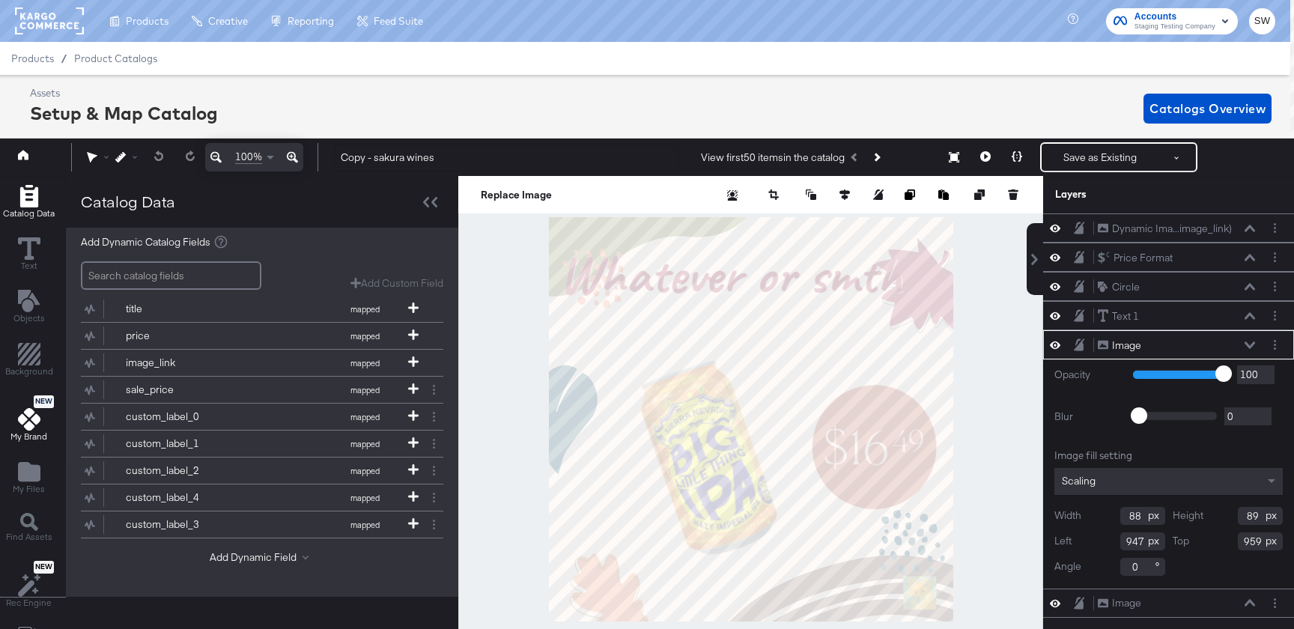
click at [29, 408] on icon at bounding box center [29, 419] width 22 height 22
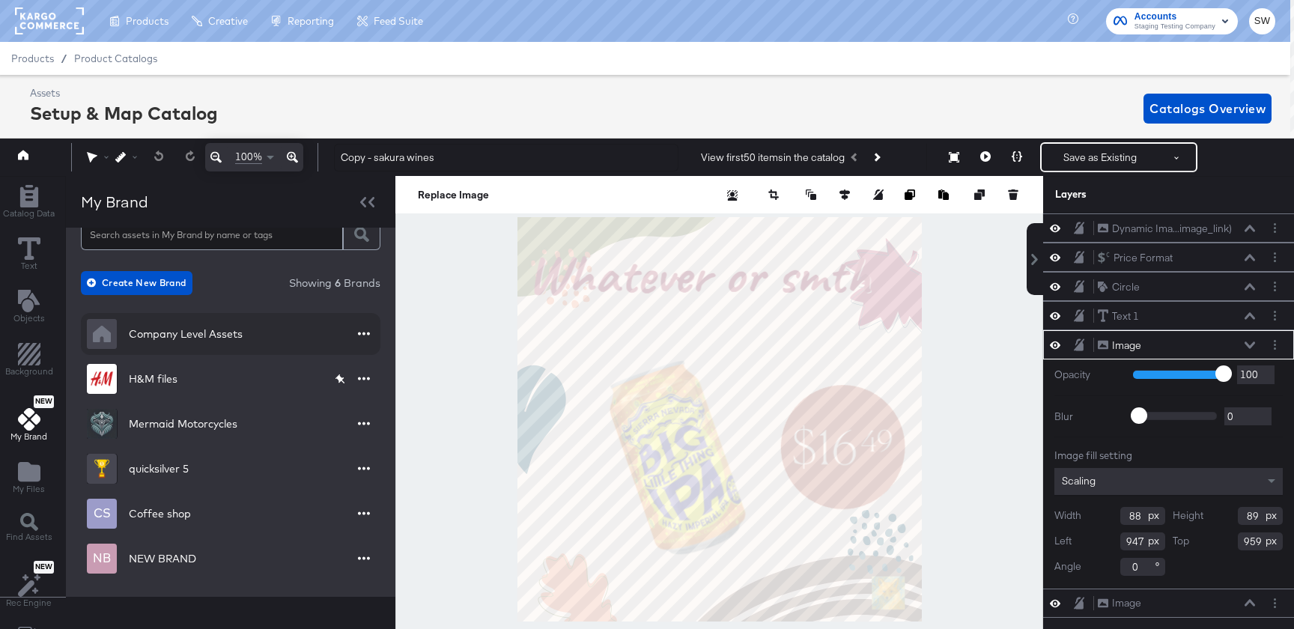
scroll to position [0, 0]
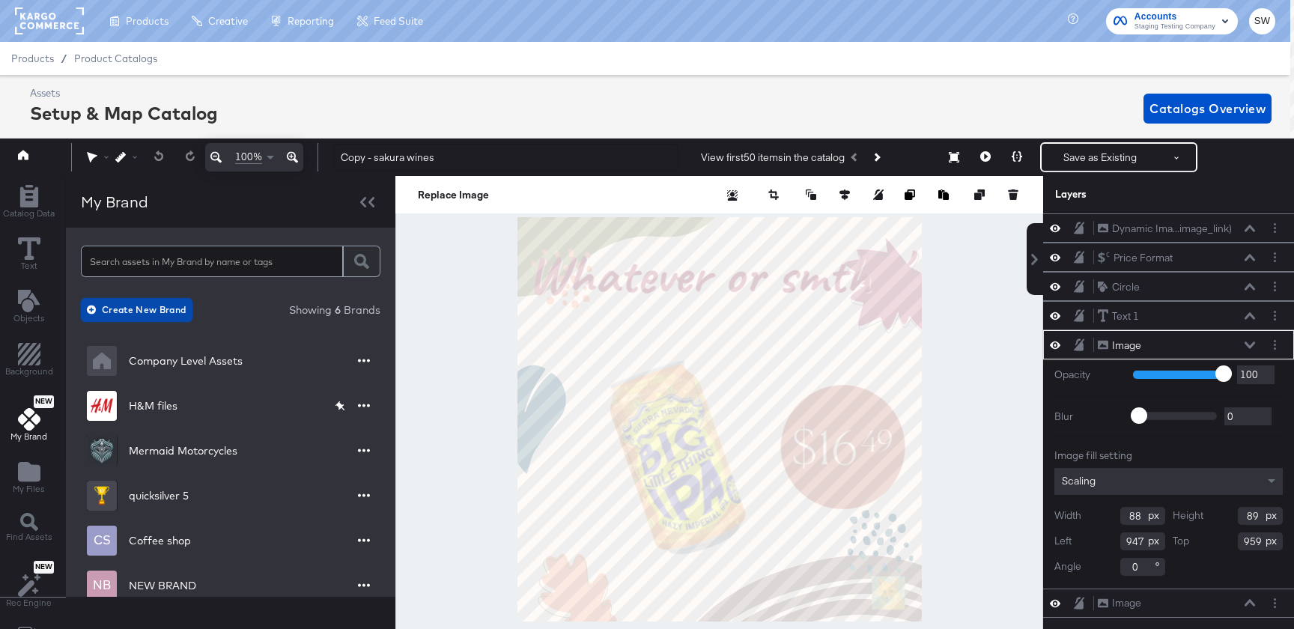
click at [174, 309] on span "Create New Brand" at bounding box center [138, 310] width 97 height 16
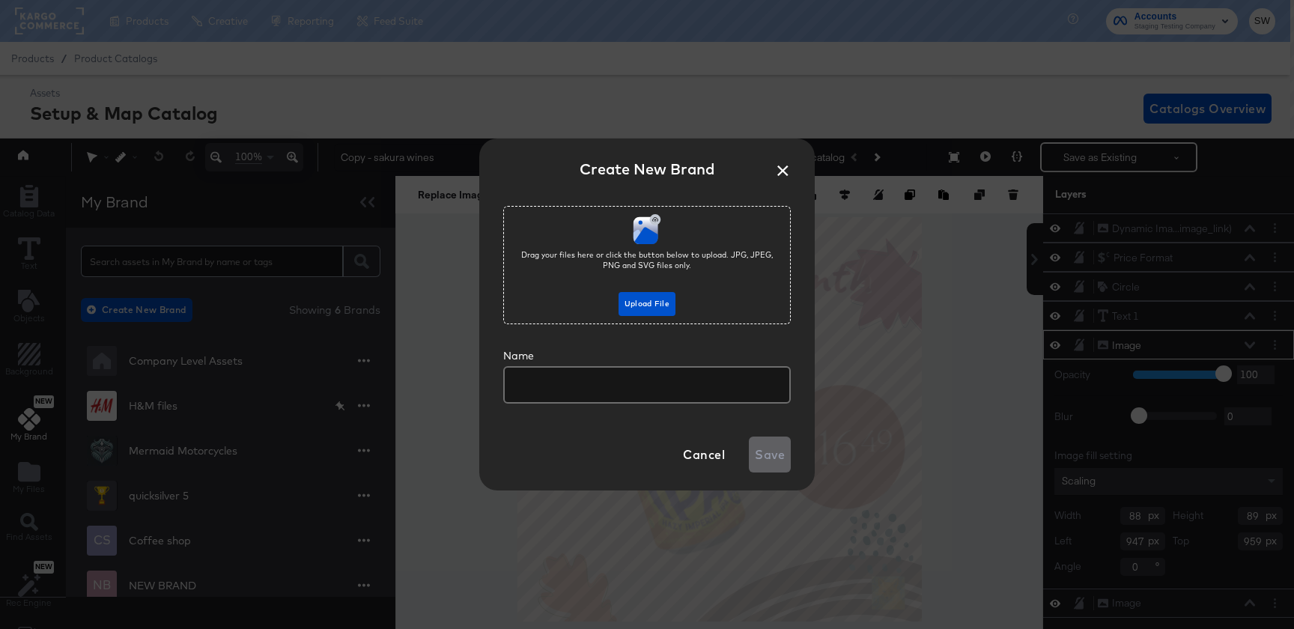
click at [616, 377] on input "text" at bounding box center [647, 379] width 285 height 34
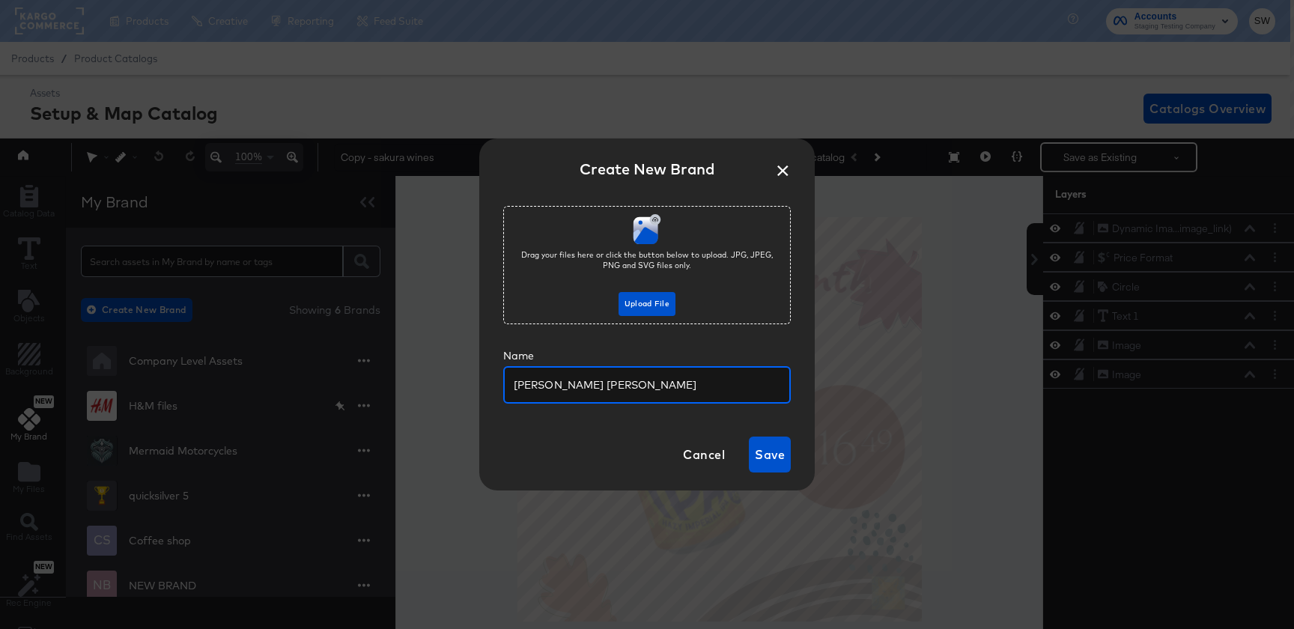
type input "Quinlan"
type input "Arizona Sandal Co."
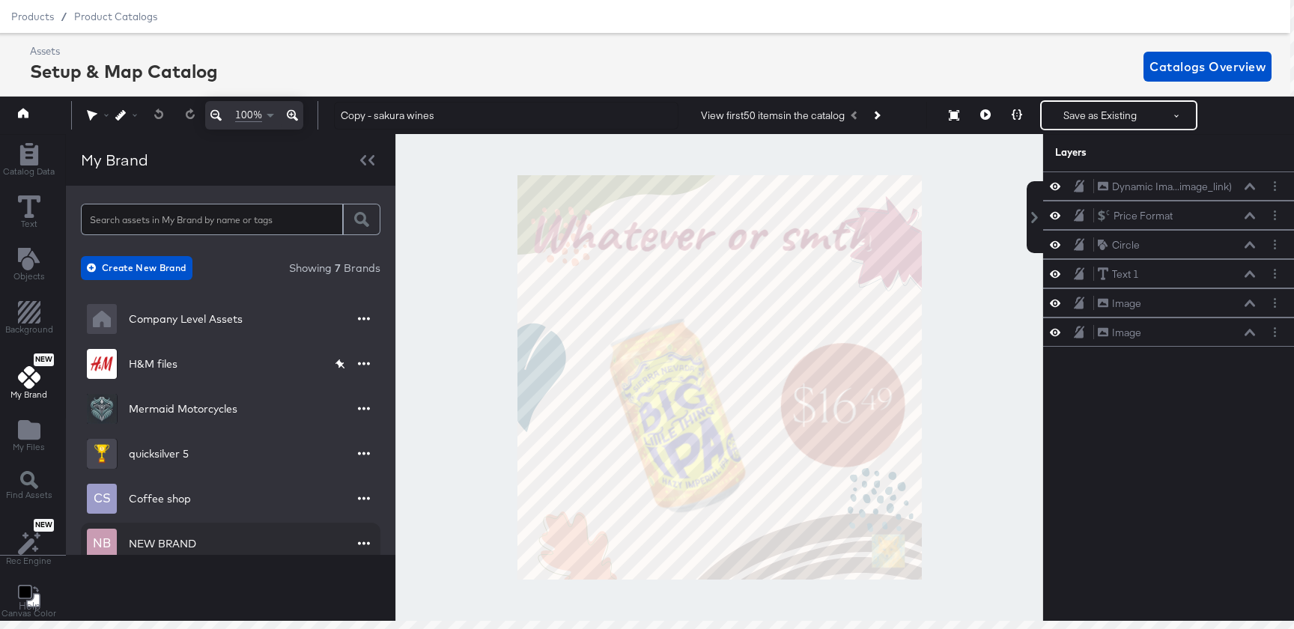
scroll to position [72, 0]
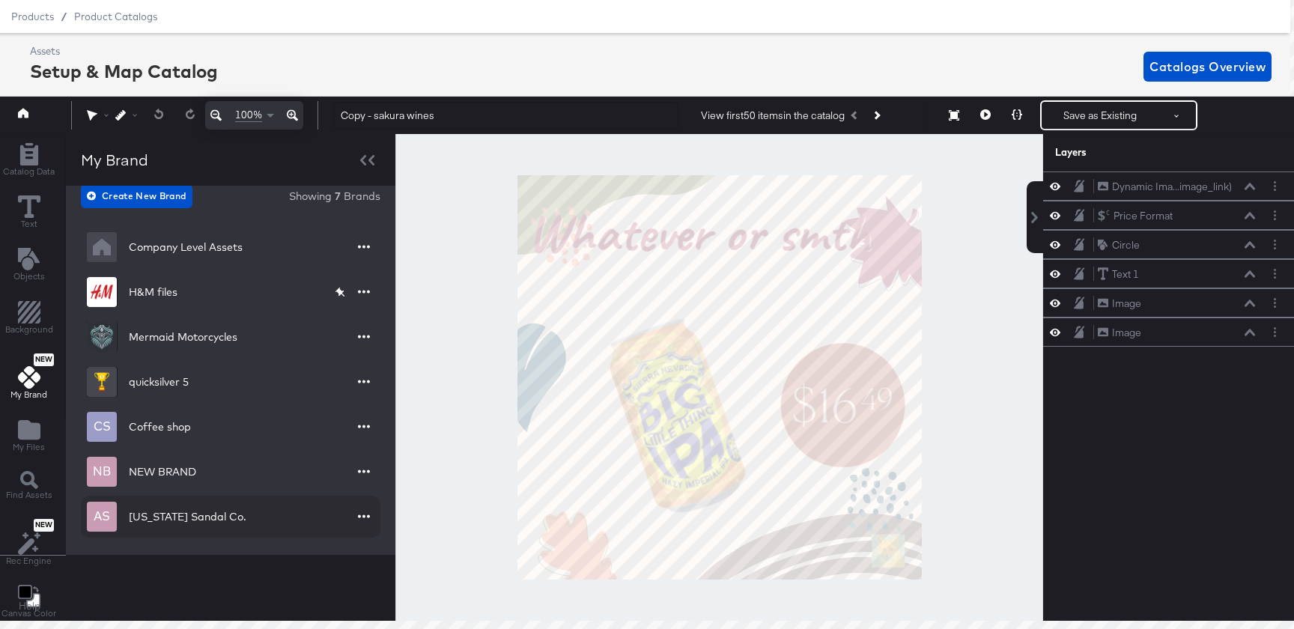
click at [189, 519] on div "Arizona Sandal Co." at bounding box center [188, 516] width 118 height 15
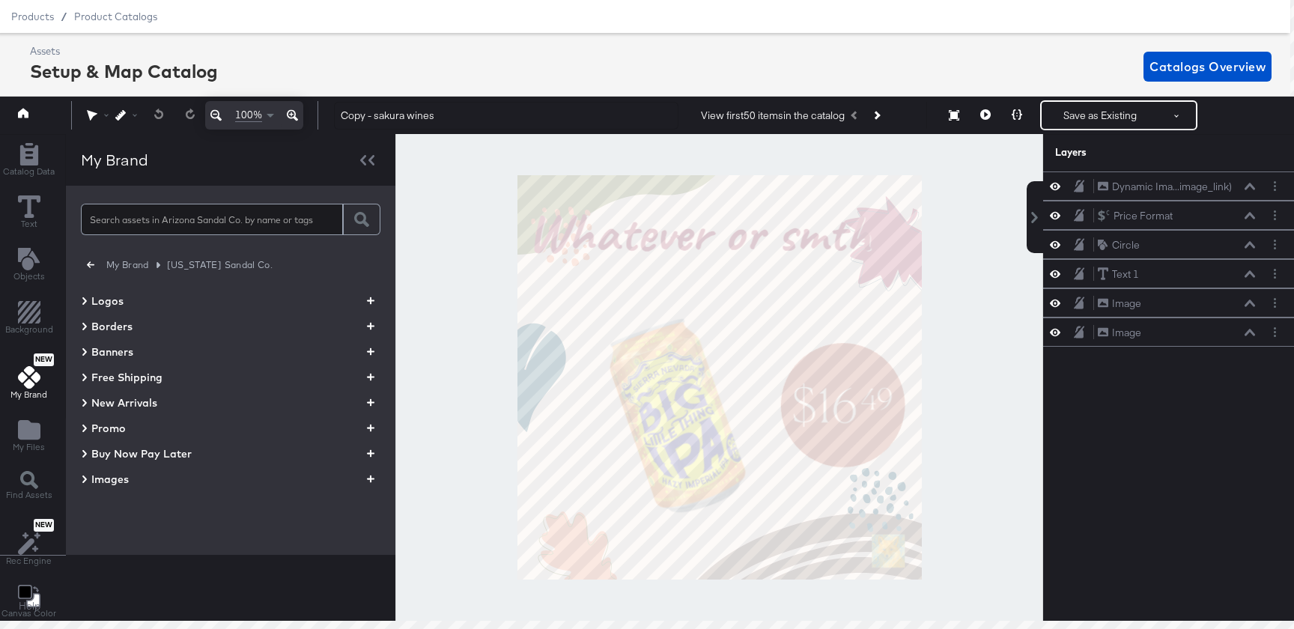
click at [118, 478] on span "Images" at bounding box center [109, 479] width 37 height 15
click at [369, 476] on icon "button" at bounding box center [370, 479] width 7 height 14
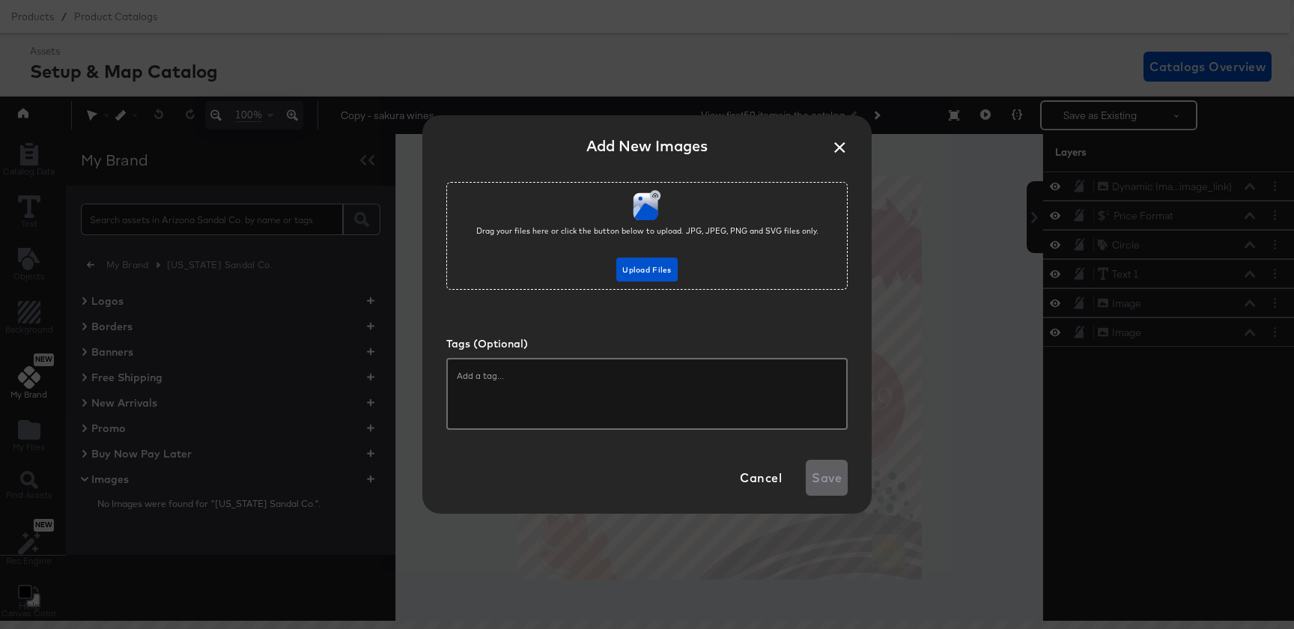
click at [673, 255] on div "Drag your files here or click the button below to upload. JPG, JPEG, PNG and SV…" at bounding box center [646, 236] width 401 height 108
click at [665, 262] on button "Upload Files" at bounding box center [646, 270] width 61 height 24
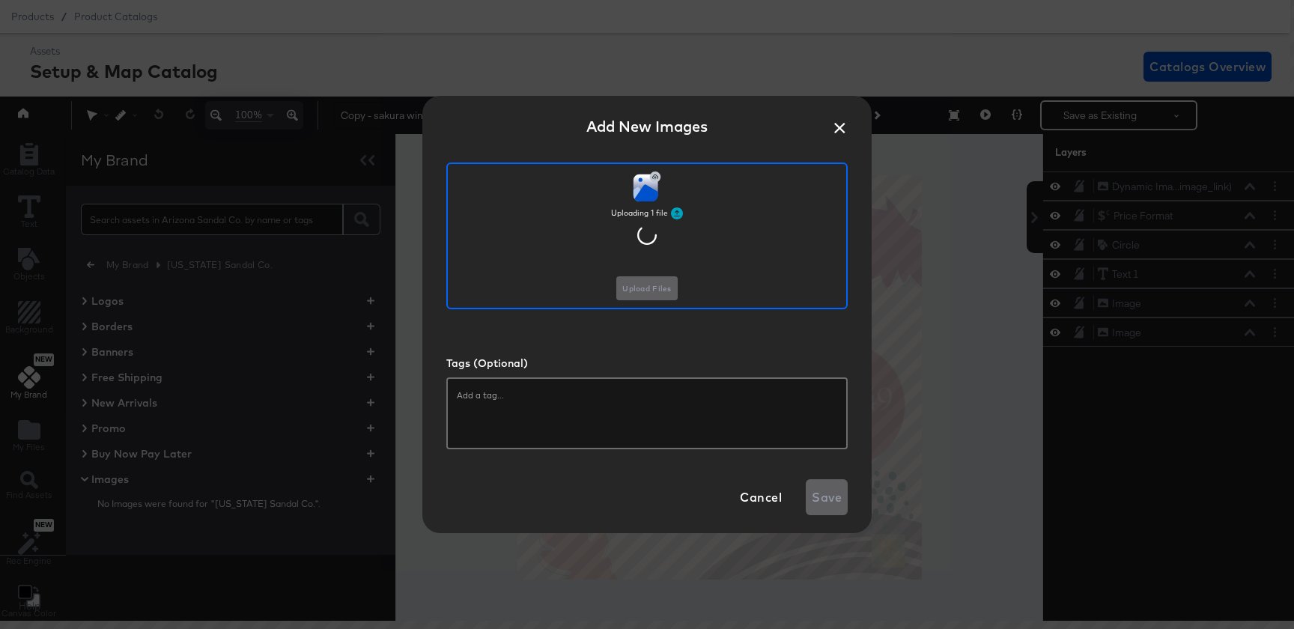
click at [589, 399] on input "text" at bounding box center [647, 395] width 380 height 15
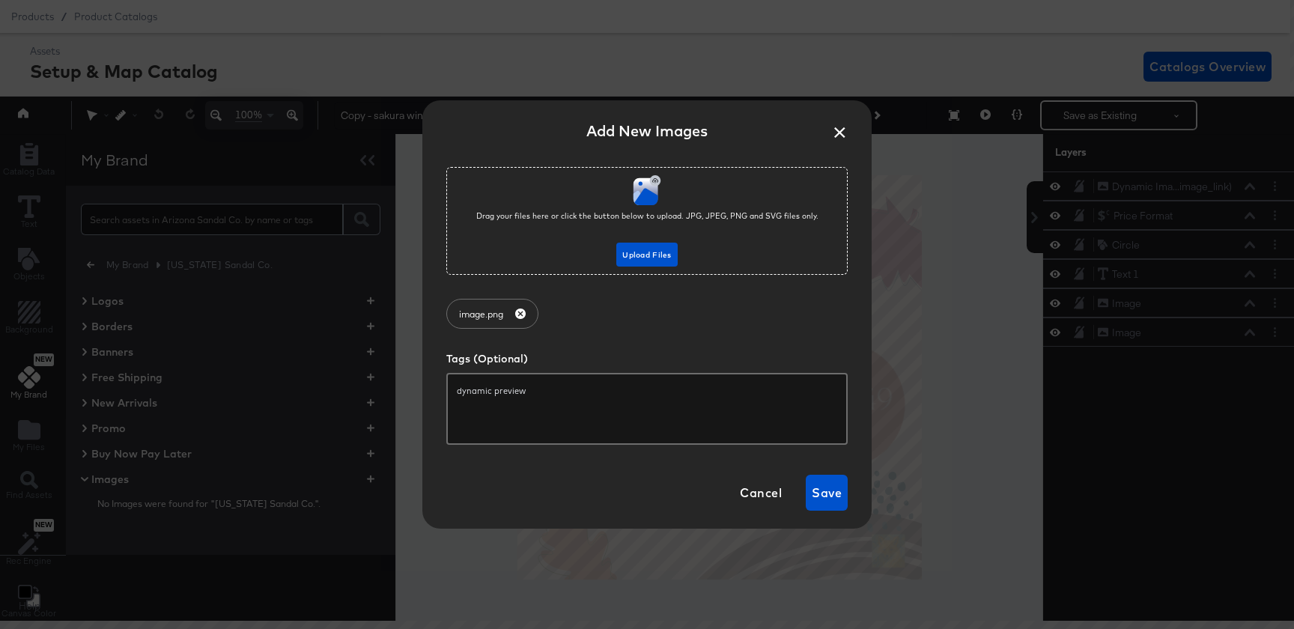
type input "dynamic previews"
click at [805, 499] on div "Cancel Save" at bounding box center [791, 493] width 114 height 36
click at [826, 499] on span "Save" at bounding box center [827, 492] width 30 height 21
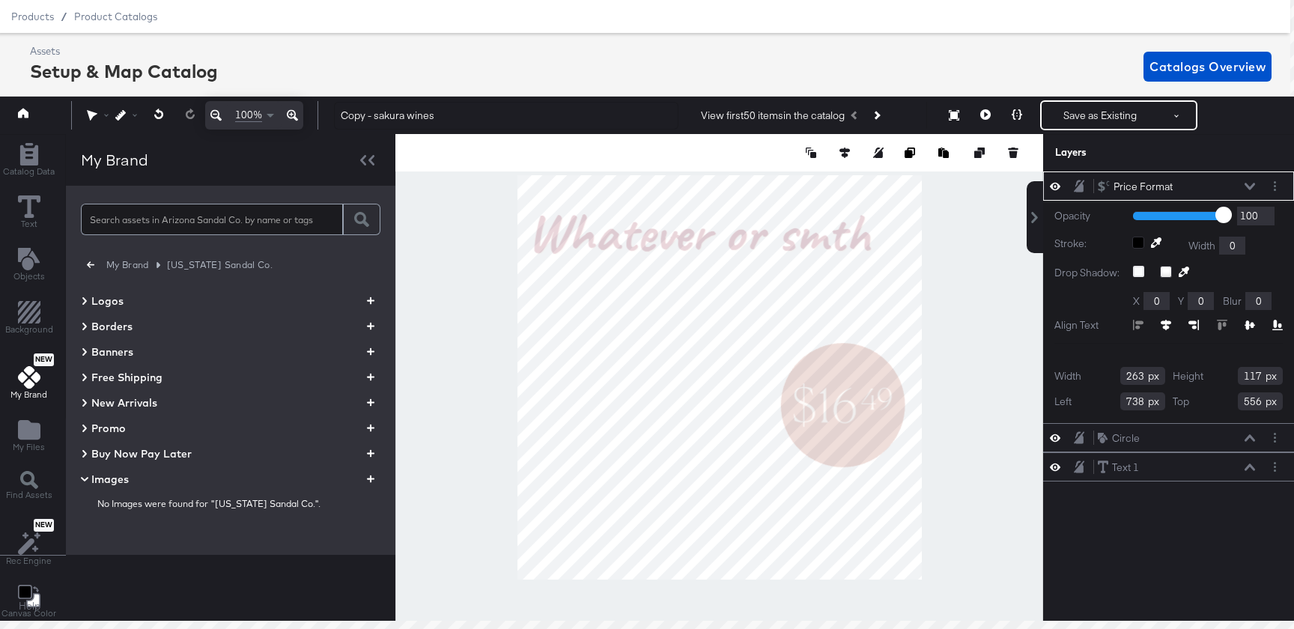
click at [375, 481] on button "button" at bounding box center [370, 479] width 19 height 14
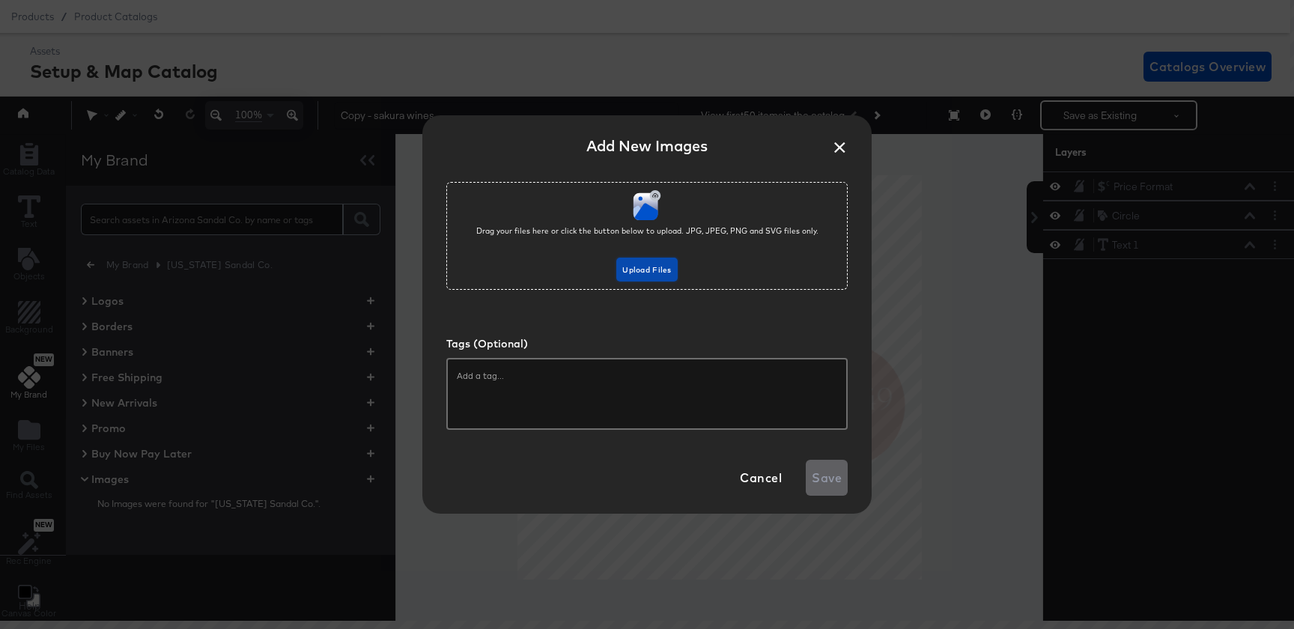
click at [659, 282] on button "Upload Files" at bounding box center [646, 270] width 61 height 24
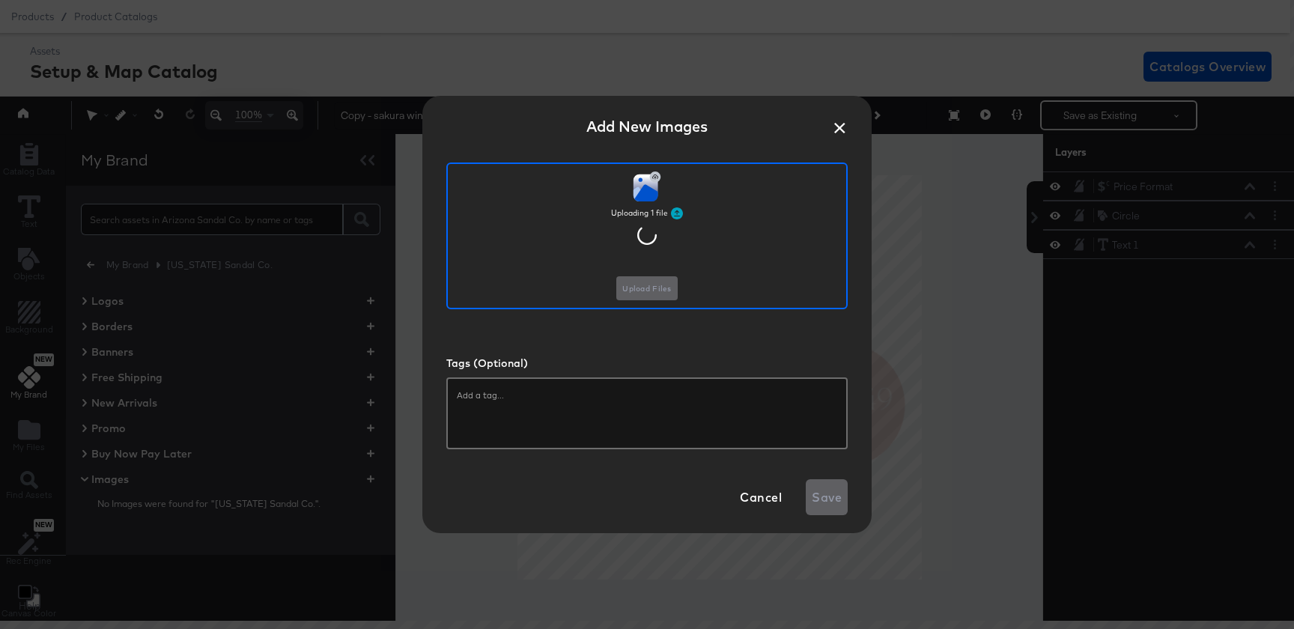
click at [568, 403] on div at bounding box center [646, 413] width 401 height 72
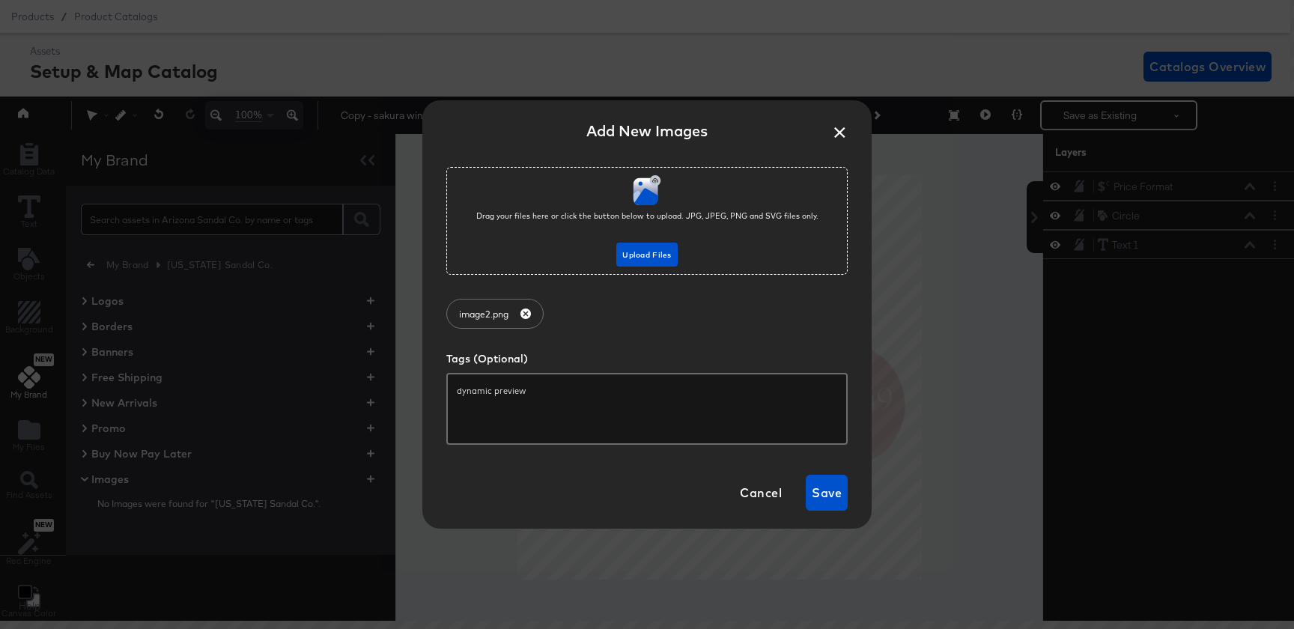
type input "dynamic previews"
click at [819, 502] on span "Save" at bounding box center [827, 492] width 30 height 21
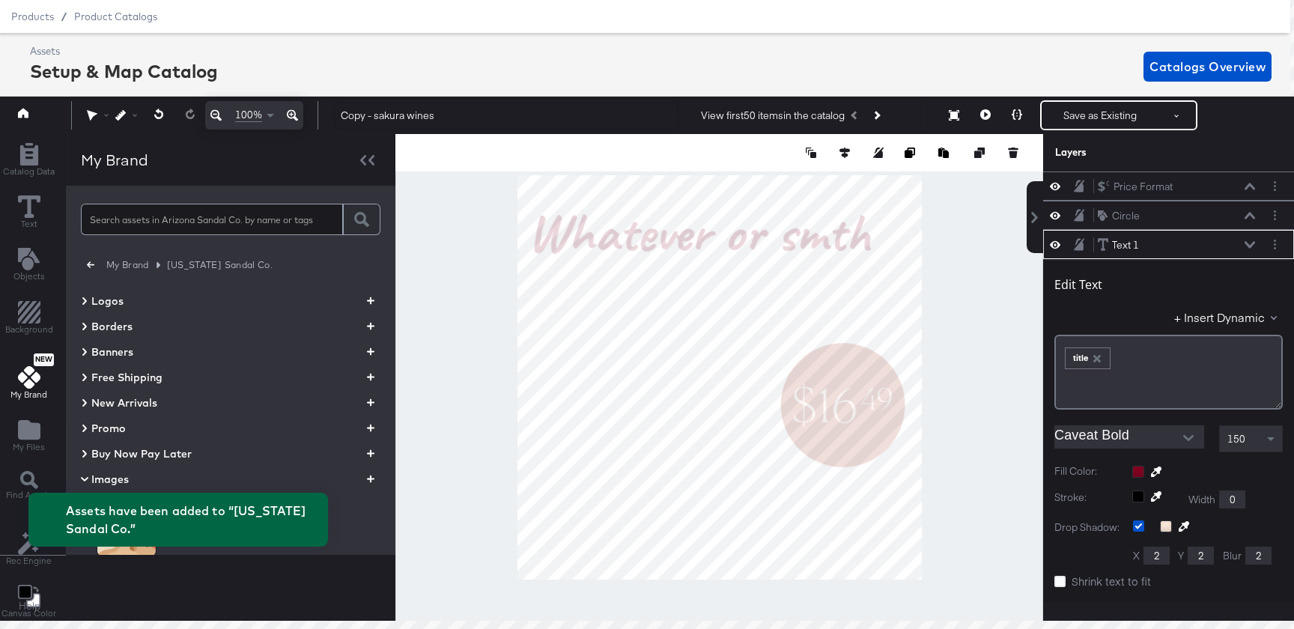
scroll to position [58, 0]
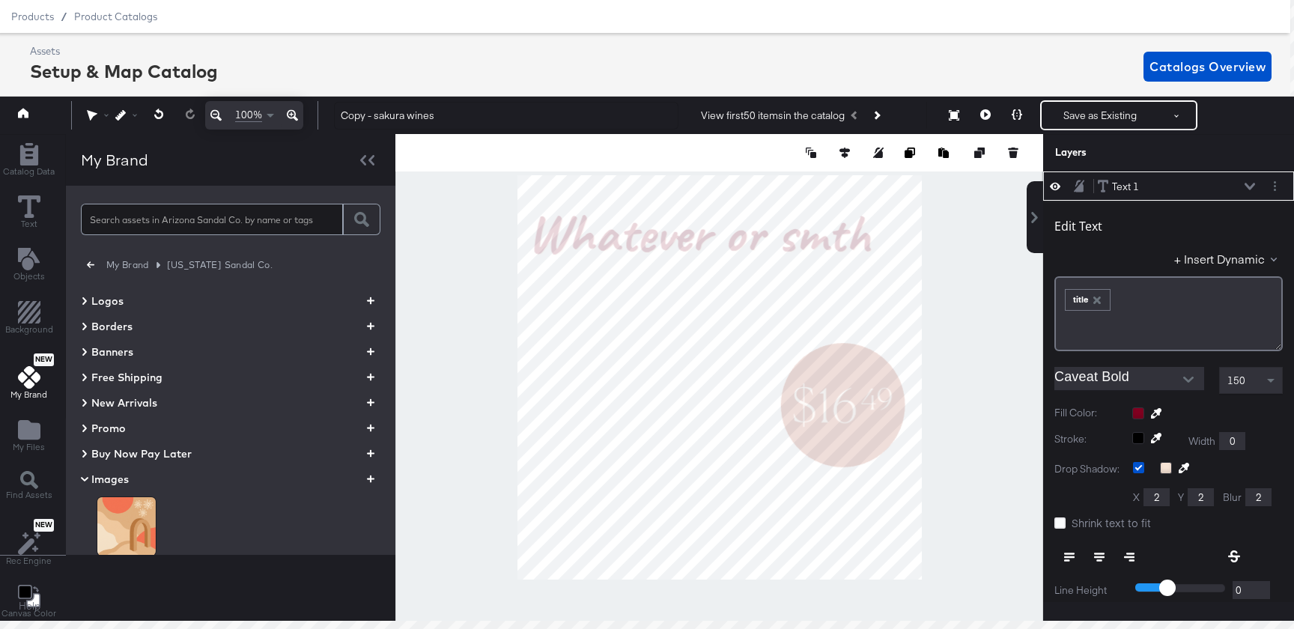
click at [1147, 383] on input "Caveat Bold" at bounding box center [1117, 378] width 127 height 22
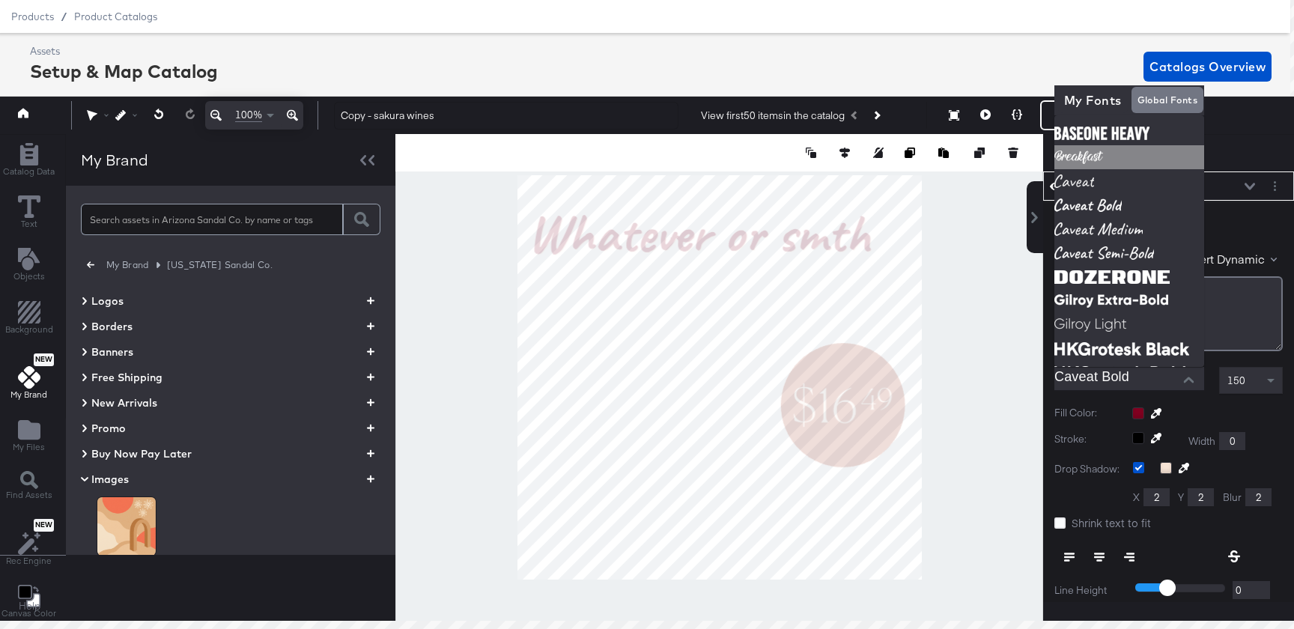
click at [1121, 157] on img at bounding box center [1129, 157] width 150 height 24
type input "Breakfast"
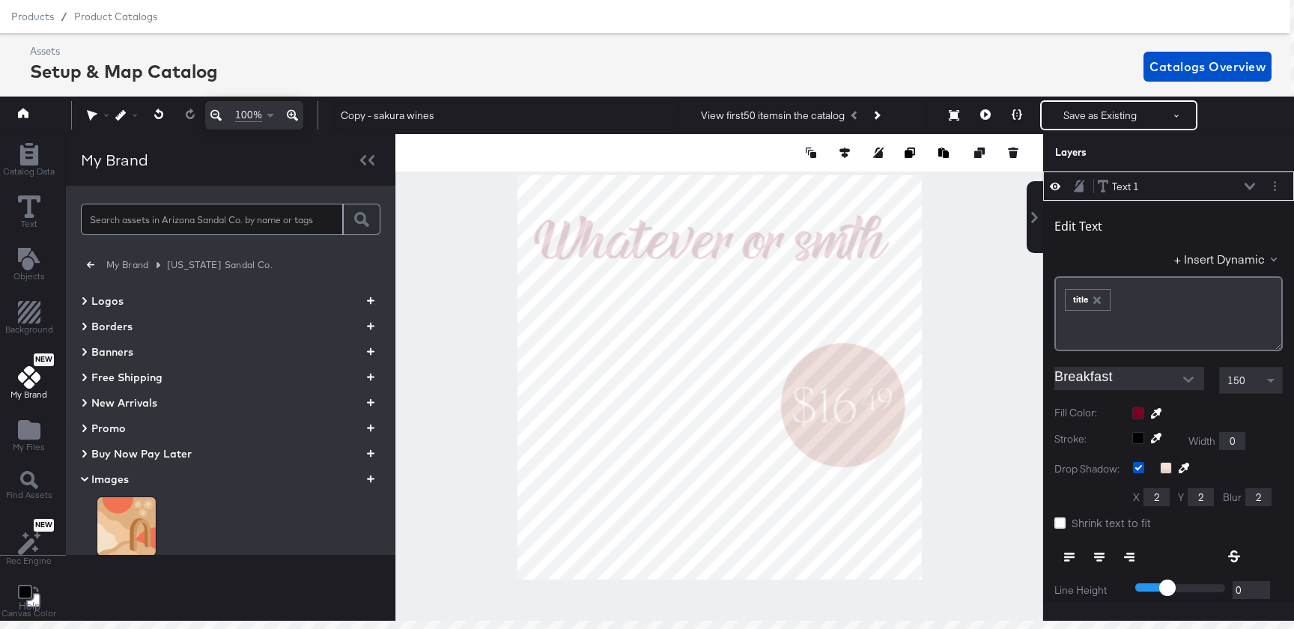
scroll to position [55, 0]
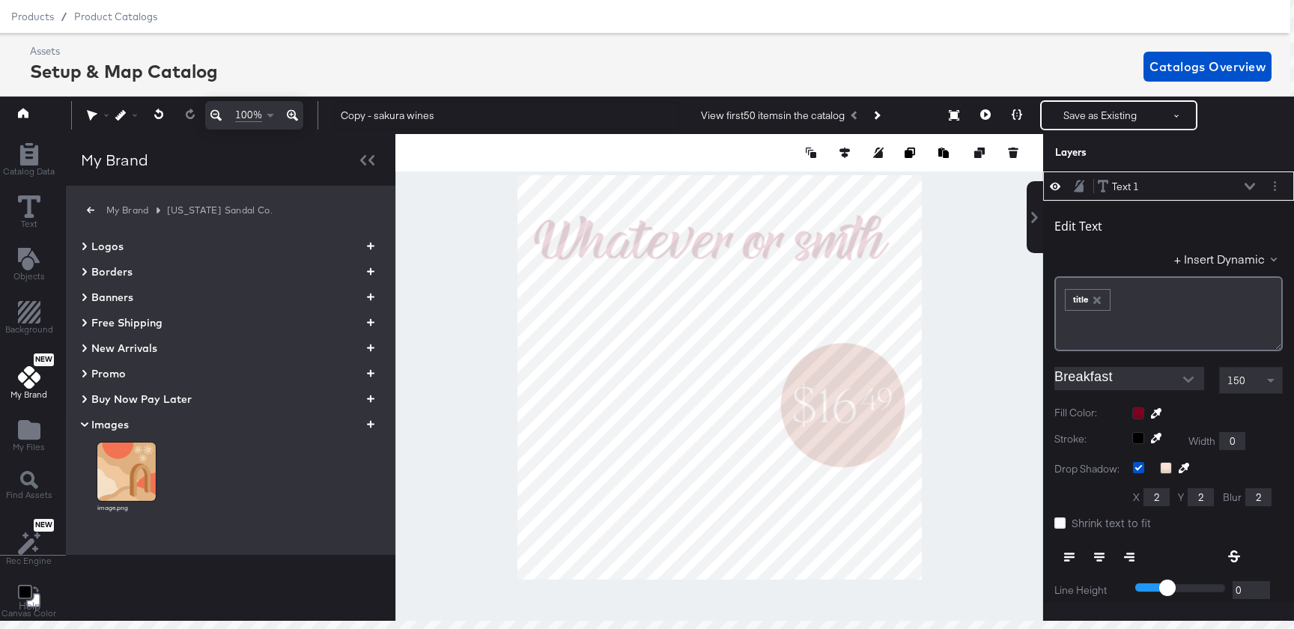
click at [95, 414] on div "Logos Borders Banners Free Shipping New Arrivals Promo Buy Now Pay Later Images…" at bounding box center [231, 387] width 300 height 300
click at [95, 425] on span "Images" at bounding box center [109, 424] width 37 height 15
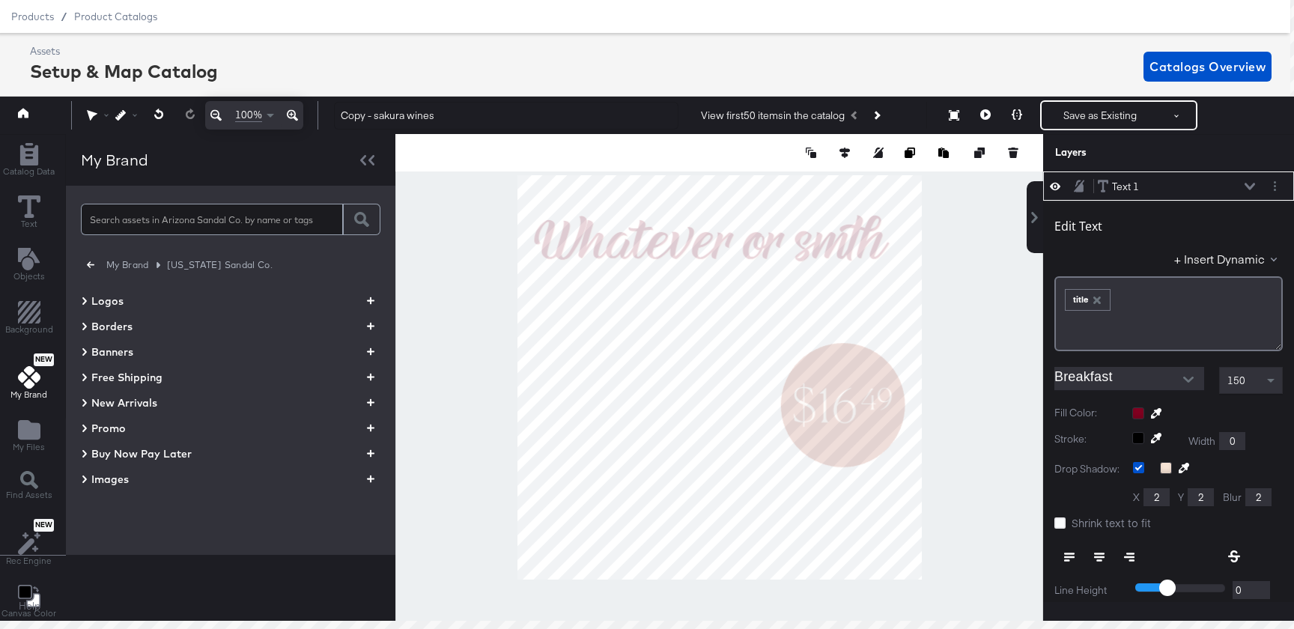
click at [108, 482] on span "Images" at bounding box center [109, 479] width 37 height 15
click at [210, 519] on img at bounding box center [199, 526] width 58 height 58
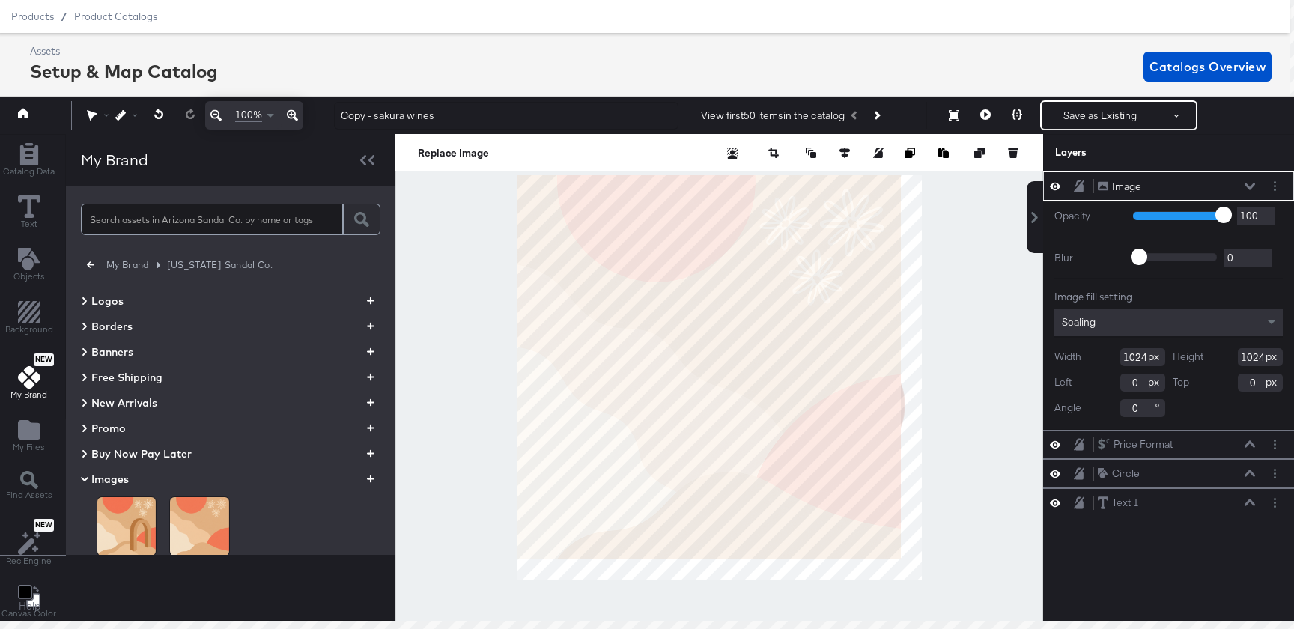
click at [813, 163] on div "Replace Image" at bounding box center [719, 152] width 648 height 37
click at [813, 157] on icon at bounding box center [811, 153] width 10 height 10
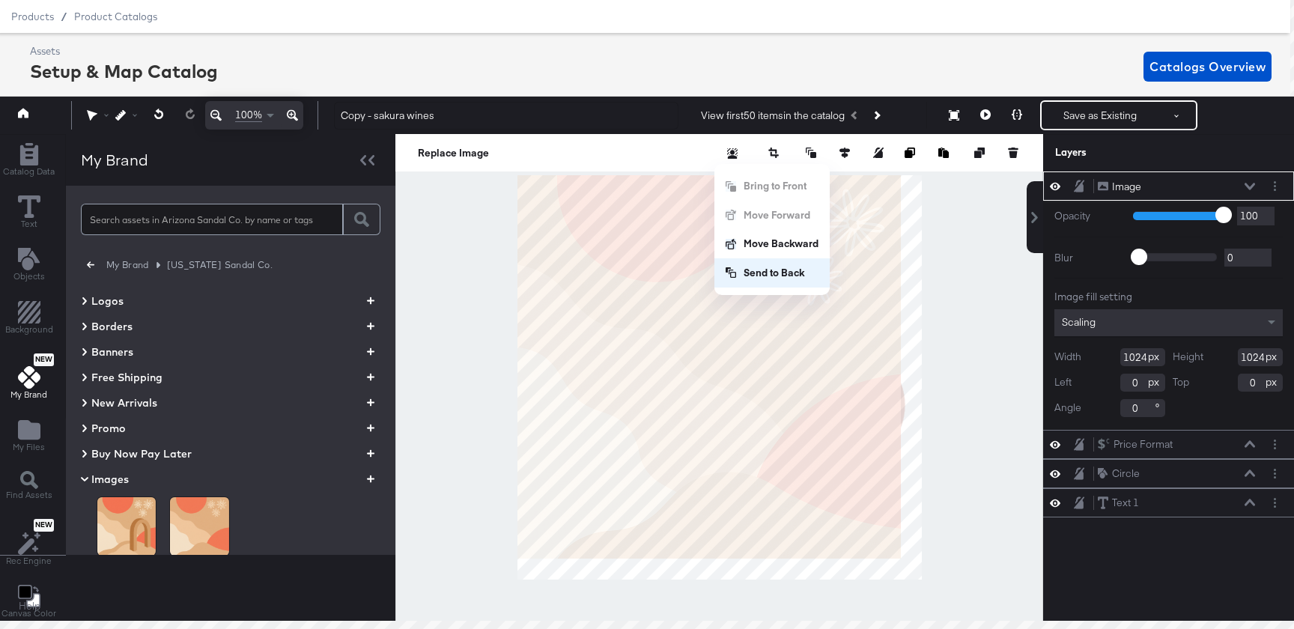
click at [796, 266] on button "Send to Back" at bounding box center [771, 272] width 115 height 29
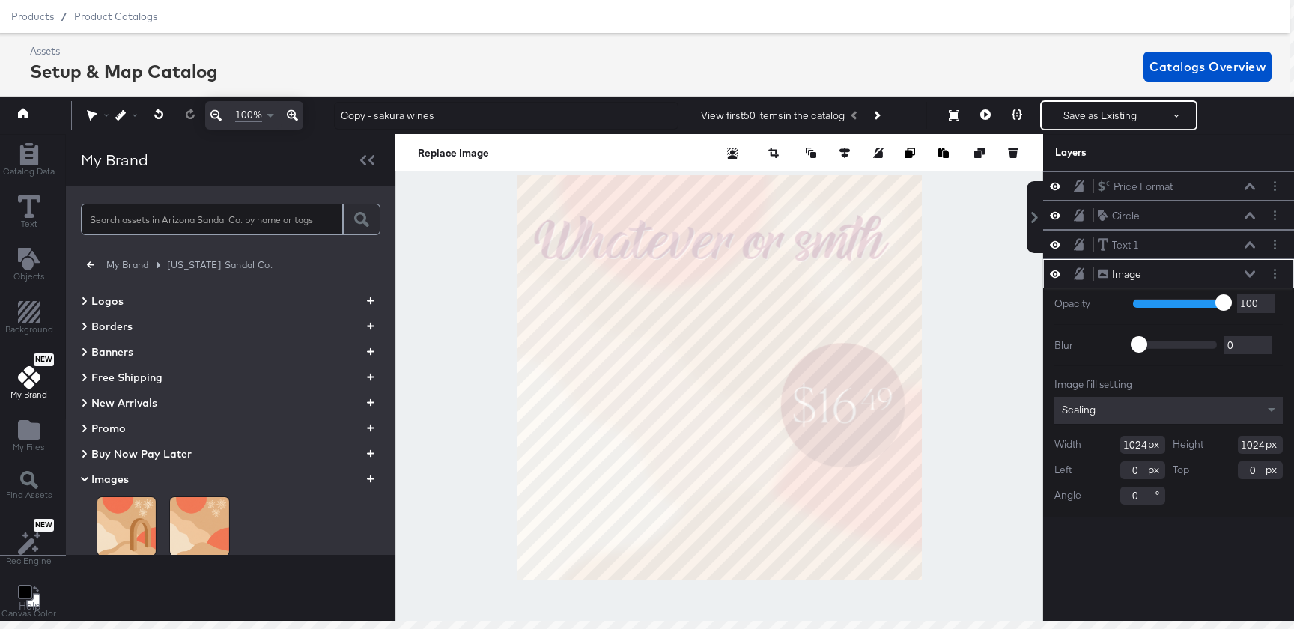
click at [919, 583] on div at bounding box center [719, 377] width 648 height 487
type input "1083"
click at [965, 571] on div at bounding box center [719, 377] width 648 height 487
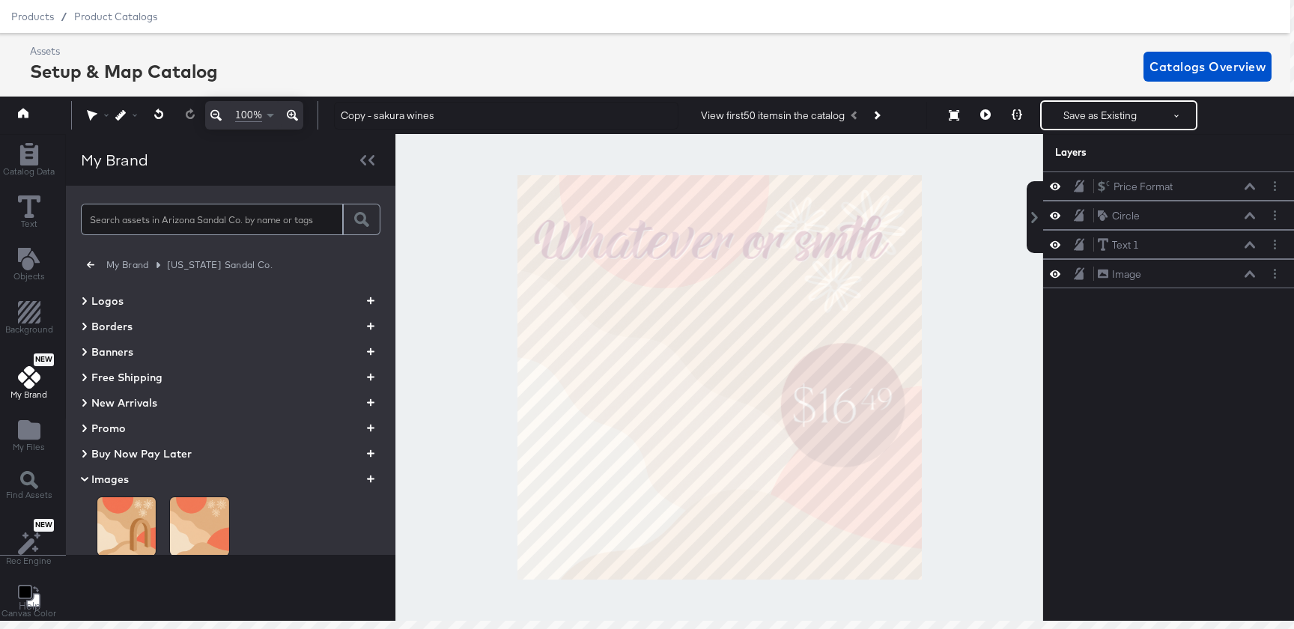
click at [373, 485] on button "button" at bounding box center [370, 479] width 19 height 14
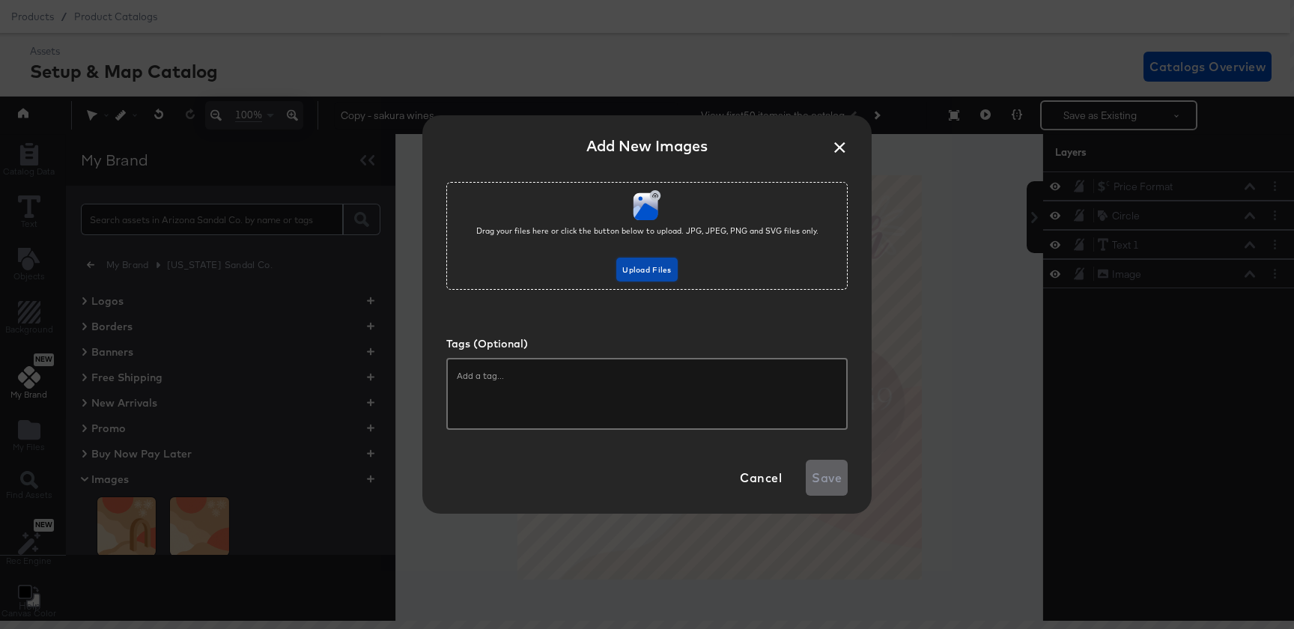
click at [644, 269] on span "Upload Files" at bounding box center [646, 270] width 49 height 13
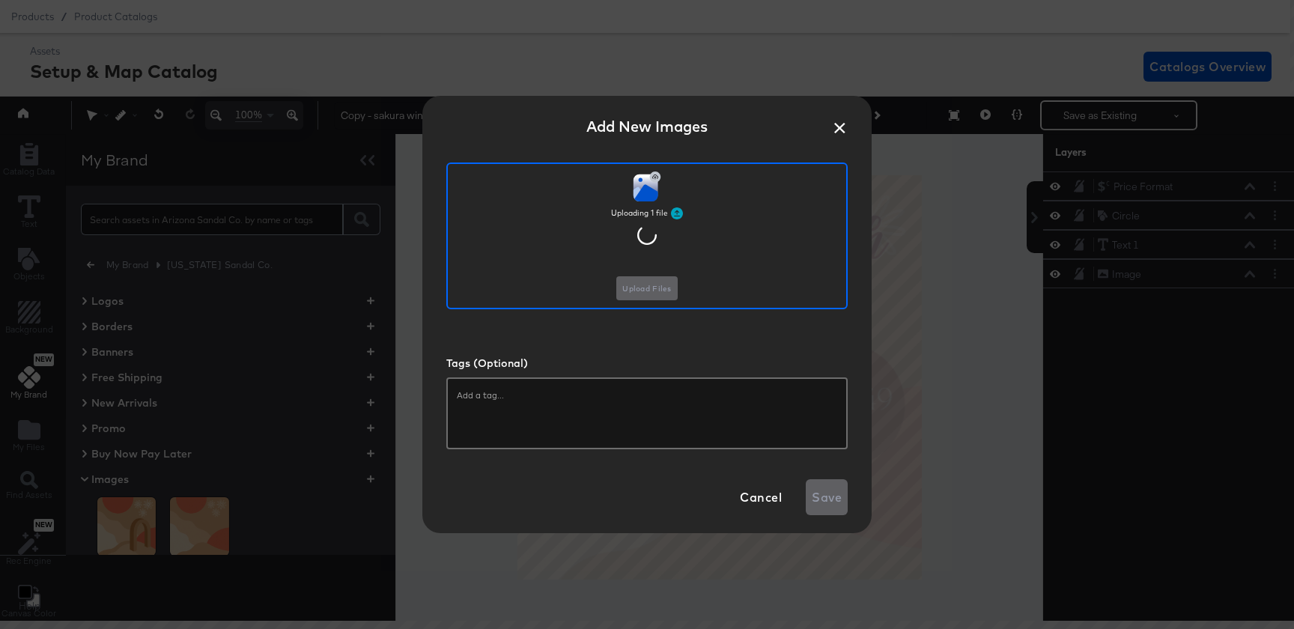
click at [708, 389] on input "text" at bounding box center [647, 395] width 380 height 15
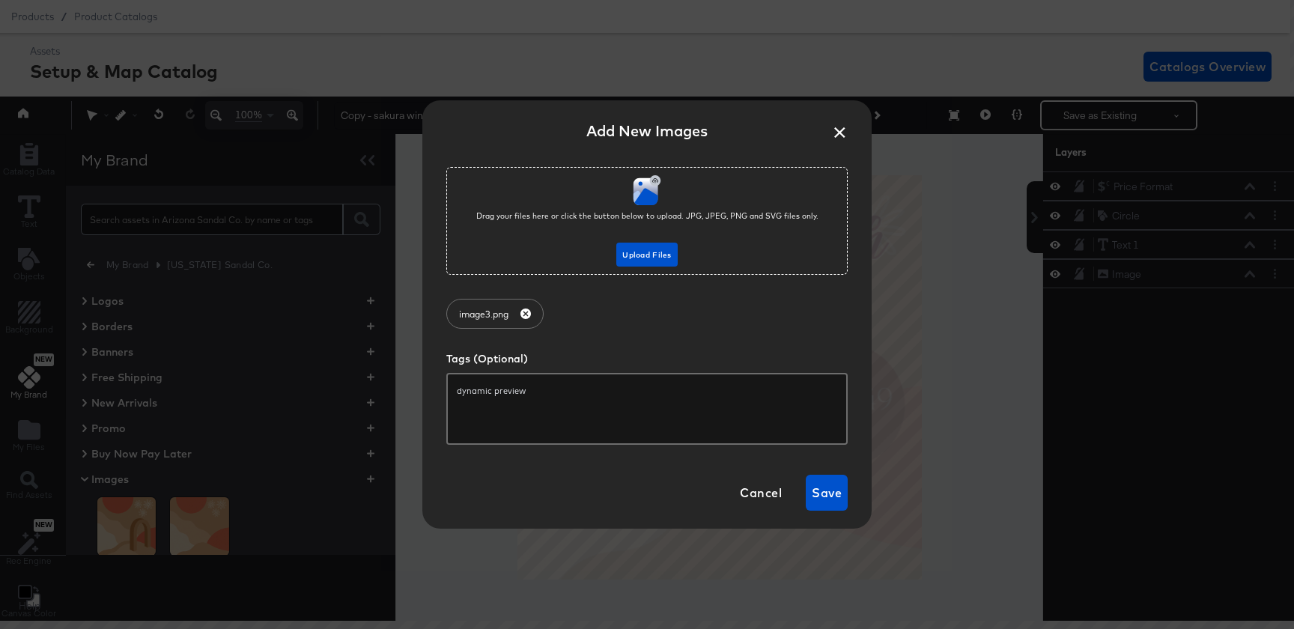
type input "dynamic previews"
click at [808, 489] on button "Save" at bounding box center [827, 493] width 42 height 36
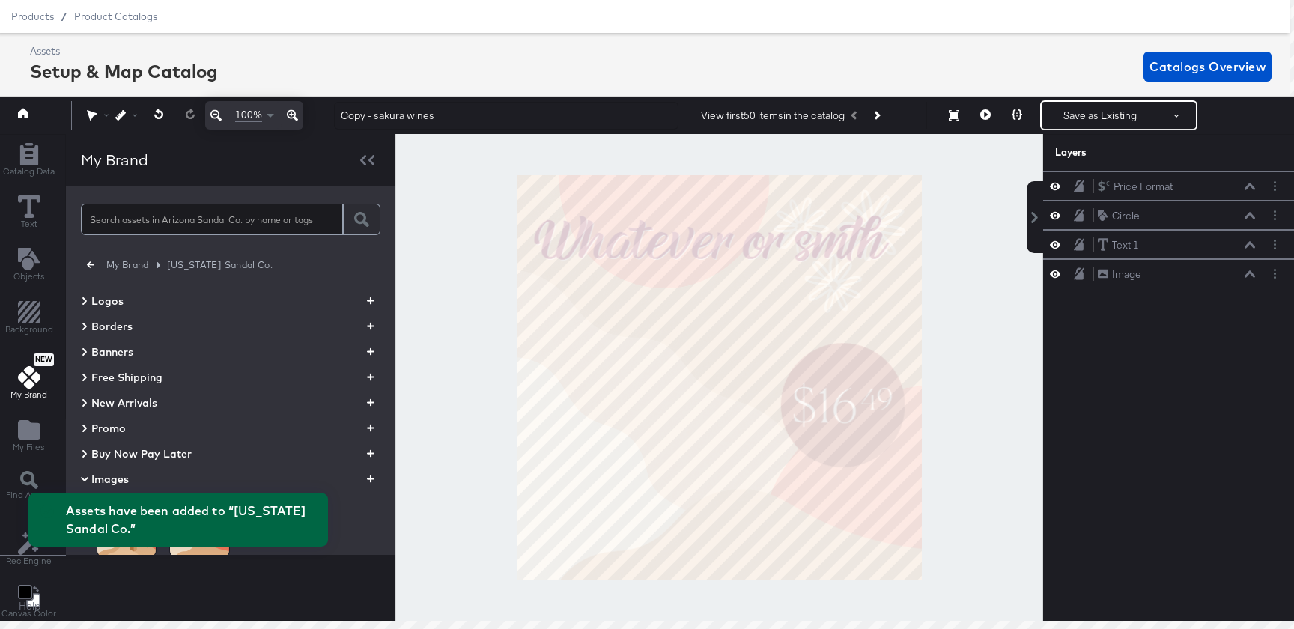
click at [288, 480] on div "Assets have been added to “Arizona Sandal Co.”" at bounding box center [178, 520] width 330 height 84
click at [109, 477] on span "Images" at bounding box center [109, 479] width 37 height 15
click at [114, 478] on div "Assets have been added to “Arizona Sandal Co.”" at bounding box center [178, 520] width 330 height 84
click at [105, 477] on span "Images" at bounding box center [109, 479] width 37 height 15
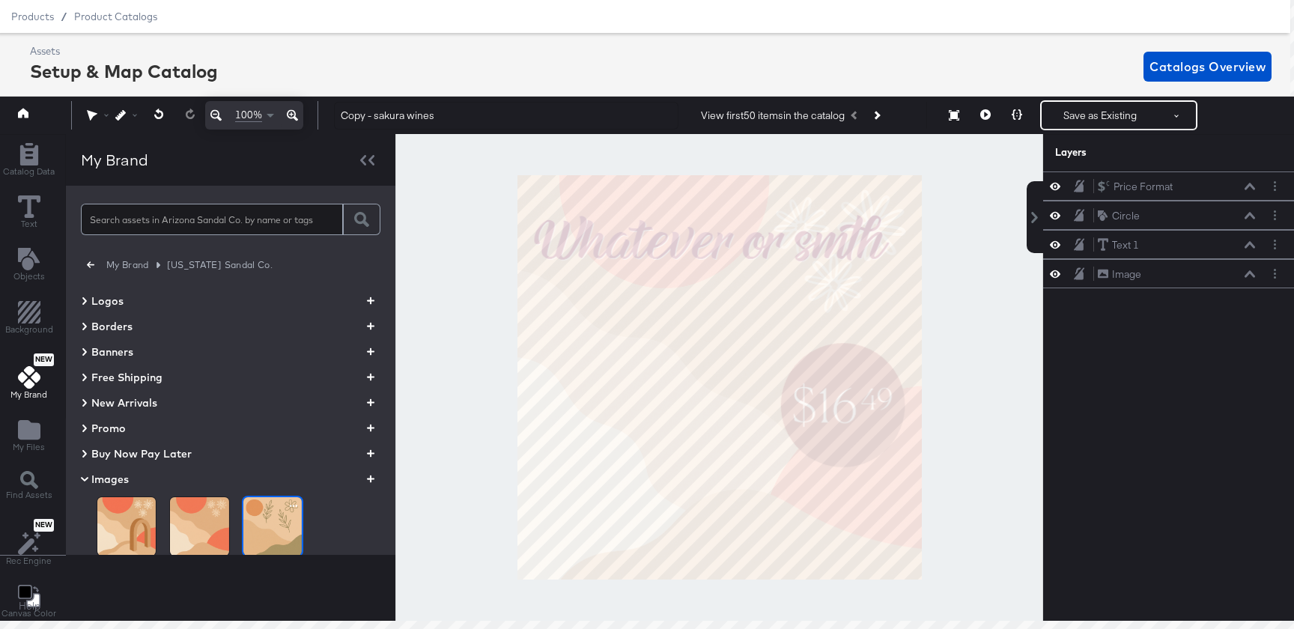
click at [259, 531] on img at bounding box center [272, 526] width 58 height 58
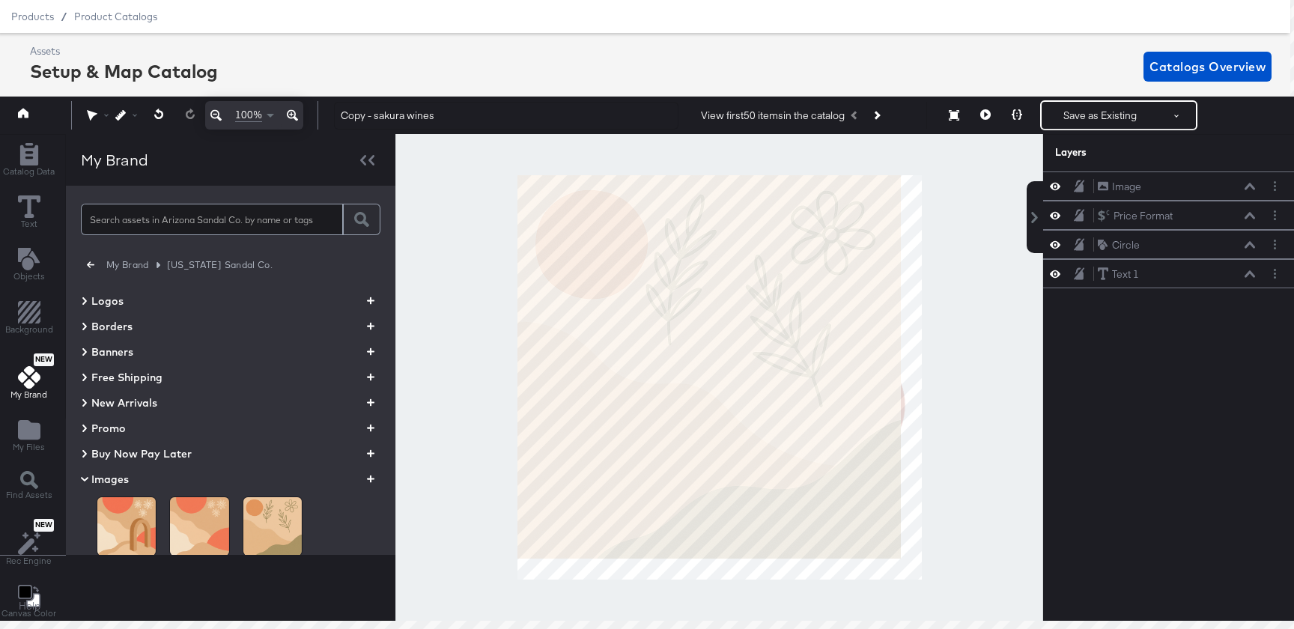
click at [1018, 569] on div at bounding box center [719, 377] width 648 height 487
click at [23, 136] on div "Catalog Data Text Objects Background New My Brand My Files Find Assets New Rec …" at bounding box center [29, 382] width 73 height 494
click at [23, 152] on icon "Add Rectangle" at bounding box center [28, 154] width 18 height 22
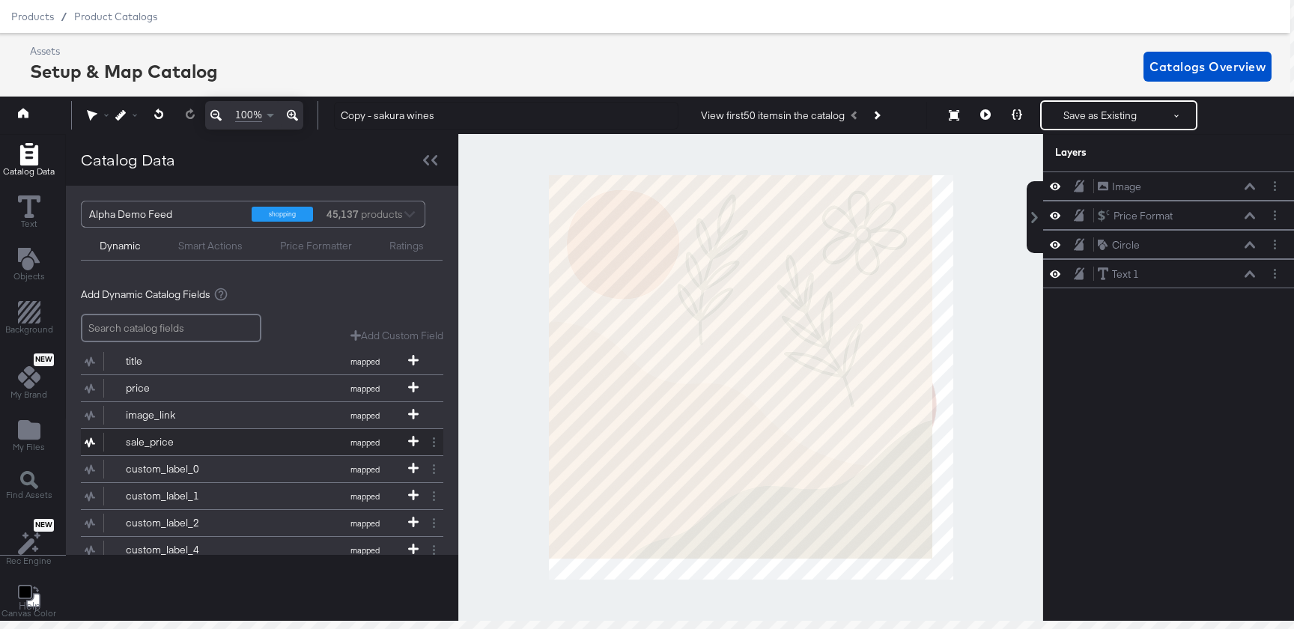
scroll to position [94, 0]
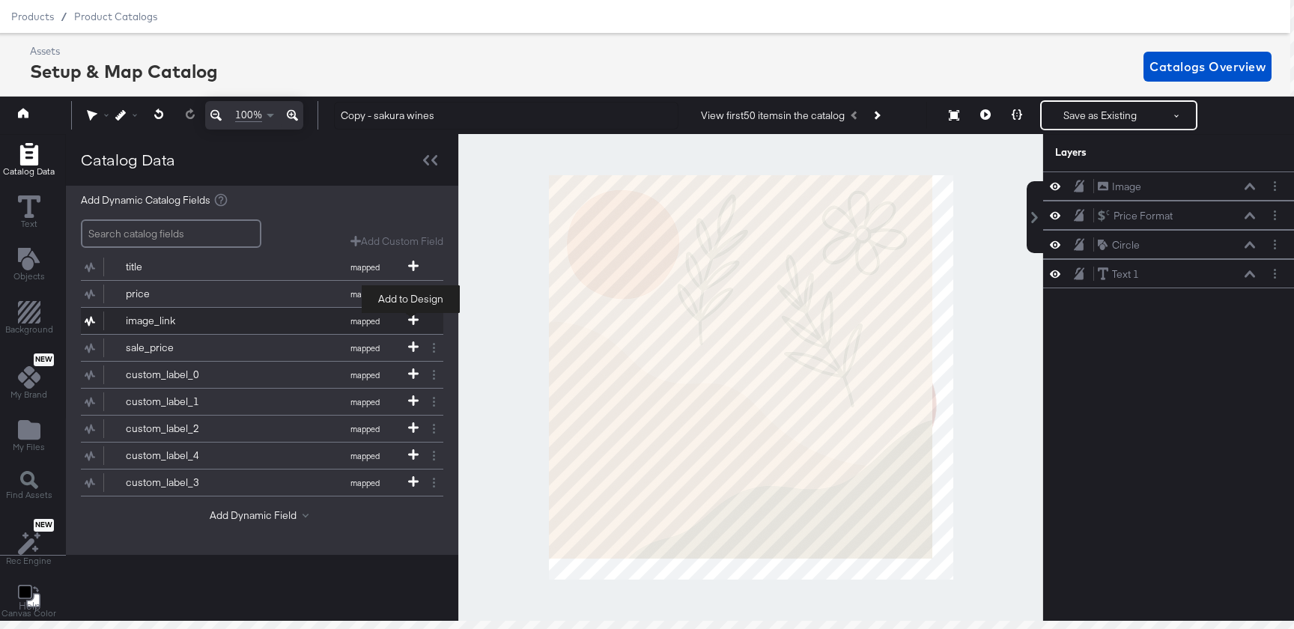
click at [413, 321] on icon at bounding box center [413, 320] width 10 height 10
click at [291, 533] on div "Add dynamic text or image items from your product catalog to your design templa…" at bounding box center [262, 360] width 362 height 359
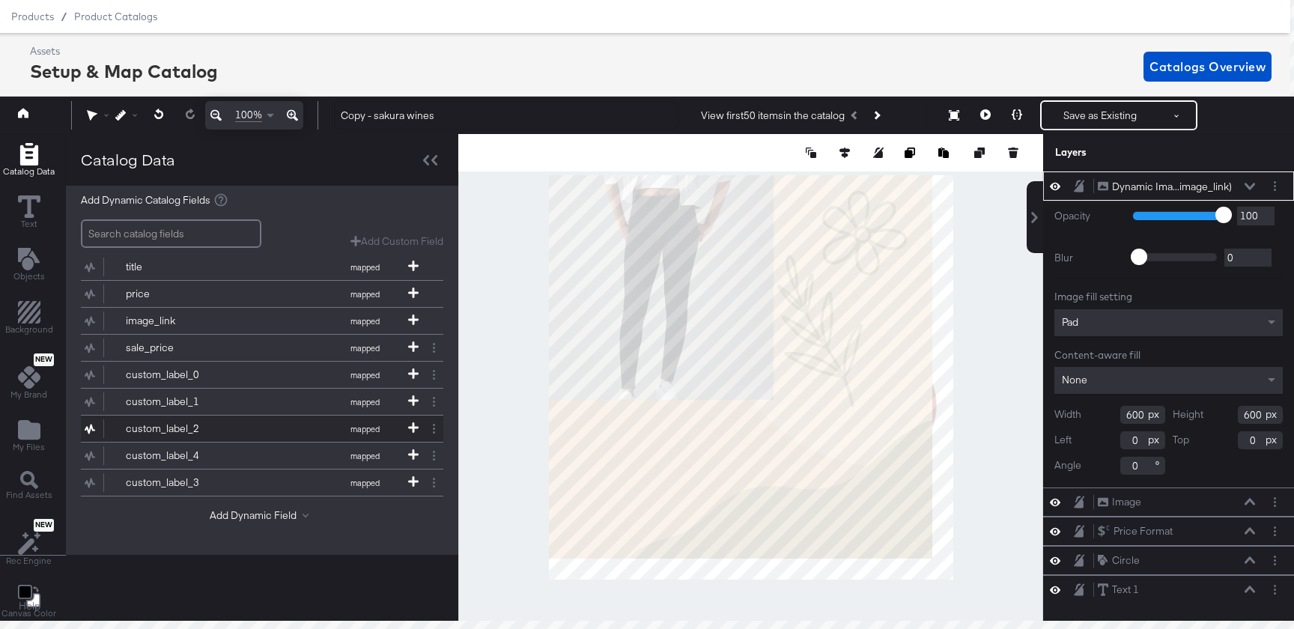
scroll to position [0, 0]
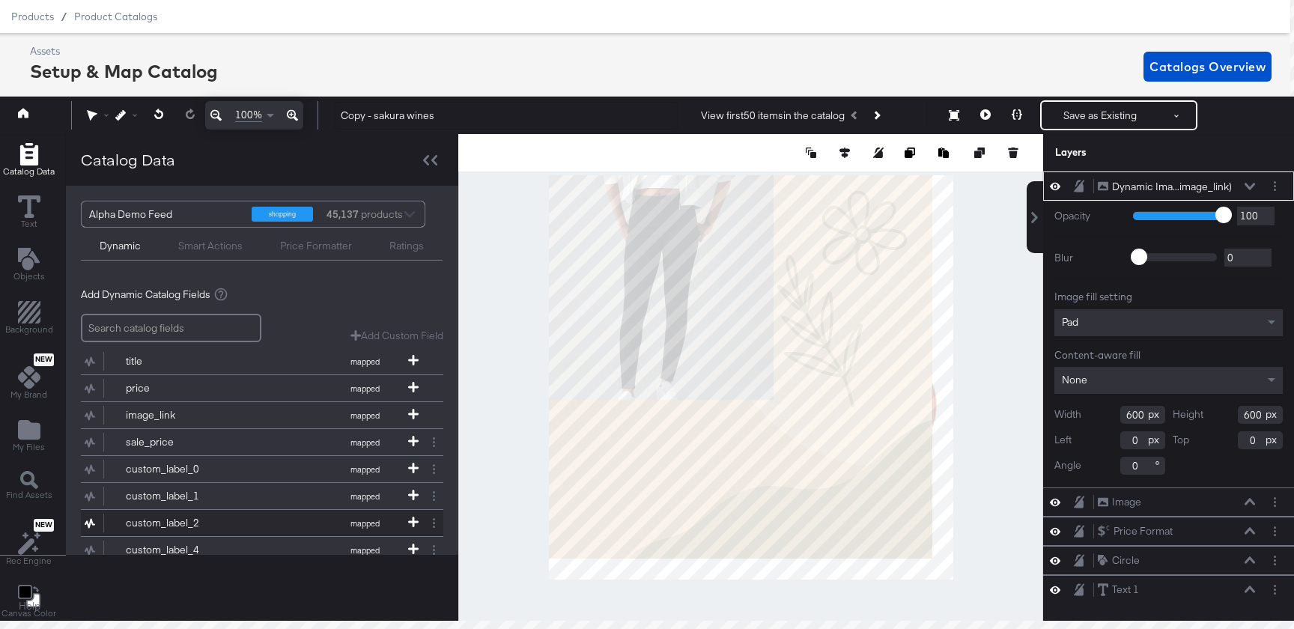
click at [291, 517] on button "custom_label_2 mapped" at bounding box center [253, 523] width 344 height 26
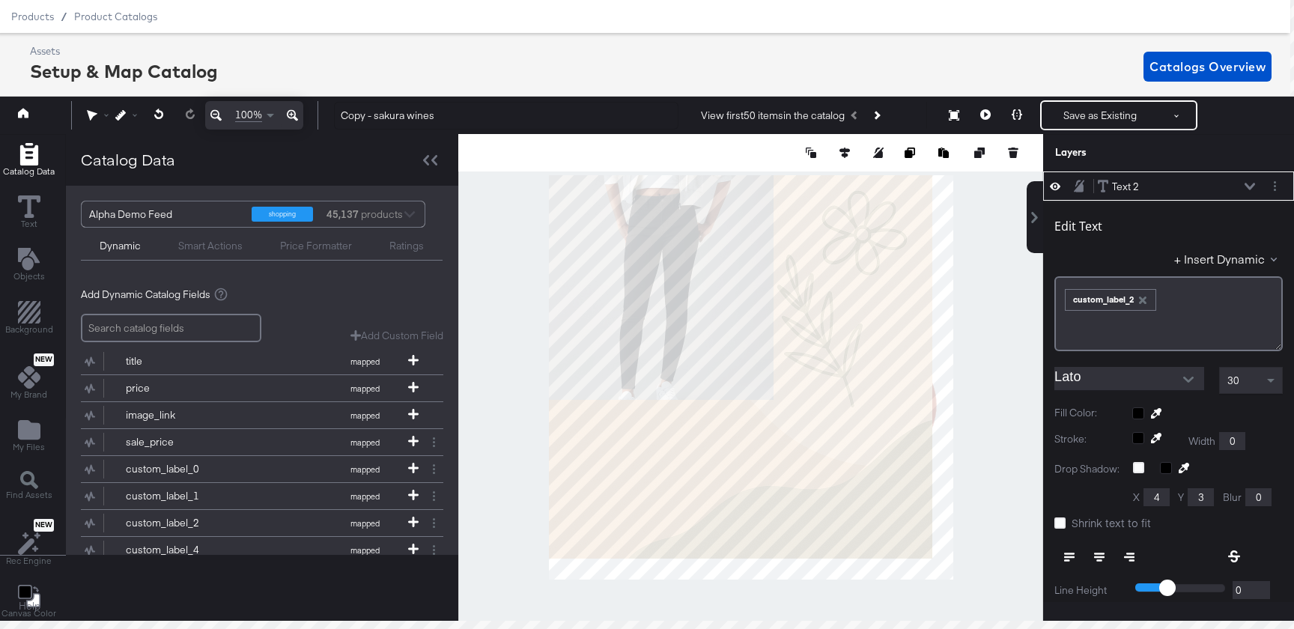
scroll to position [94, 0]
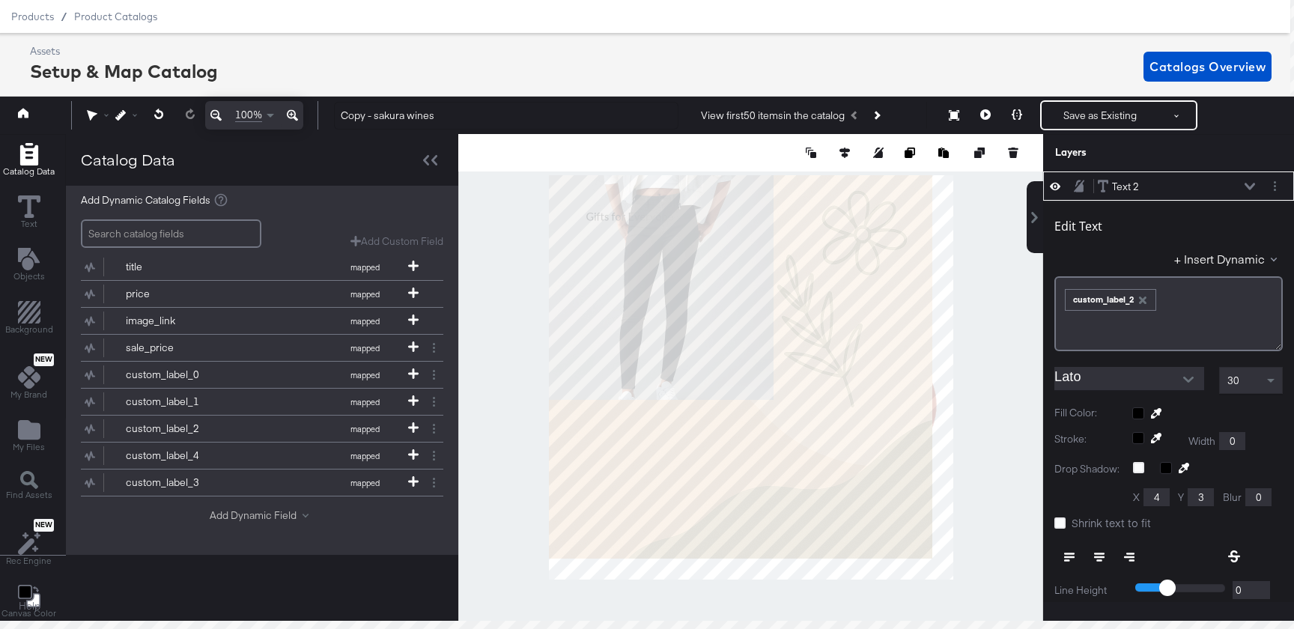
click at [291, 517] on button "Add Dynamic Field" at bounding box center [262, 516] width 105 height 14
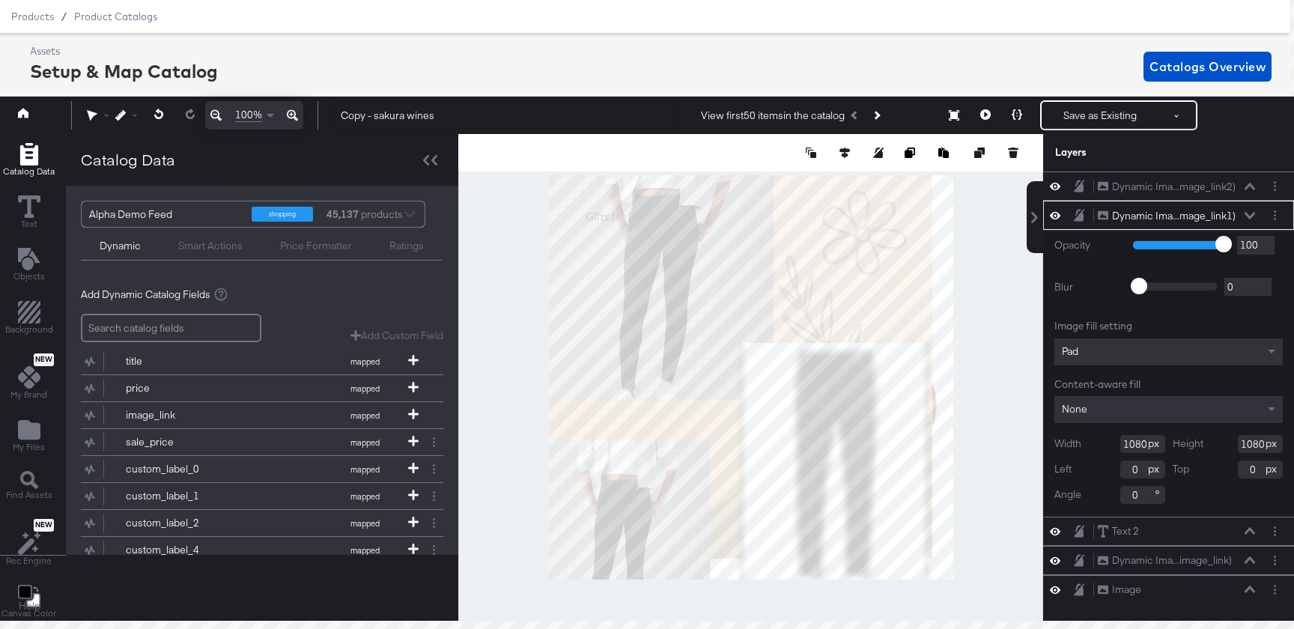
type input "592"
type input "488"
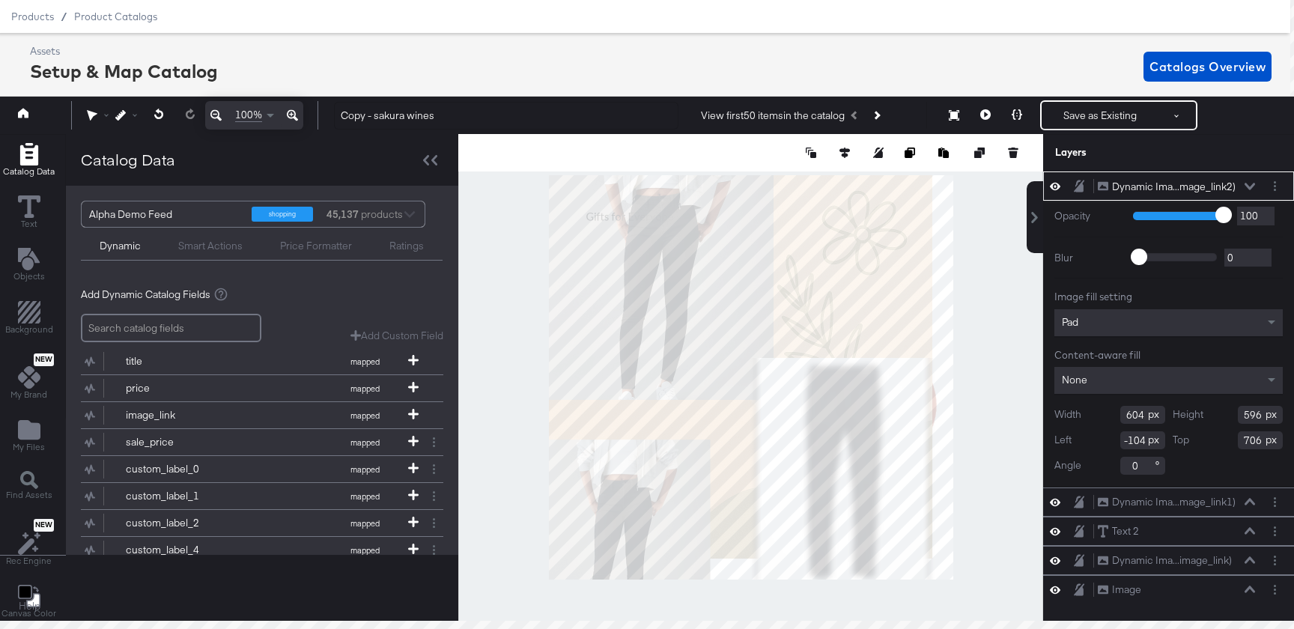
type input "-58"
type input "282"
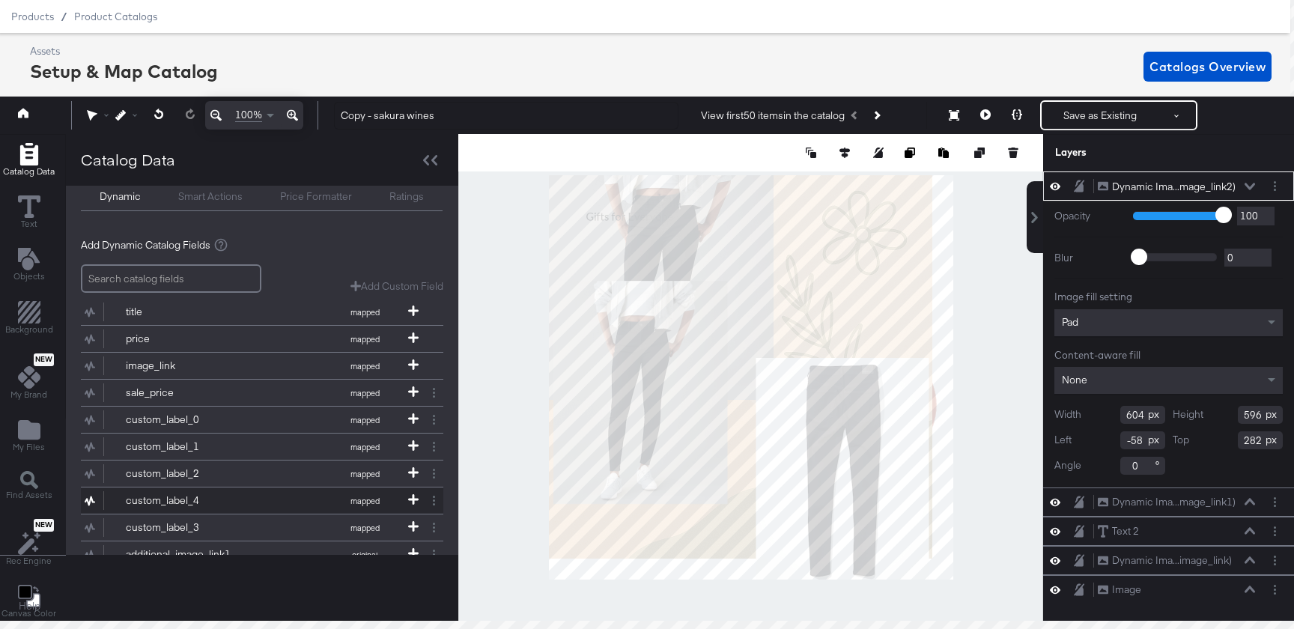
scroll to position [148, 0]
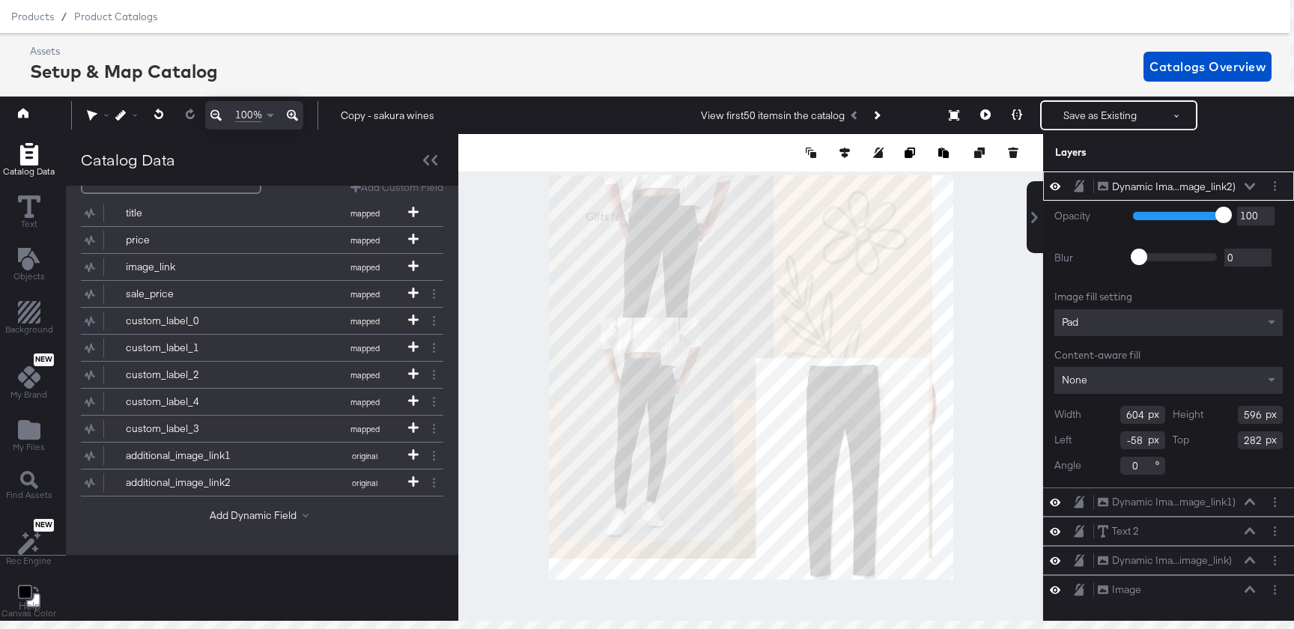
type input "-42"
type input "380"
click at [270, 504] on div "title mapped "Mapped Info" - catalog values with additional formatting, rules a…" at bounding box center [262, 361] width 362 height 335
click at [270, 514] on button "Add Dynamic Field" at bounding box center [262, 516] width 105 height 14
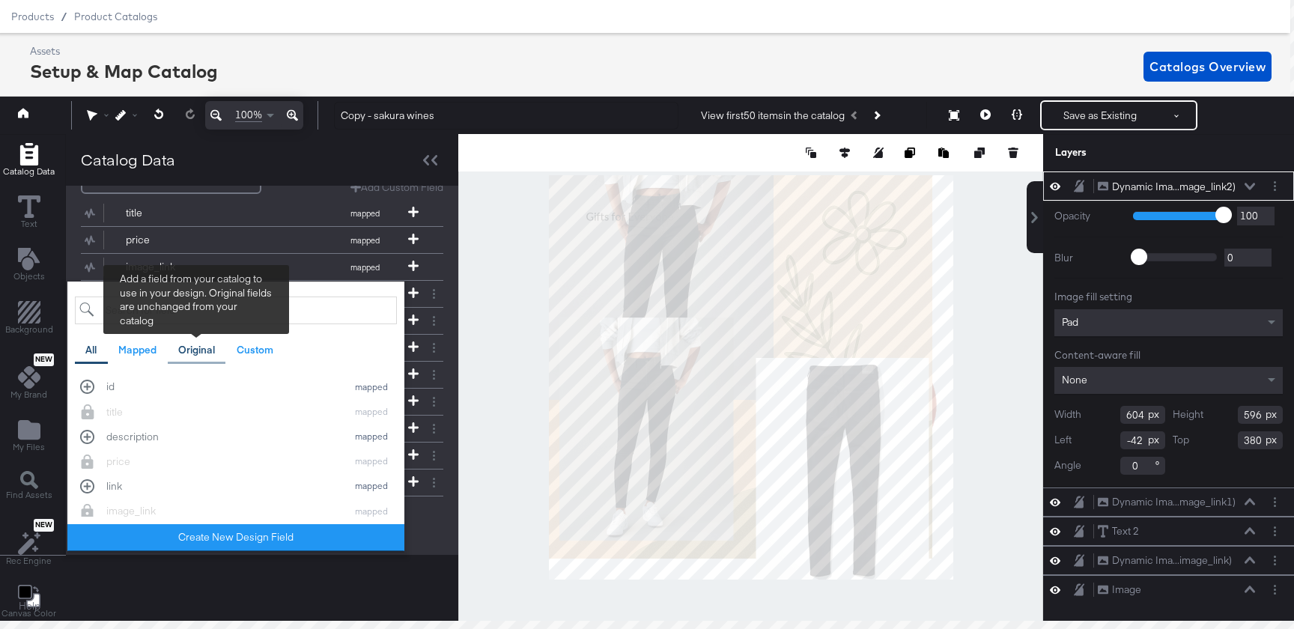
click at [187, 349] on div "Original" at bounding box center [196, 350] width 37 height 14
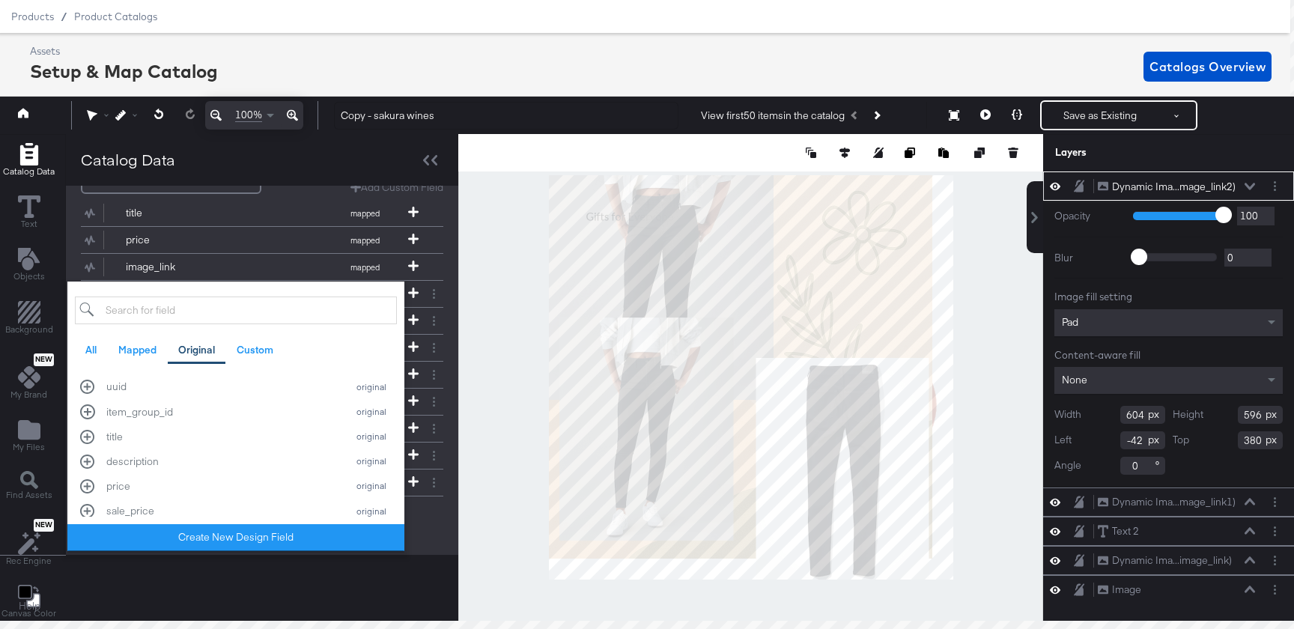
click at [212, 285] on div "All Mapped Original Custom Add a field from your catalog to use in your design.…" at bounding box center [235, 417] width 337 height 270
click at [210, 306] on input "search" at bounding box center [236, 311] width 322 height 28
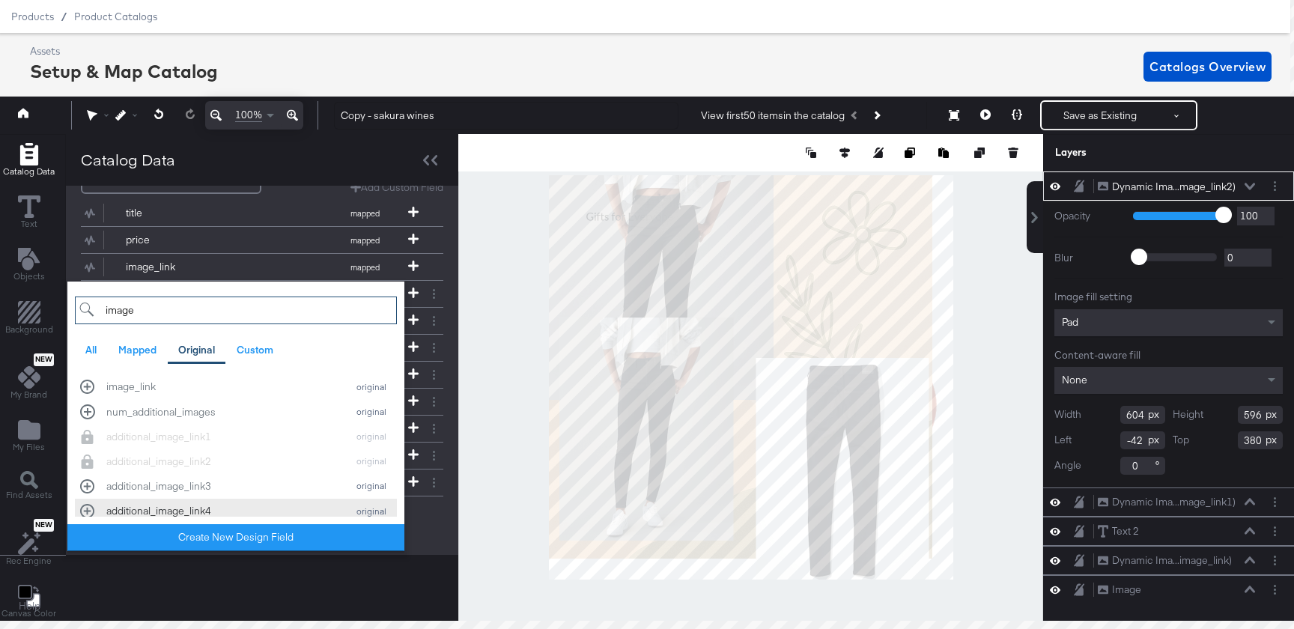
type input "image"
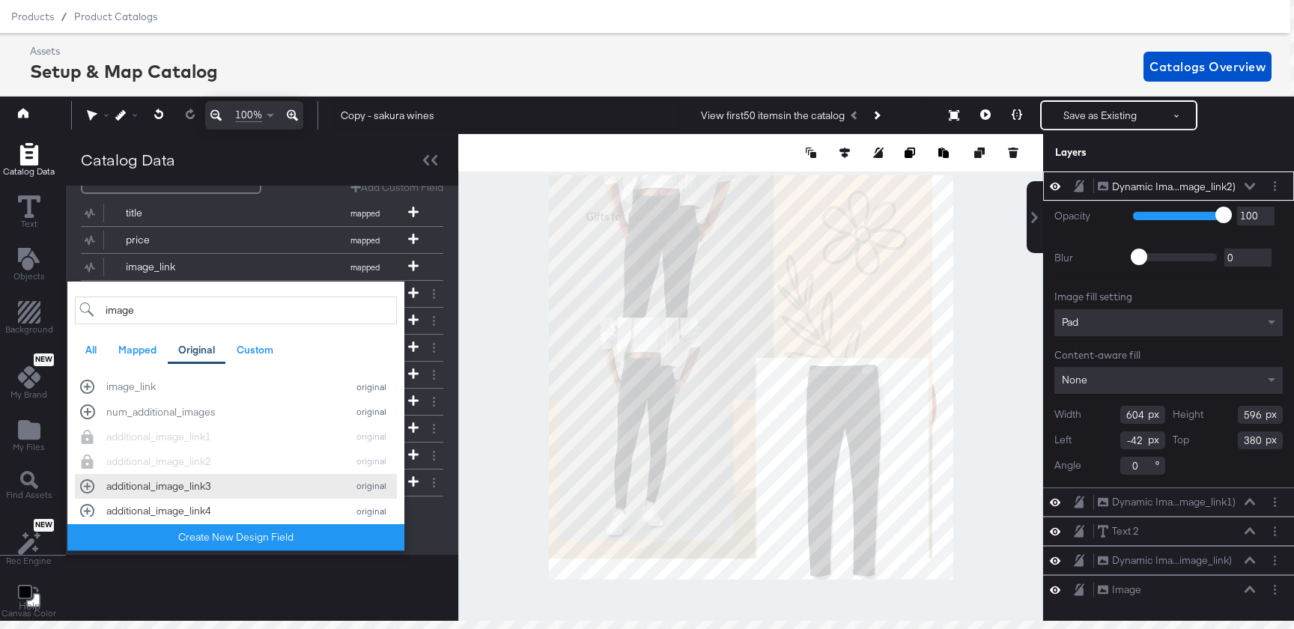
drag, startPoint x: 201, startPoint y: 500, endPoint x: 202, endPoint y: 485, distance: 14.2
click at [202, 485] on div "image_link original num_additional_images original additional_image_link1 origi…" at bounding box center [236, 548] width 322 height 348
click at [202, 485] on div "additional_image_link3" at bounding box center [222, 486] width 233 height 14
click at [433, 541] on div "Add Dynamic Field image All Mapped Original Custom Add a field from your catalo…" at bounding box center [262, 545] width 362 height 20
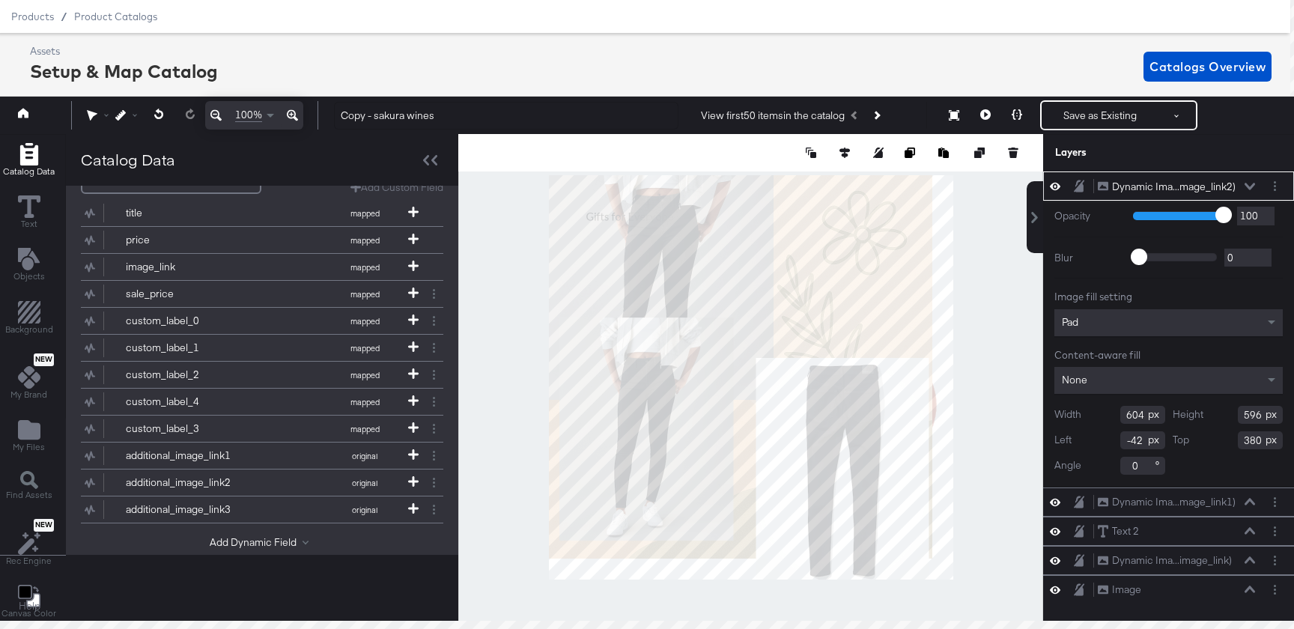
click at [533, 532] on div at bounding box center [750, 377] width 585 height 487
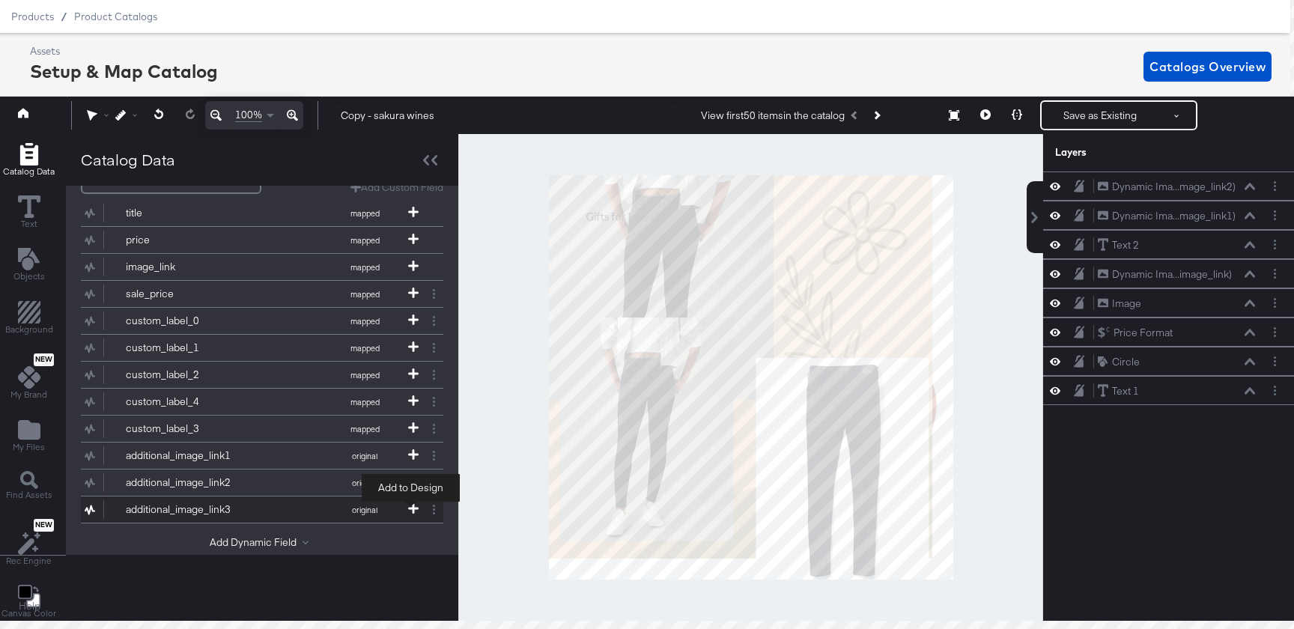
click at [408, 509] on icon at bounding box center [413, 508] width 10 height 10
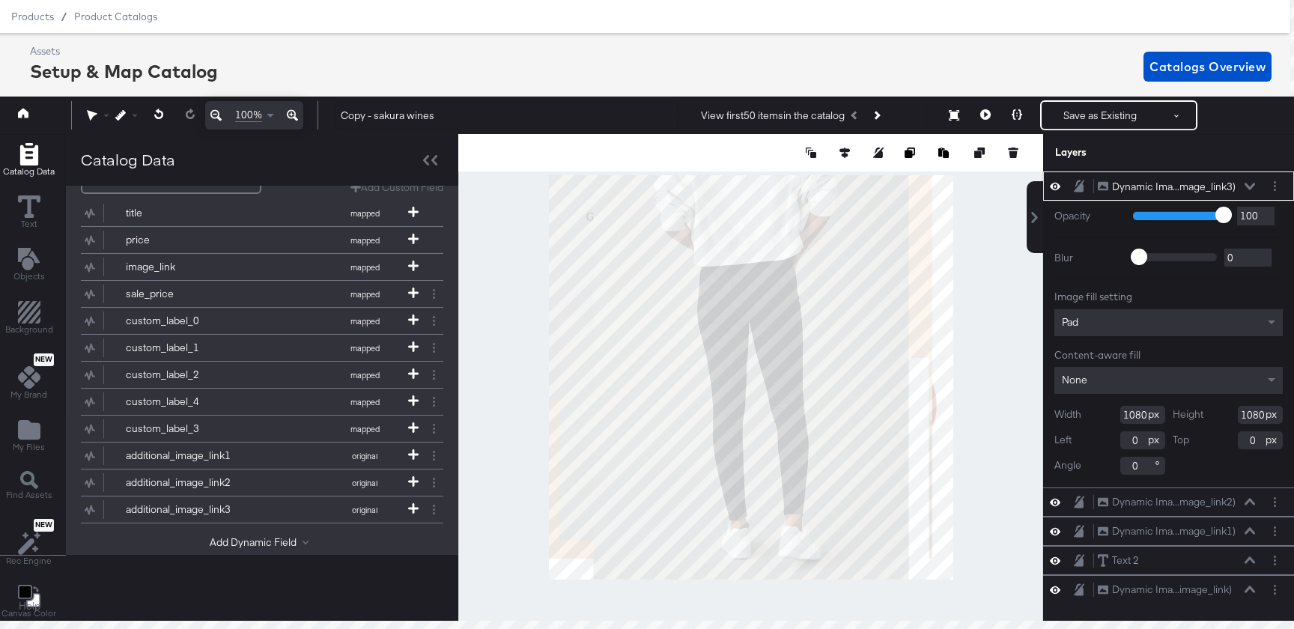
scroll to position [0, 0]
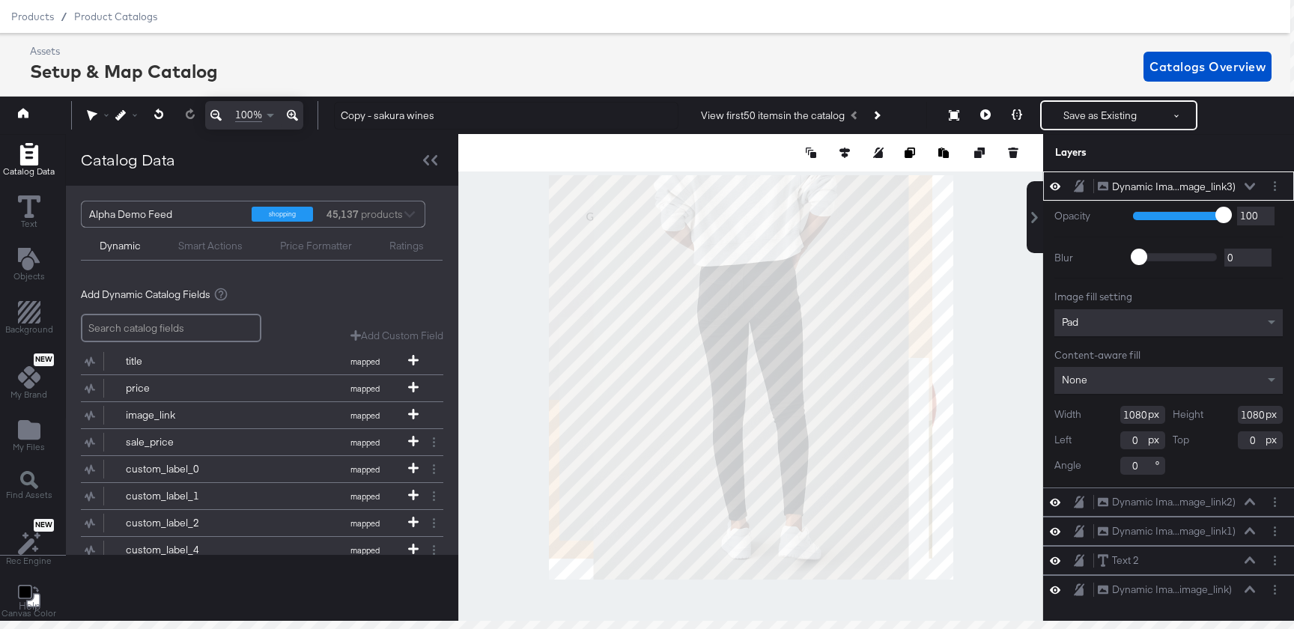
type input "184"
type input "200"
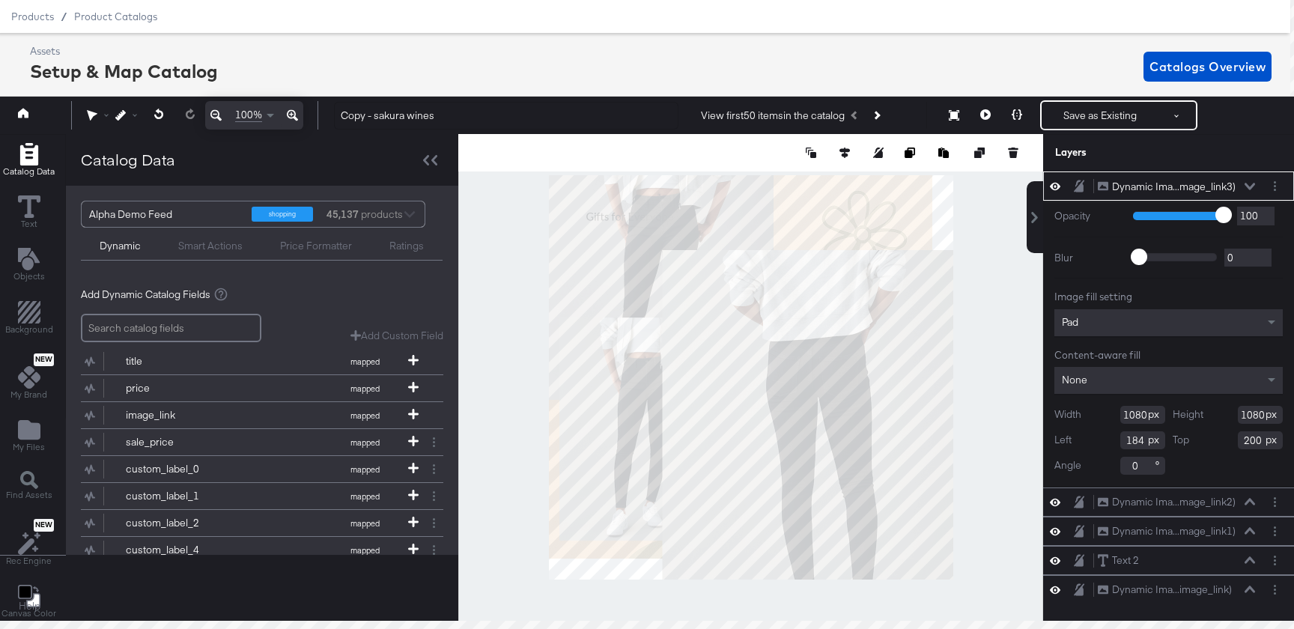
type input "694"
type input "570"
type input "586"
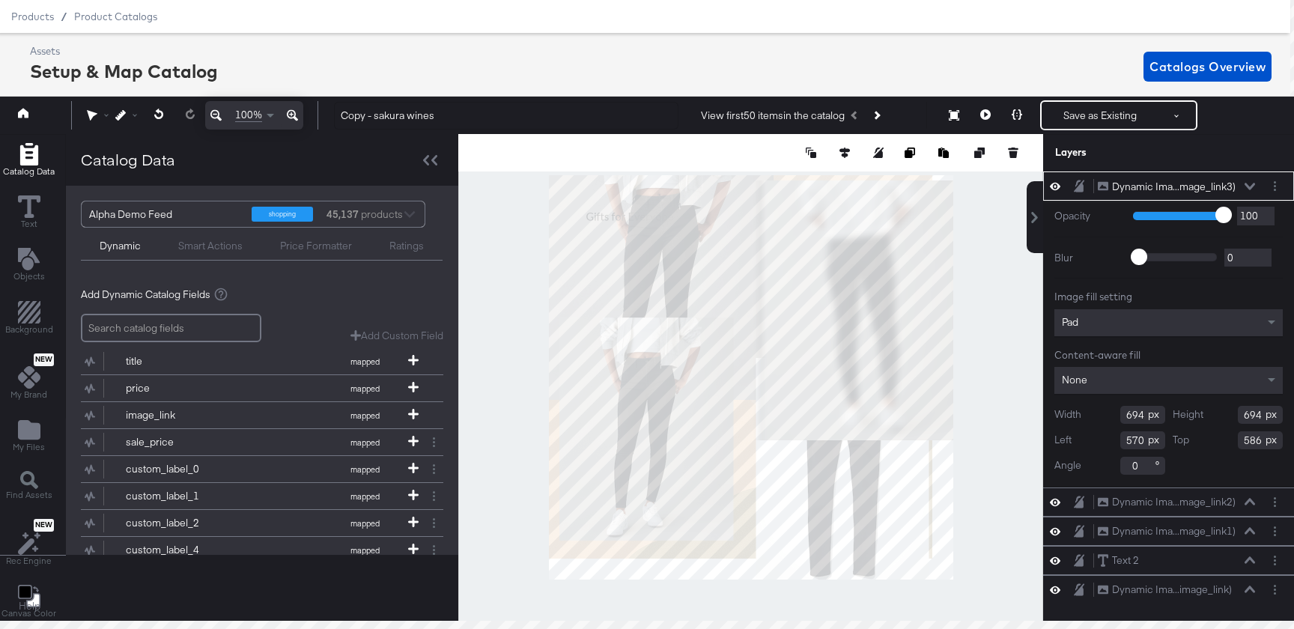
type input "488"
type input "14"
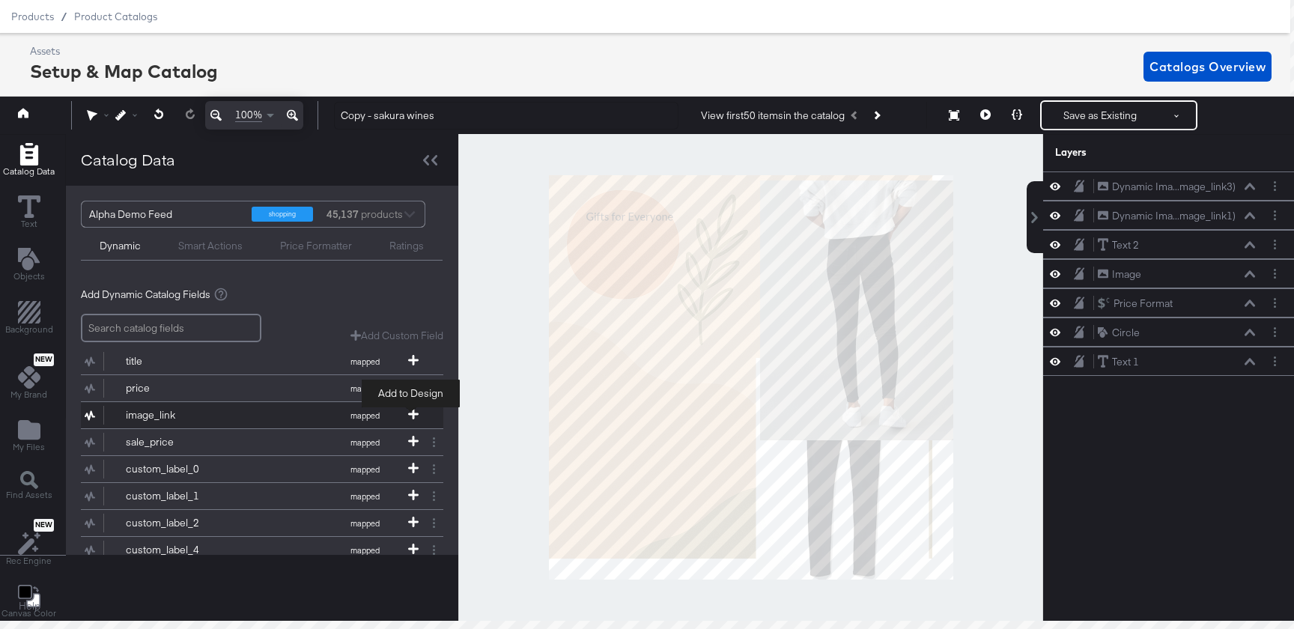
click at [413, 414] on icon at bounding box center [413, 414] width 10 height 10
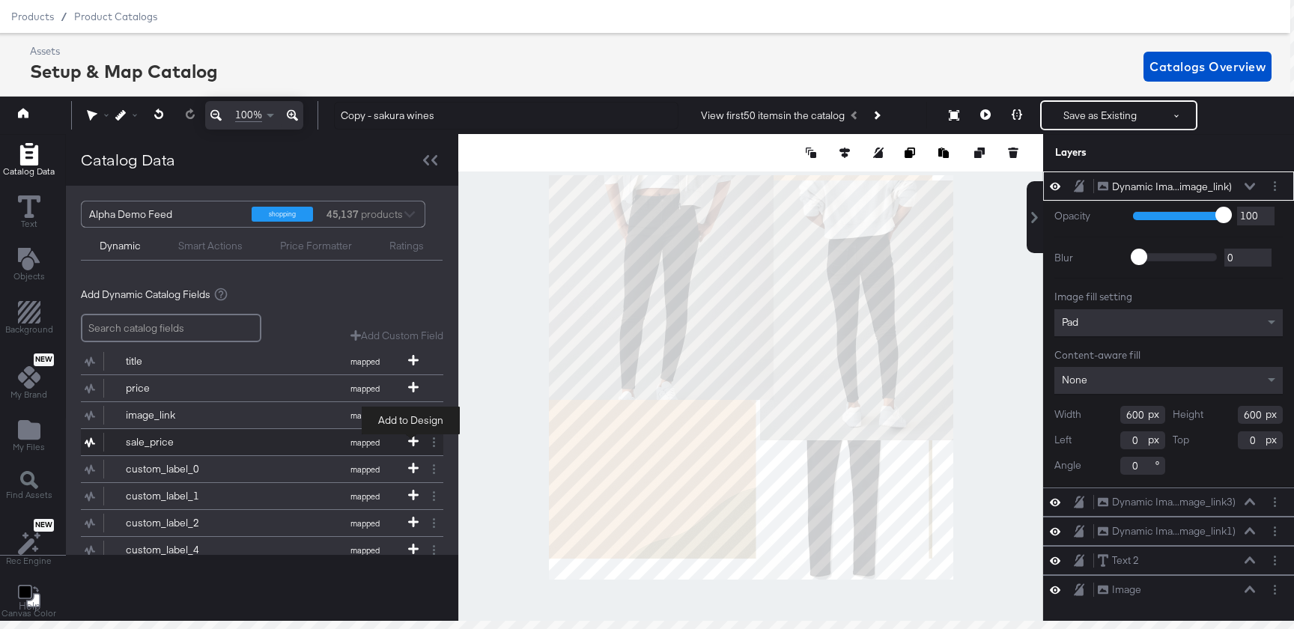
click at [413, 439] on icon at bounding box center [413, 441] width 10 height 10
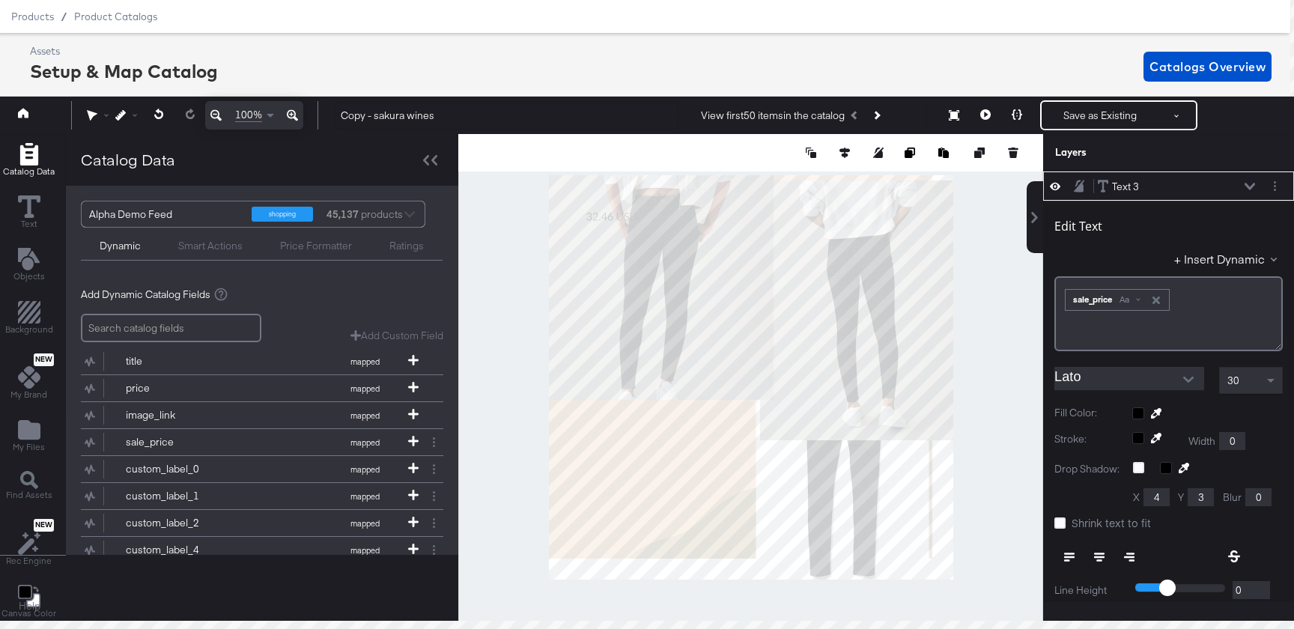
type input "132"
type input "694"
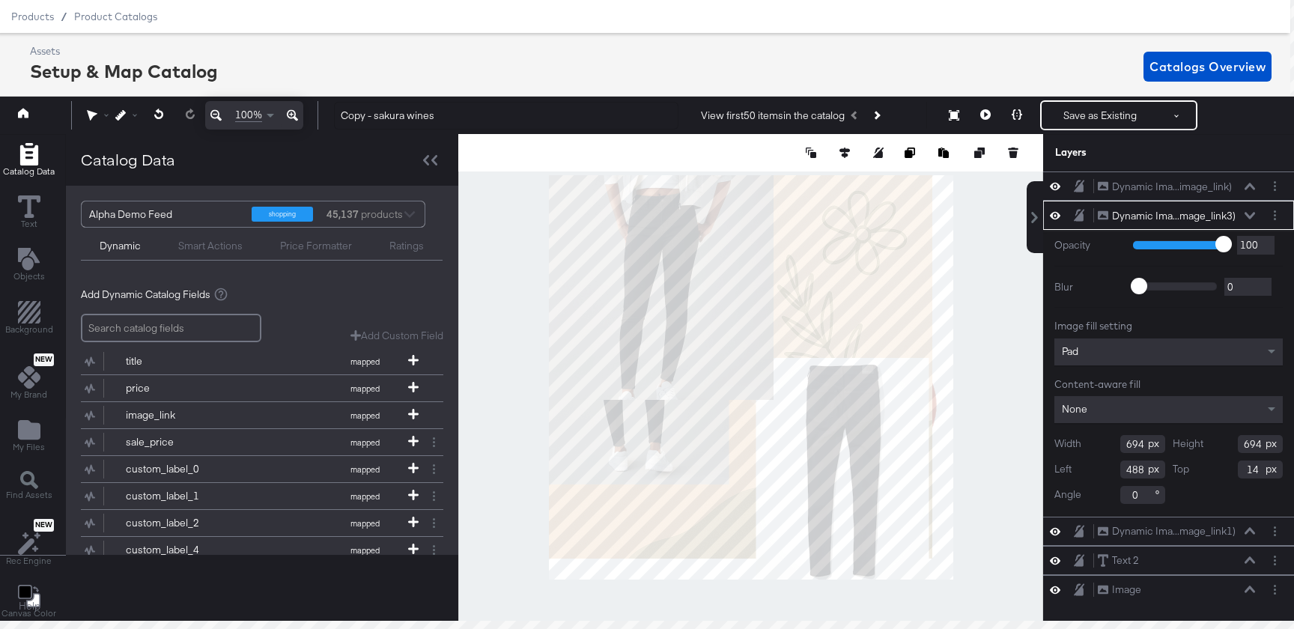
type input "68"
type input "128"
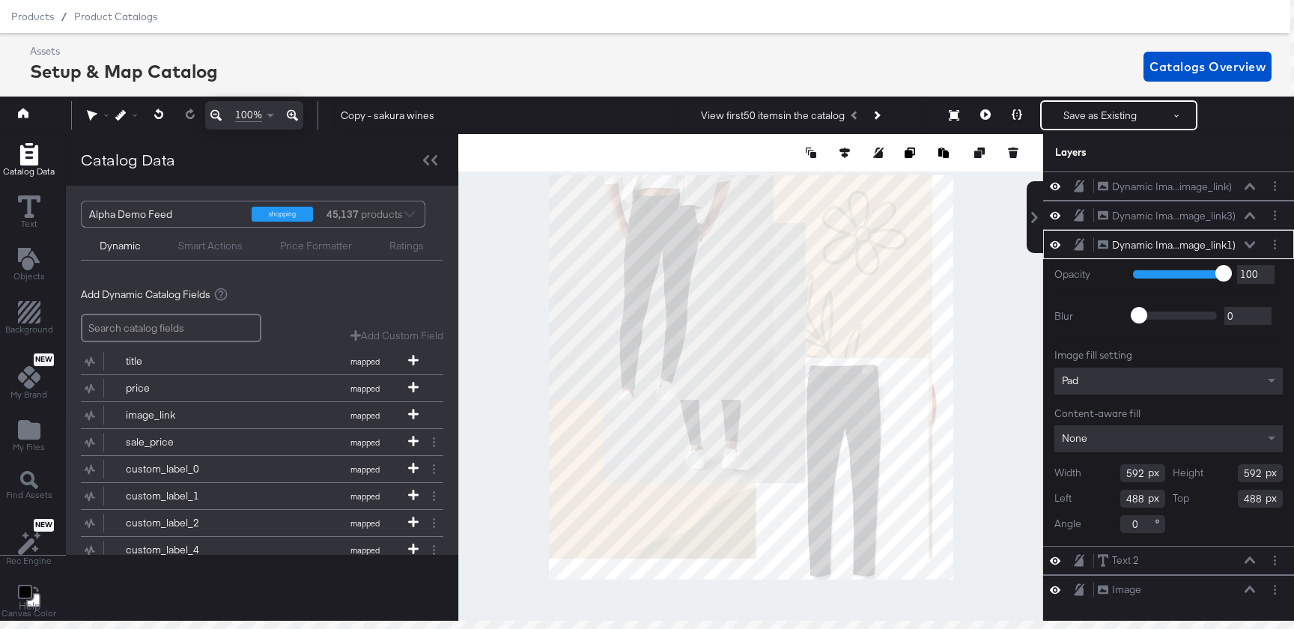
type input "308"
type input "484"
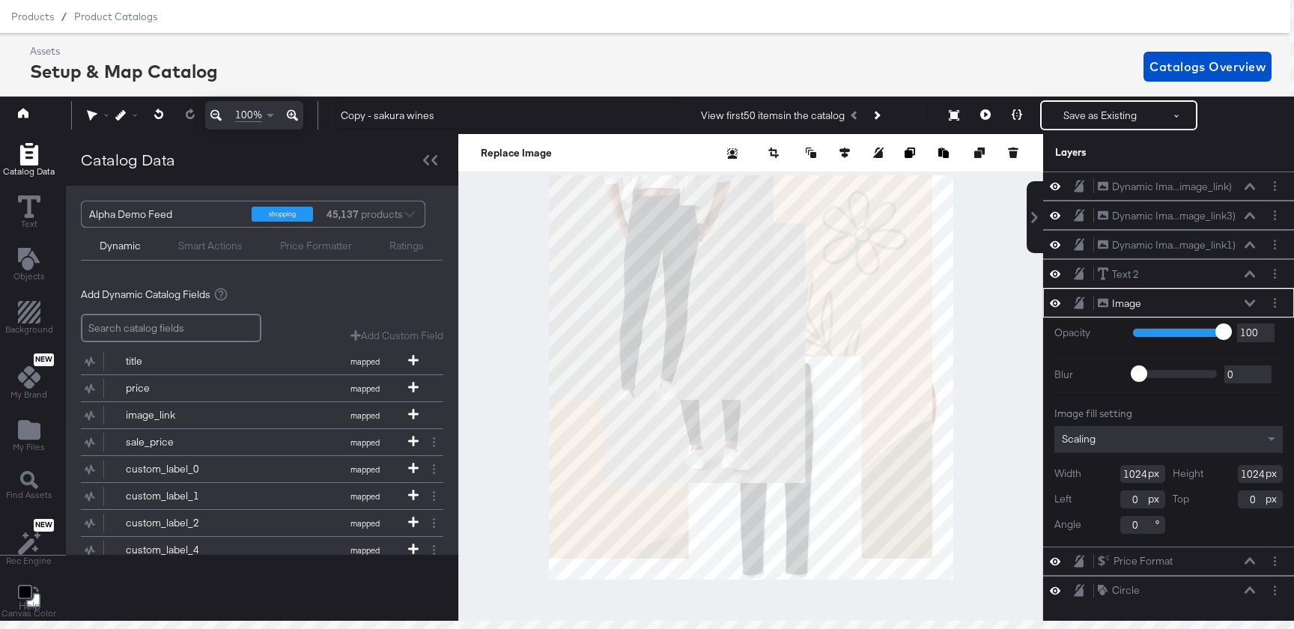
type input "-244"
type input "-84"
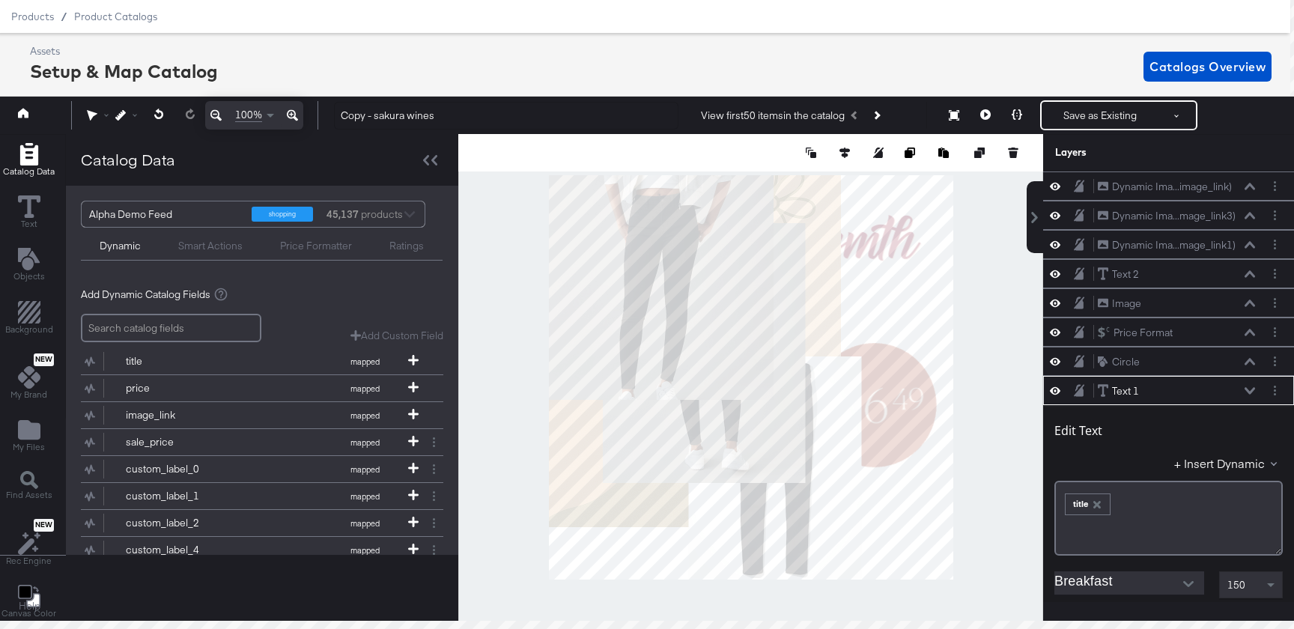
scroll to position [204, 0]
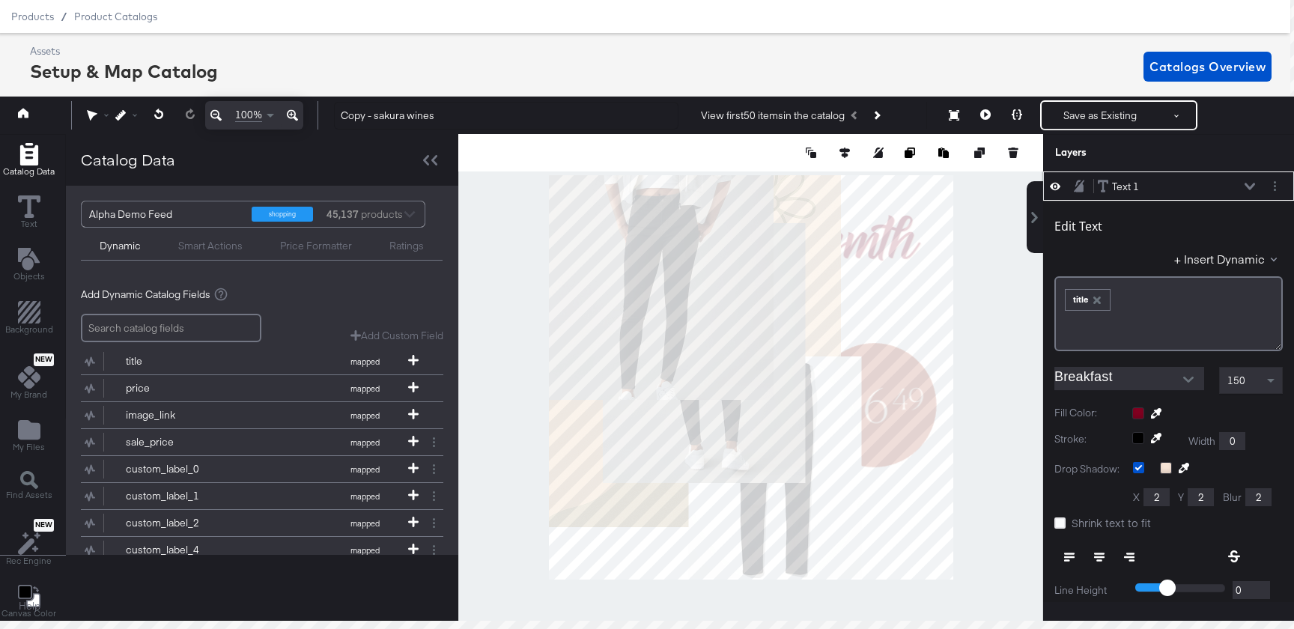
click at [1096, 299] on icon "button" at bounding box center [1096, 300] width 7 height 7
click at [1102, 303] on div "﻿" at bounding box center [1168, 313] width 228 height 75
click at [1227, 270] on div "+ Insert Dynamic" at bounding box center [1168, 262] width 228 height 22
click at [1227, 262] on button "+ Insert Dynamic" at bounding box center [1228, 259] width 109 height 16
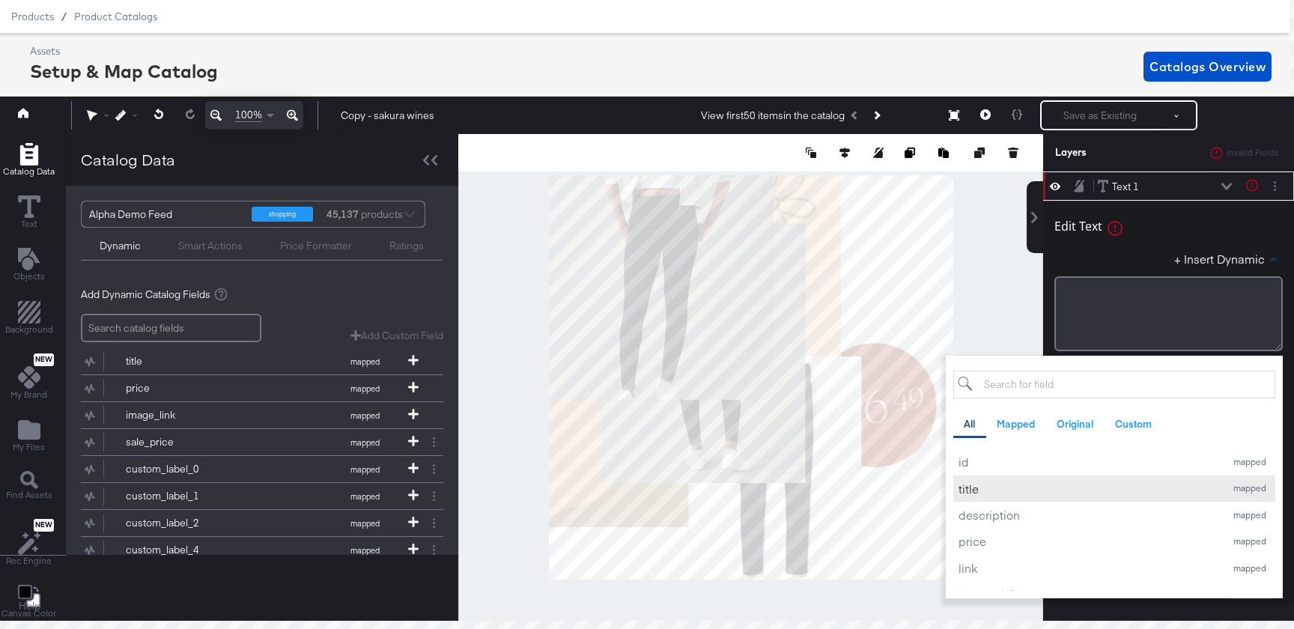
click at [1004, 491] on div "title" at bounding box center [1088, 489] width 259 height 16
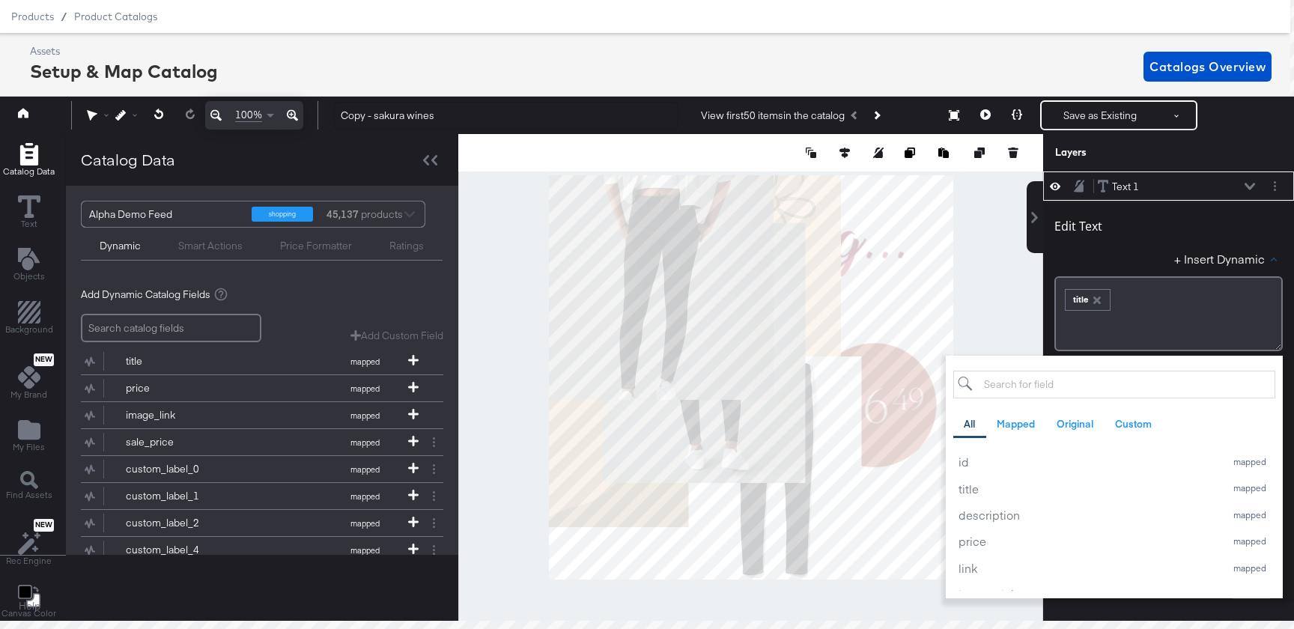
click at [989, 303] on div at bounding box center [750, 377] width 585 height 487
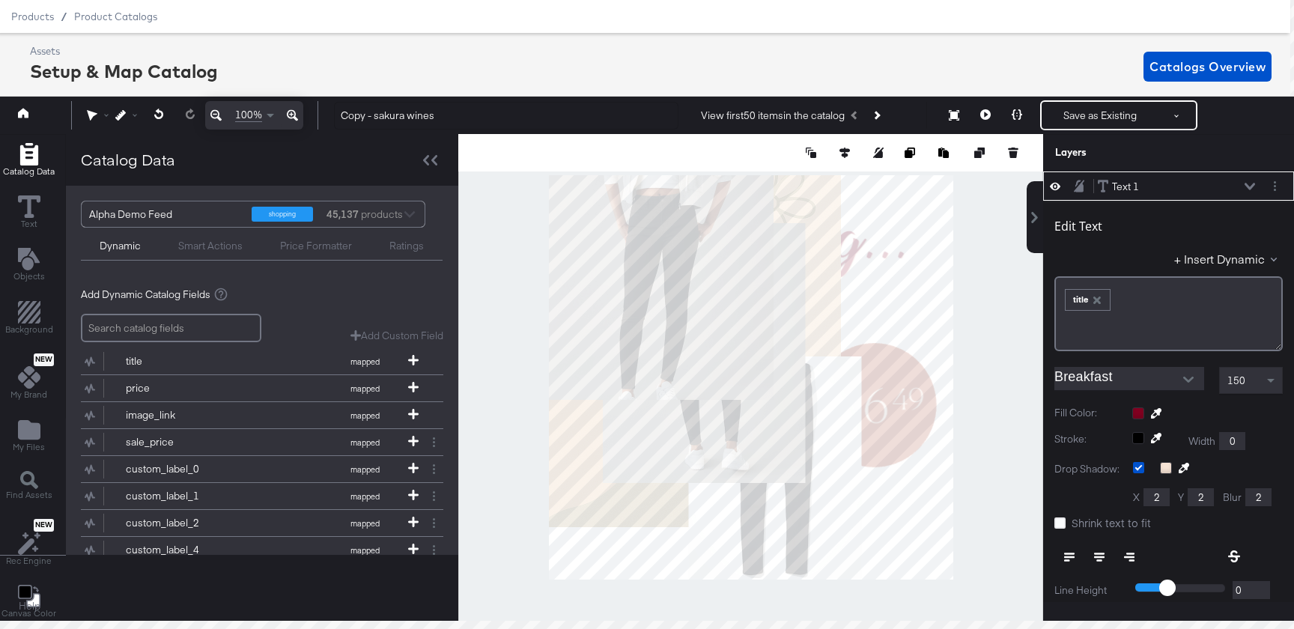
type input "95"
type input "128"
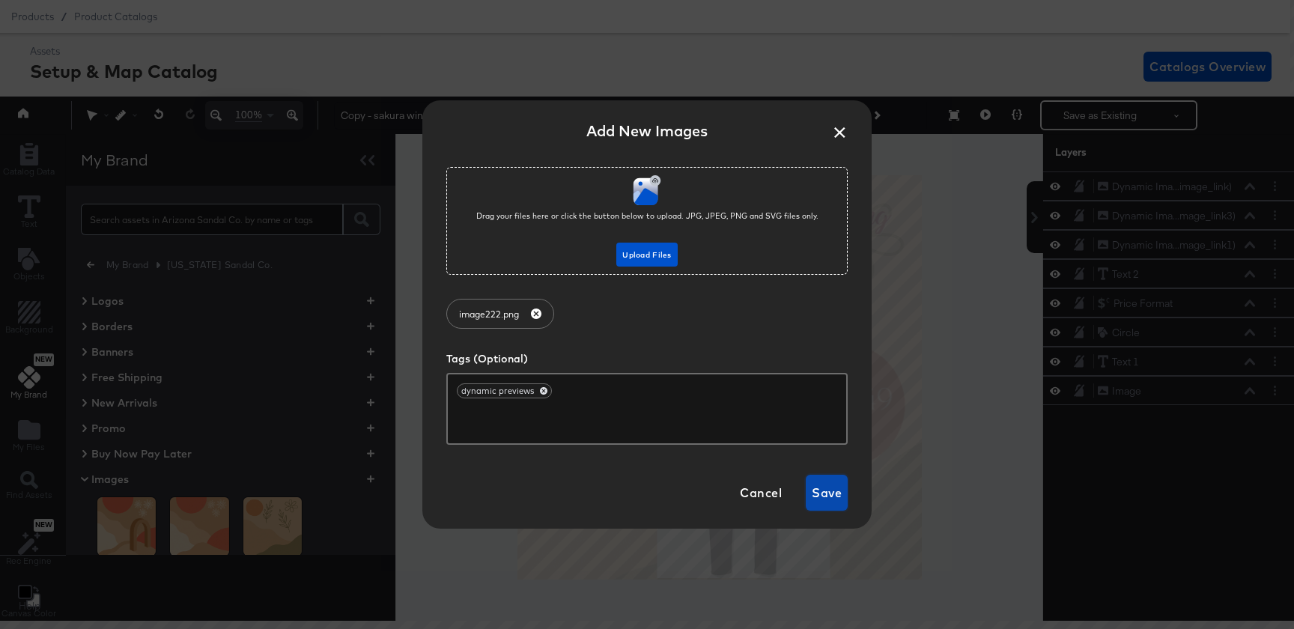
click at [825, 500] on span "Save" at bounding box center [827, 492] width 30 height 21
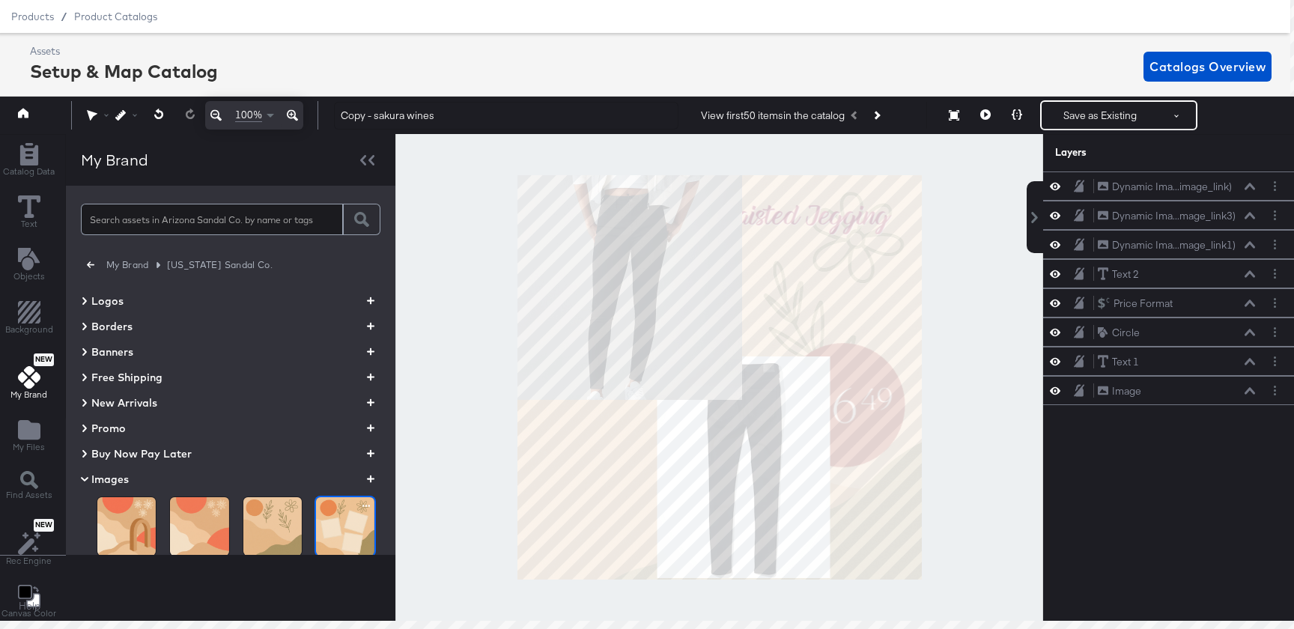
click at [347, 532] on img at bounding box center [345, 526] width 58 height 58
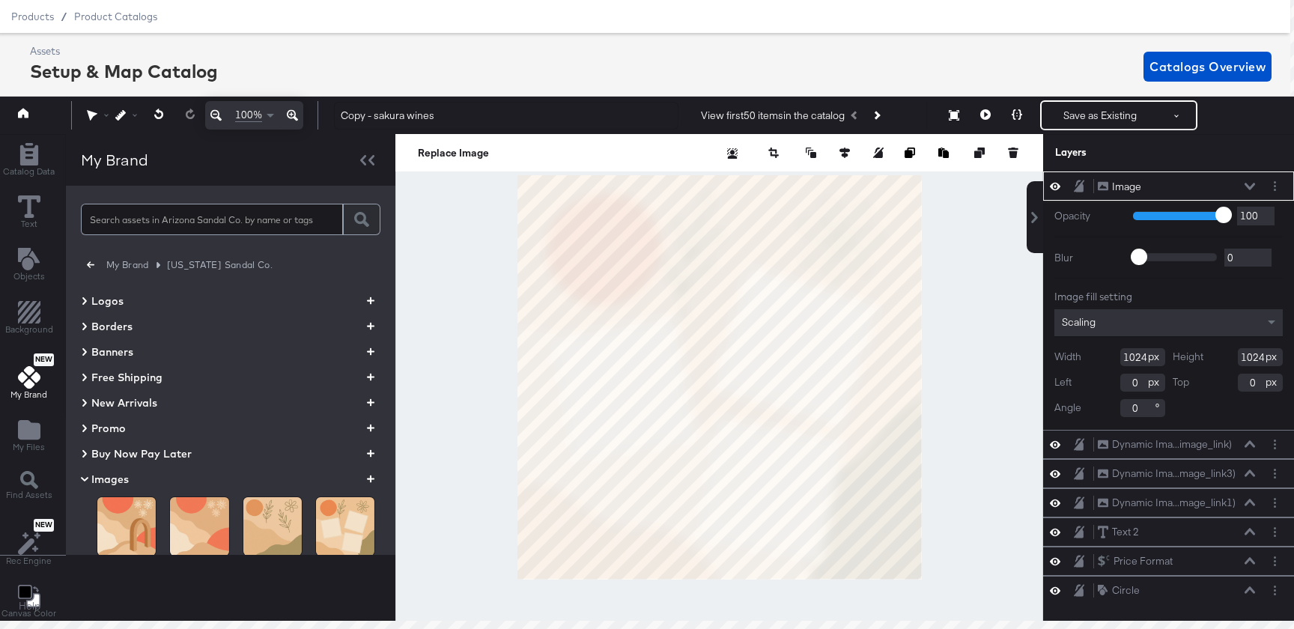
click at [919, 580] on div at bounding box center [719, 377] width 648 height 487
type input "1079"
click at [814, 162] on div "Replace Image" at bounding box center [719, 152] width 648 height 37
click at [814, 152] on icon at bounding box center [811, 153] width 10 height 10
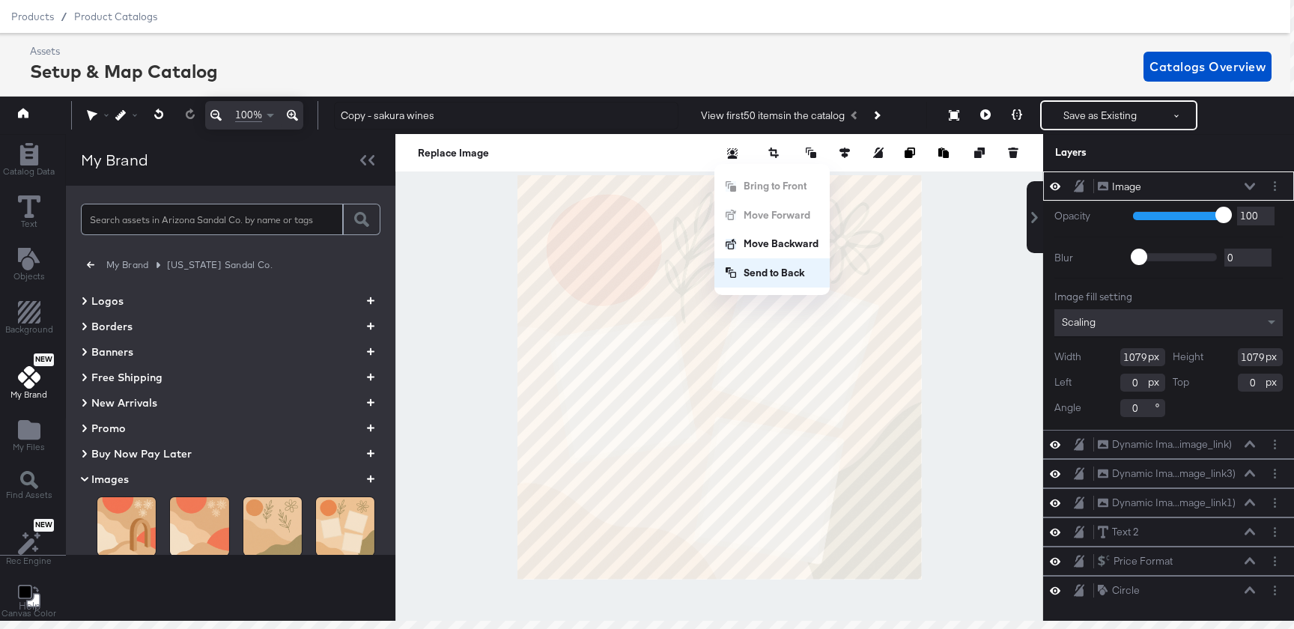
click at [811, 267] on button "Send to Back" at bounding box center [771, 272] width 115 height 29
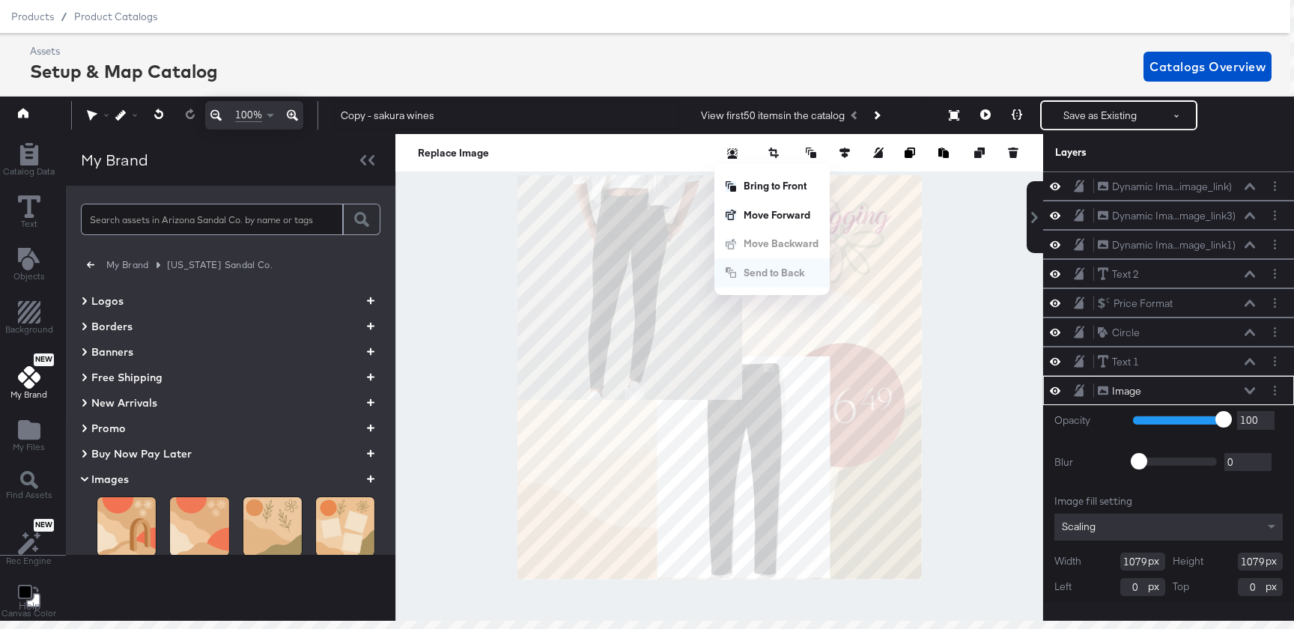
scroll to position [31, 0]
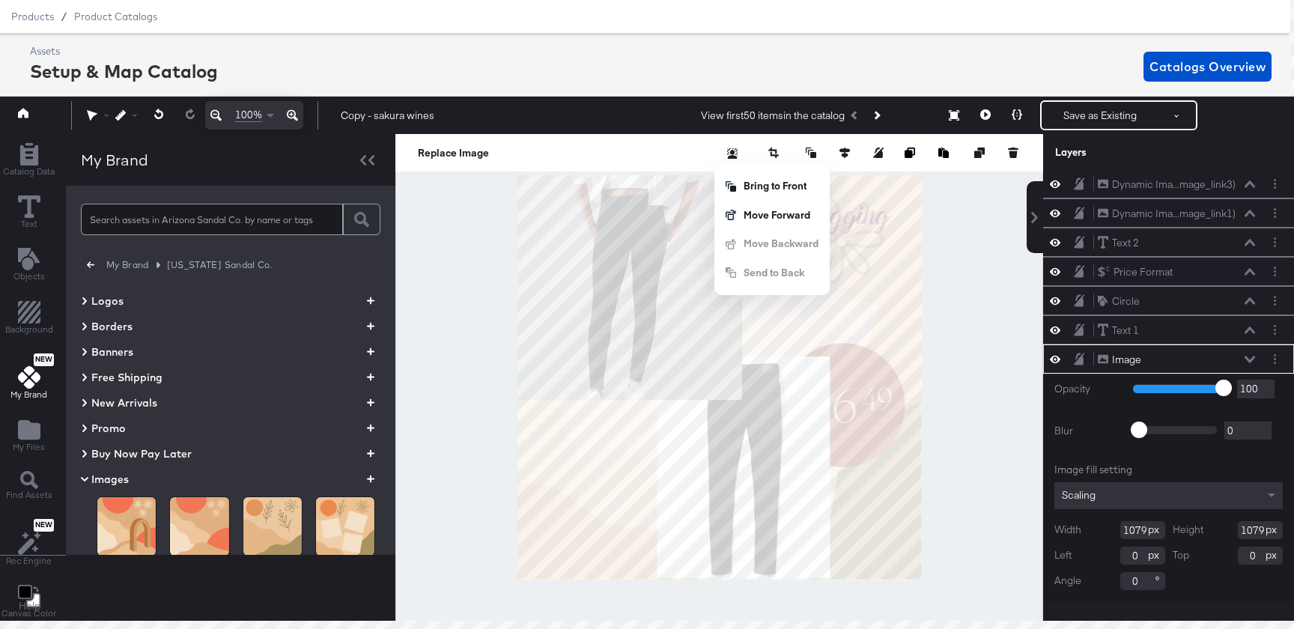
click at [978, 321] on div at bounding box center [719, 377] width 648 height 487
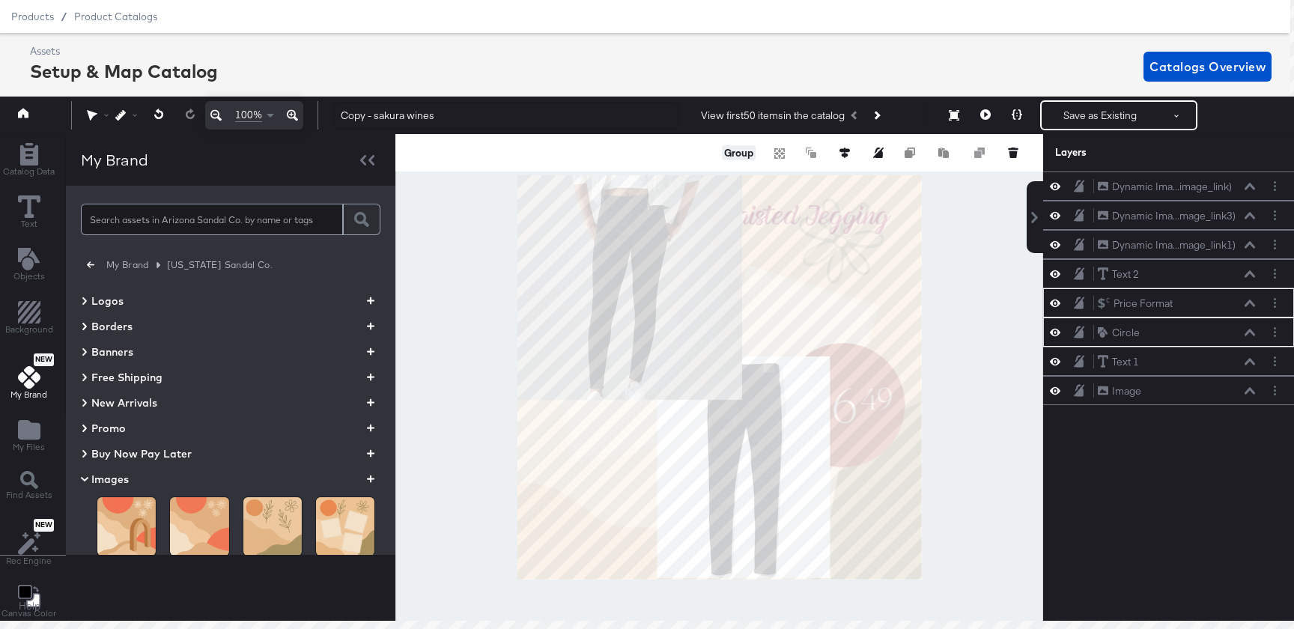
click at [737, 153] on button "Group" at bounding box center [739, 152] width 34 height 15
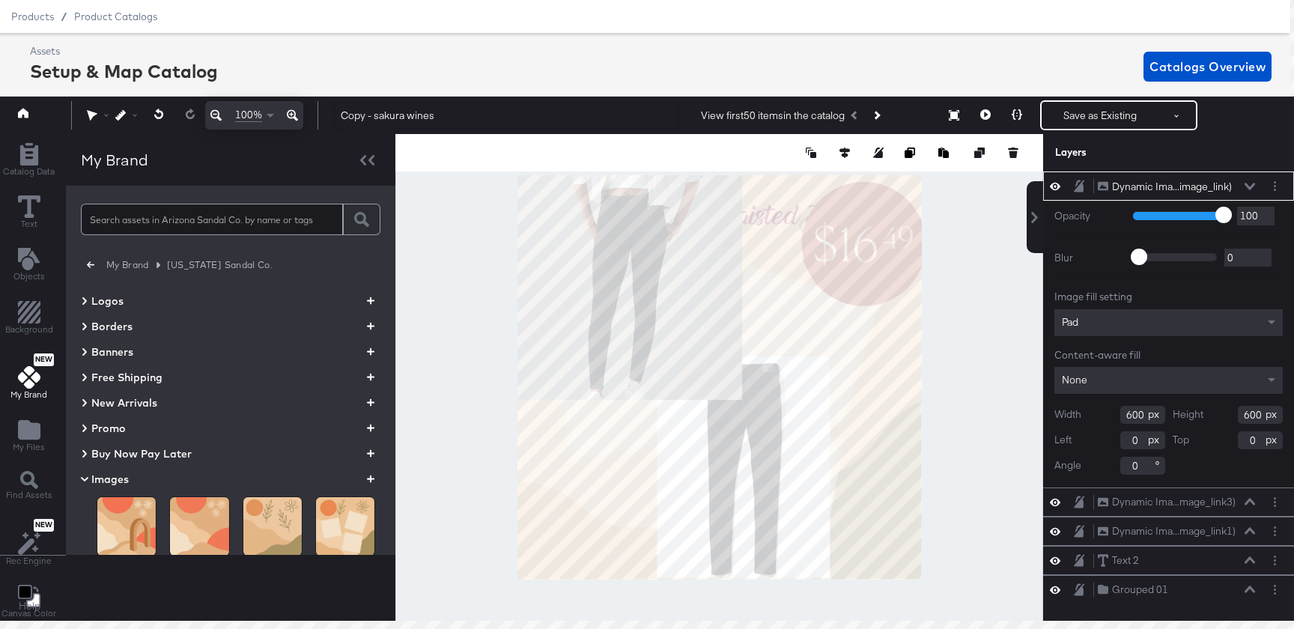
type input "644"
type input "450"
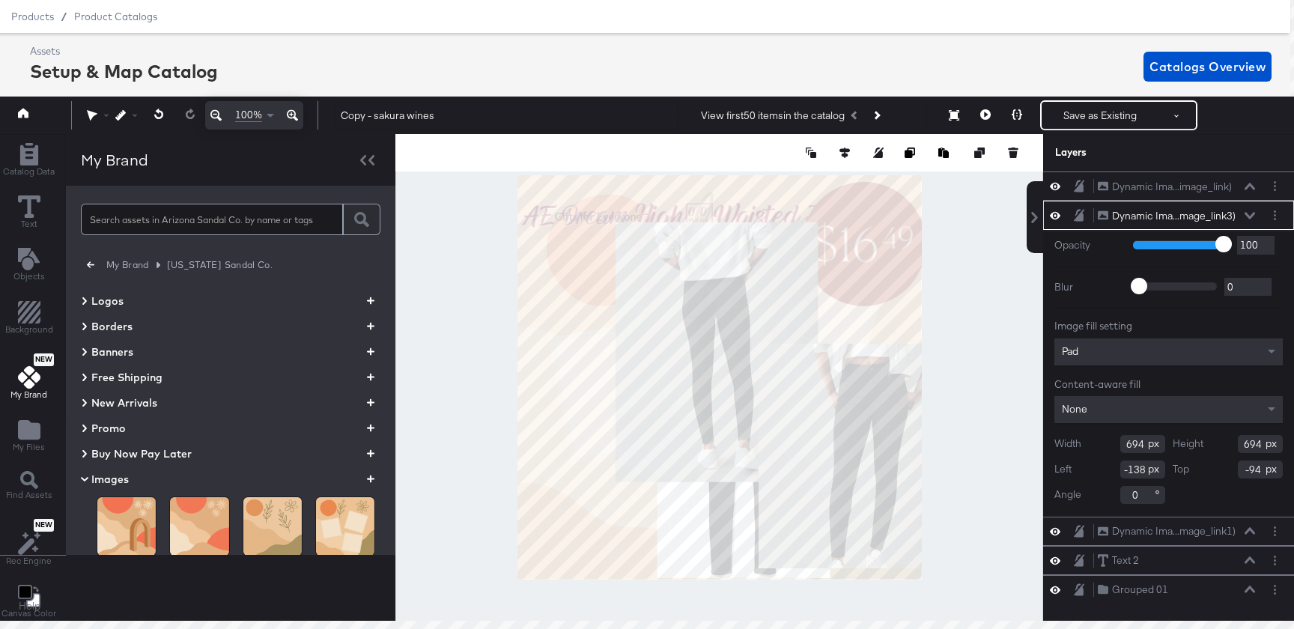
type input "26"
type input "160"
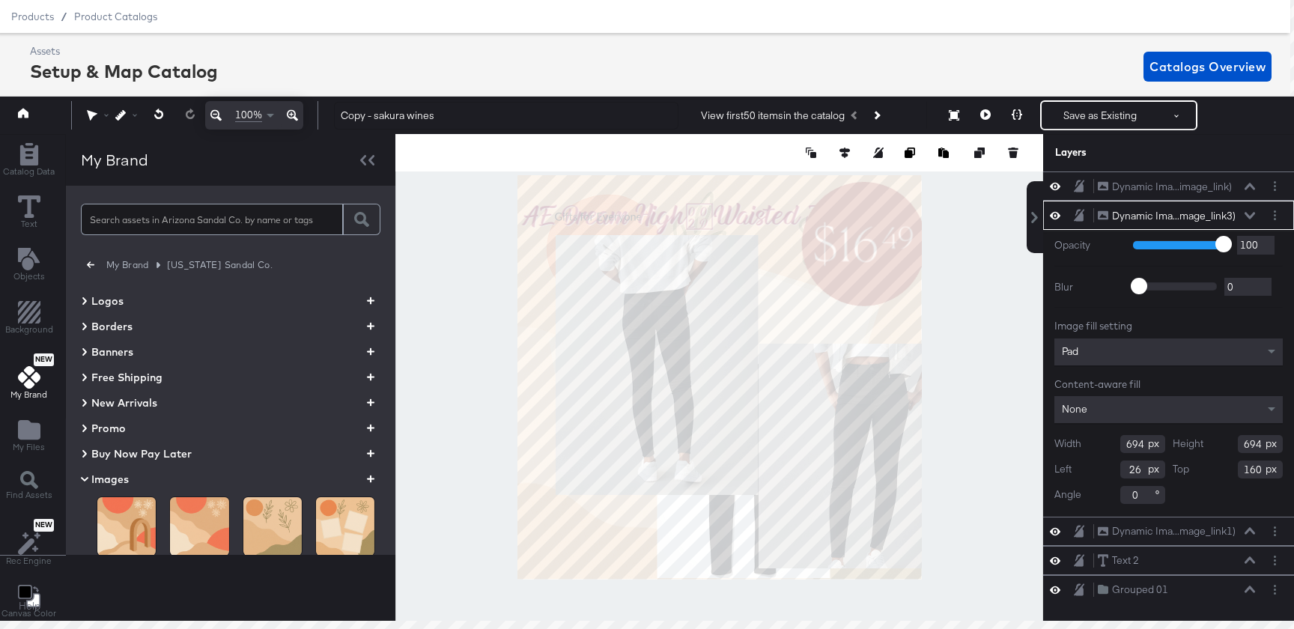
type input "-68"
type input "292"
type input "341"
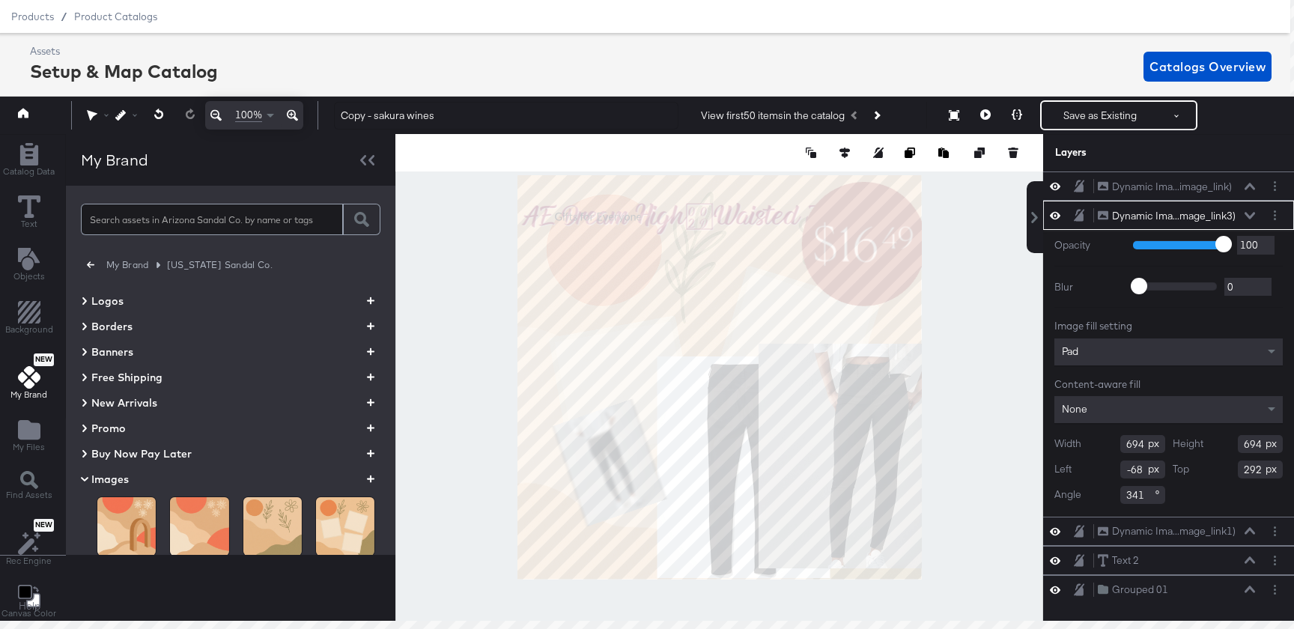
type input "372"
type input "37"
type input "597"
type input "55"
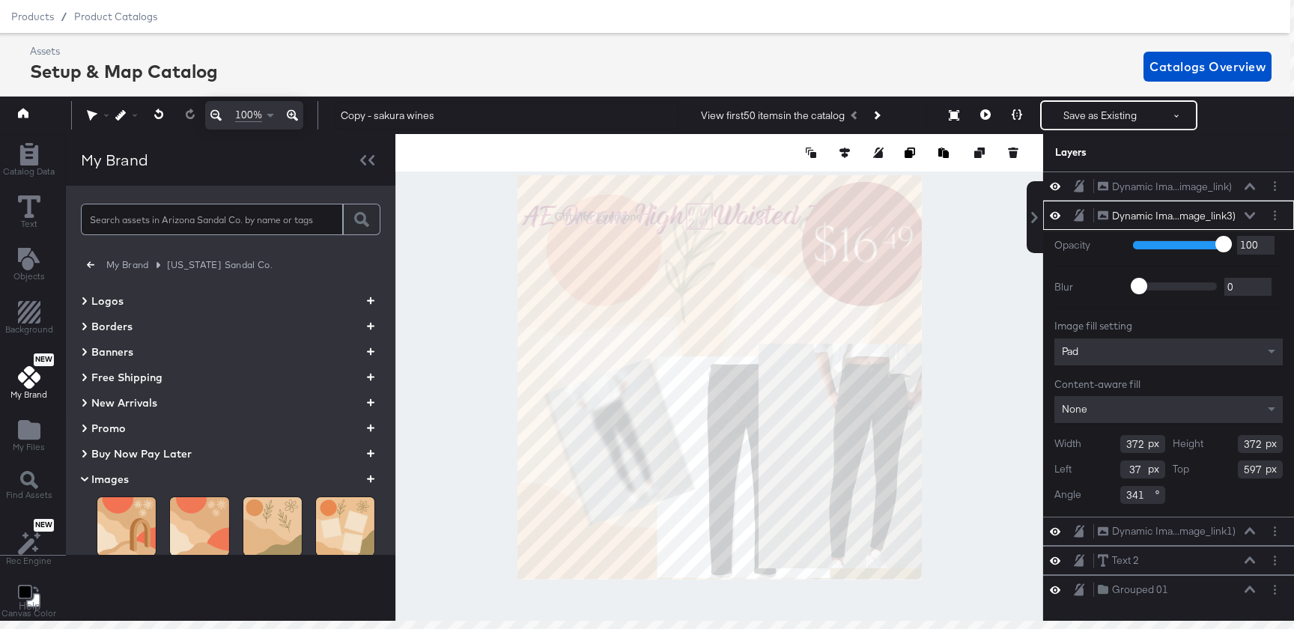
type input "565"
type input "349"
type input "56"
type input "564"
type input "83"
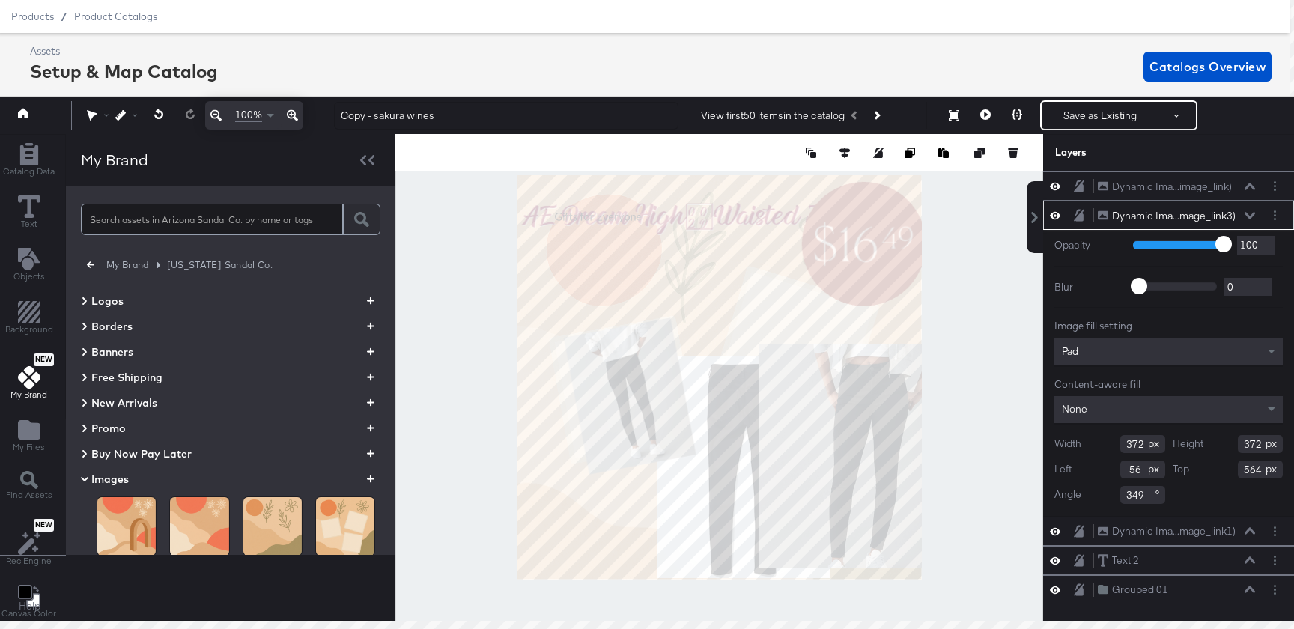
type input "442"
type input "324"
type input "100"
type input "448"
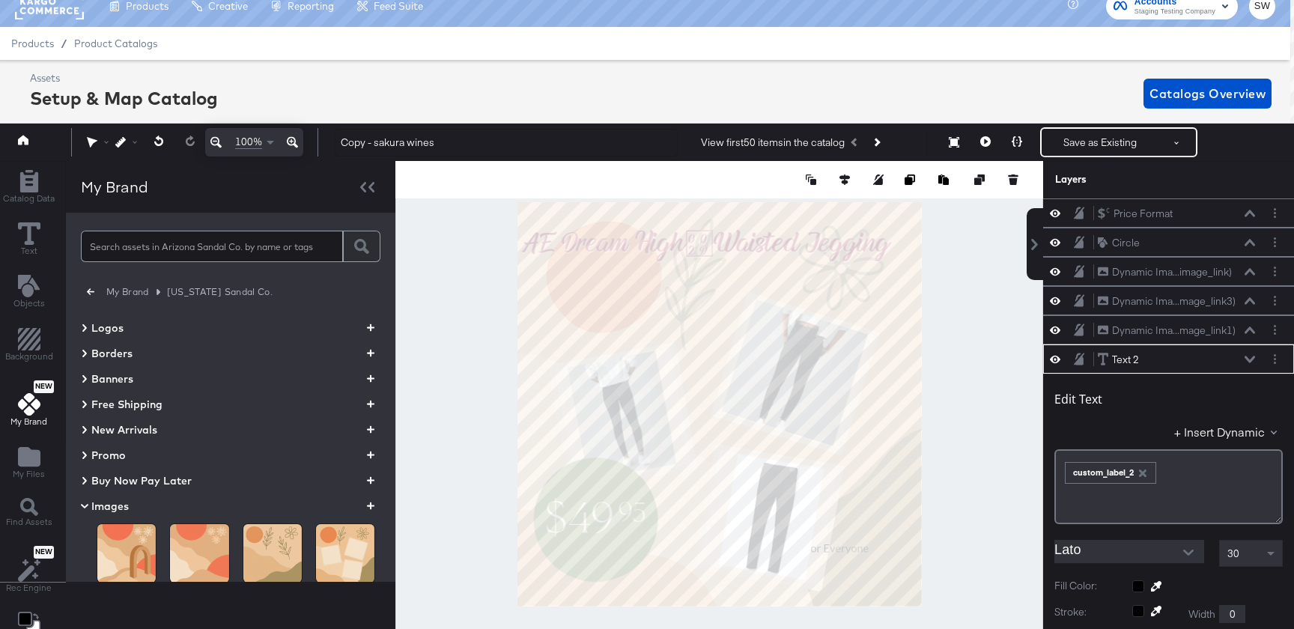
scroll to position [146, 0]
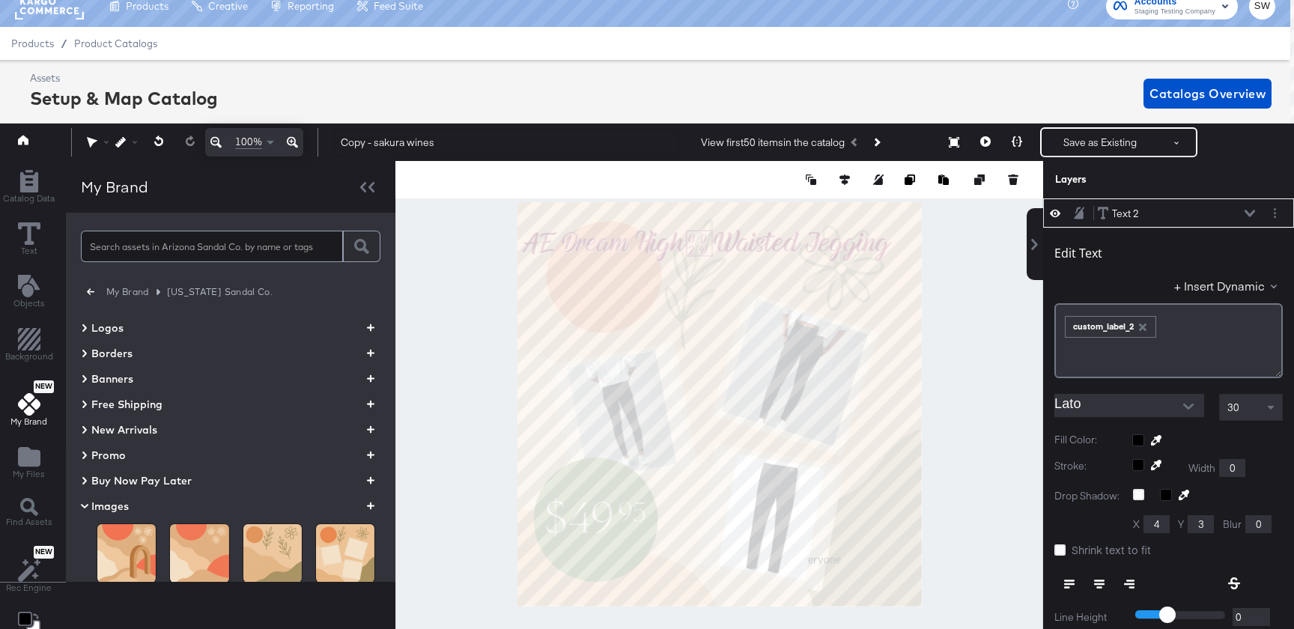
type input "624"
type input "943"
type input "59"
type input "220"
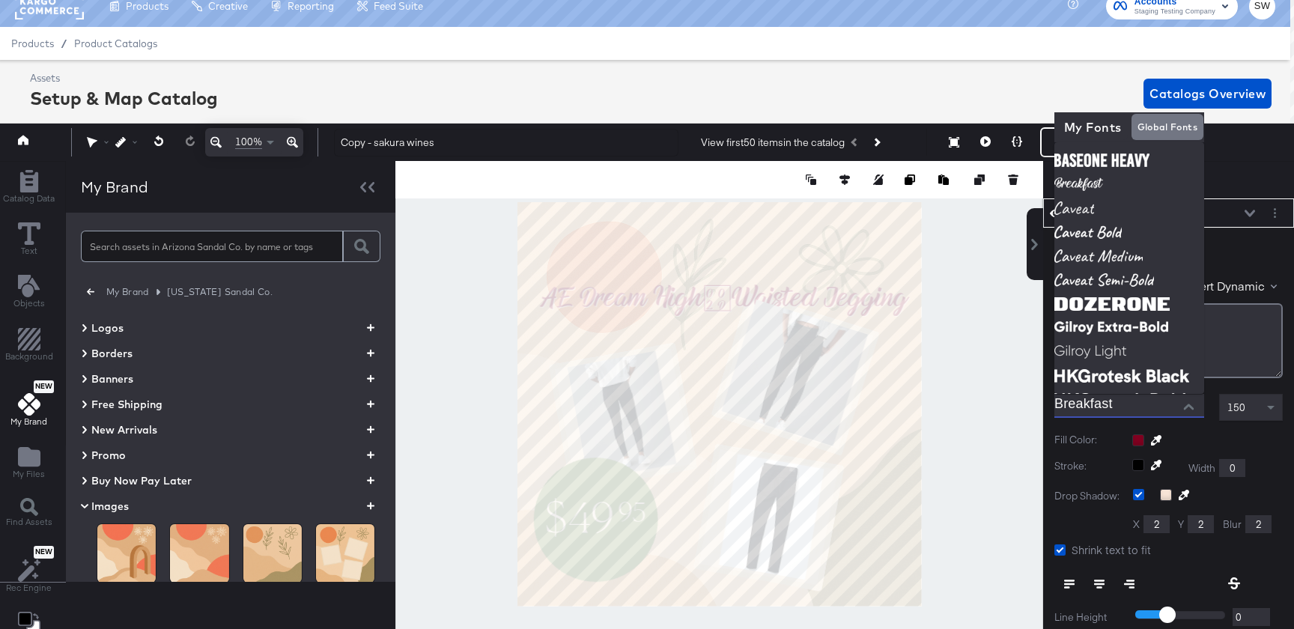
click at [1092, 401] on input "Breakfast" at bounding box center [1117, 405] width 127 height 22
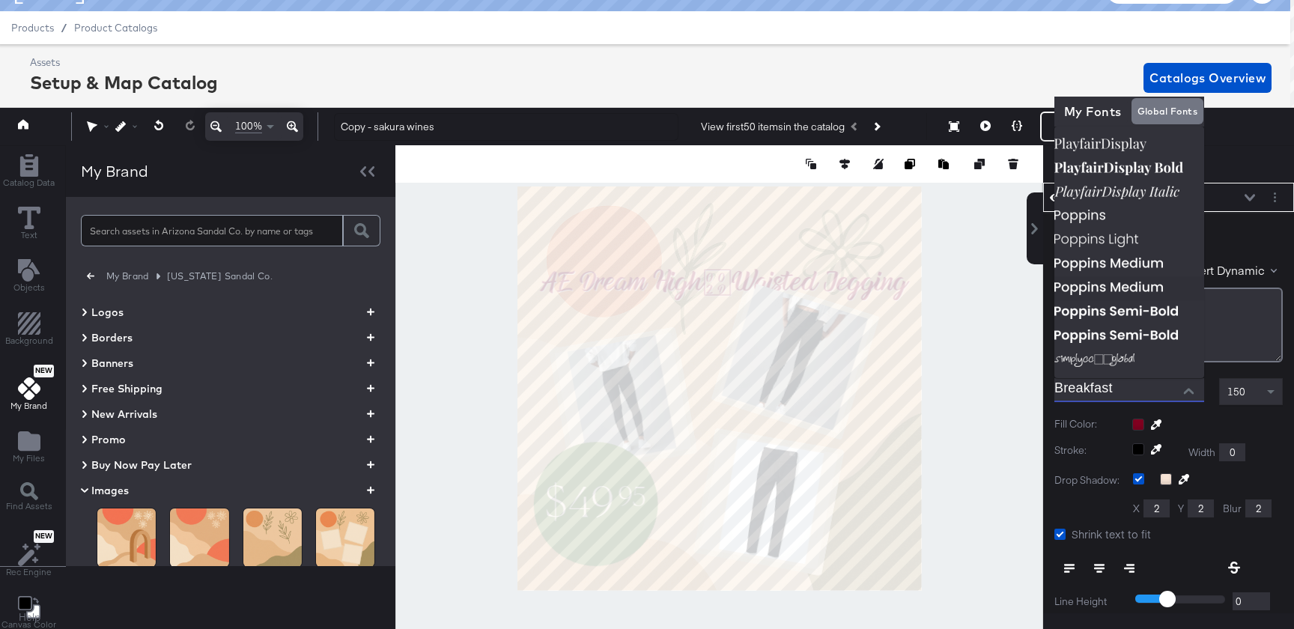
scroll to position [39, 4]
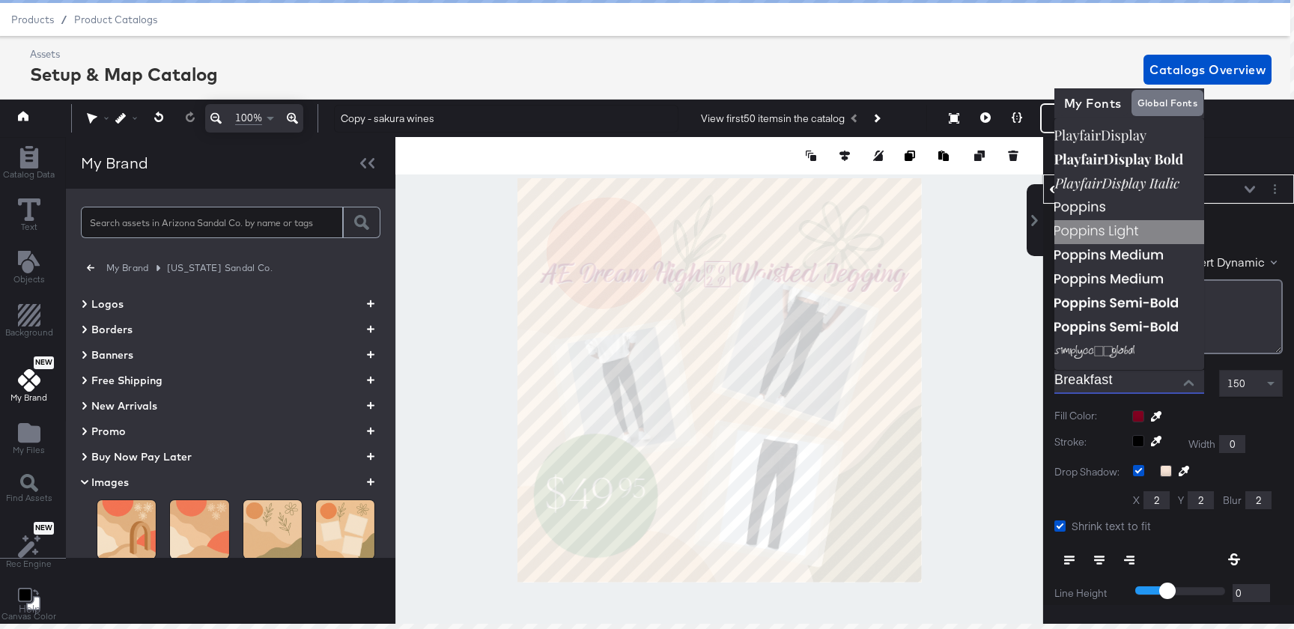
click at [1109, 234] on img at bounding box center [1129, 232] width 150 height 24
type input "Poppins Light"
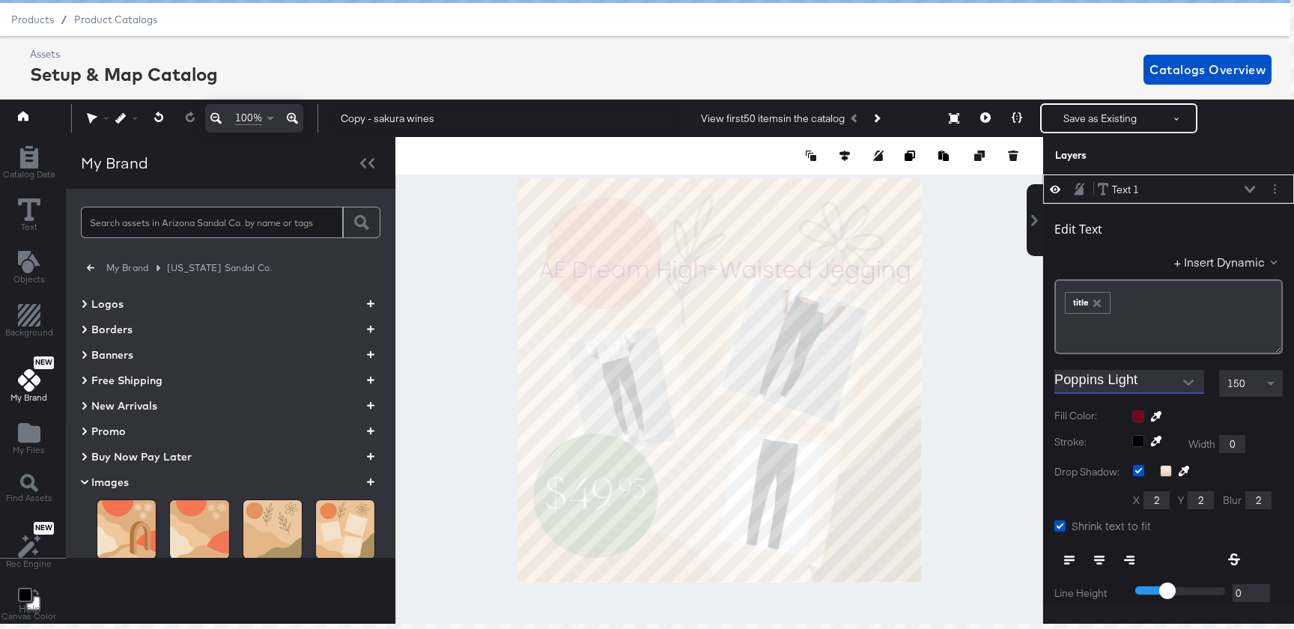
click at [1124, 380] on input "Poppins Light" at bounding box center [1117, 381] width 127 height 22
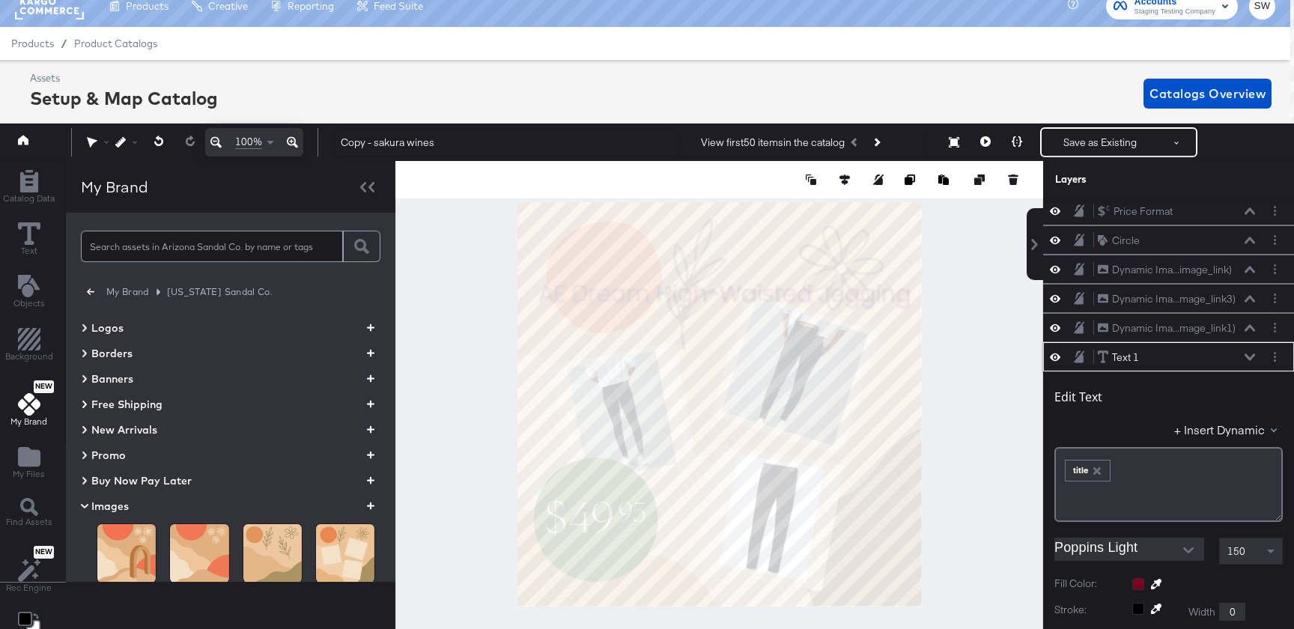
scroll to position [146, 0]
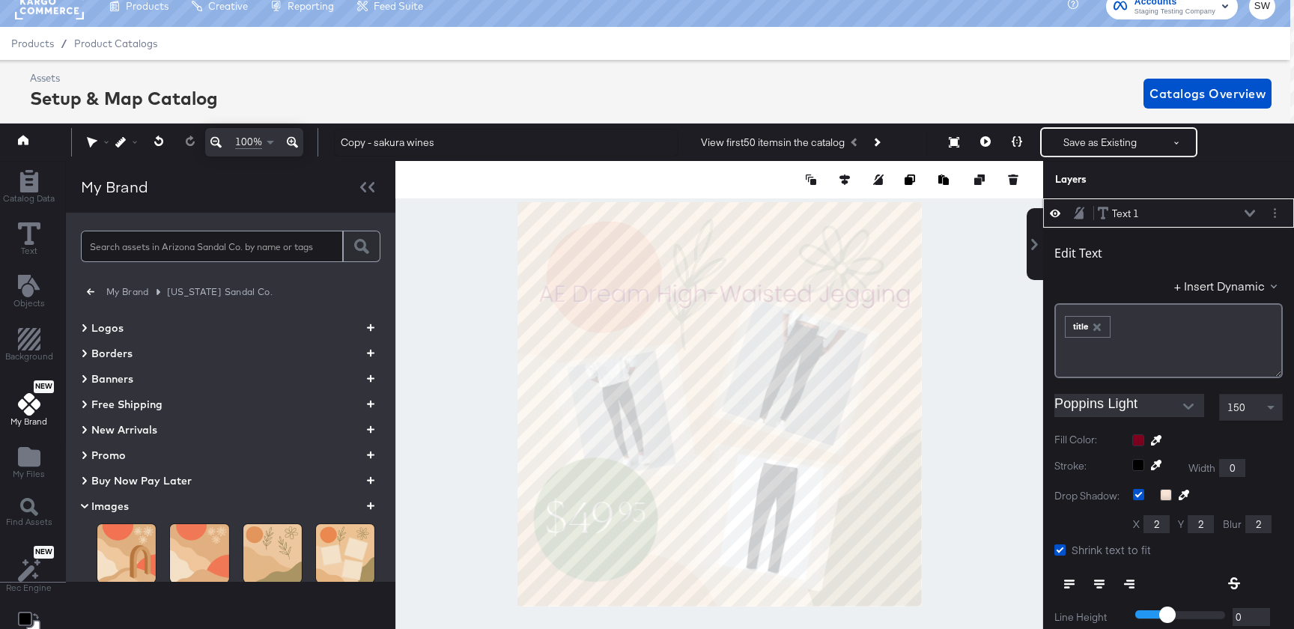
click at [1099, 393] on div "Edit Text + Insert Dynamic ﻿ ﻿ title ﻿ Poppins Light 150 Fill Color: Stroke: Wi…" at bounding box center [1168, 518] width 251 height 580
click at [1100, 401] on input "Poppins Light" at bounding box center [1117, 405] width 127 height 22
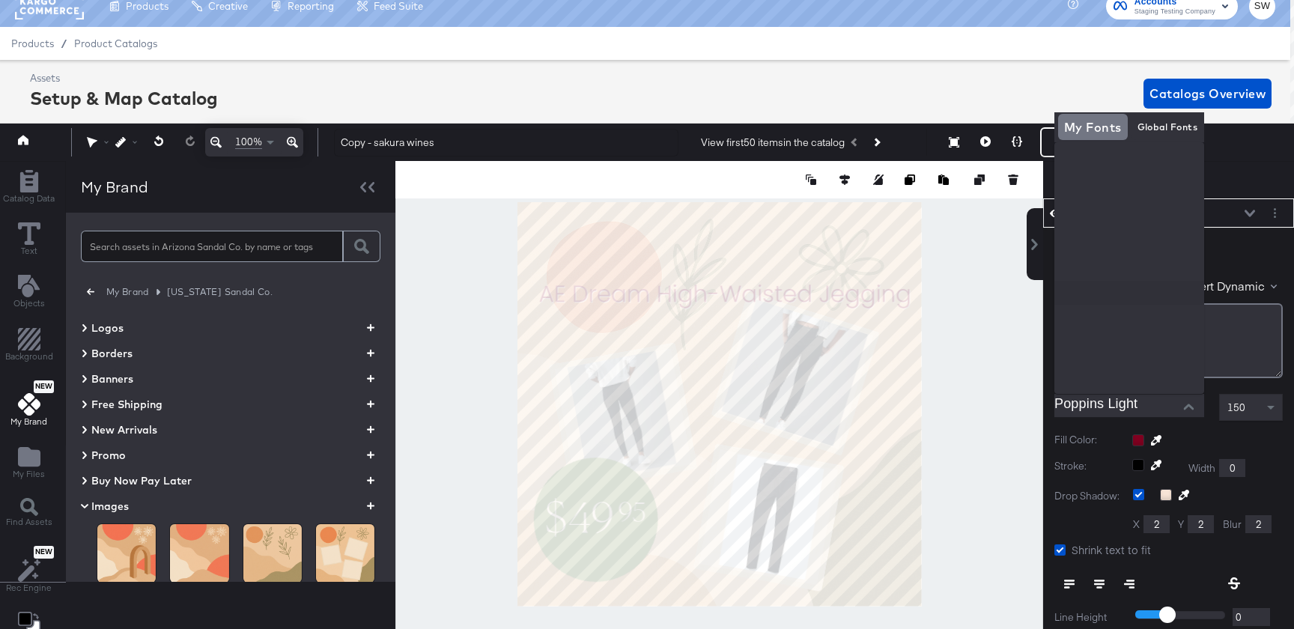
scroll to position [473, 0]
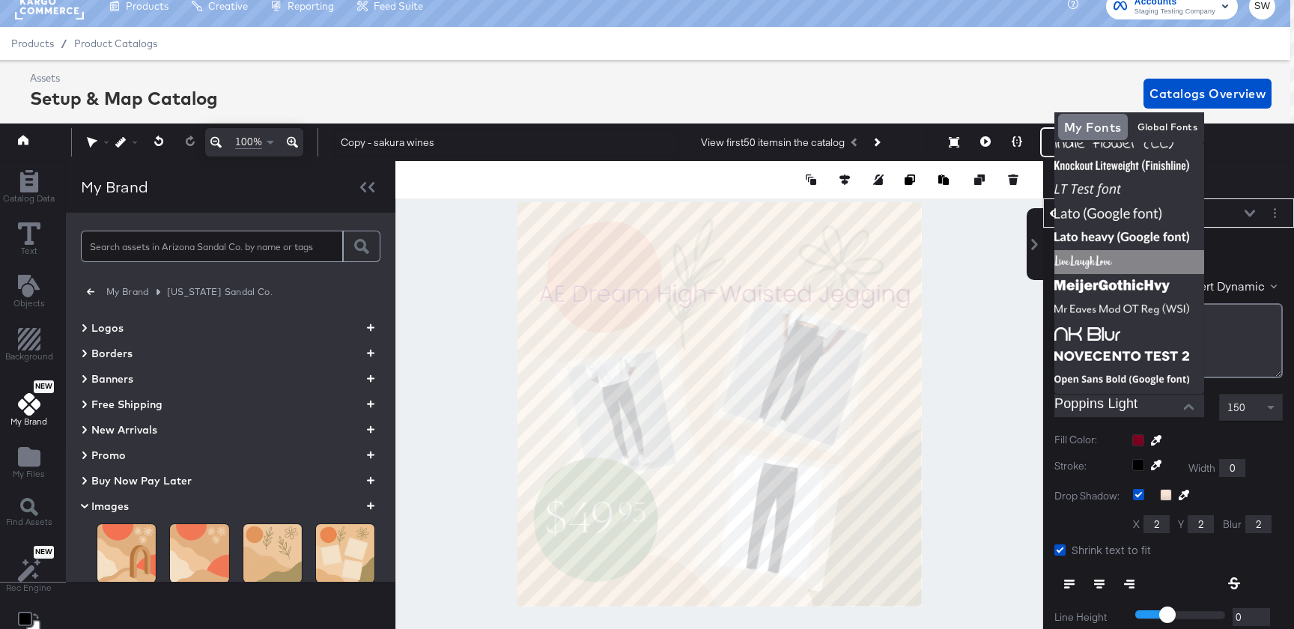
click at [1101, 250] on img at bounding box center [1129, 262] width 150 height 24
type input "LiveLaughLove"
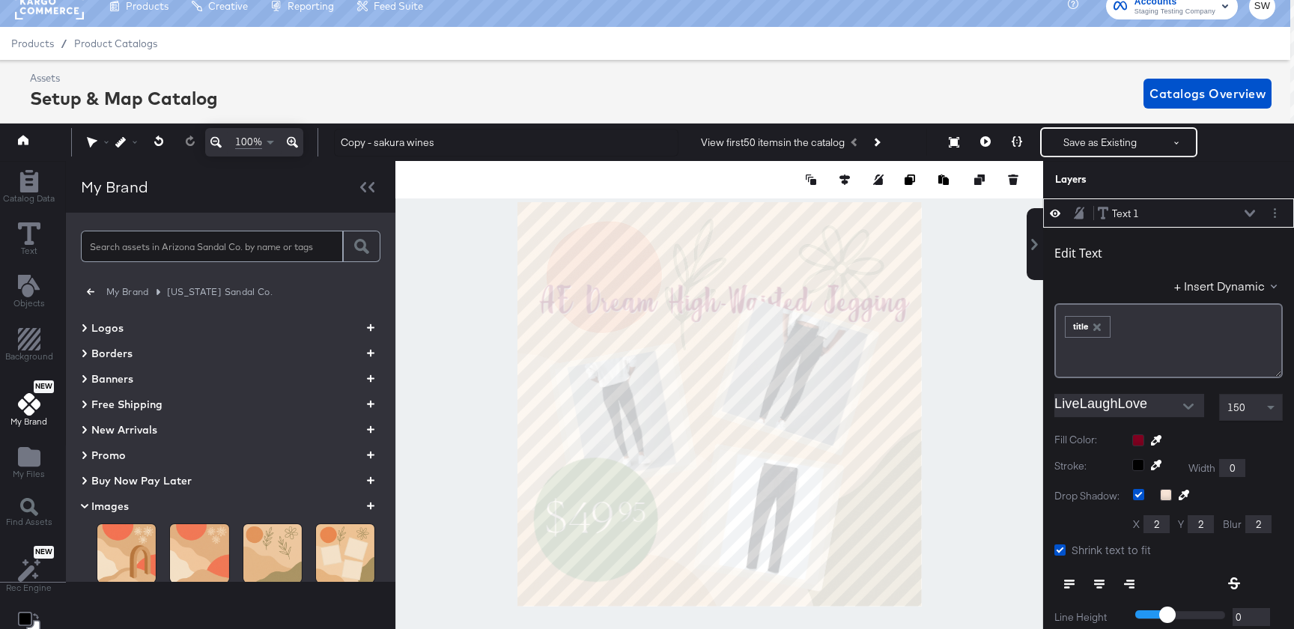
click at [1142, 443] on div at bounding box center [1207, 440] width 151 height 12
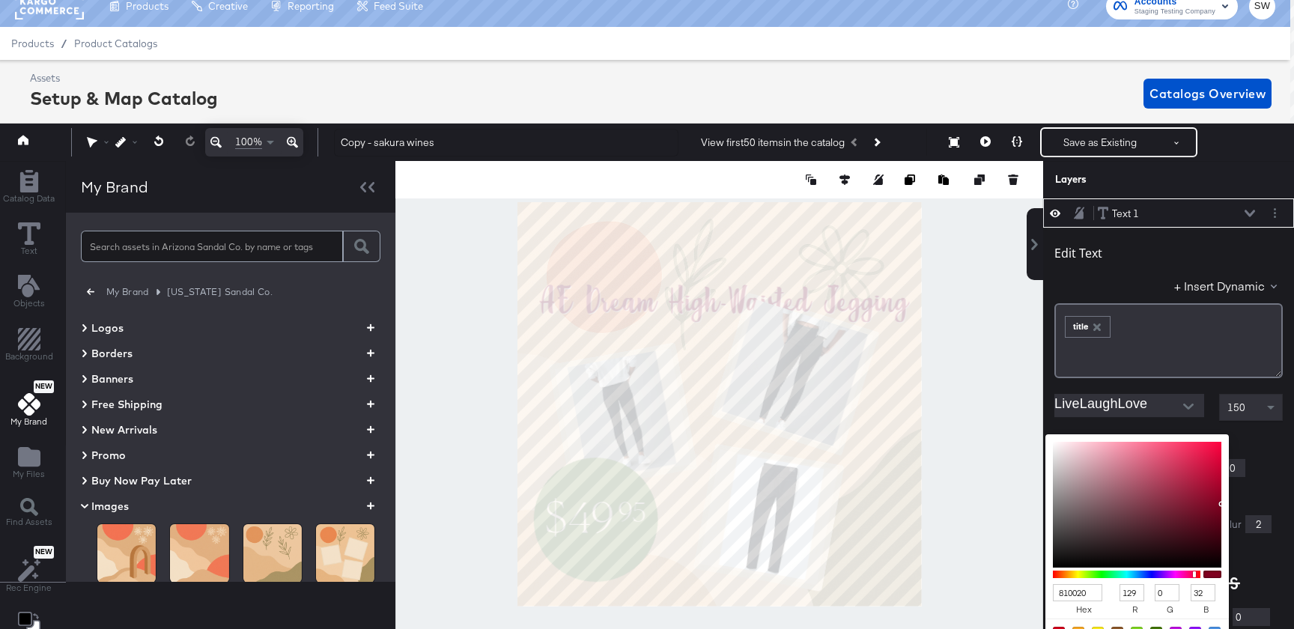
scroll to position [225, 0]
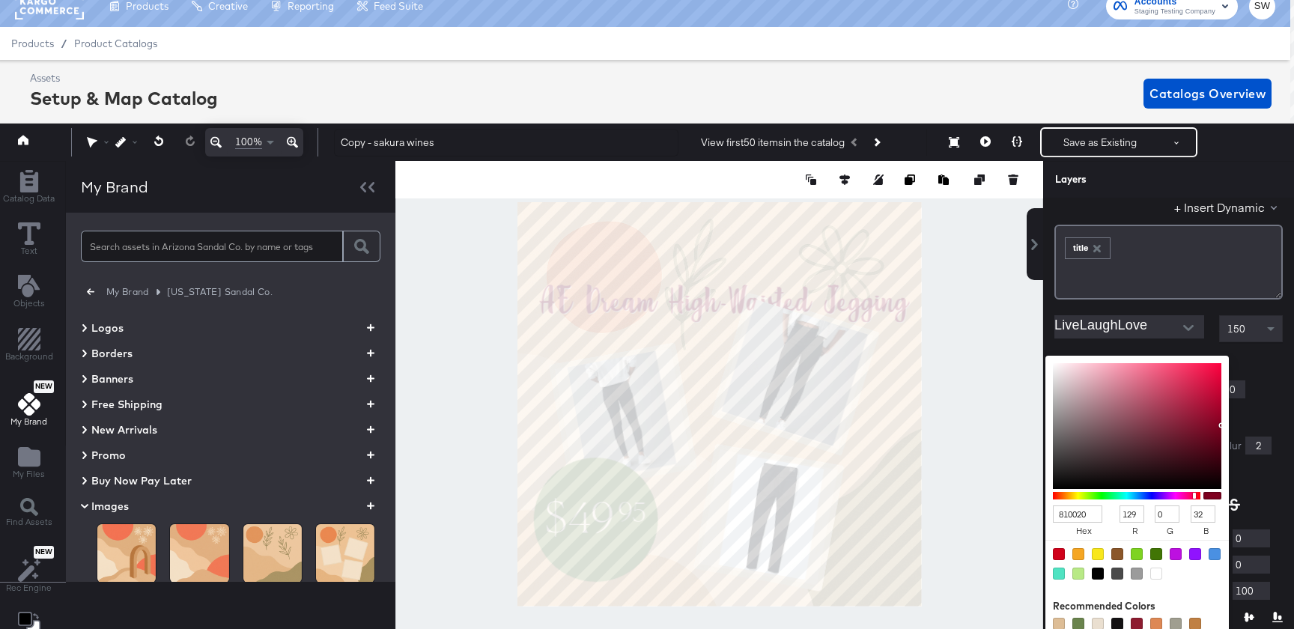
type input "6B833F"
type input "107"
type input "131"
type input "63"
click at [598, 538] on div at bounding box center [719, 404] width 646 height 487
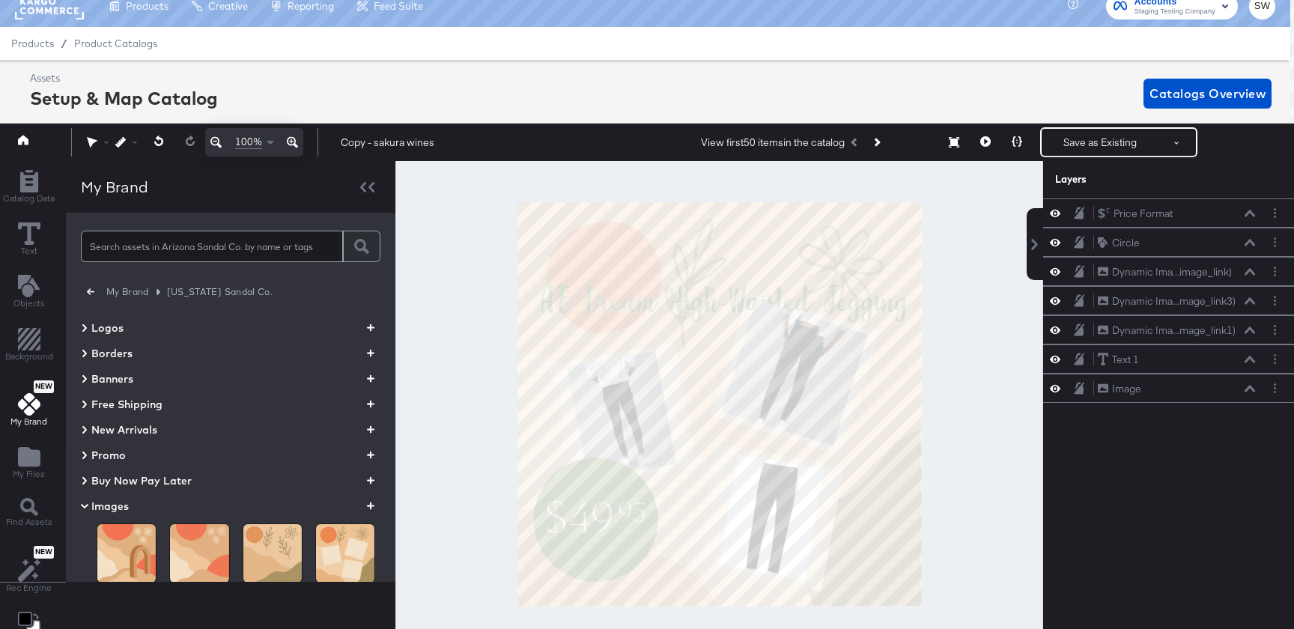
scroll to position [0, 0]
click at [983, 356] on div at bounding box center [719, 404] width 648 height 487
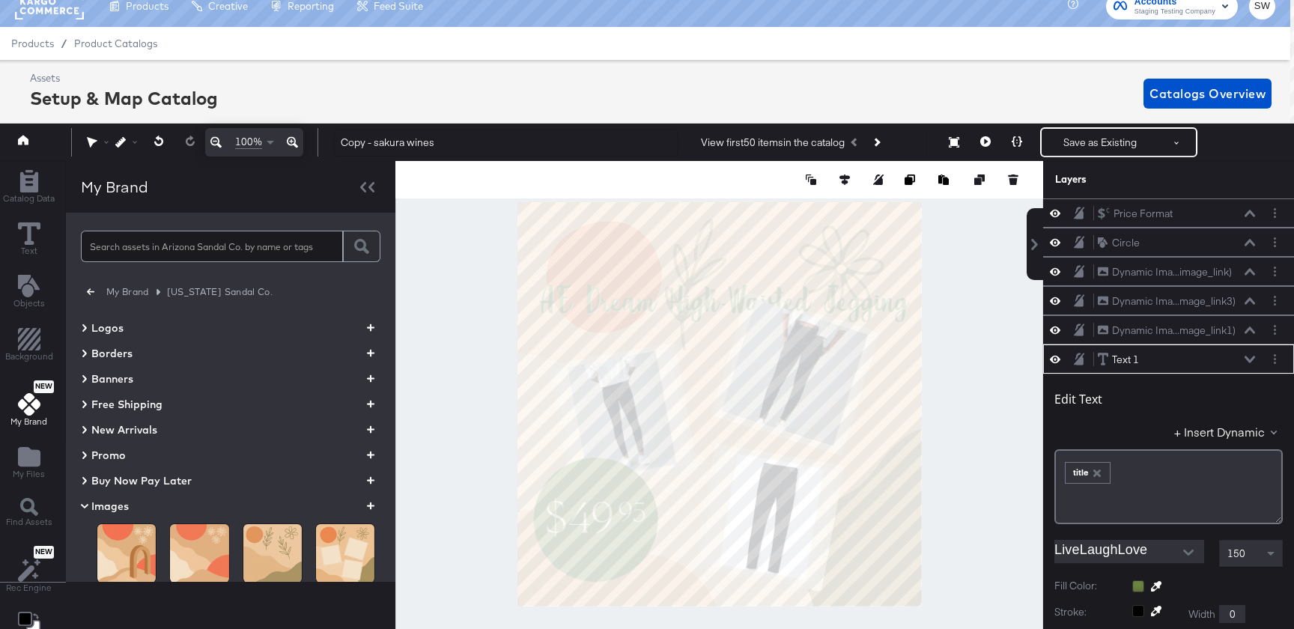
scroll to position [146, 0]
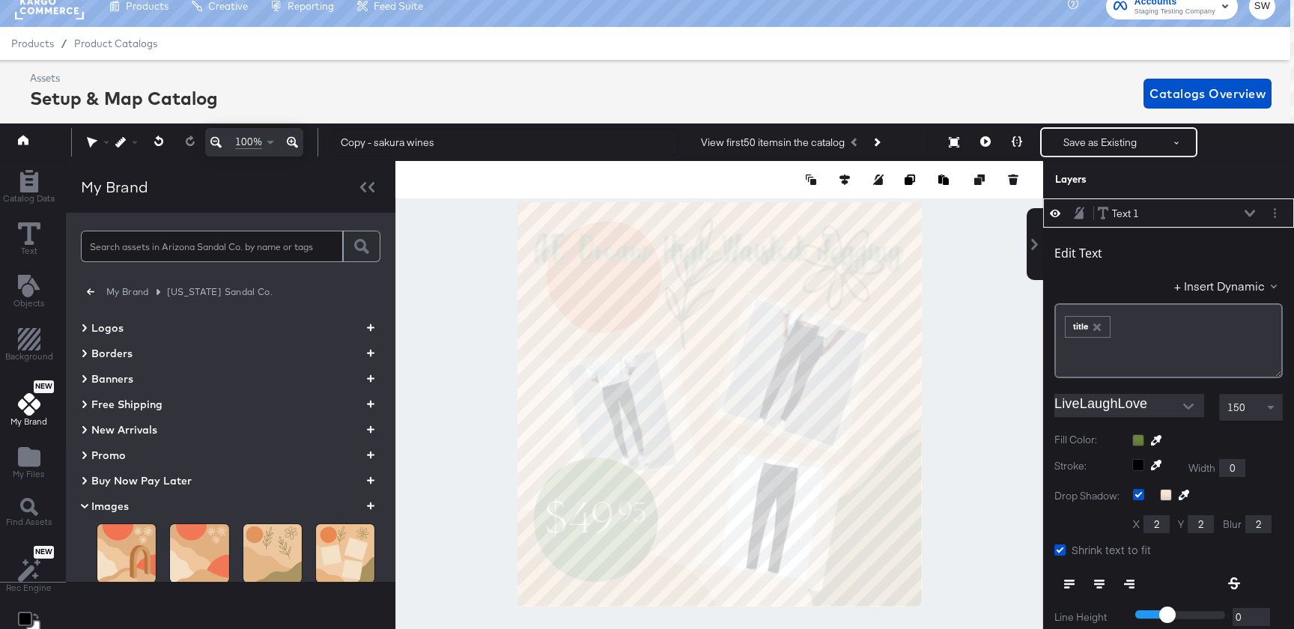
type input "43"
type input "60"
click at [484, 380] on div at bounding box center [719, 404] width 648 height 487
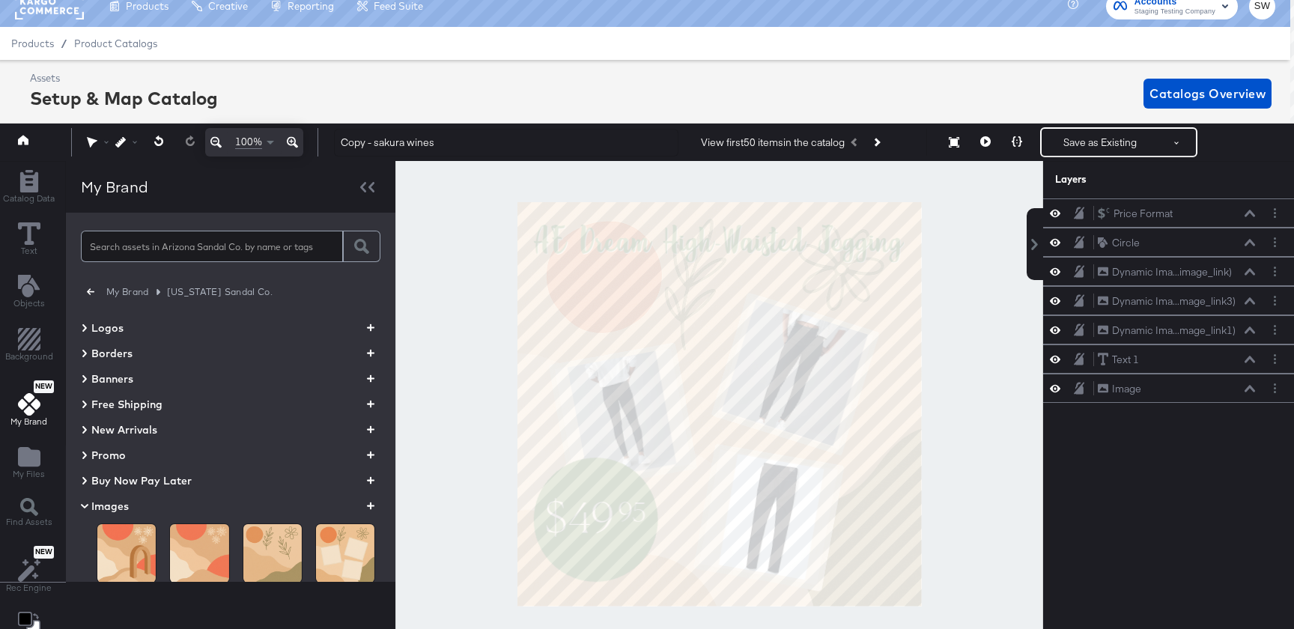
scroll to position [0, 0]
click at [1078, 145] on button "Save as Existing" at bounding box center [1100, 142] width 117 height 27
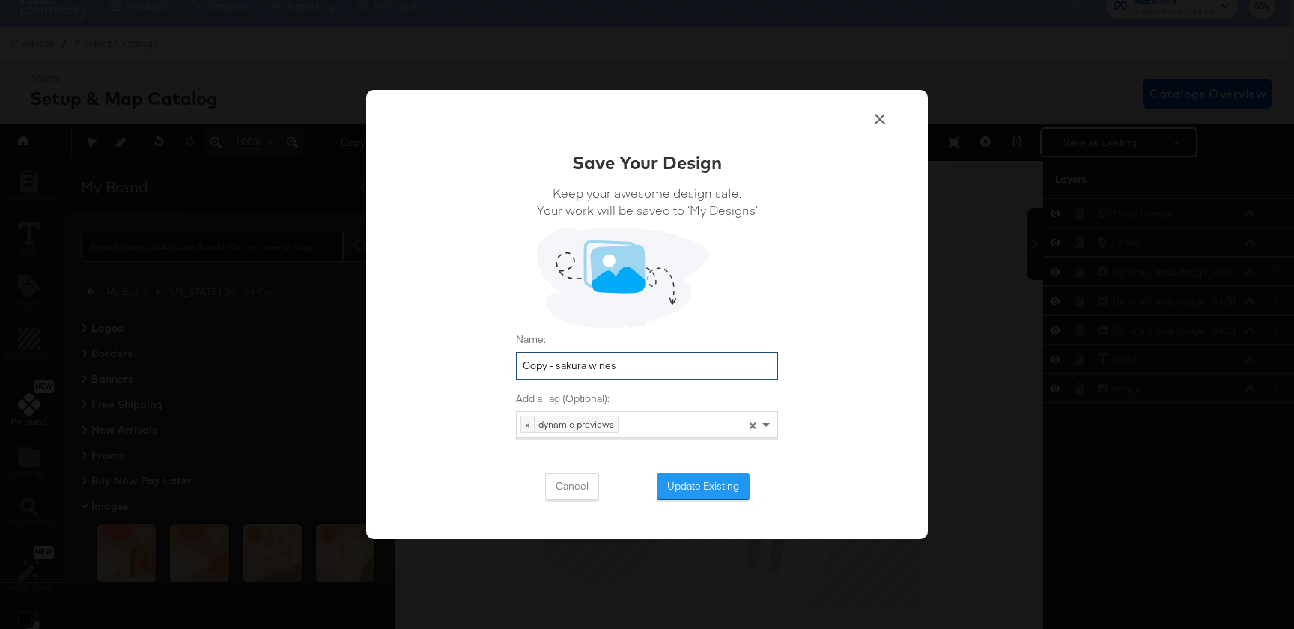
click at [633, 370] on input "Copy - sakura wines" at bounding box center [647, 366] width 262 height 28
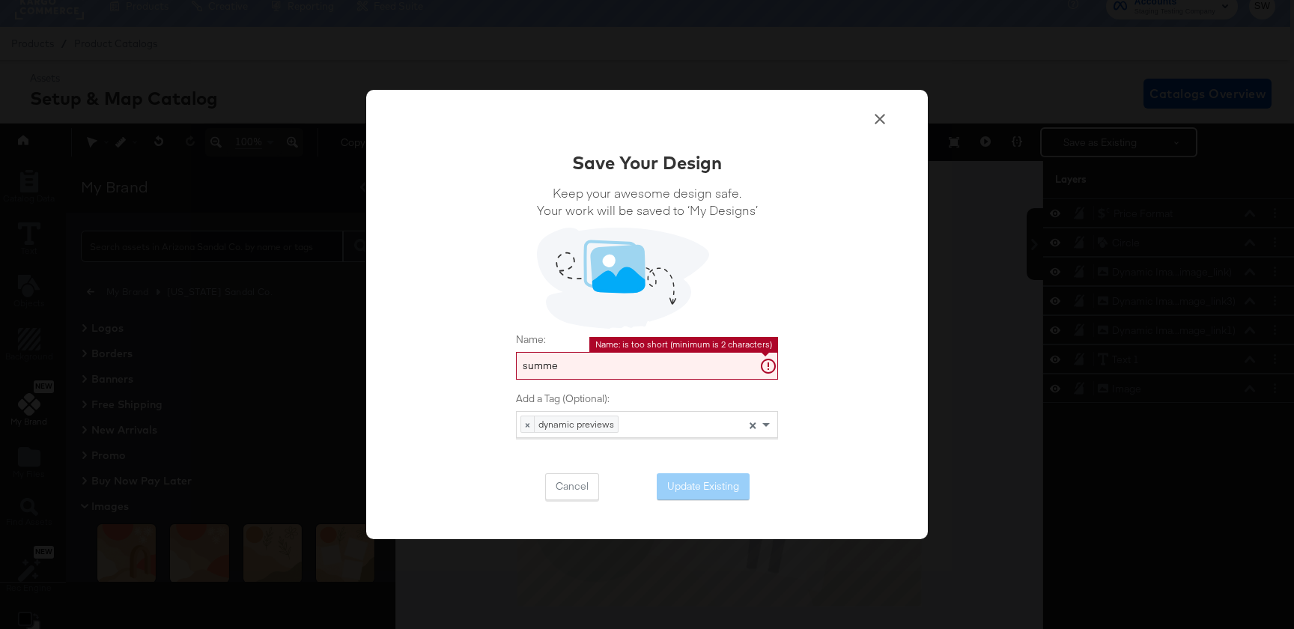
type input "summer"
click at [658, 417] on div "× dynamic previews ×" at bounding box center [647, 424] width 262 height 27
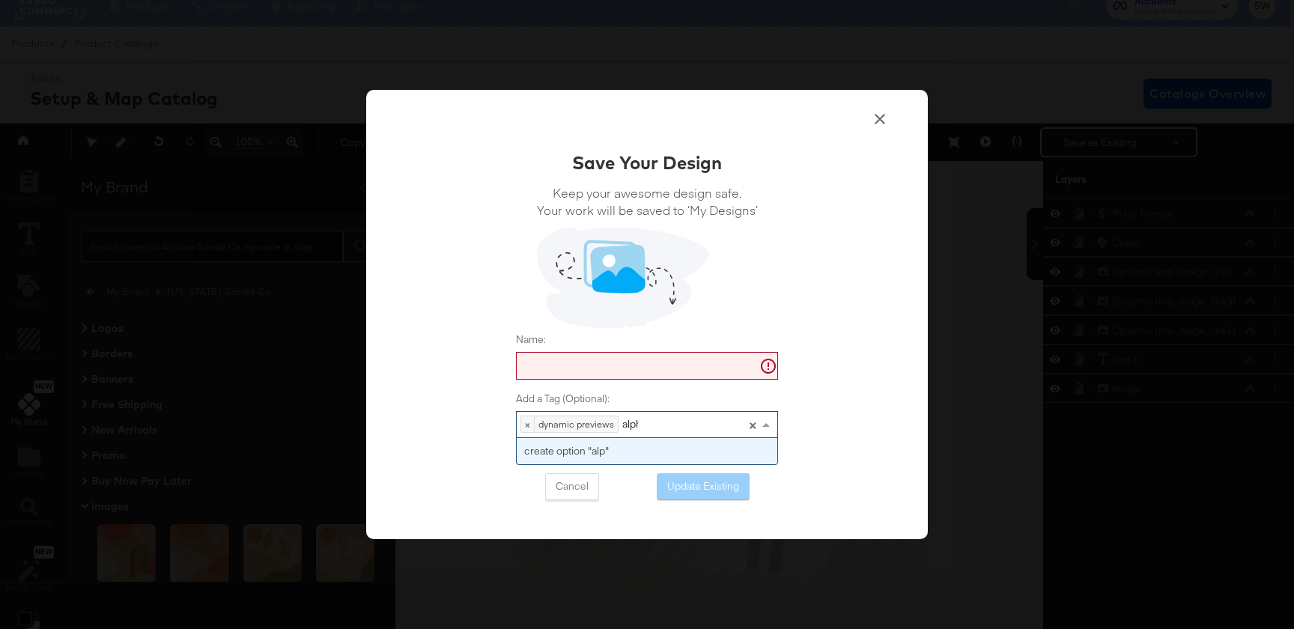
type input "alpha"
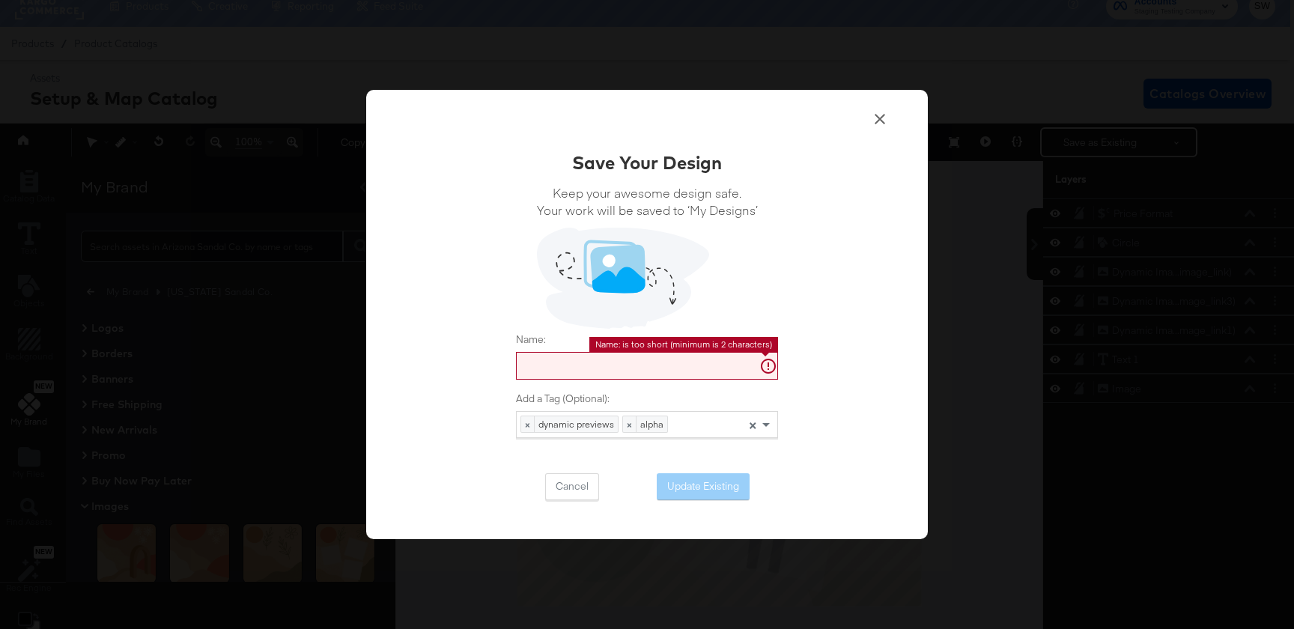
click at [616, 362] on input "Name:" at bounding box center [647, 366] width 262 height 28
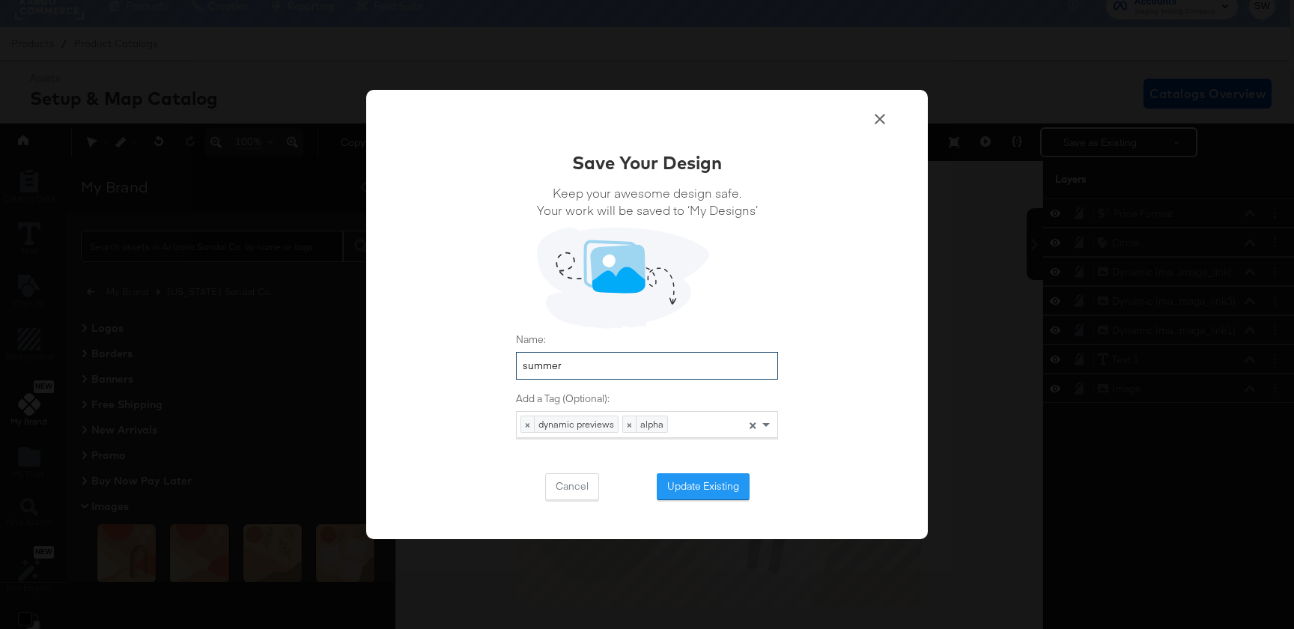
type input "summer"
click at [690, 502] on div "Save Your Design Keep your awesome design safe. Your work will be saved to ‘My …" at bounding box center [647, 315] width 562 height 450
click at [702, 494] on button "Update Existing" at bounding box center [703, 486] width 93 height 27
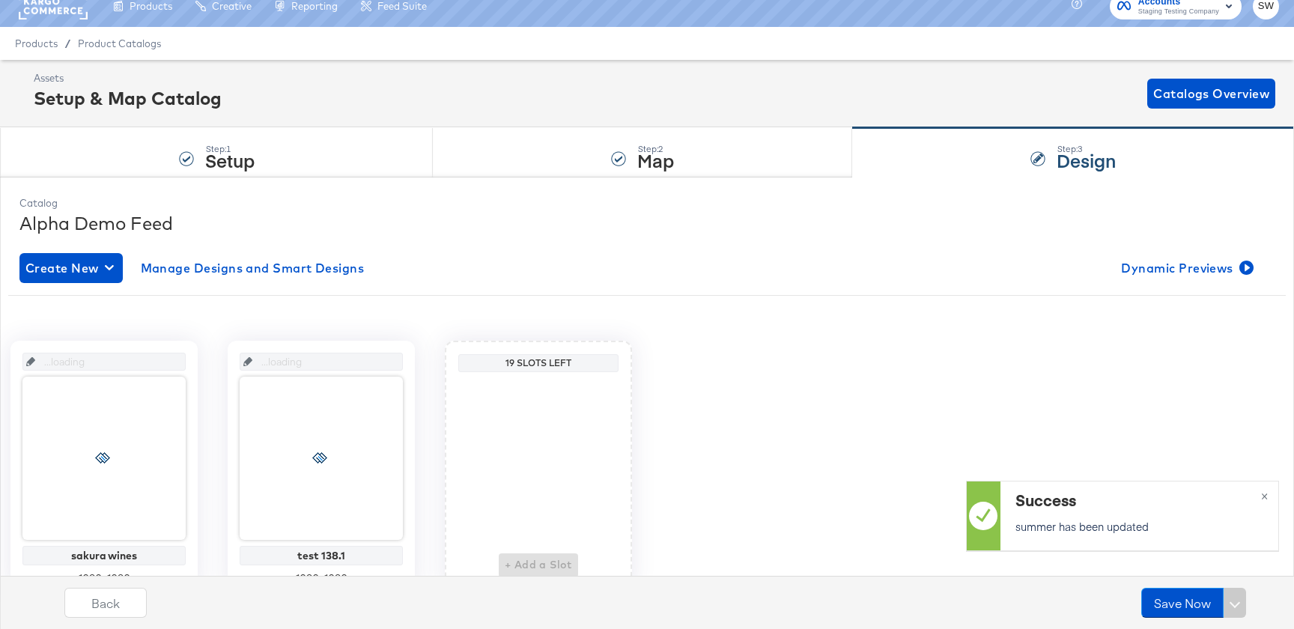
scroll to position [15, 0]
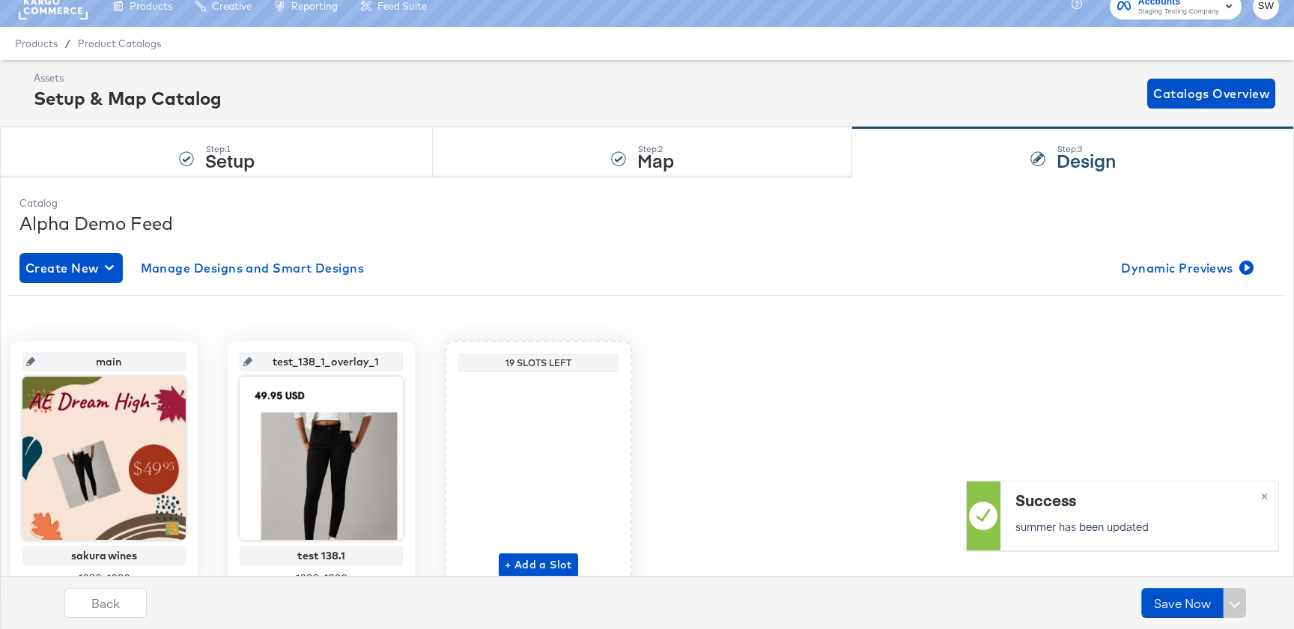
click at [66, 567] on div "Back Save Now" at bounding box center [659, 597] width 1294 height 64
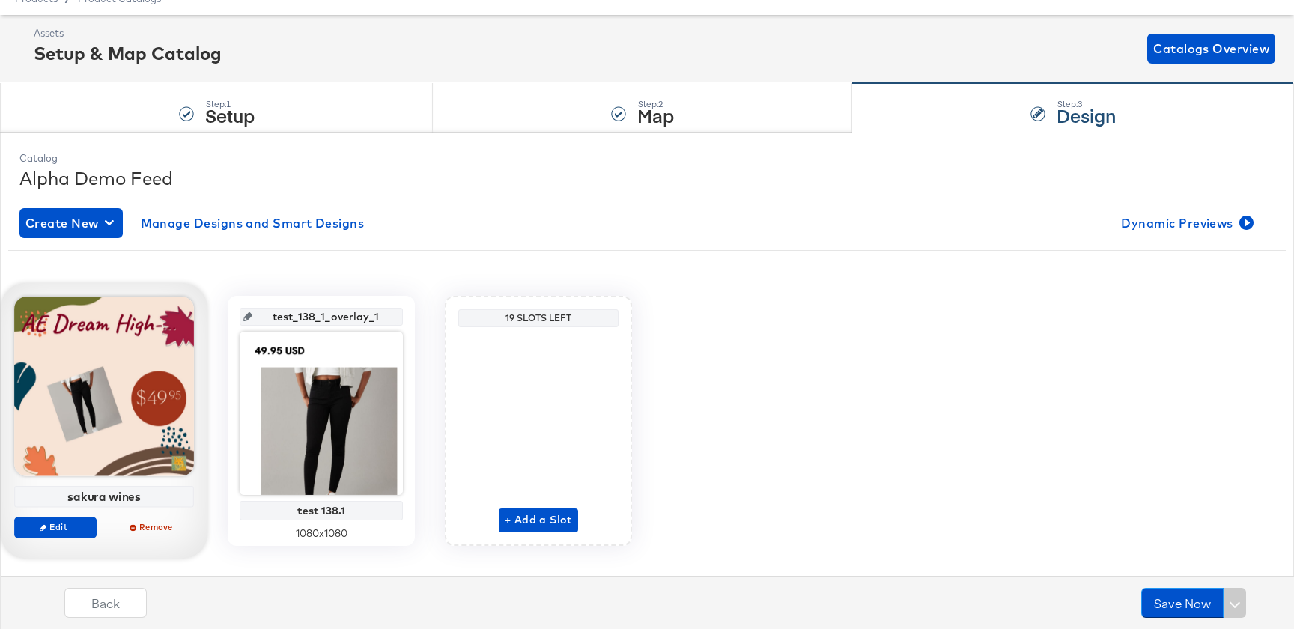
scroll to position [85, 0]
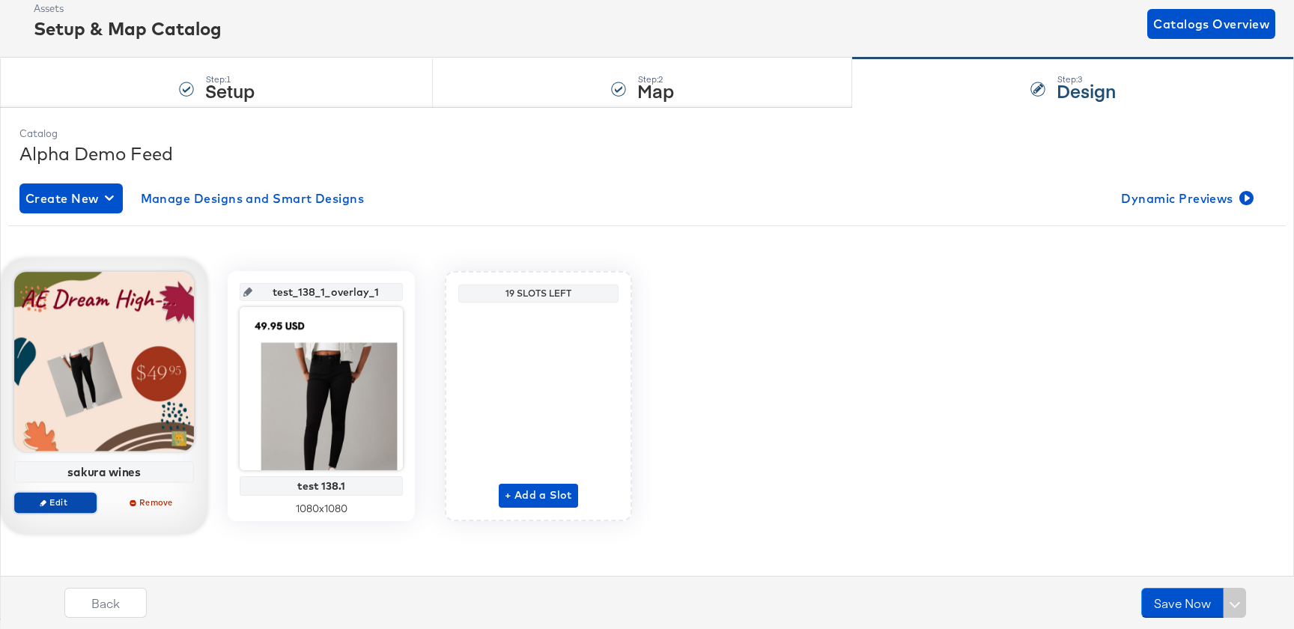
click at [67, 509] on button "Edit" at bounding box center [55, 502] width 82 height 21
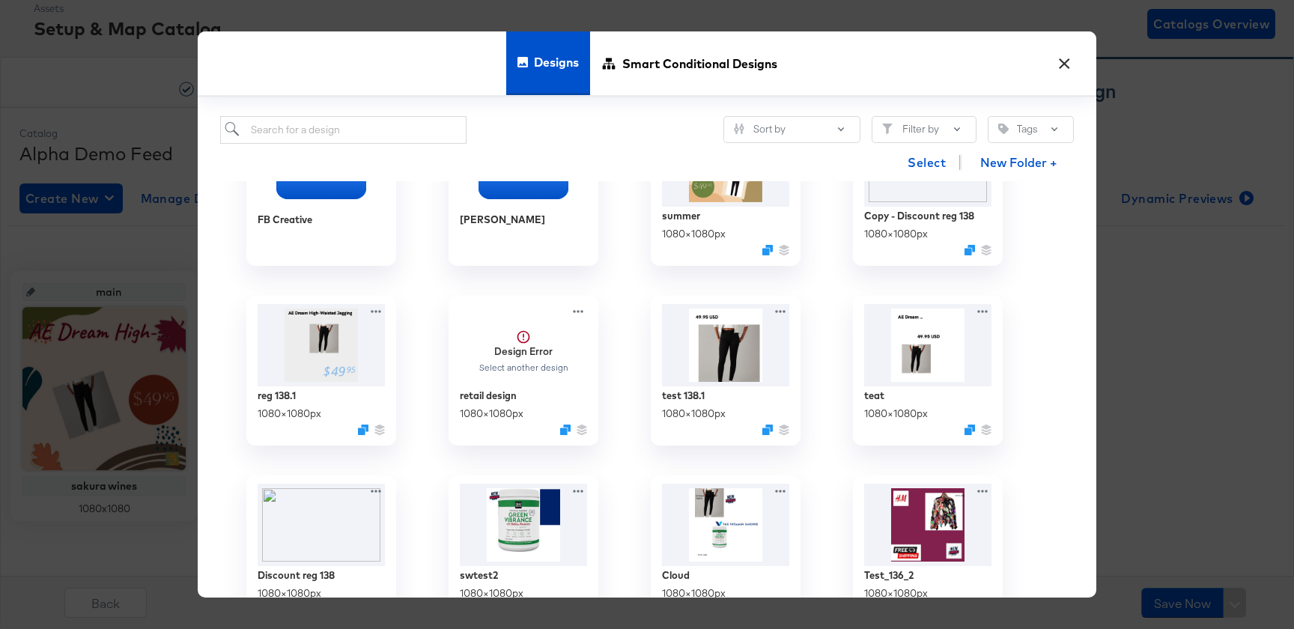
scroll to position [365, 0]
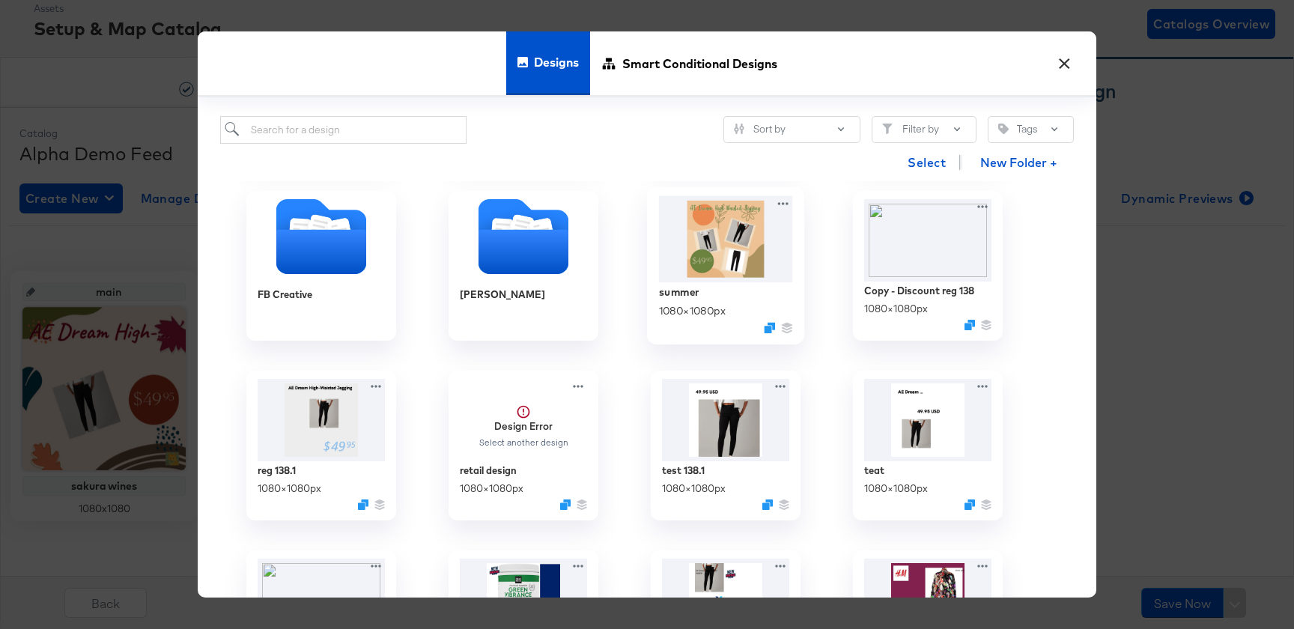
click at [717, 246] on img at bounding box center [726, 239] width 134 height 86
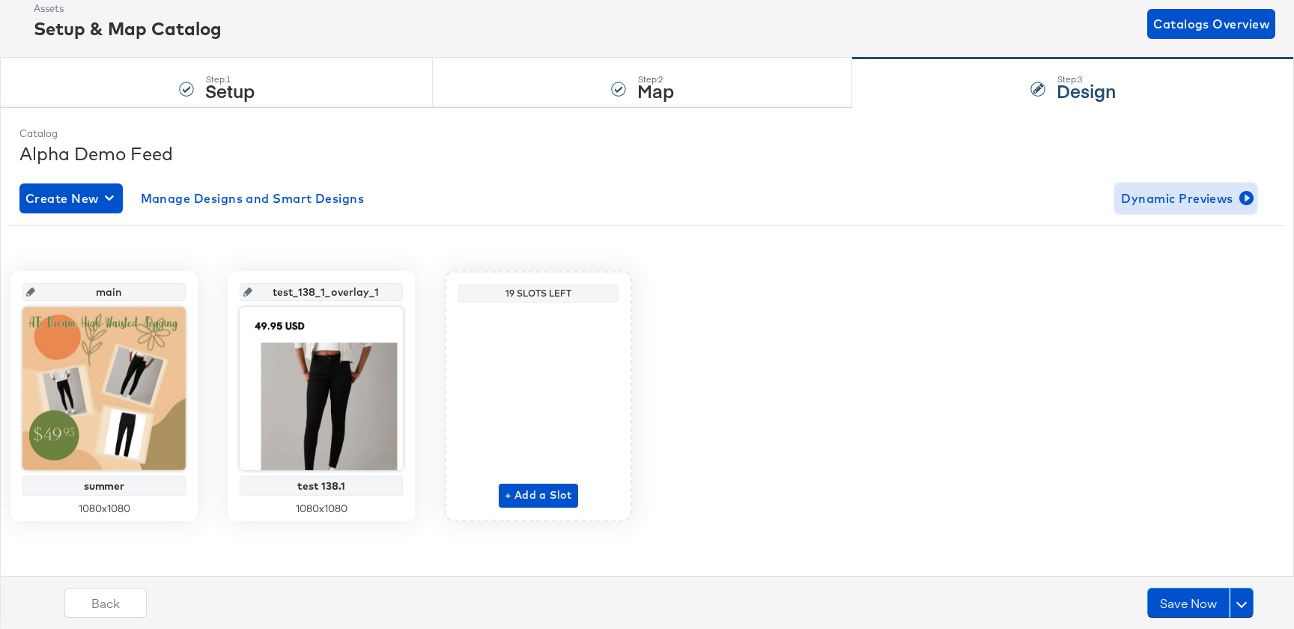
click at [1171, 198] on span "Dynamic Previews" at bounding box center [1186, 198] width 130 height 21
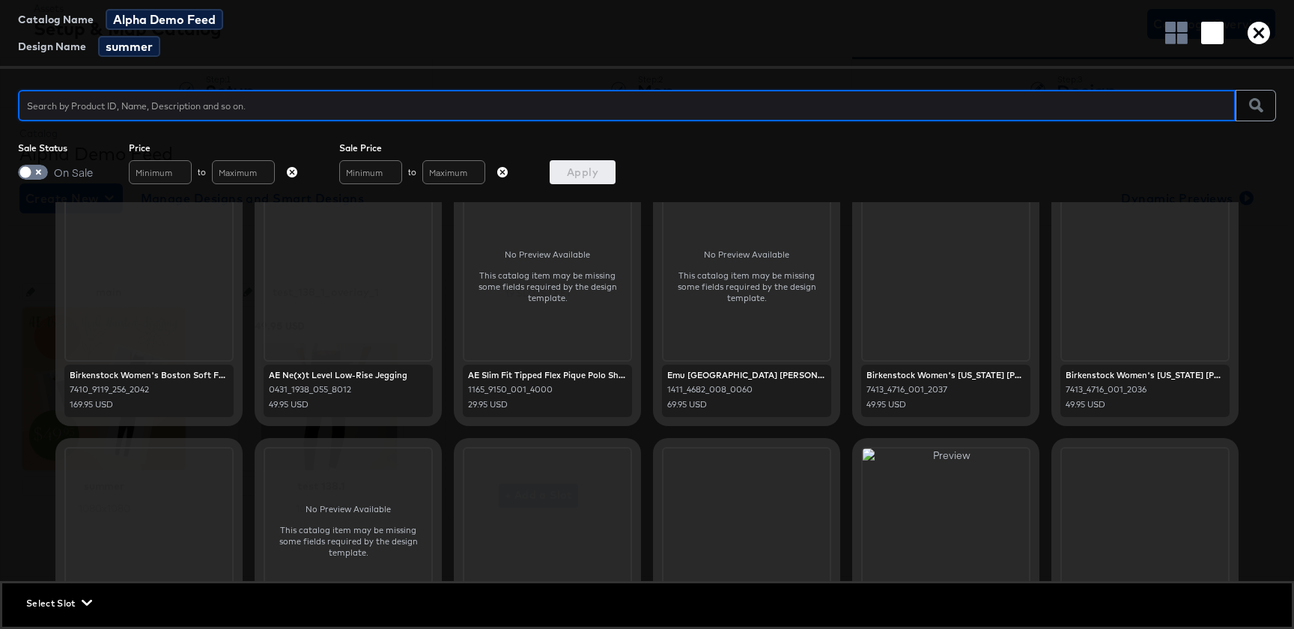
scroll to position [0, 0]
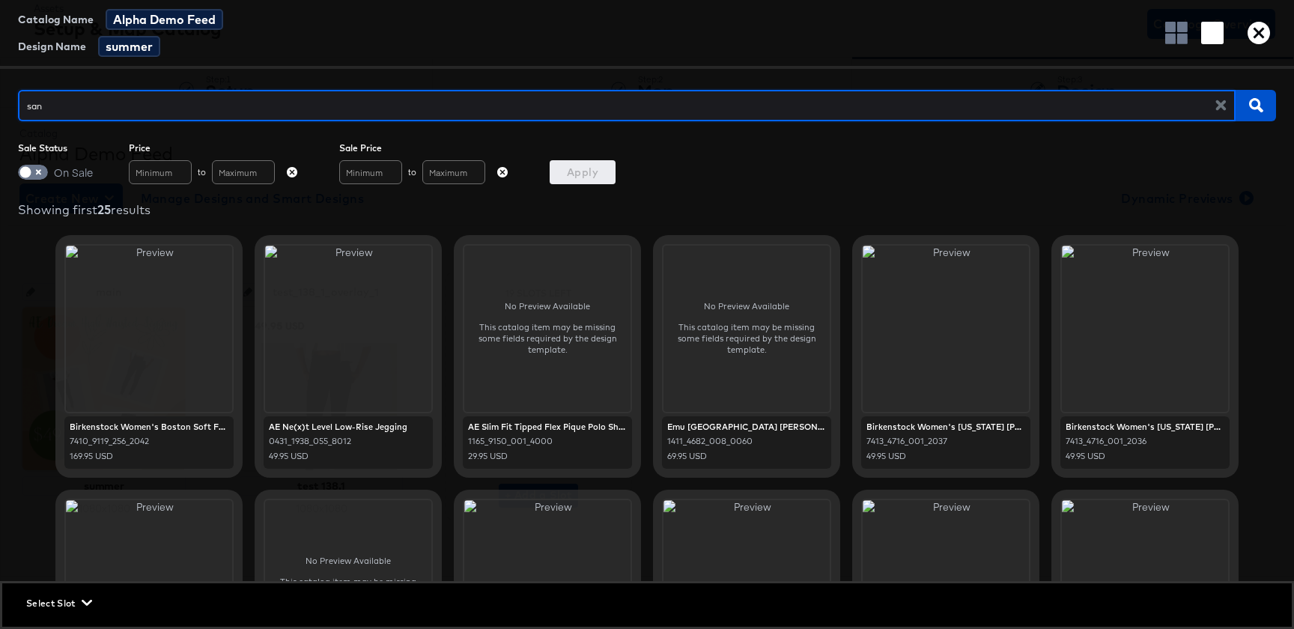
type input "sand"
type input "[US_STATE] sandal"
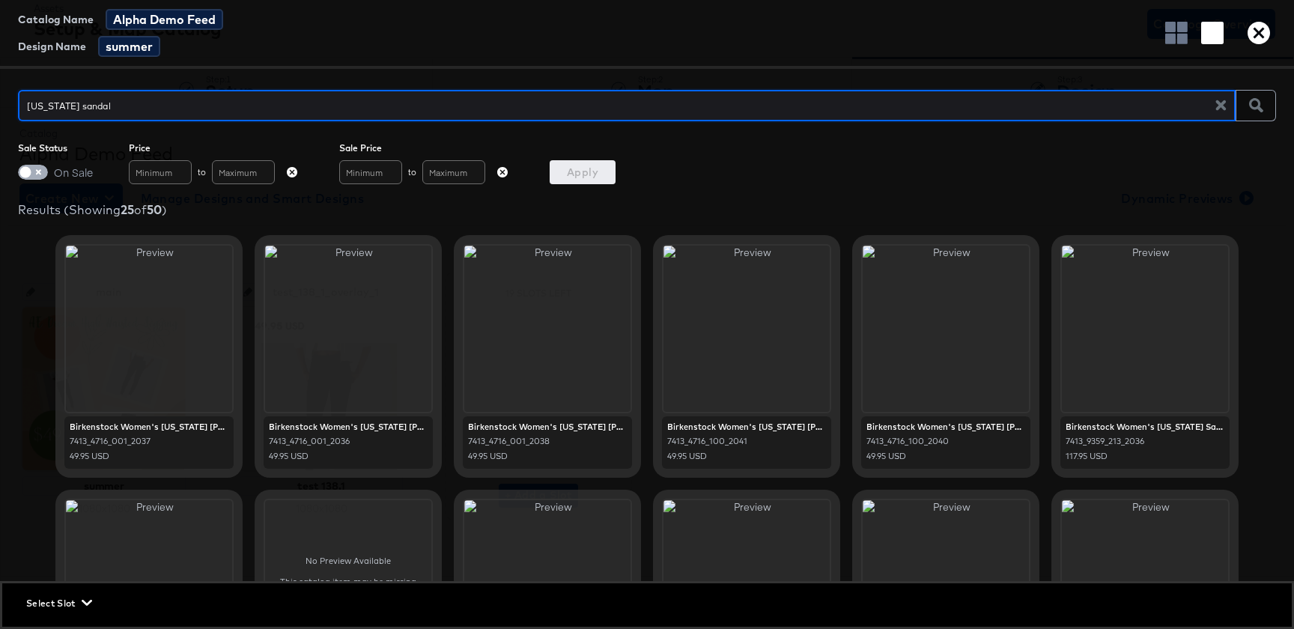
click at [40, 169] on input "checkbox" at bounding box center [25, 176] width 45 height 15
checkbox input "true"
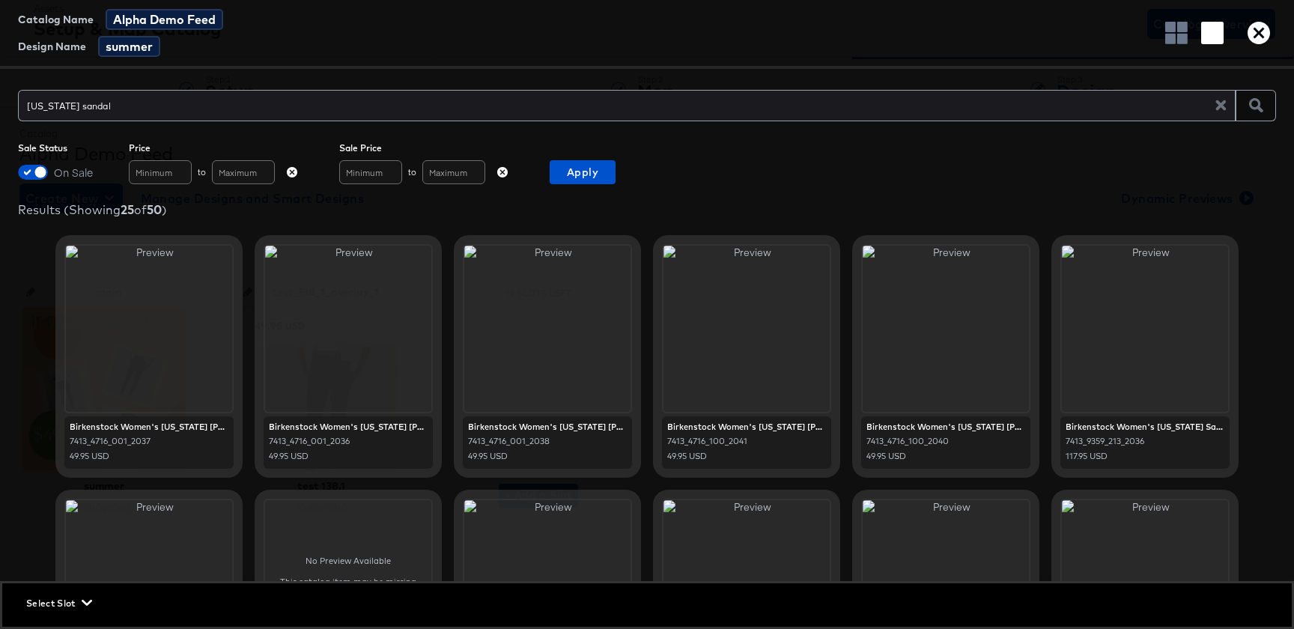
click at [590, 160] on div "Sale Status On Sale Price to Sale Price to Apply" at bounding box center [647, 163] width 1294 height 42
click at [587, 175] on span "Apply" at bounding box center [583, 172] width 54 height 19
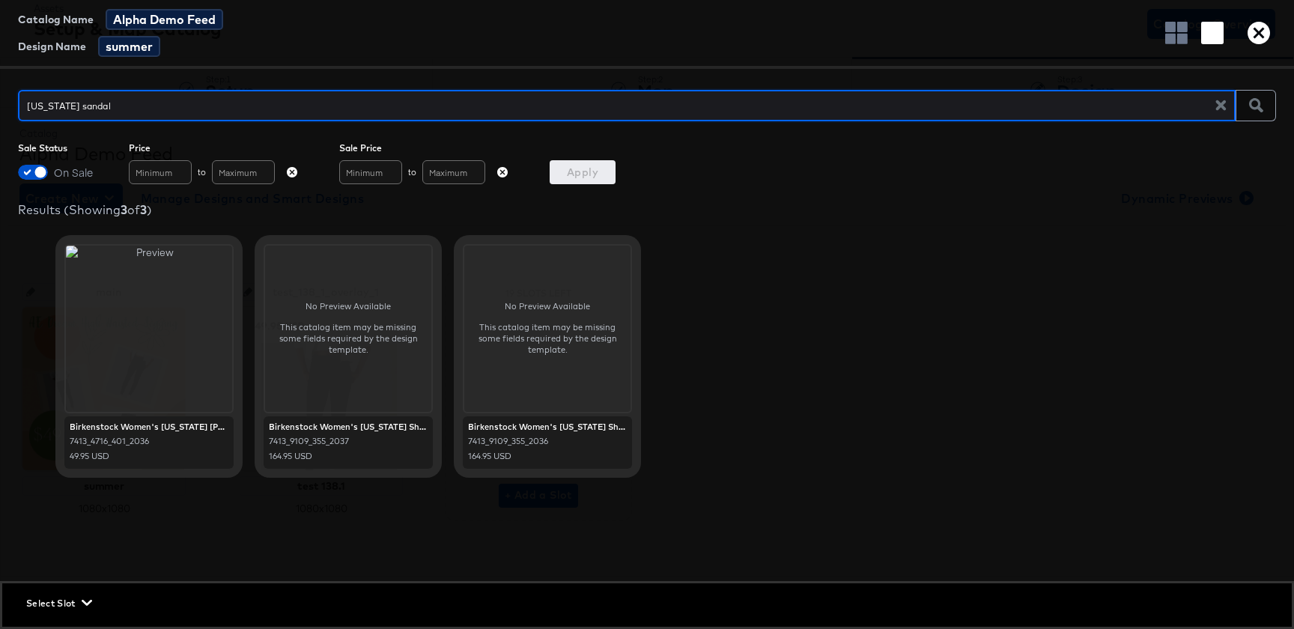
click at [64, 598] on span "Select Slot" at bounding box center [57, 603] width 63 height 16
